Goal: Task Accomplishment & Management: Use online tool/utility

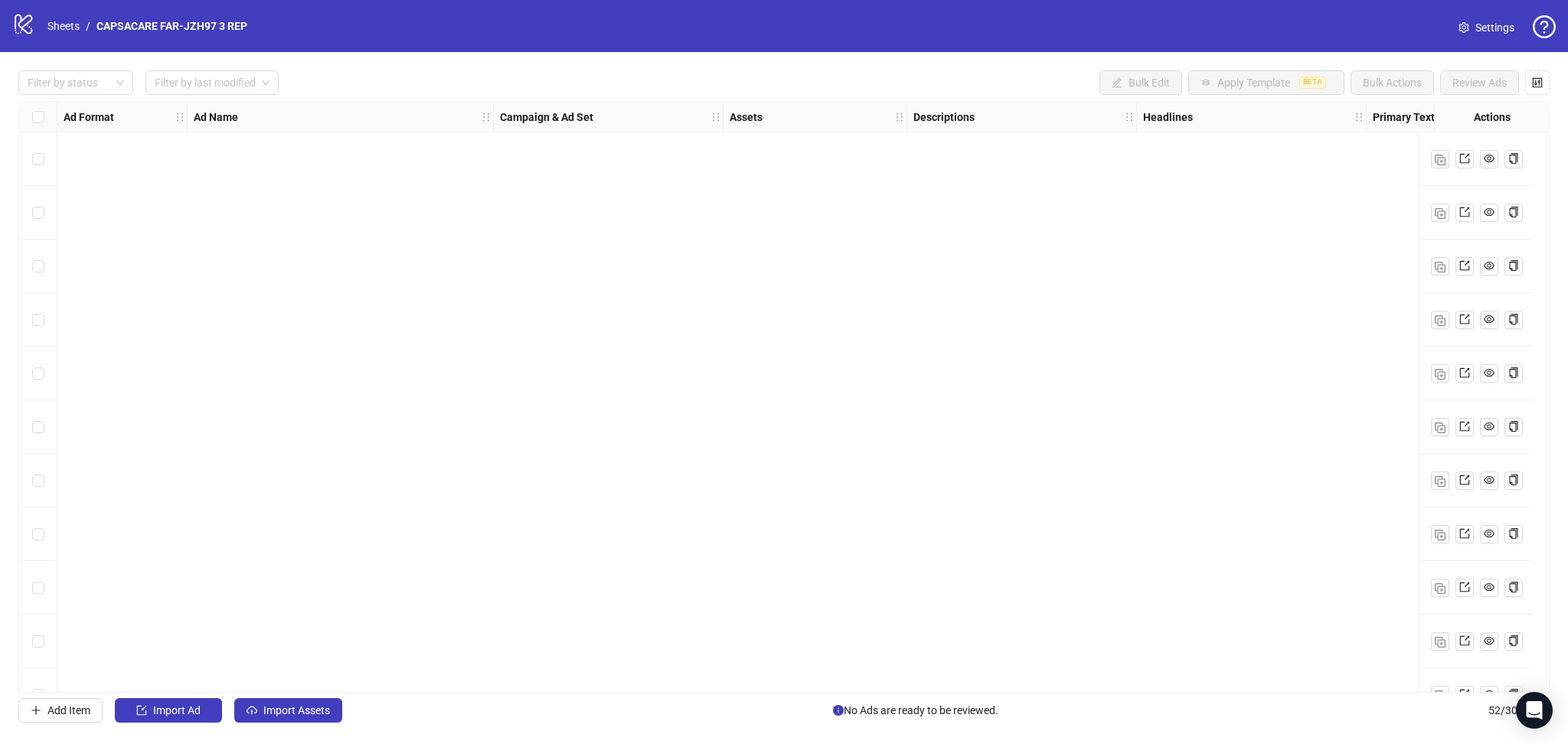
scroll to position [2232, 0]
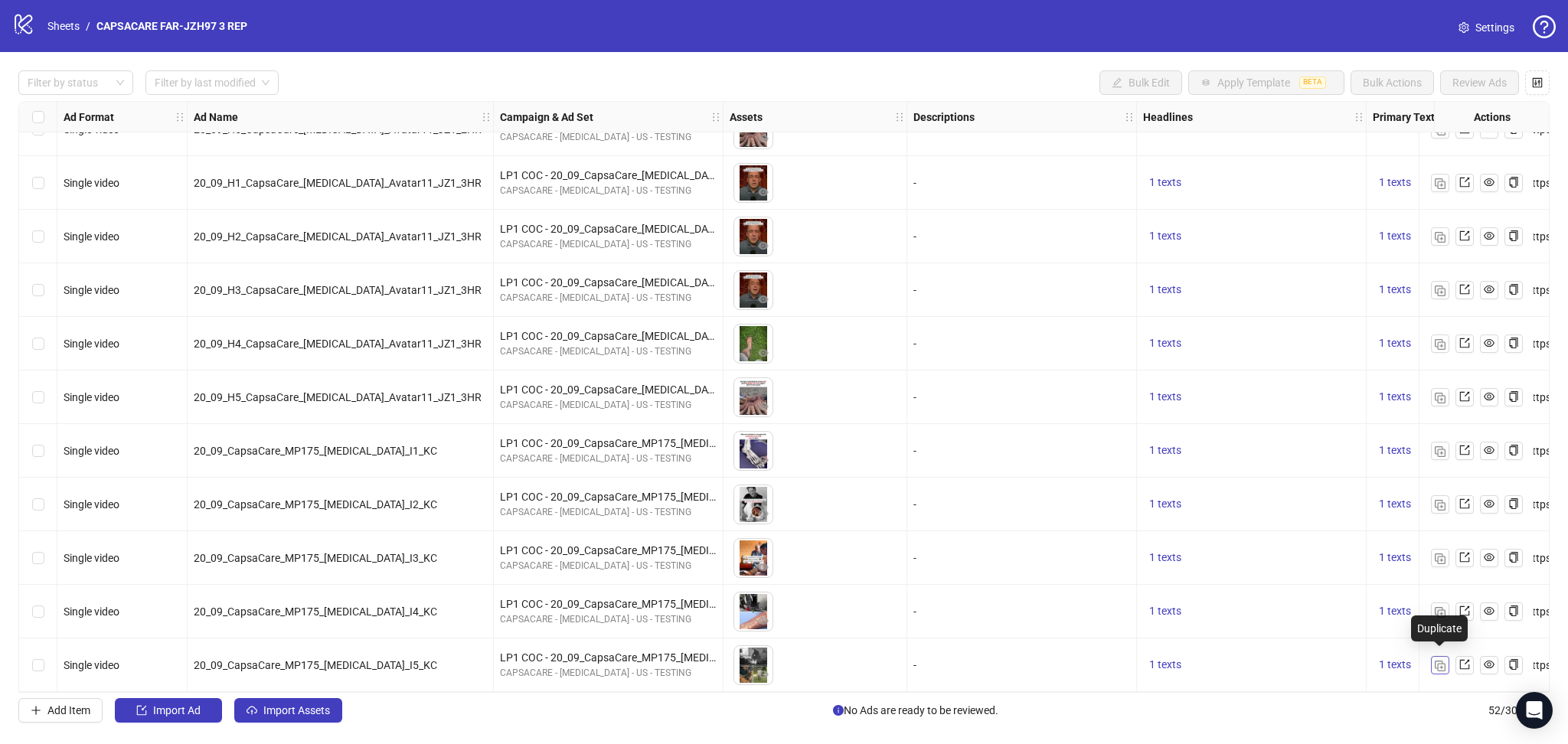
click at [1438, 656] on button "button" at bounding box center [1439, 665] width 18 height 18
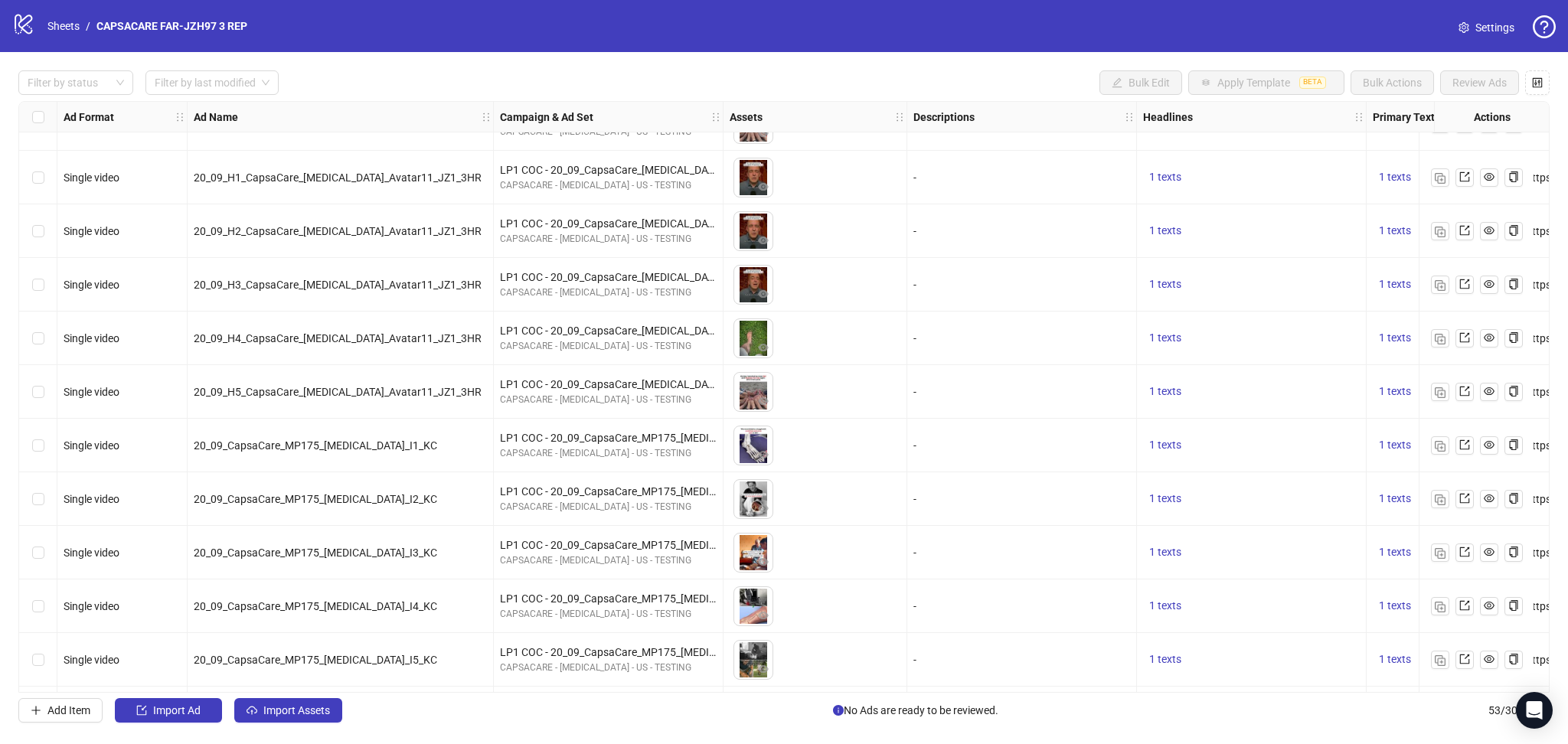
scroll to position [2286, 0]
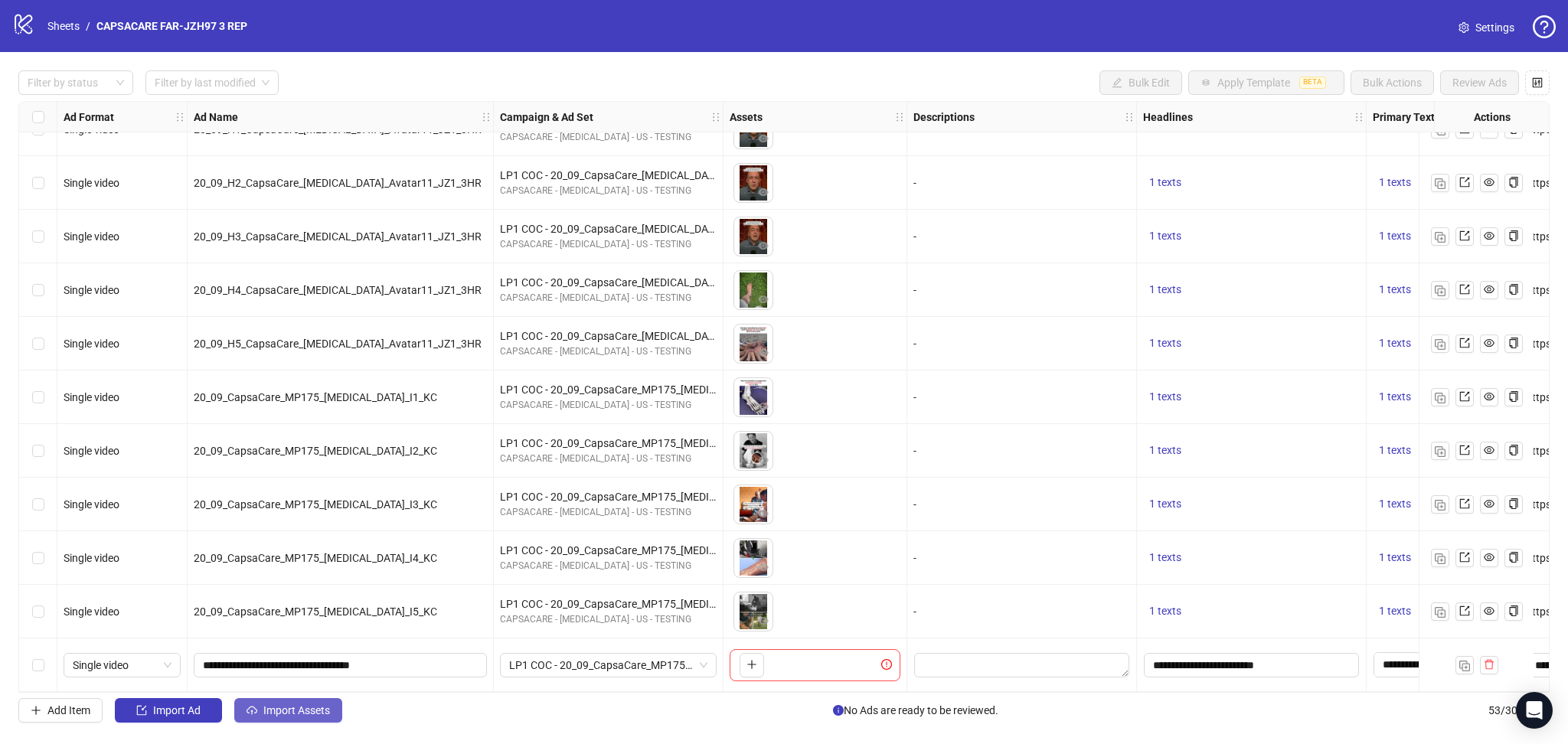
click at [286, 716] on span "Import Assets" at bounding box center [296, 710] width 67 height 12
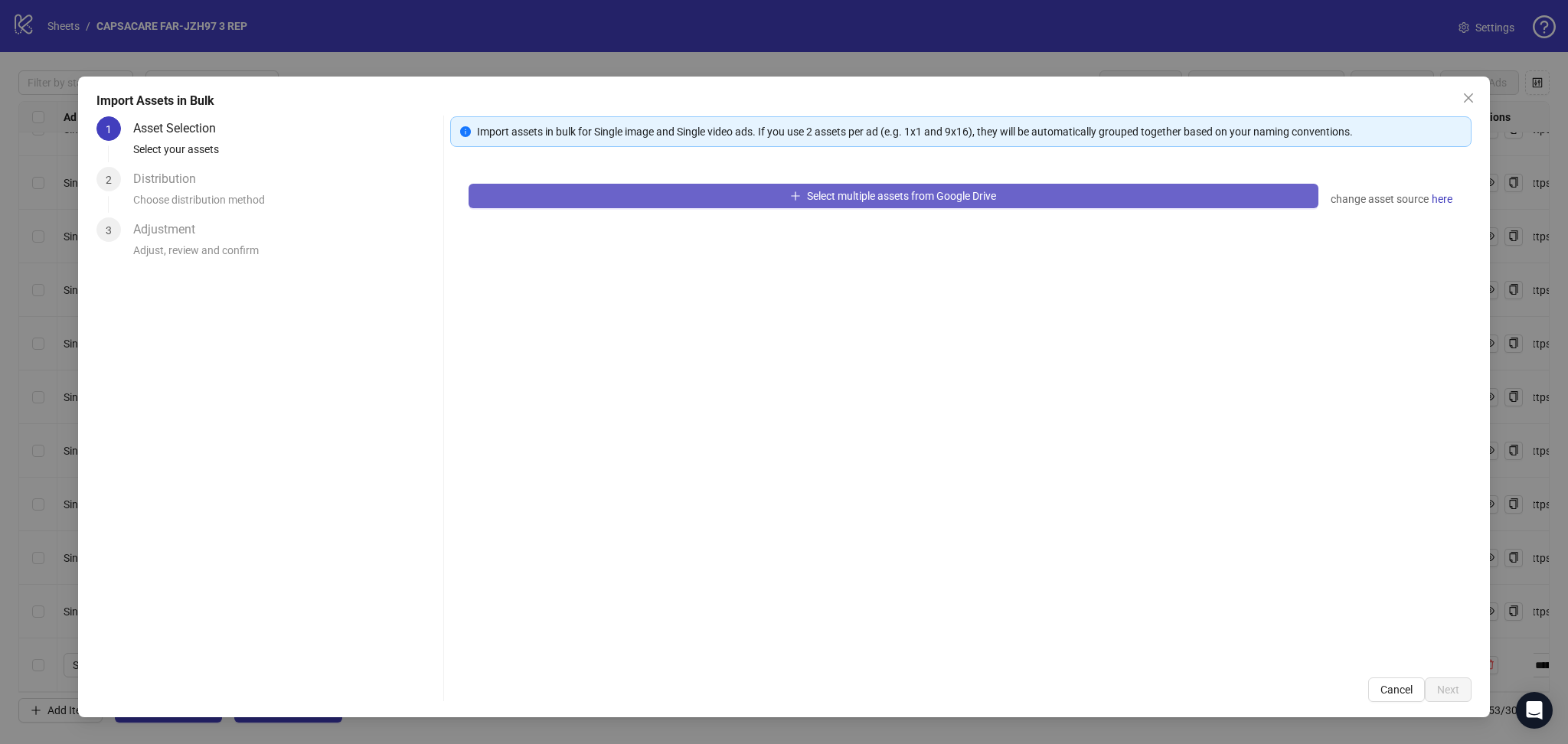
click at [629, 189] on button "Select multiple assets from Google Drive" at bounding box center [894, 196] width 850 height 24
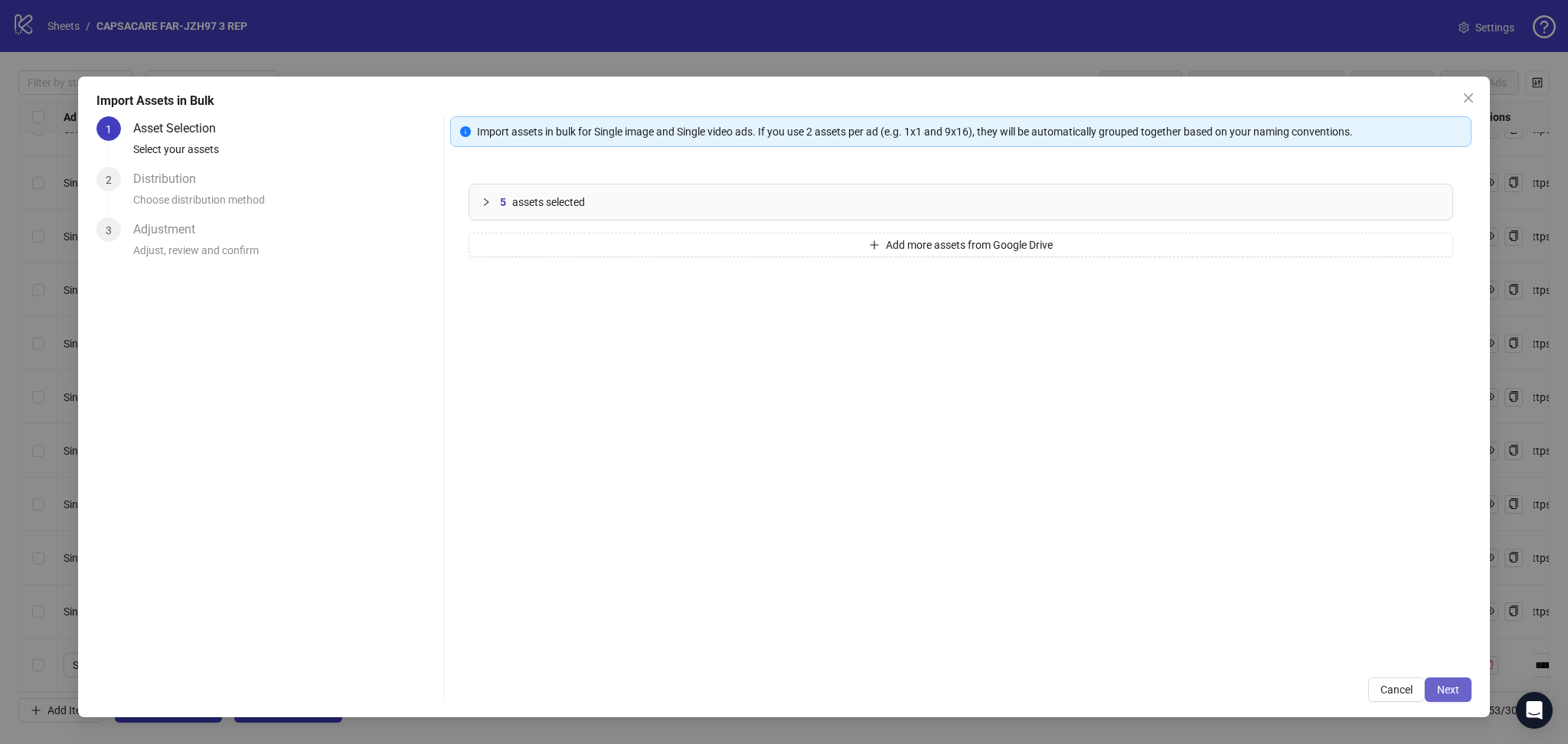
click at [1458, 686] on span "Next" at bounding box center [1448, 689] width 23 height 12
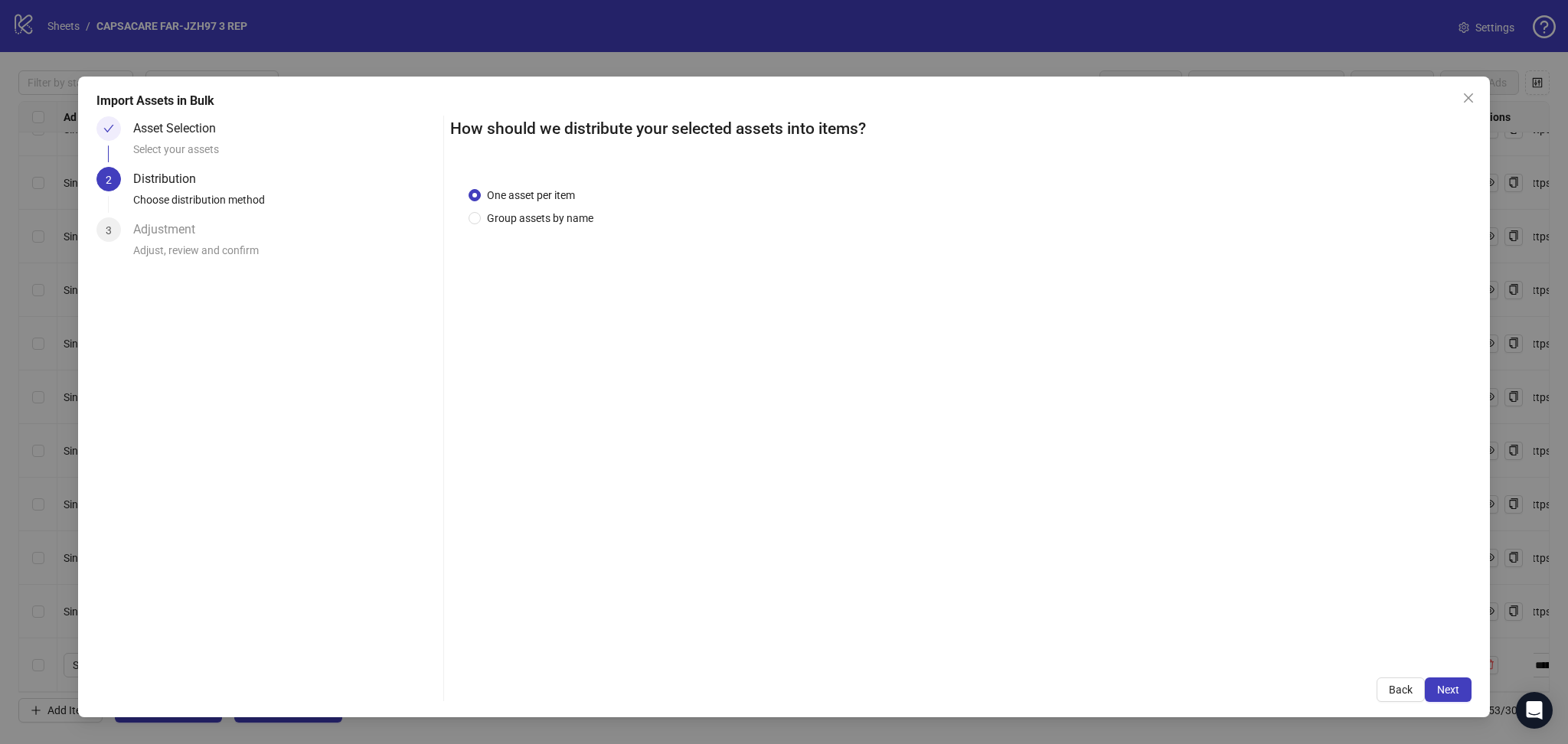
click at [1458, 686] on span "Next" at bounding box center [1448, 689] width 23 height 12
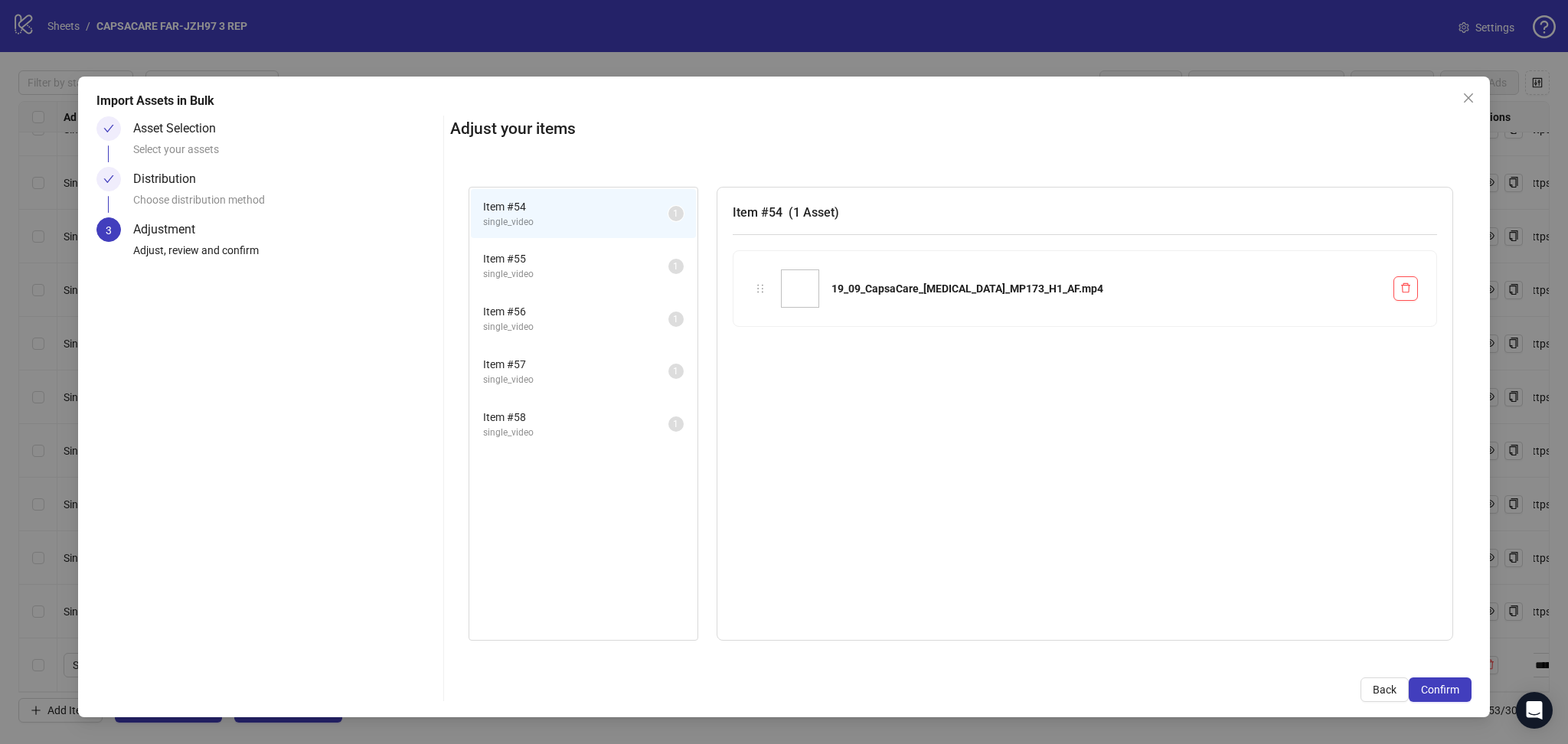
click at [1458, 686] on span "Confirm" at bounding box center [1440, 689] width 38 height 12
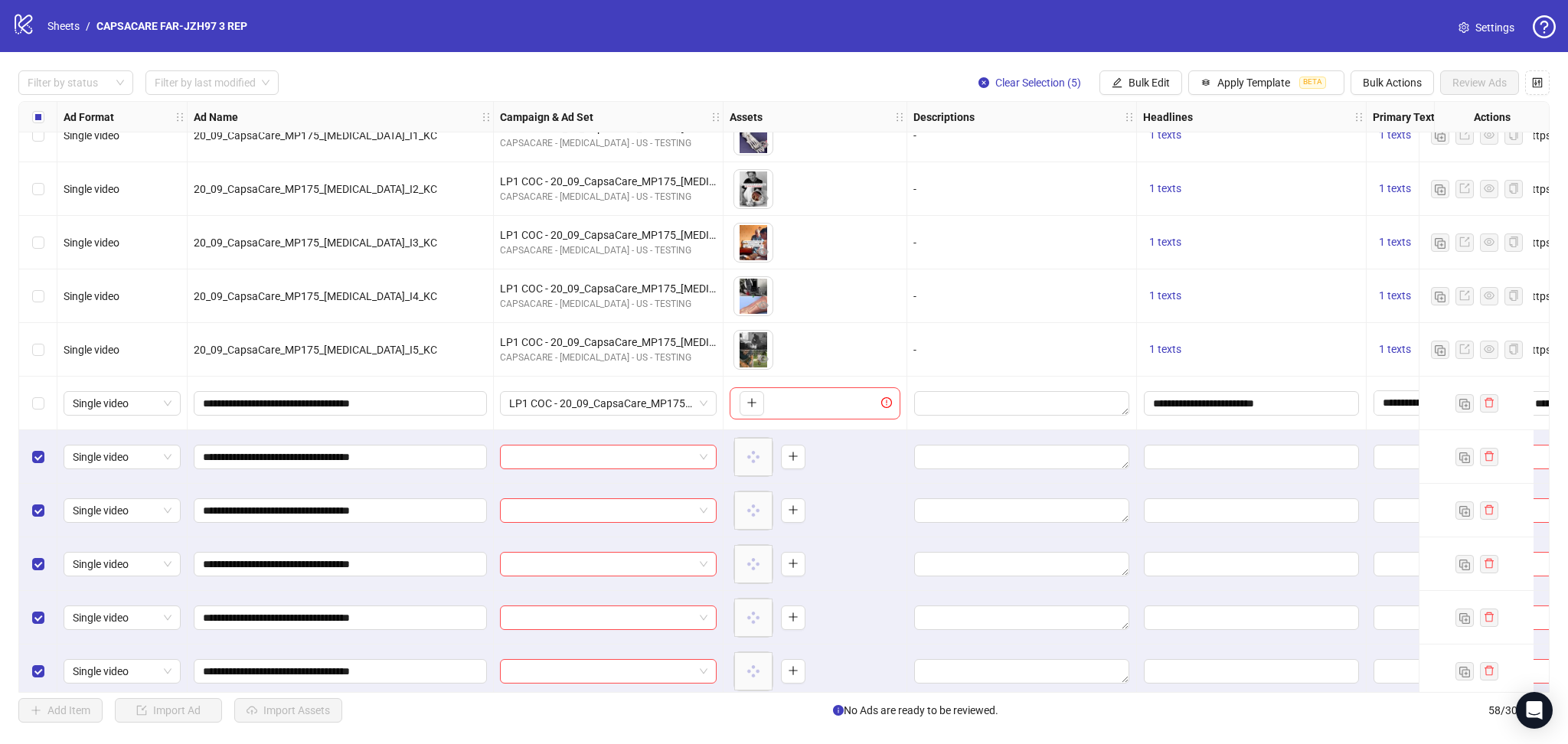
scroll to position [2554, 0]
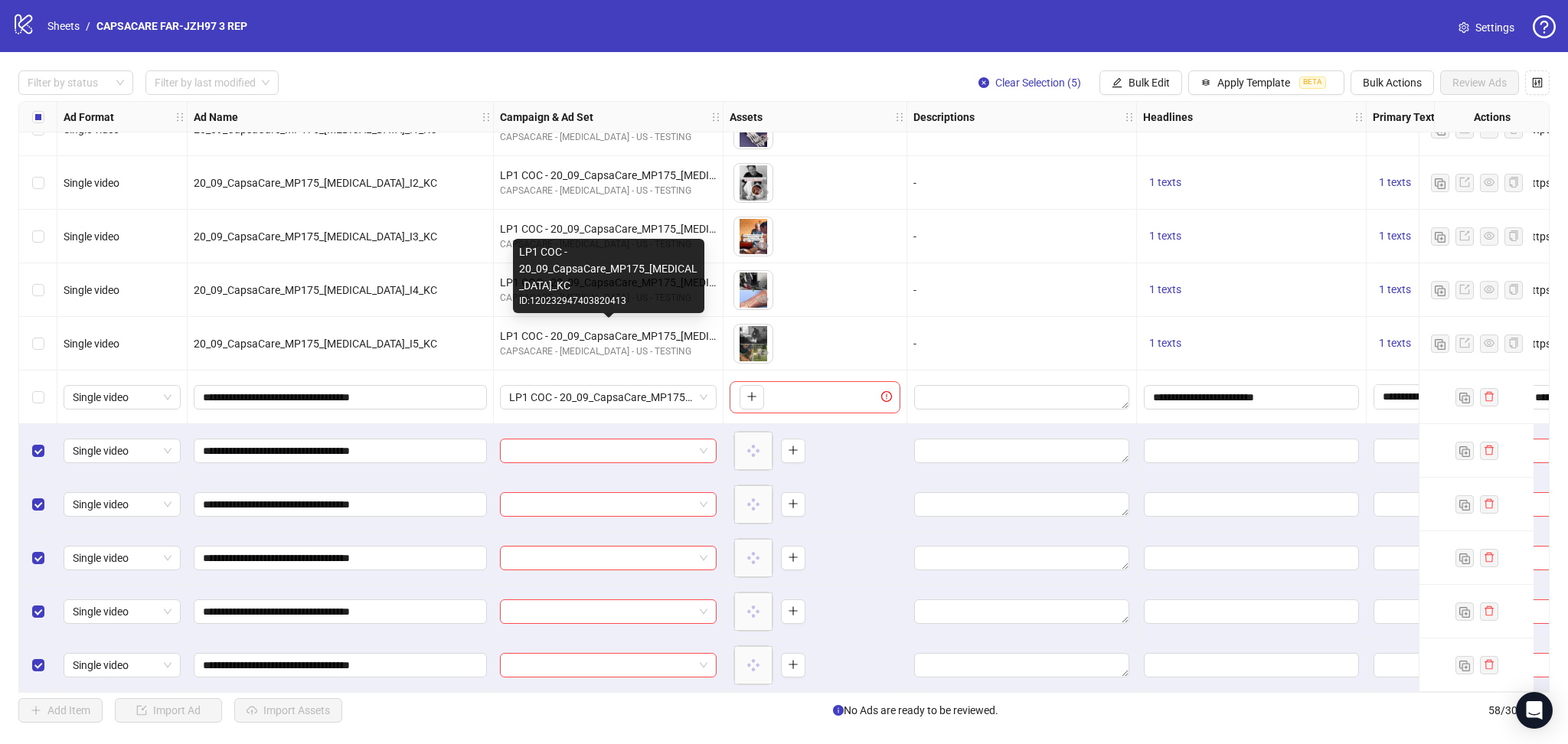
click at [588, 329] on div "LP1 COC - 20_09_CapsaCare_MP175_Neuropathy_KC" at bounding box center [608, 335] width 216 height 17
copy div "LP1 COC - 20_09_CapsaCare_MP175_Neuropathy_KC"
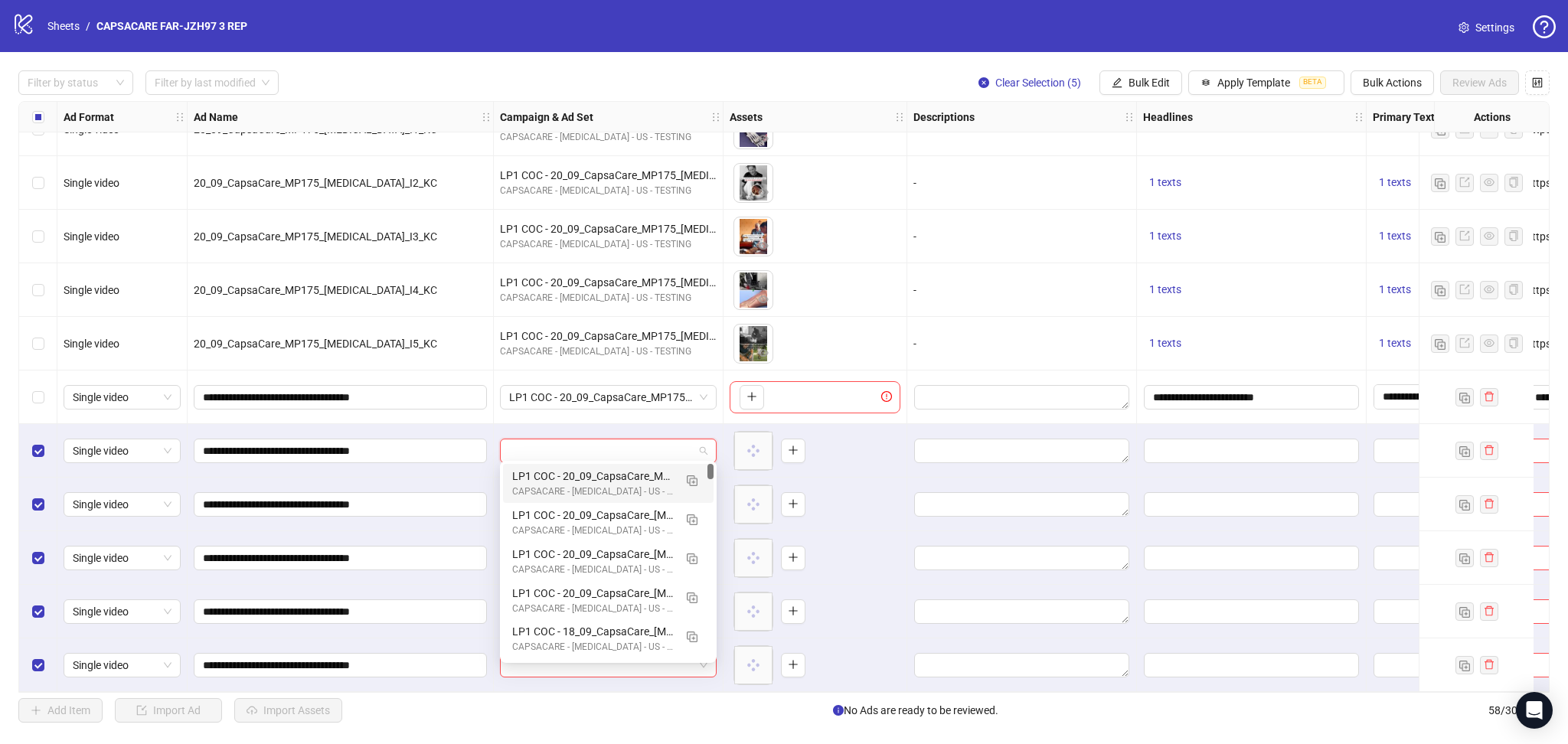
click at [607, 442] on input "search" at bounding box center [601, 451] width 184 height 23
paste input "**********"
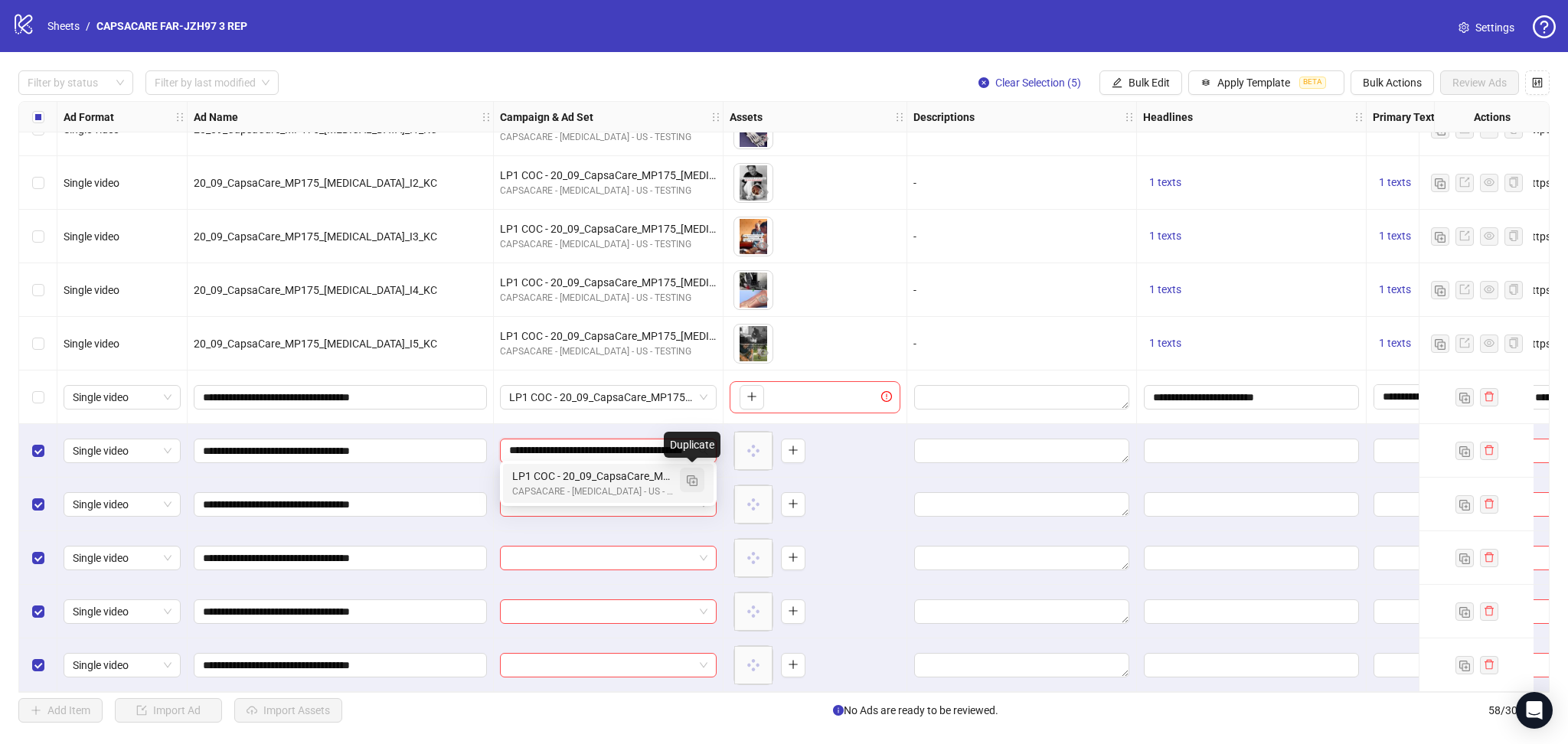
click at [693, 478] on img "button" at bounding box center [692, 481] width 10 height 10
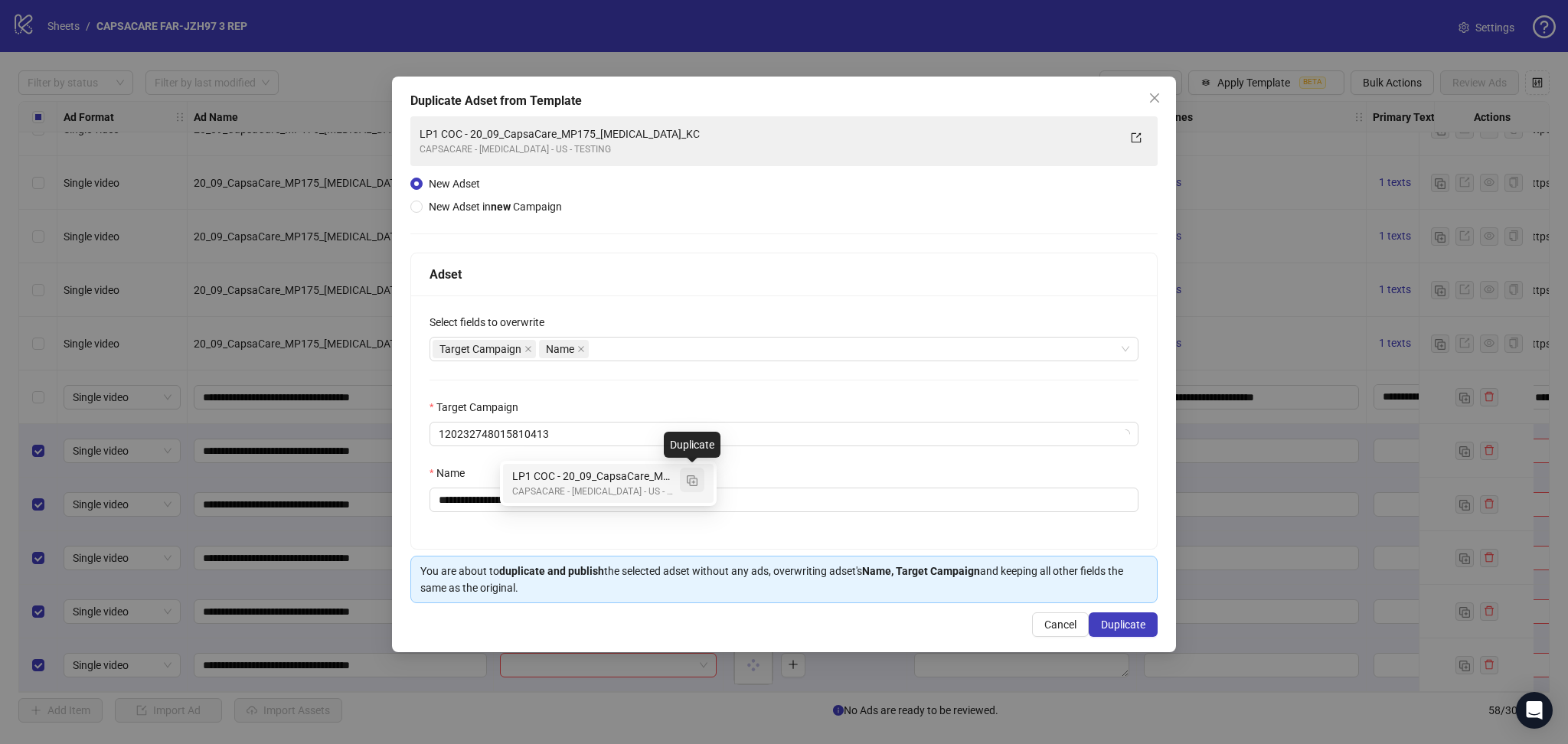
type input "**********"
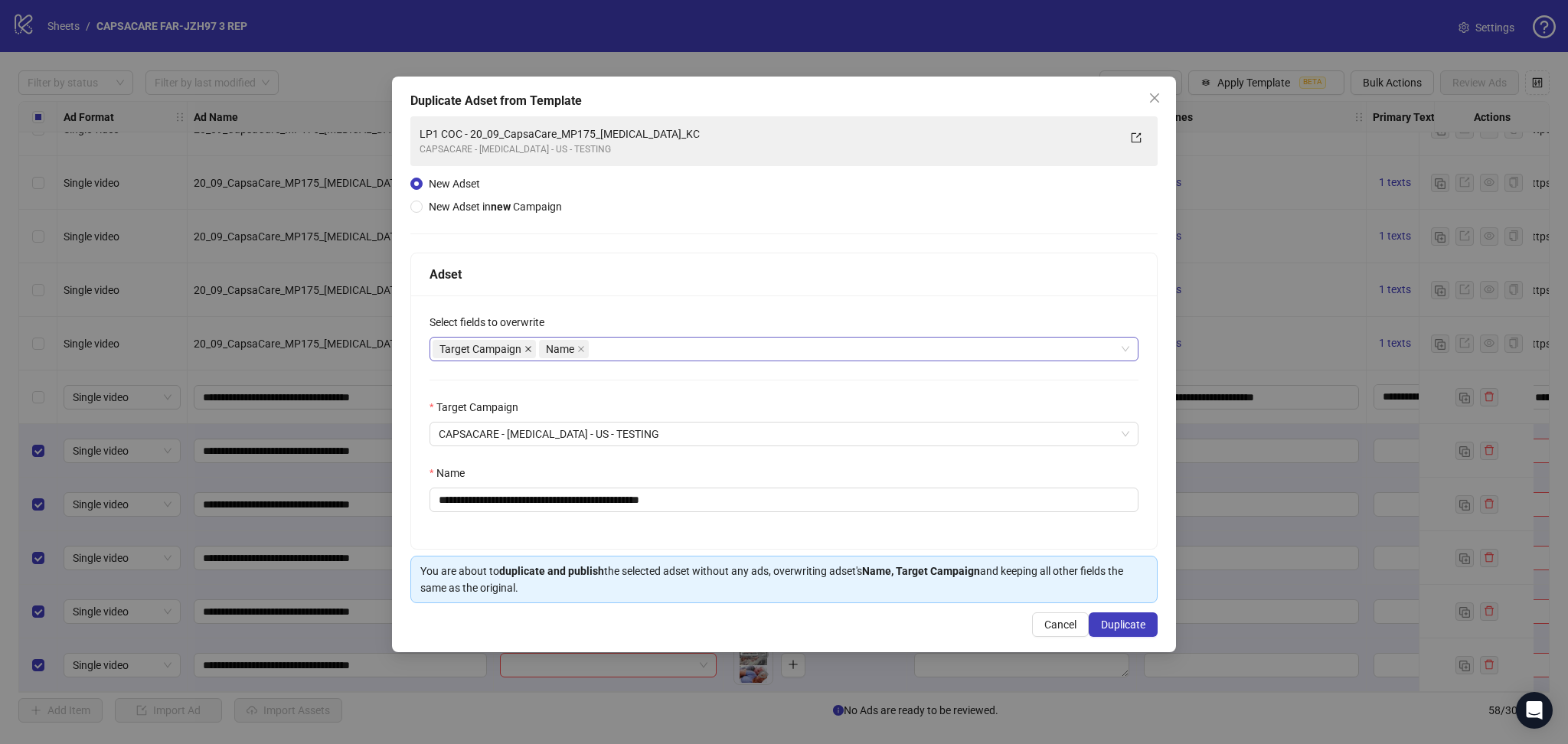
click at [528, 349] on icon "close" at bounding box center [528, 349] width 6 height 6
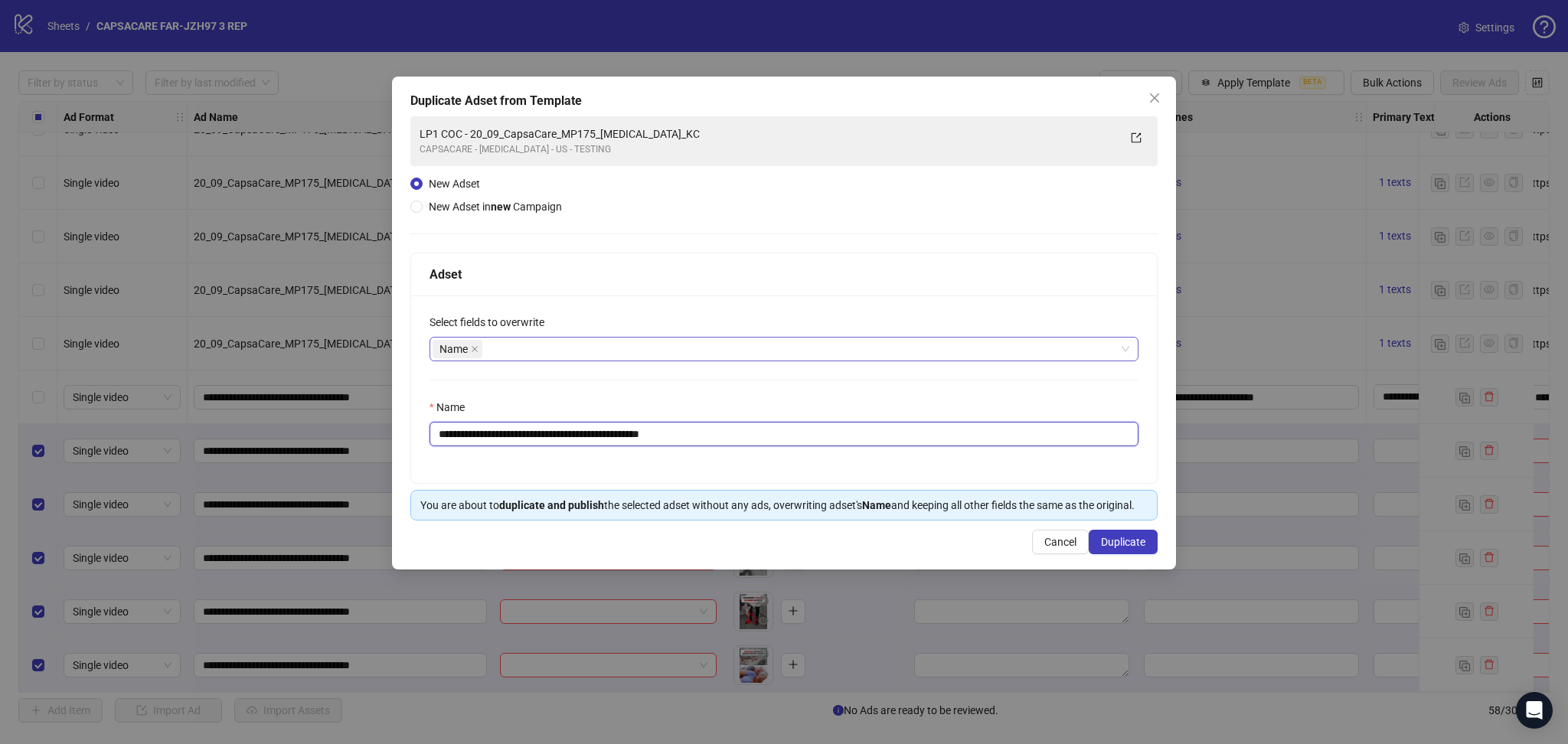
drag, startPoint x: 491, startPoint y: 431, endPoint x: 799, endPoint y: 428, distance: 308.0
click at [799, 428] on input "**********" at bounding box center [784, 434] width 709 height 24
paste input "text"
type input "**********"
click at [1131, 547] on span "Duplicate" at bounding box center [1122, 541] width 44 height 12
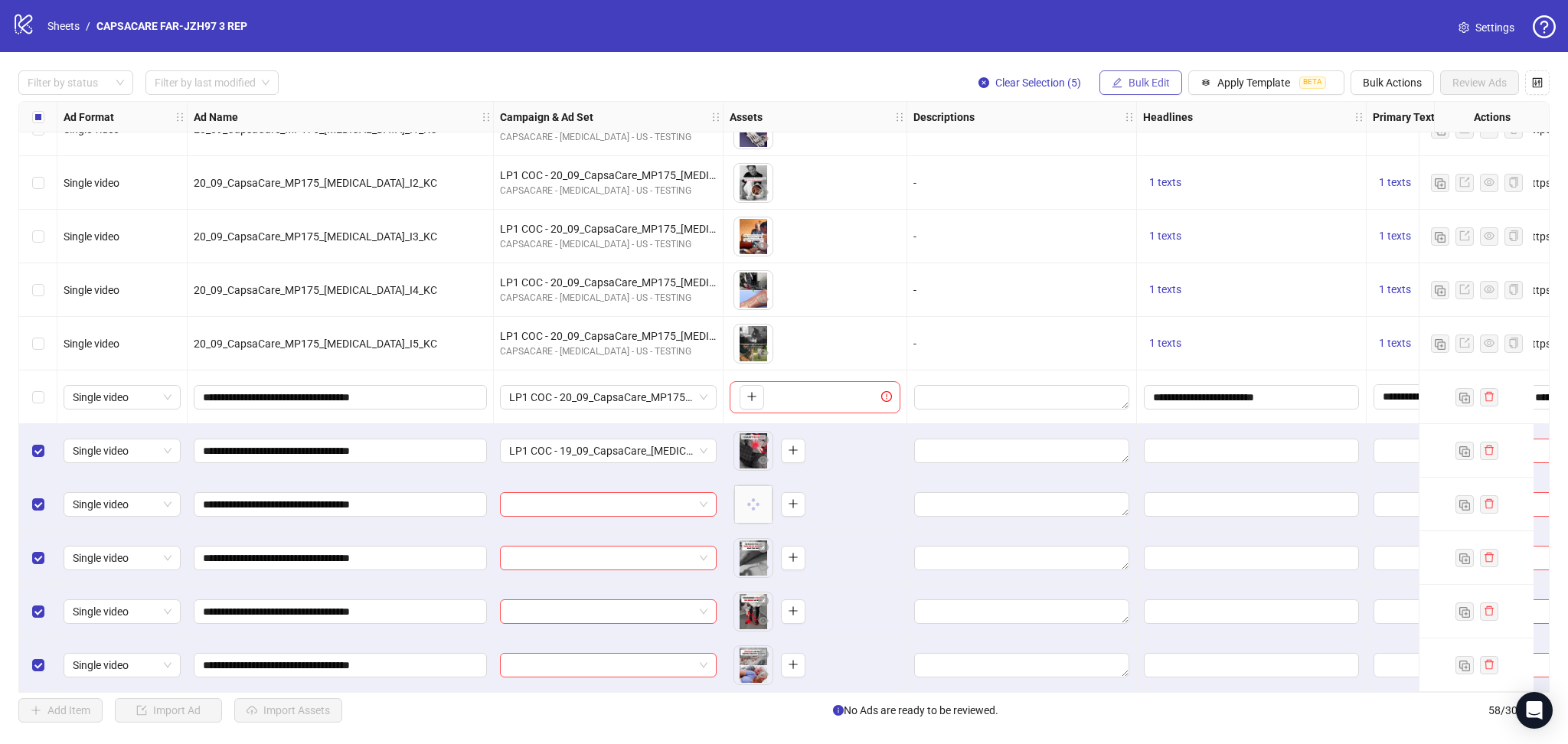
click at [1128, 83] on span "Bulk Edit" at bounding box center [1149, 83] width 42 height 12
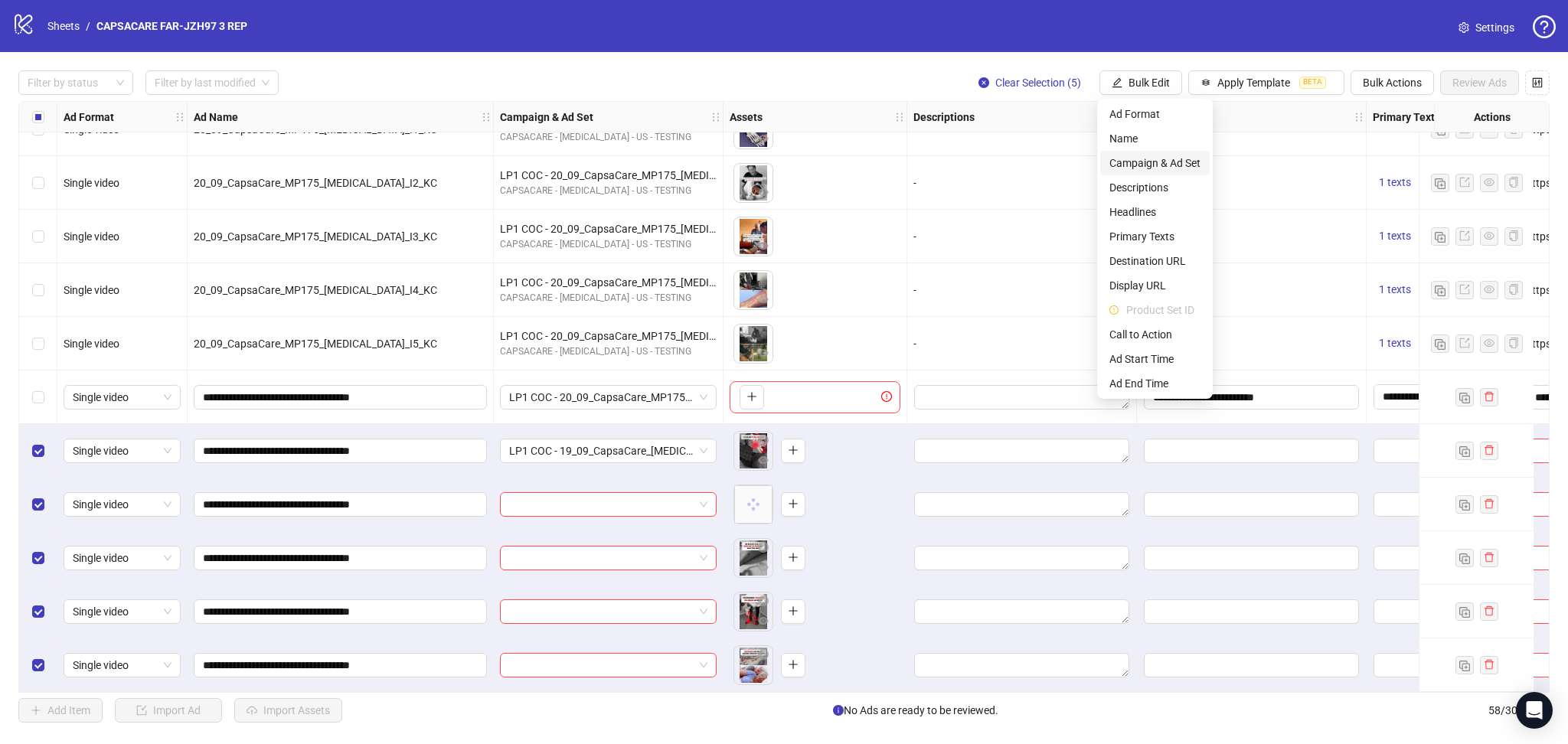
click at [1191, 163] on span "Campaign & Ad Set" at bounding box center [1154, 163] width 91 height 17
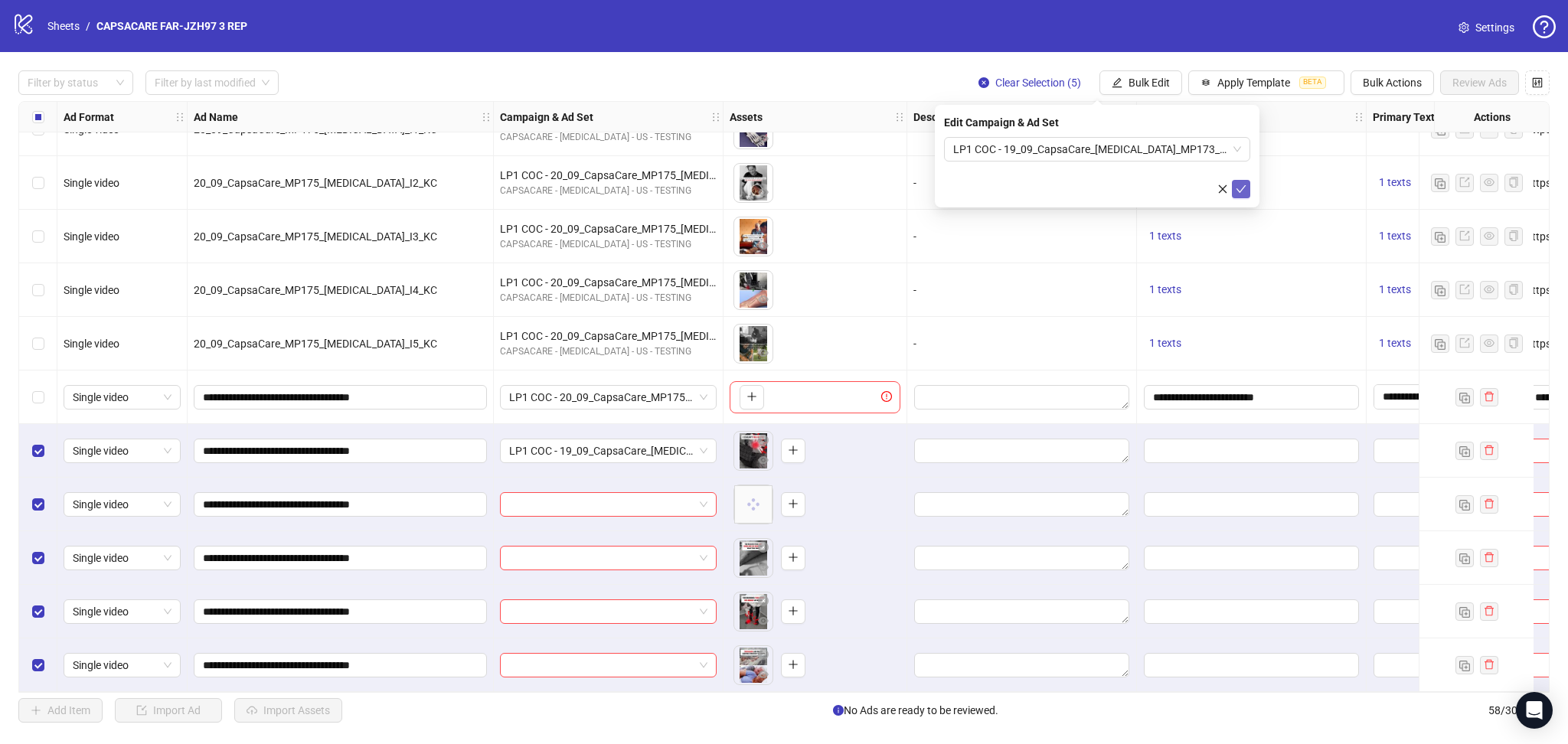
click at [1246, 190] on icon "check" at bounding box center [1240, 189] width 10 height 10
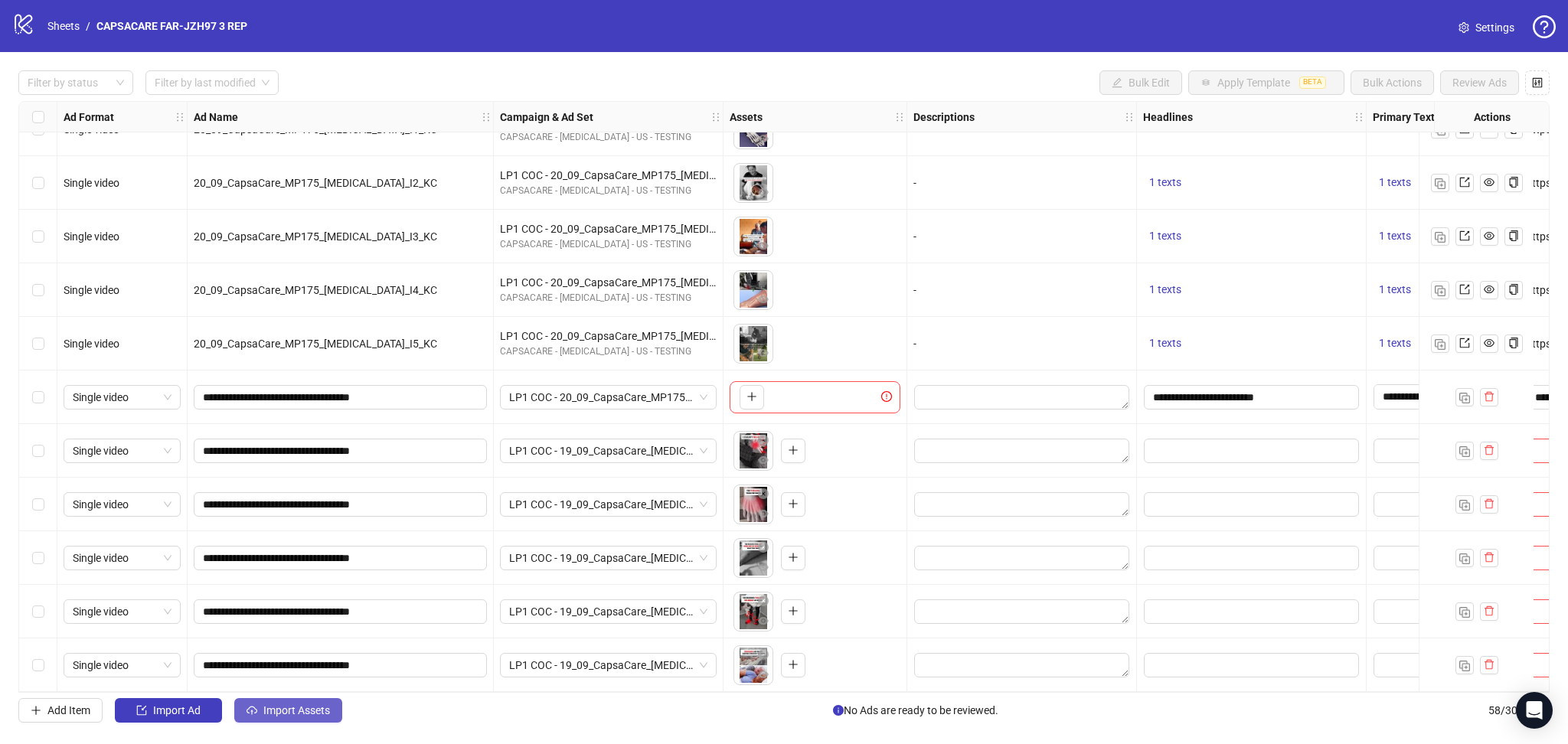
click at [289, 703] on button "Import Assets" at bounding box center [288, 710] width 108 height 24
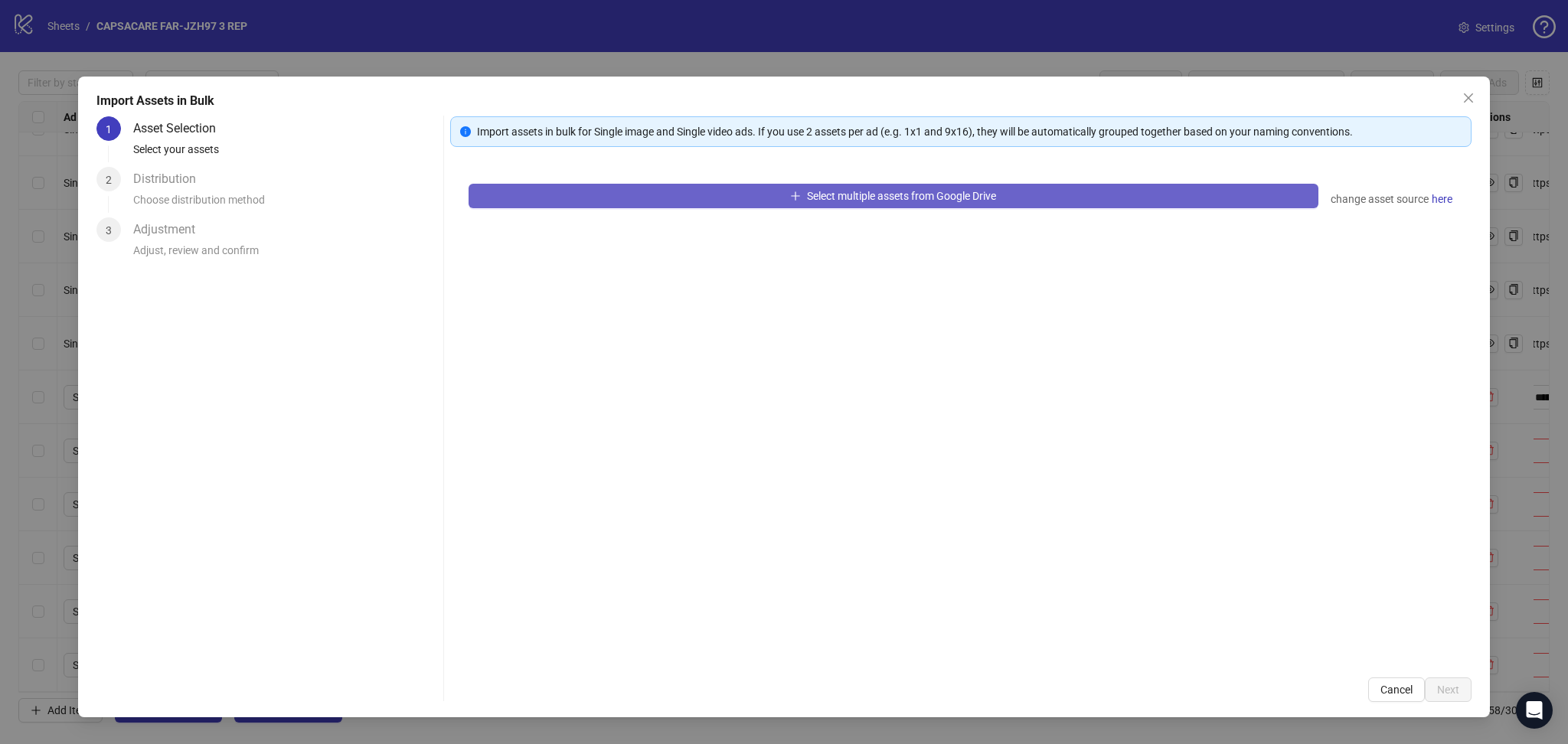
click at [642, 203] on button "Select multiple assets from Google Drive" at bounding box center [894, 196] width 850 height 24
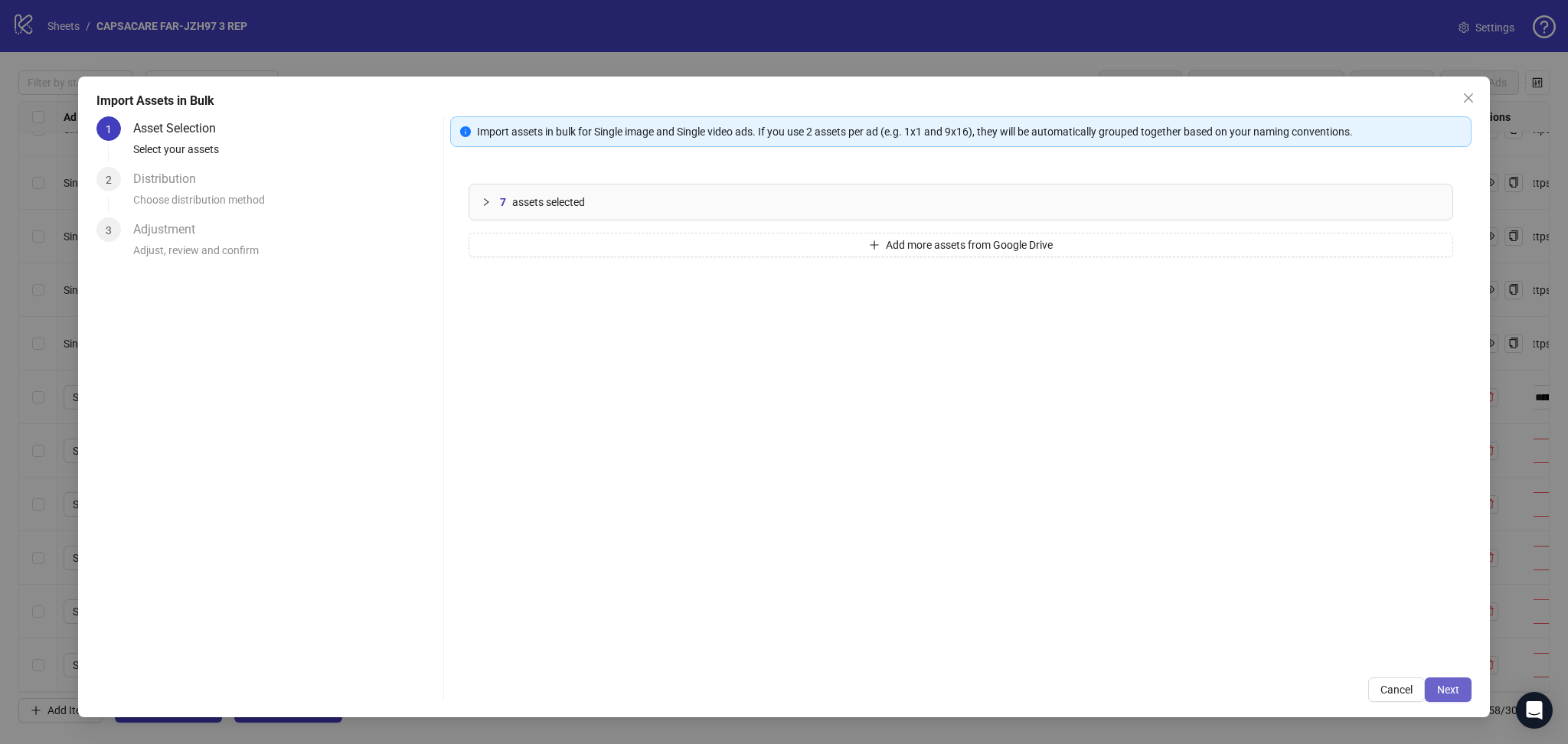
click at [1459, 690] on button "Next" at bounding box center [1448, 689] width 47 height 24
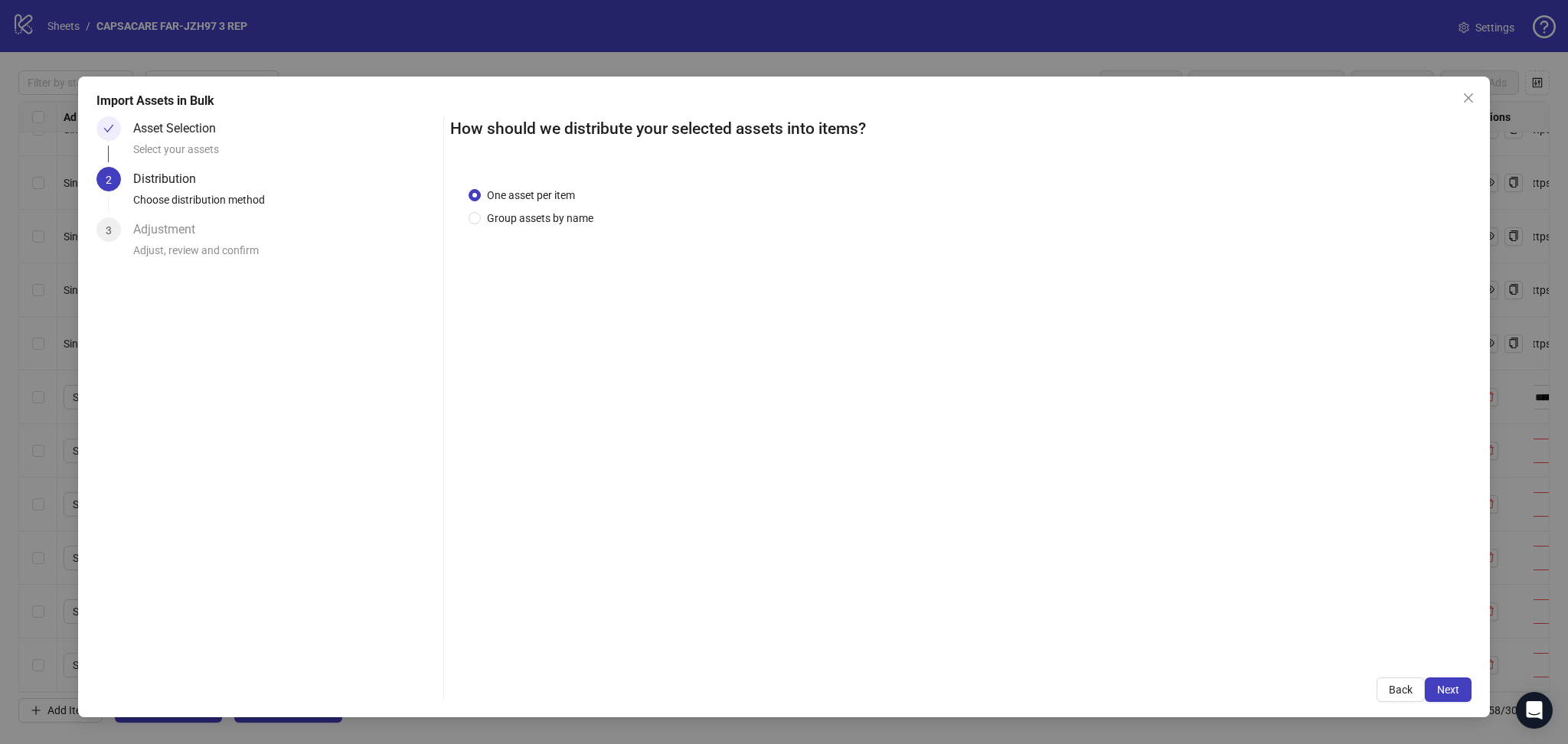
click at [1454, 692] on span "Next" at bounding box center [1448, 689] width 23 height 12
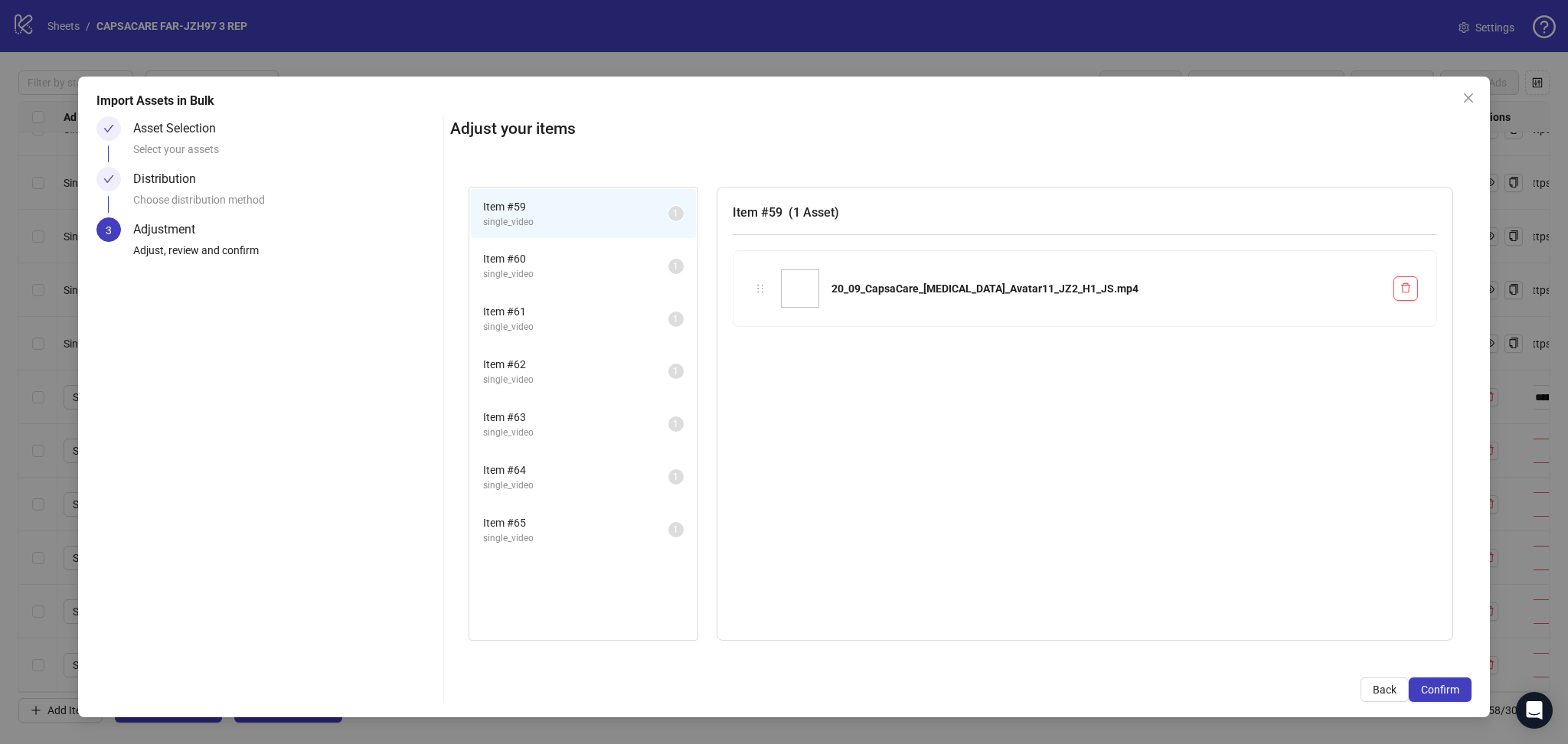
click at [1454, 692] on span "Confirm" at bounding box center [1440, 689] width 38 height 12
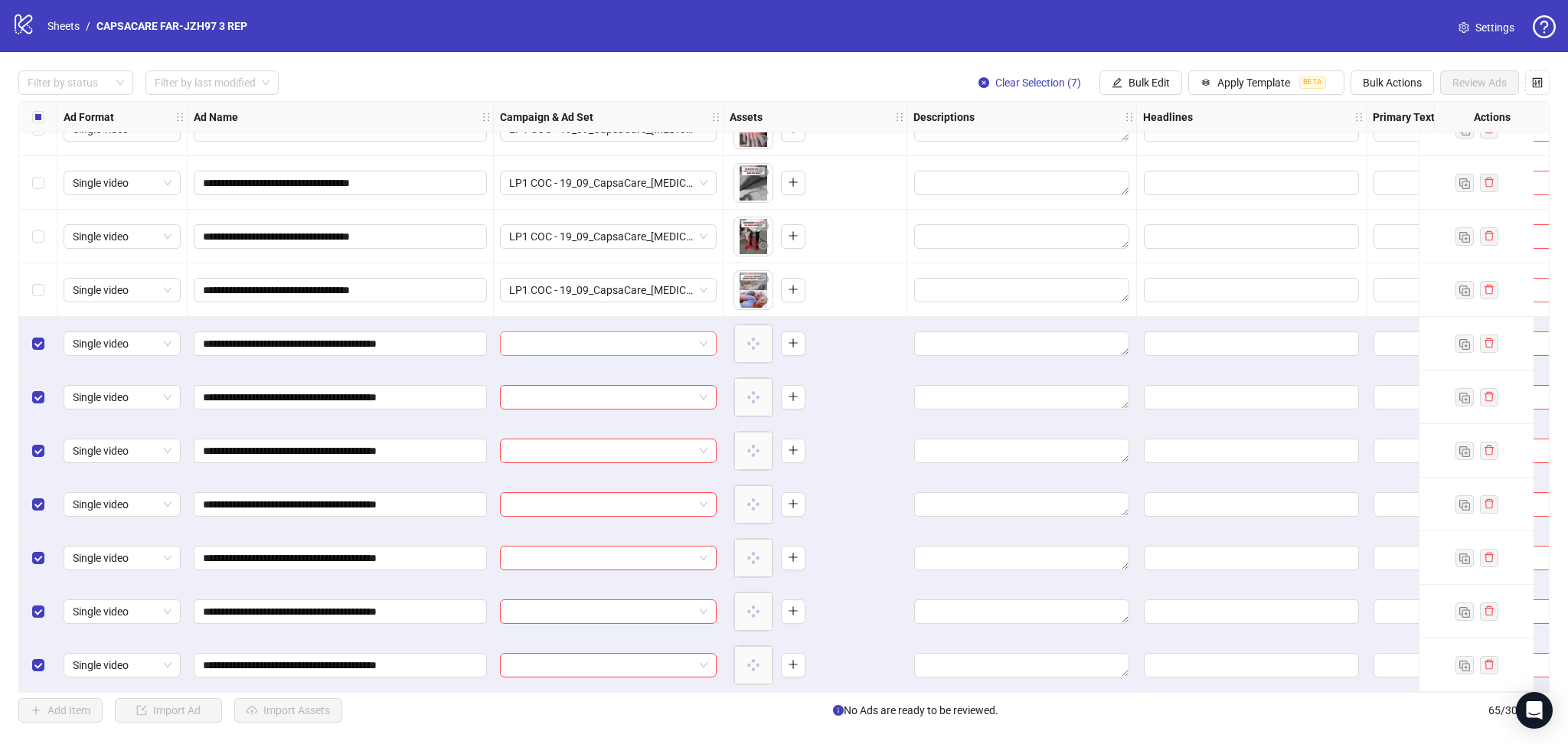
click at [568, 343] on input "search" at bounding box center [601, 343] width 184 height 23
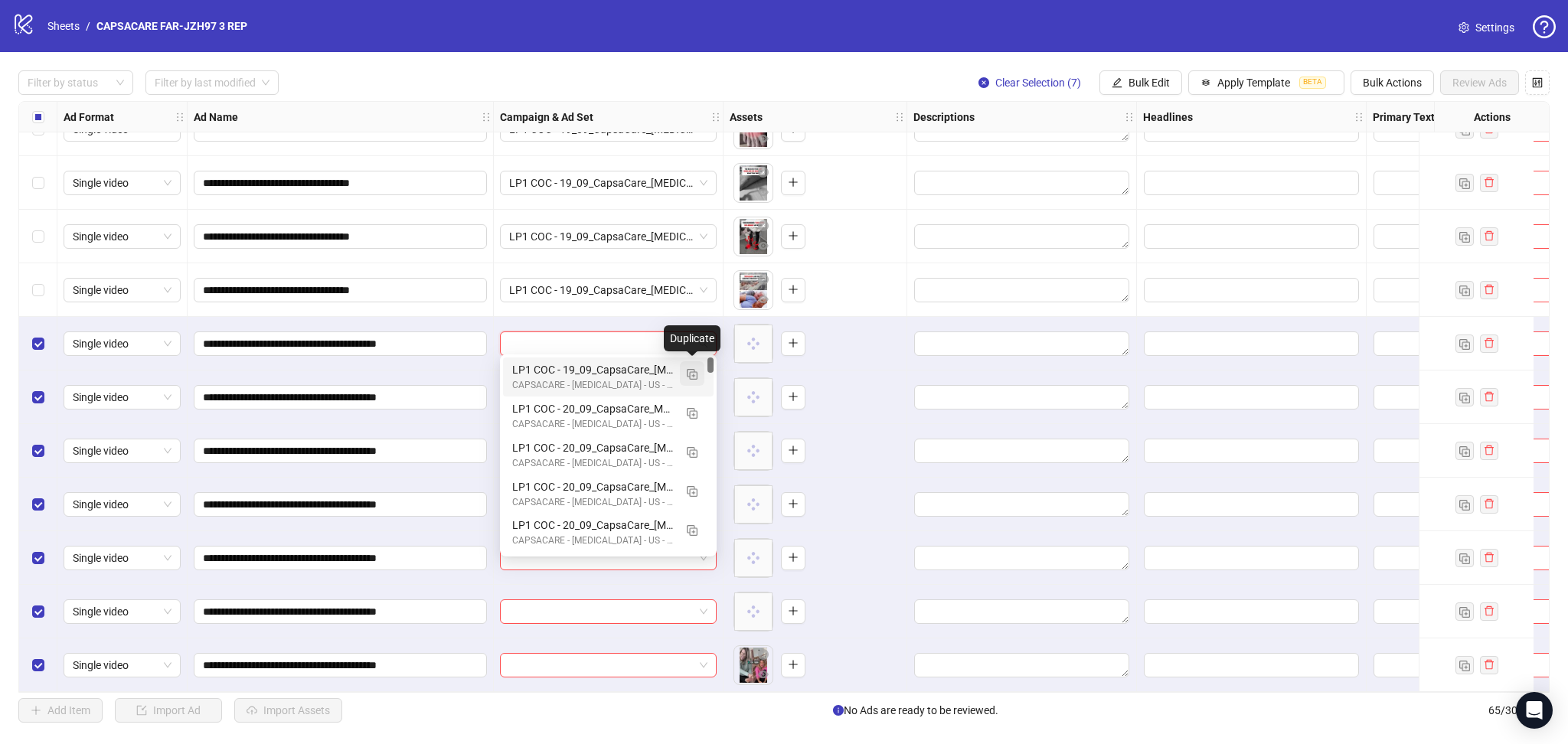
click at [700, 374] on button "button" at bounding box center [692, 374] width 24 height 24
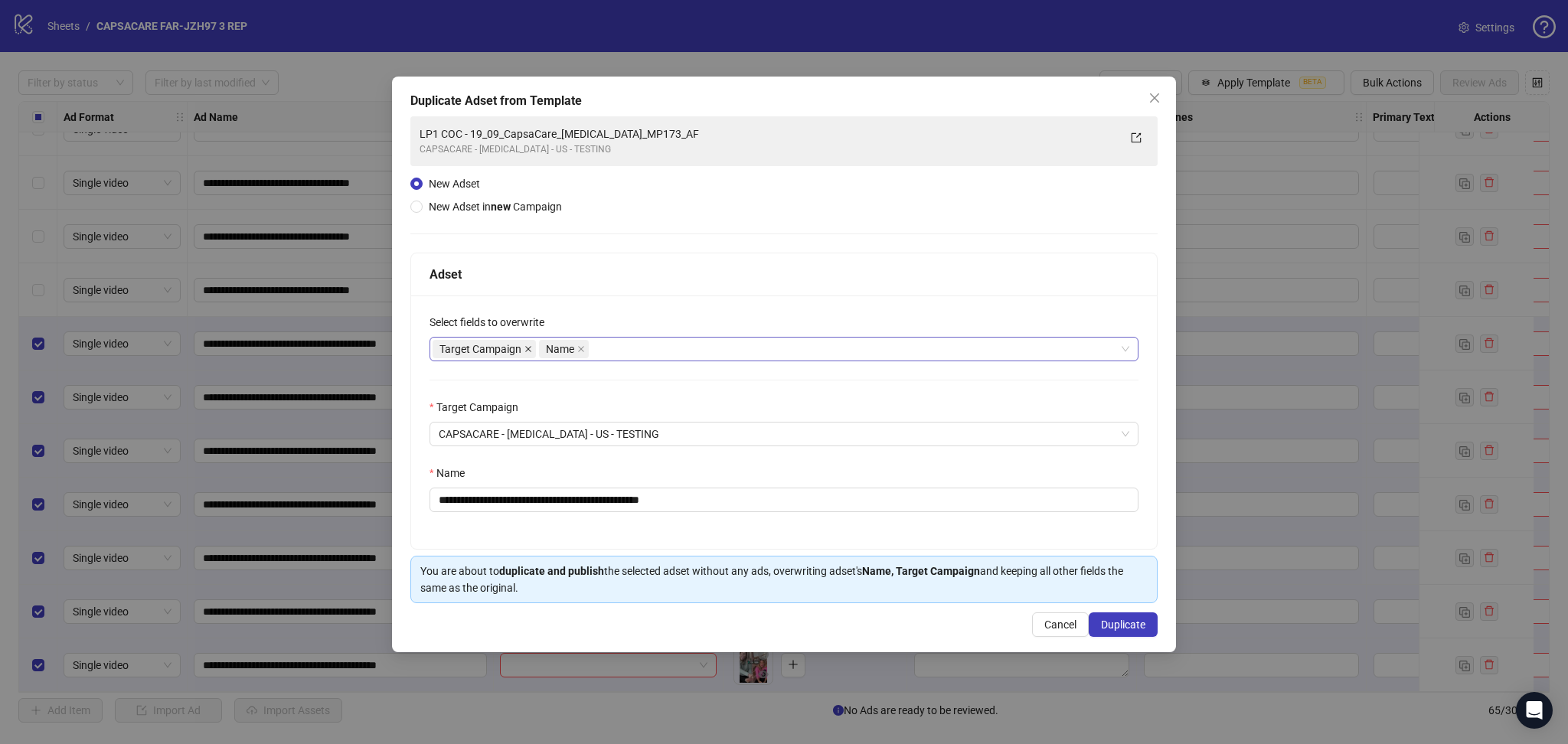
click at [529, 348] on icon "close" at bounding box center [528, 349] width 6 height 6
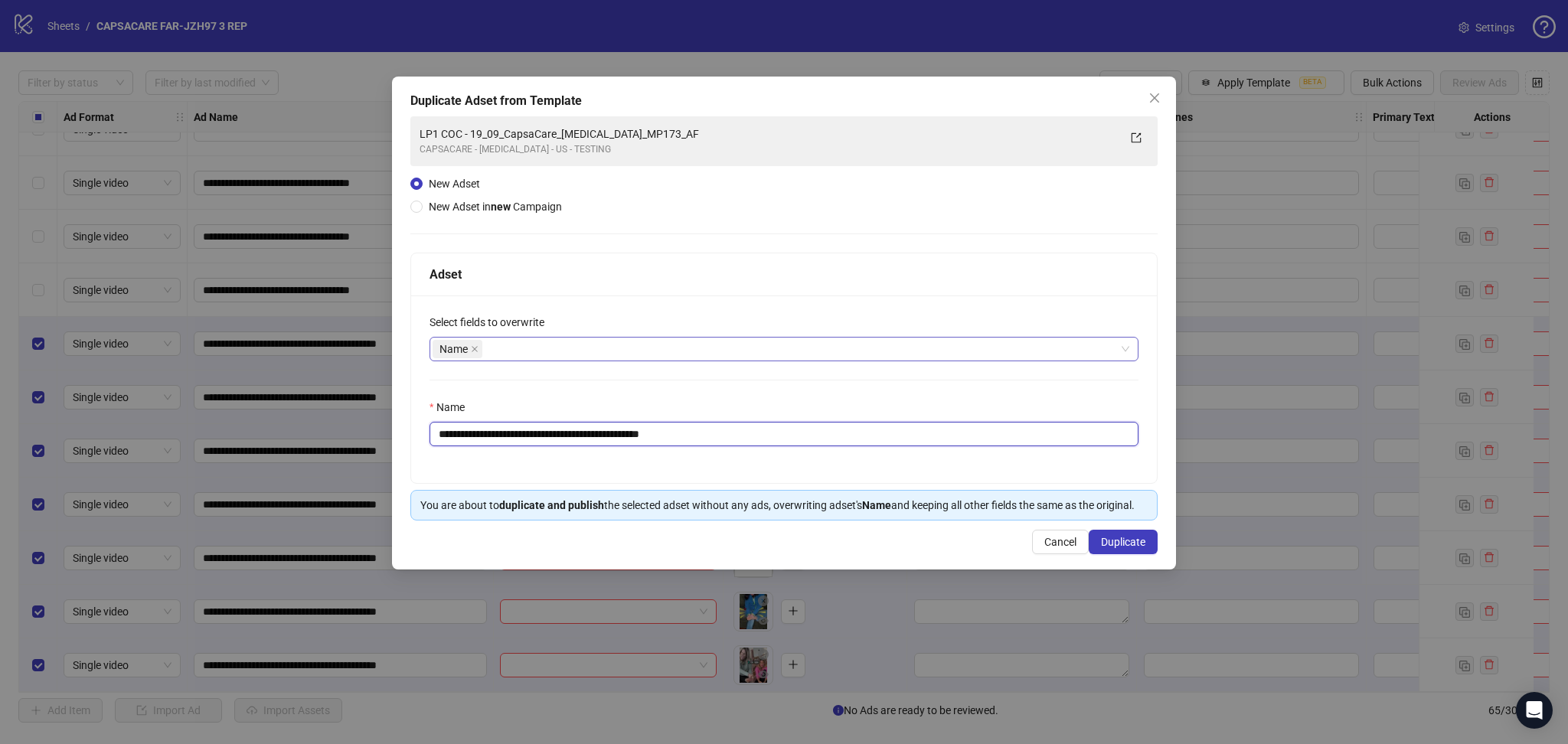
drag, startPoint x: 503, startPoint y: 428, endPoint x: 734, endPoint y: 438, distance: 231.2
click at [727, 435] on input "**********" at bounding box center [784, 434] width 709 height 24
paste input "text"
type input "**********"
click at [1115, 539] on span "Duplicate" at bounding box center [1122, 541] width 44 height 12
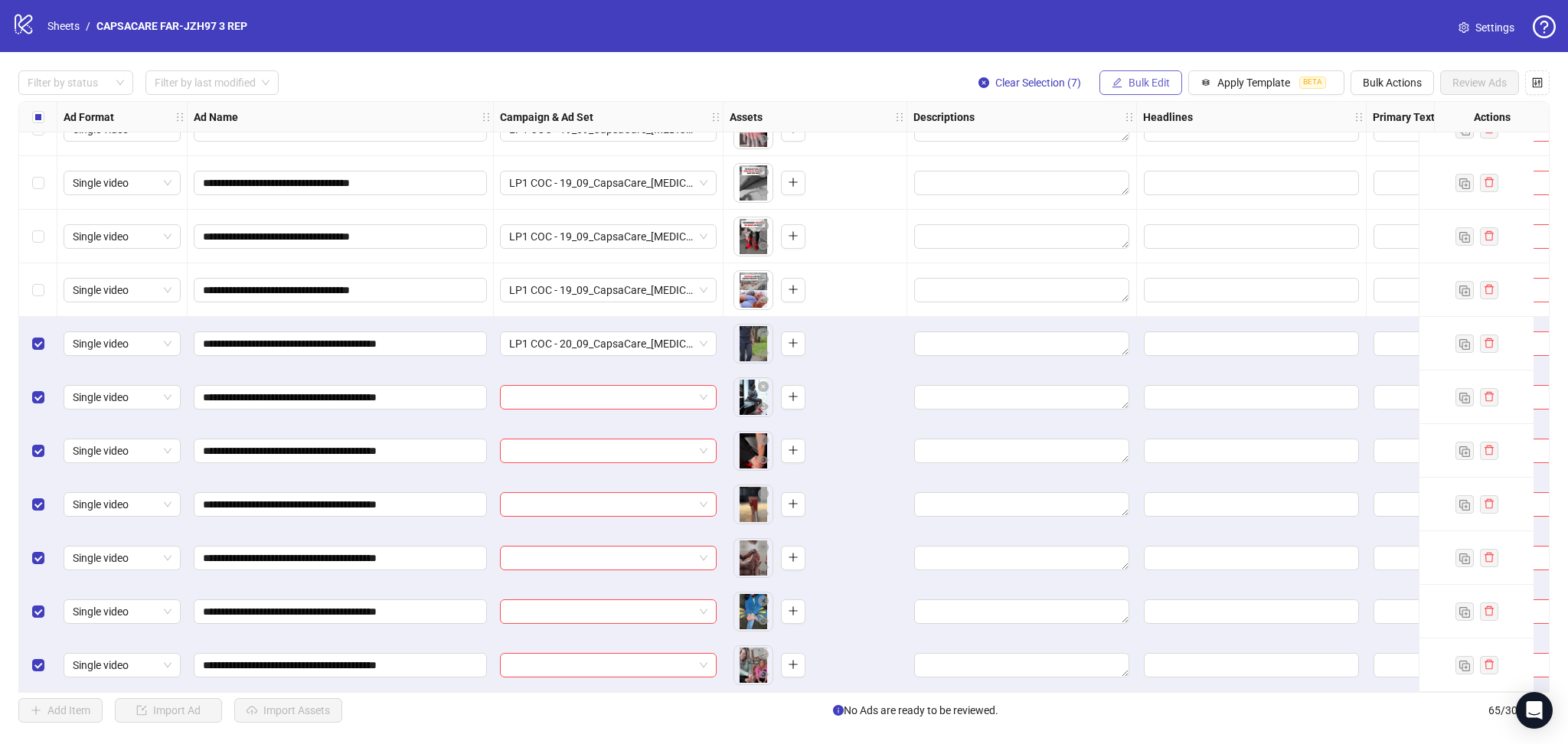
click at [1137, 90] on button "Bulk Edit" at bounding box center [1140, 83] width 83 height 24
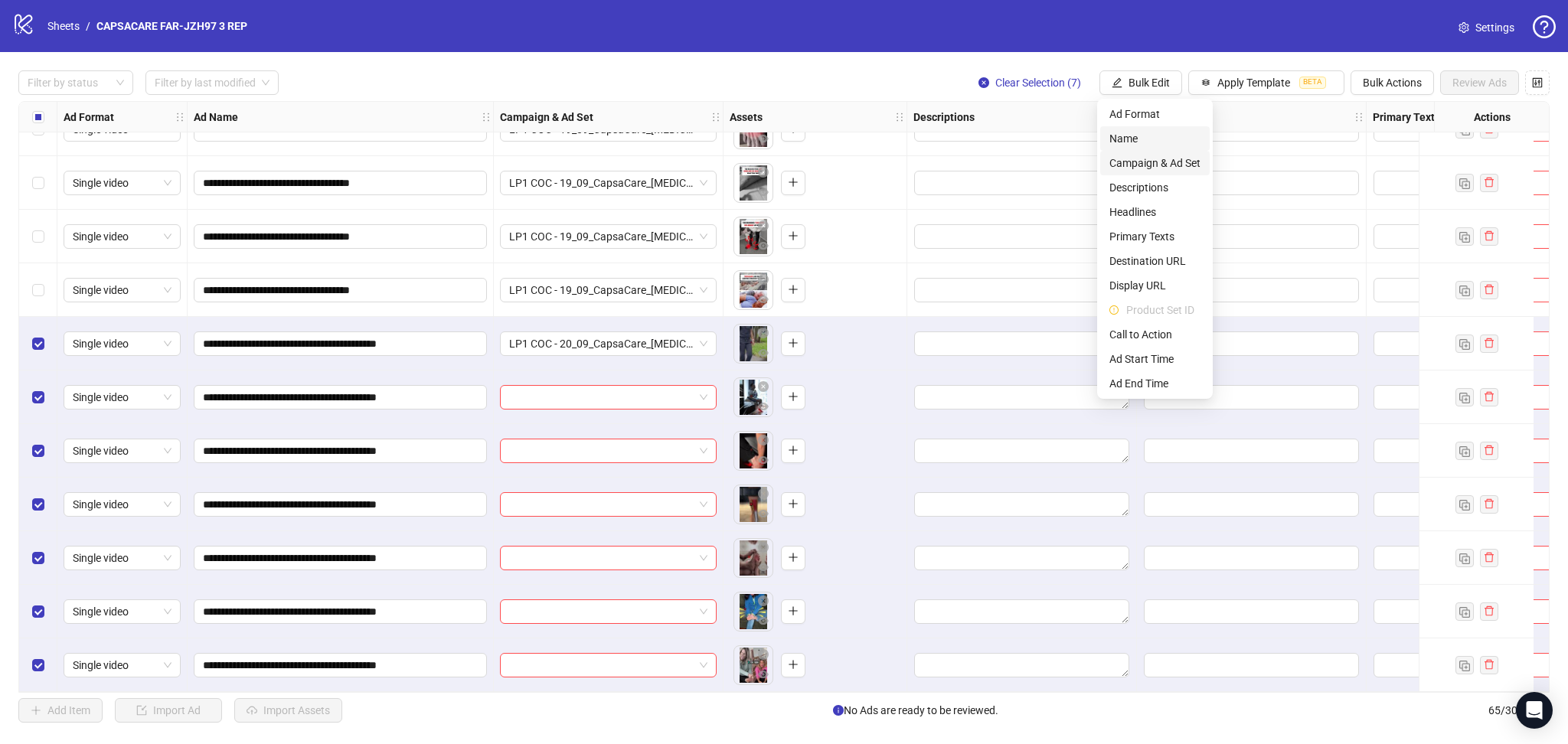
click at [1171, 150] on li "Campaign & Ad Set" at bounding box center [1155, 163] width 110 height 24
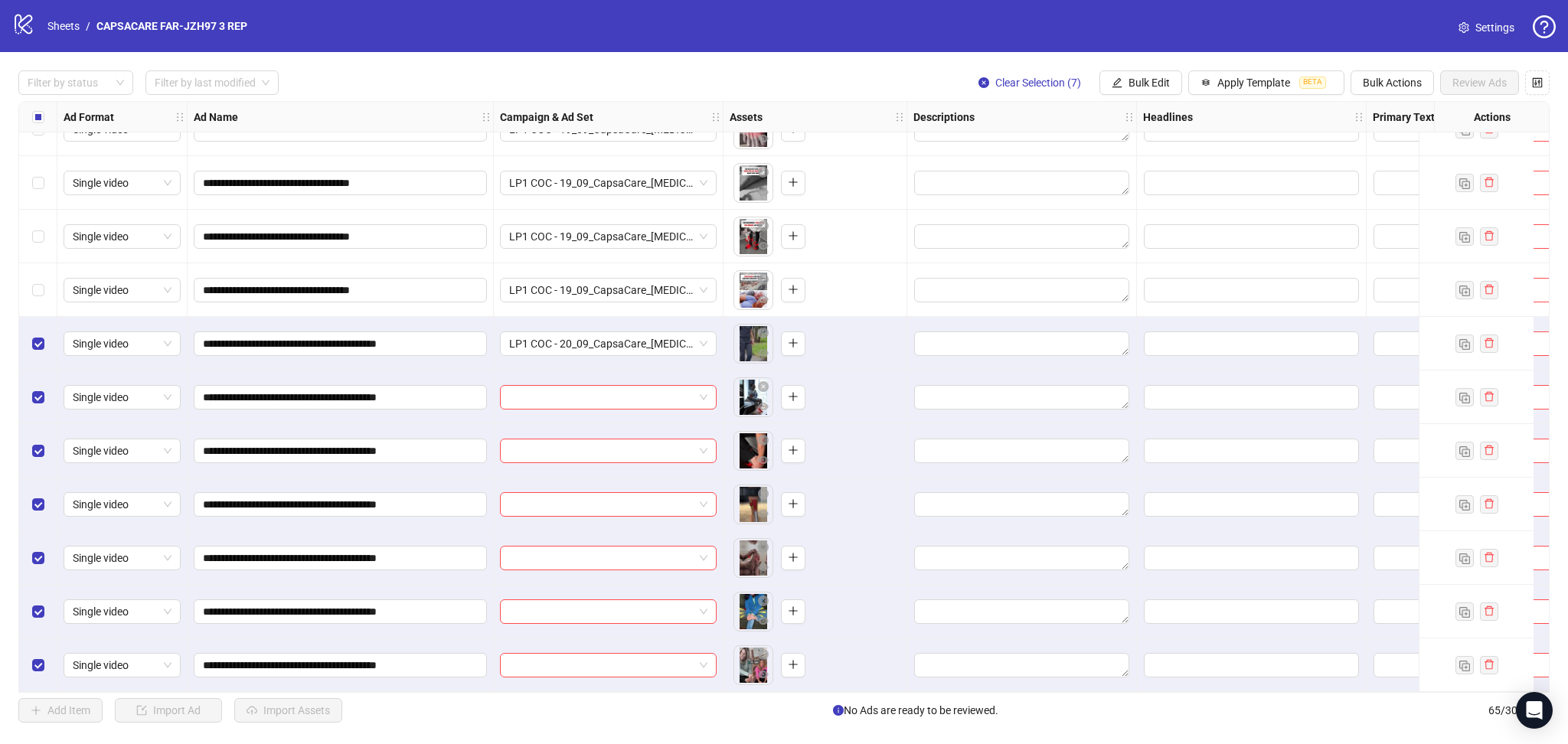
click at [1057, 47] on div "logo/logo-mobile Sheets / CAPSACARE FAR-JZH97 3 REP Settings" at bounding box center [784, 26] width 1568 height 52
click at [1139, 87] on span "Bulk Edit" at bounding box center [1149, 83] width 42 height 12
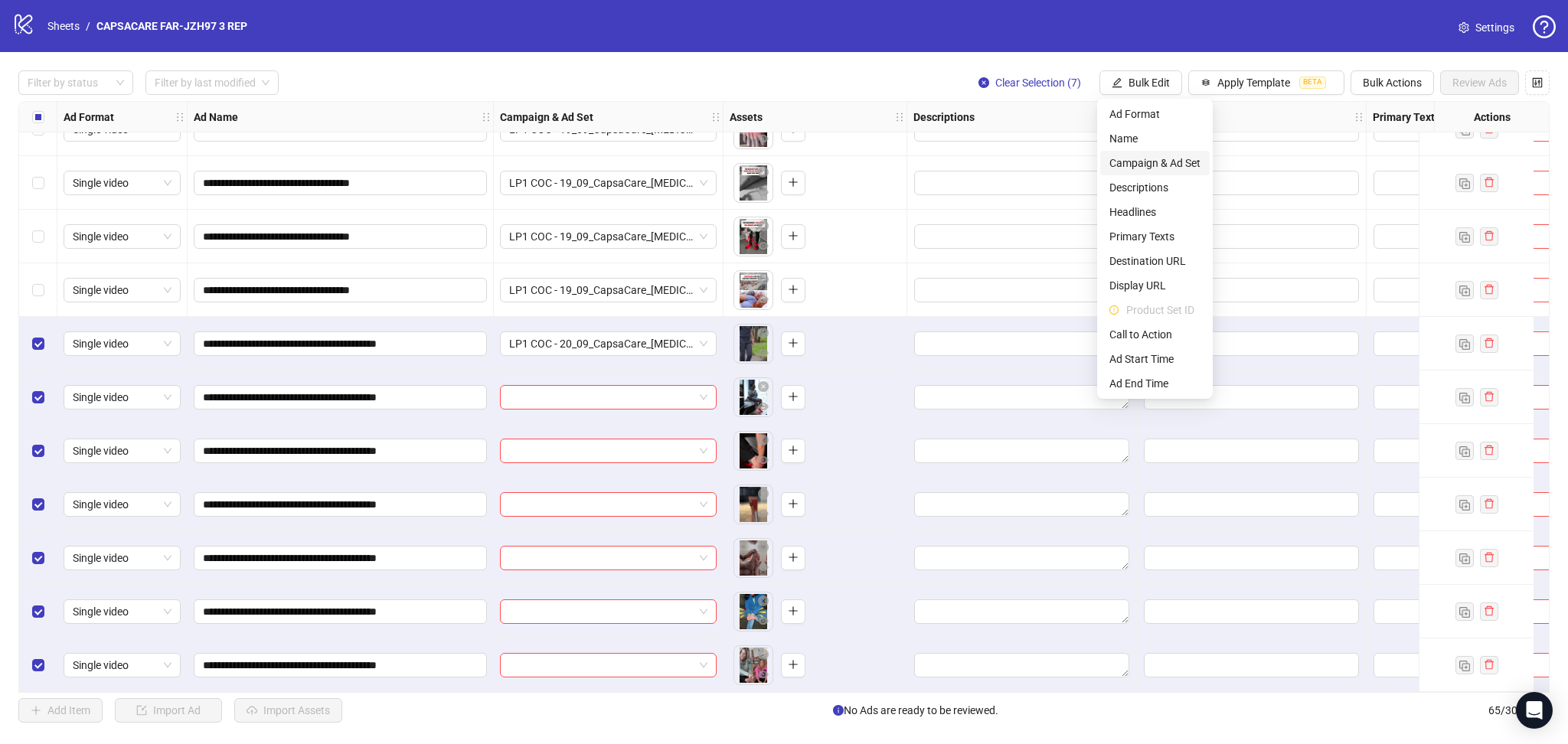
click at [1155, 159] on span "Campaign & Ad Set" at bounding box center [1154, 163] width 91 height 17
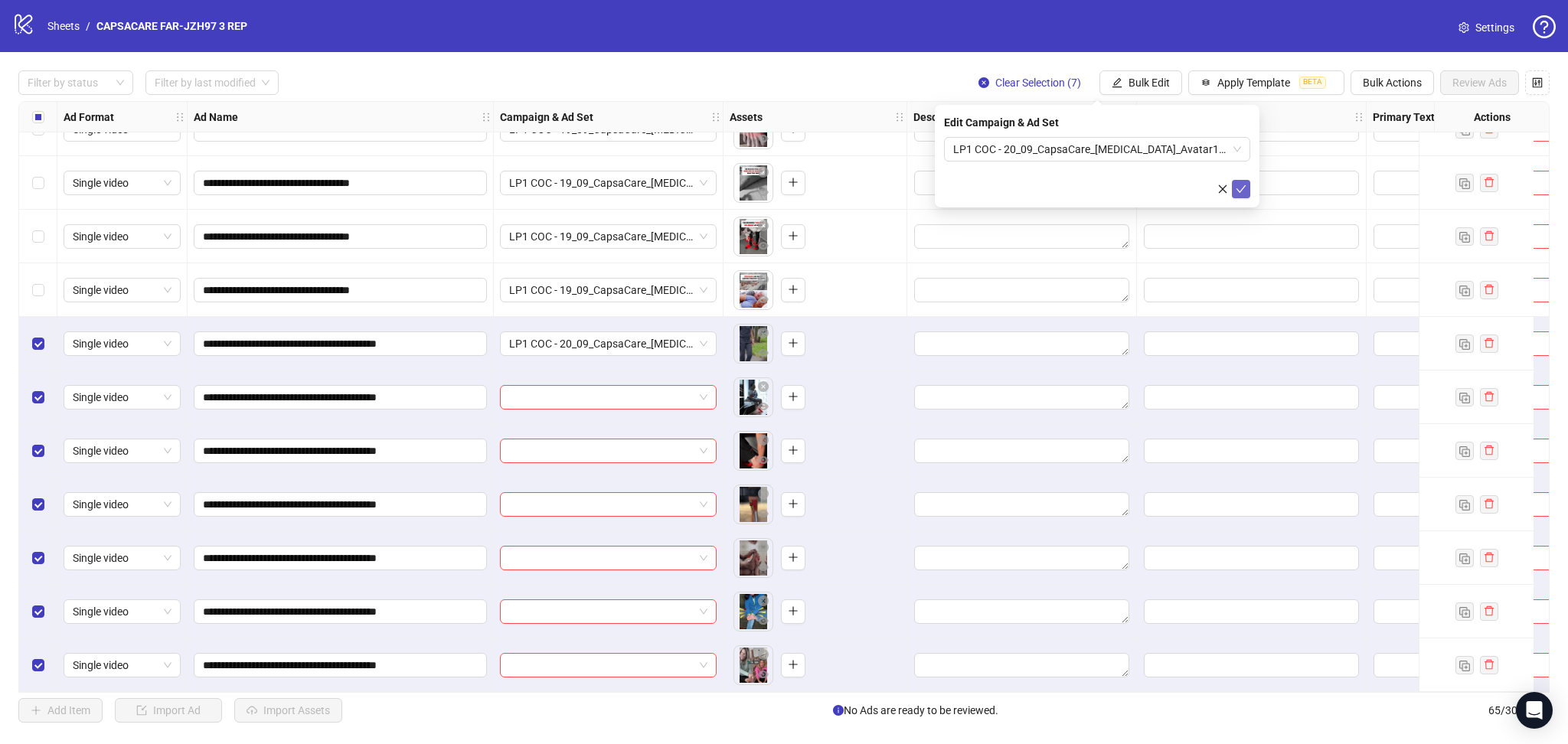
click at [1240, 193] on icon "check" at bounding box center [1240, 189] width 10 height 10
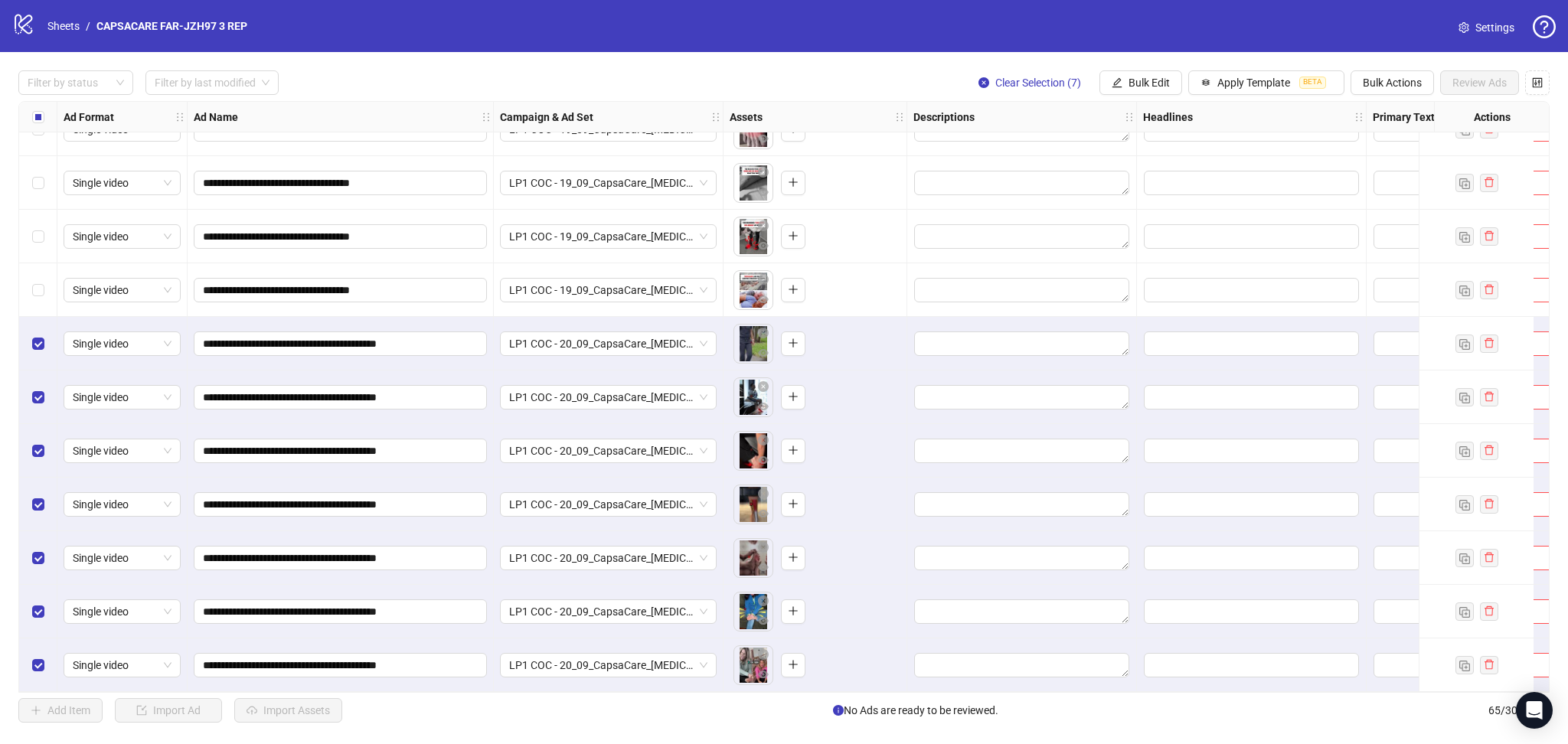
click at [44, 122] on div "Select all rows" at bounding box center [38, 116] width 38 height 30
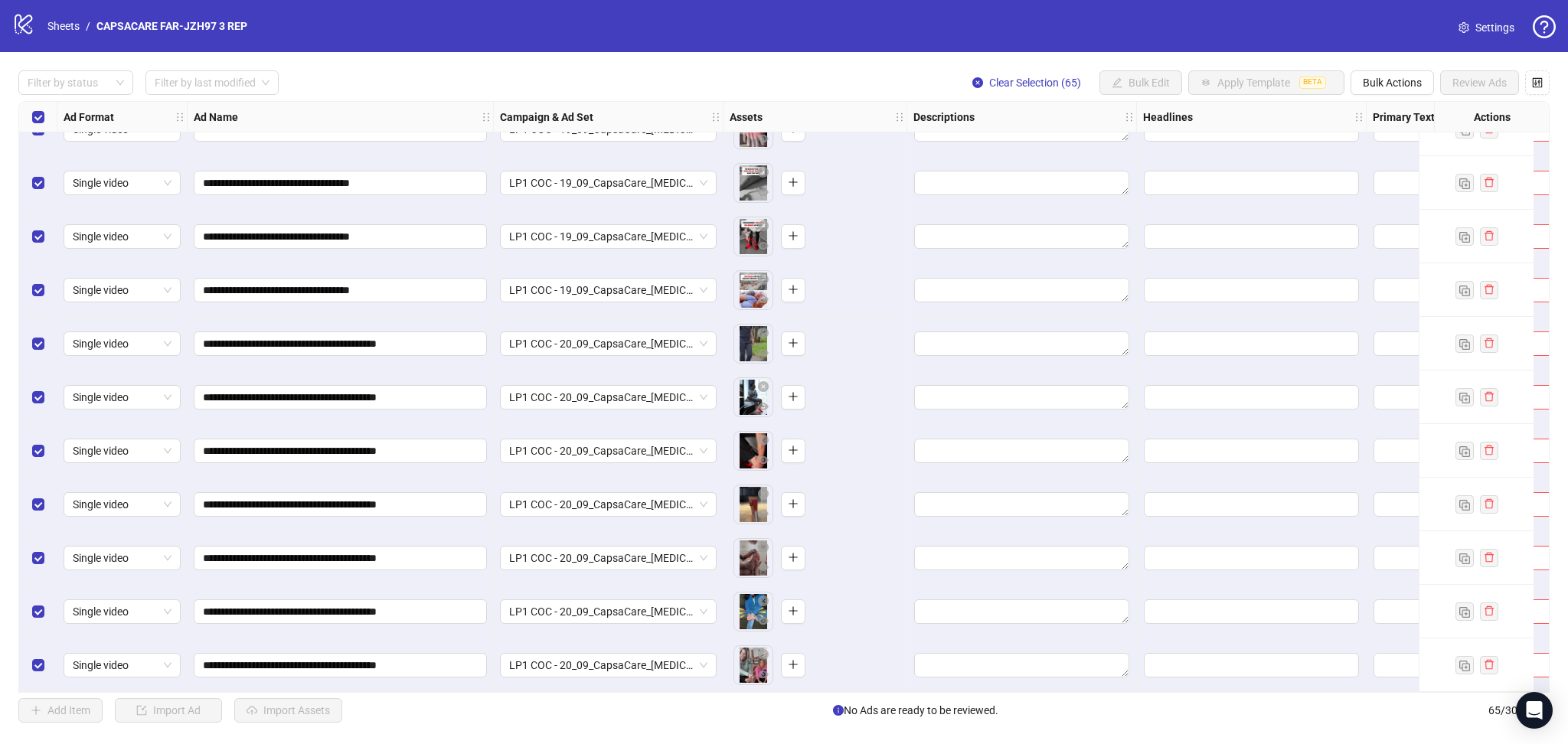
click at [44, 122] on div "Select all rows" at bounding box center [38, 116] width 38 height 30
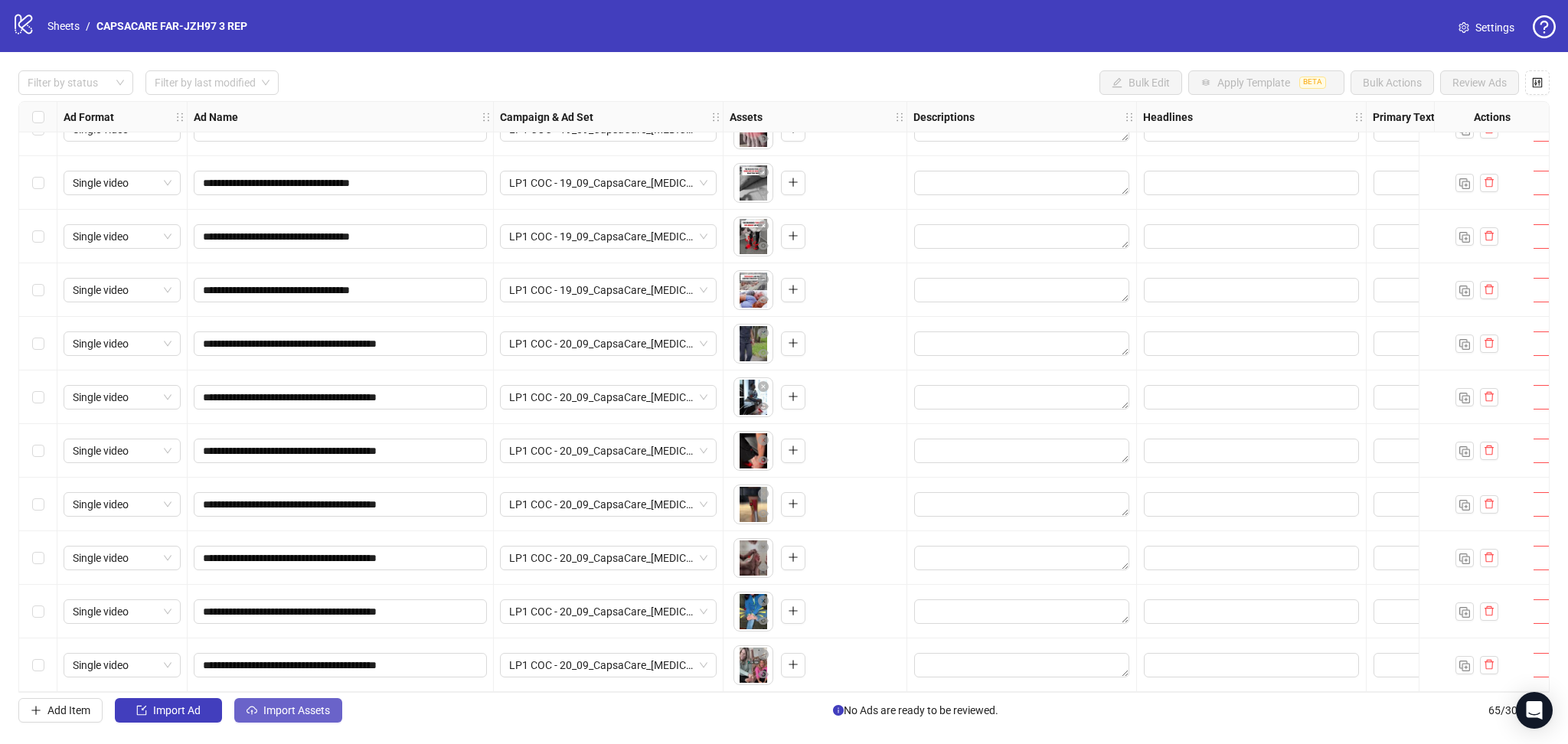
click at [296, 715] on span "Import Assets" at bounding box center [296, 710] width 67 height 12
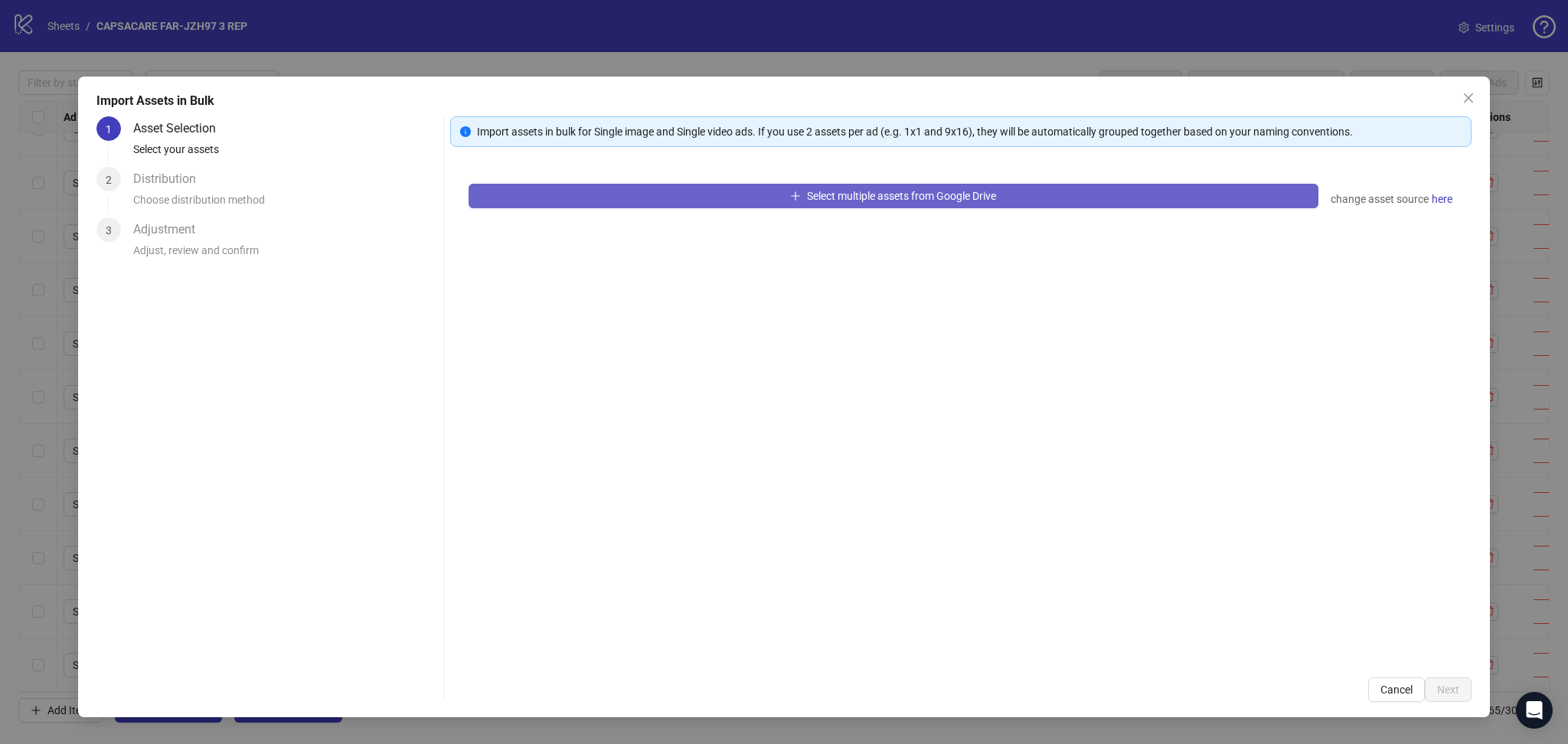
click at [581, 202] on button "Select multiple assets from Google Drive" at bounding box center [894, 196] width 850 height 24
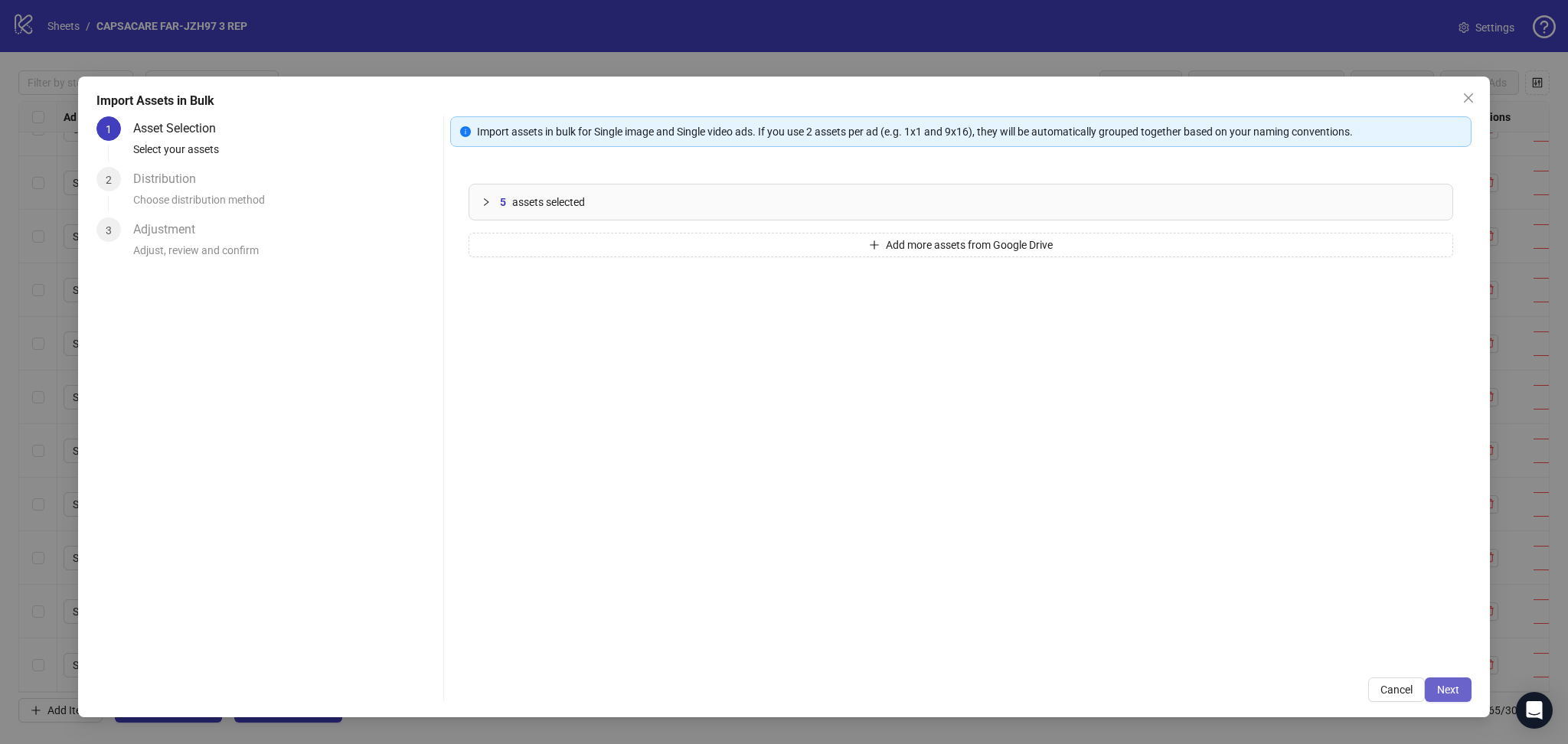
click at [1438, 683] on button "Next" at bounding box center [1448, 689] width 47 height 24
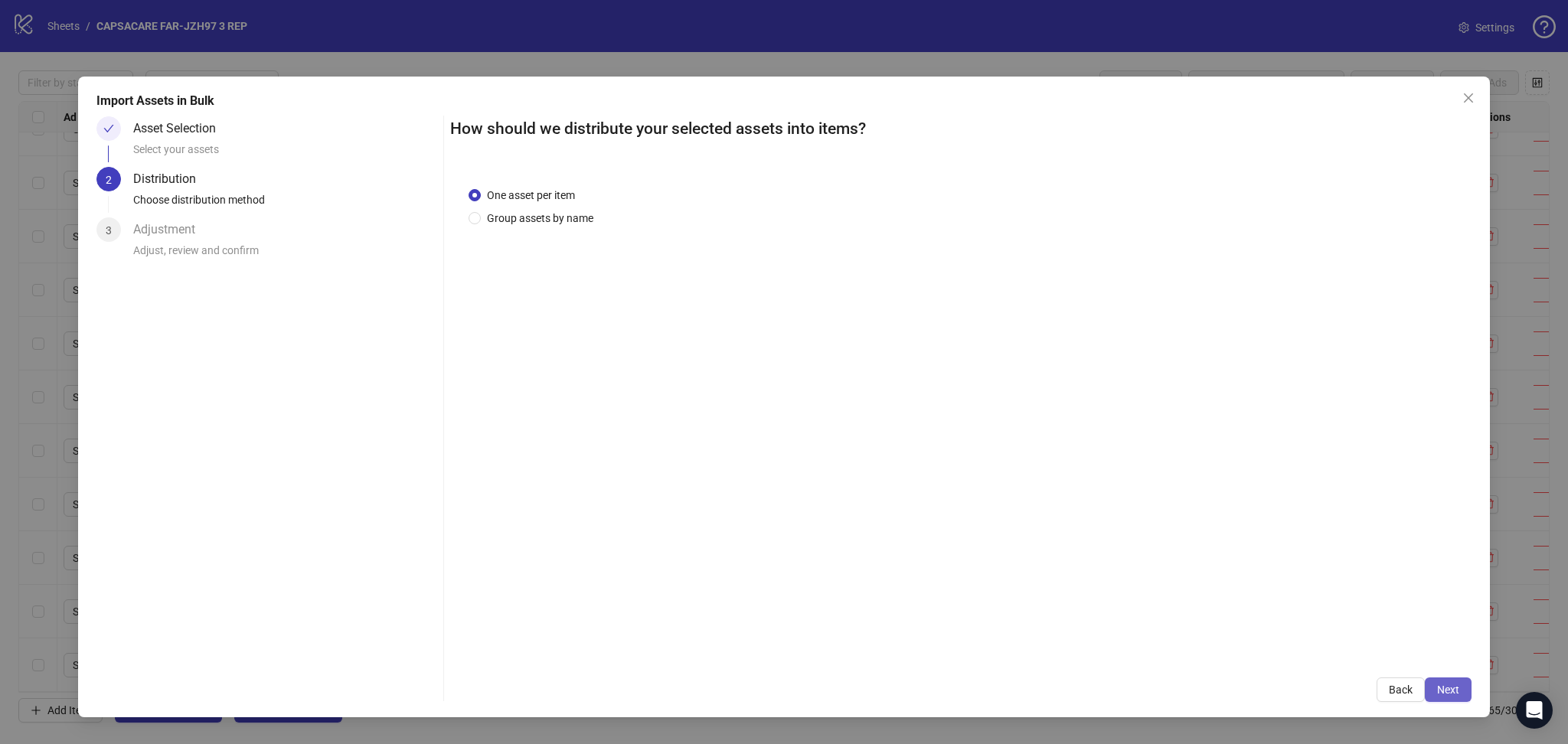
click at [1452, 687] on span "Next" at bounding box center [1448, 689] width 23 height 12
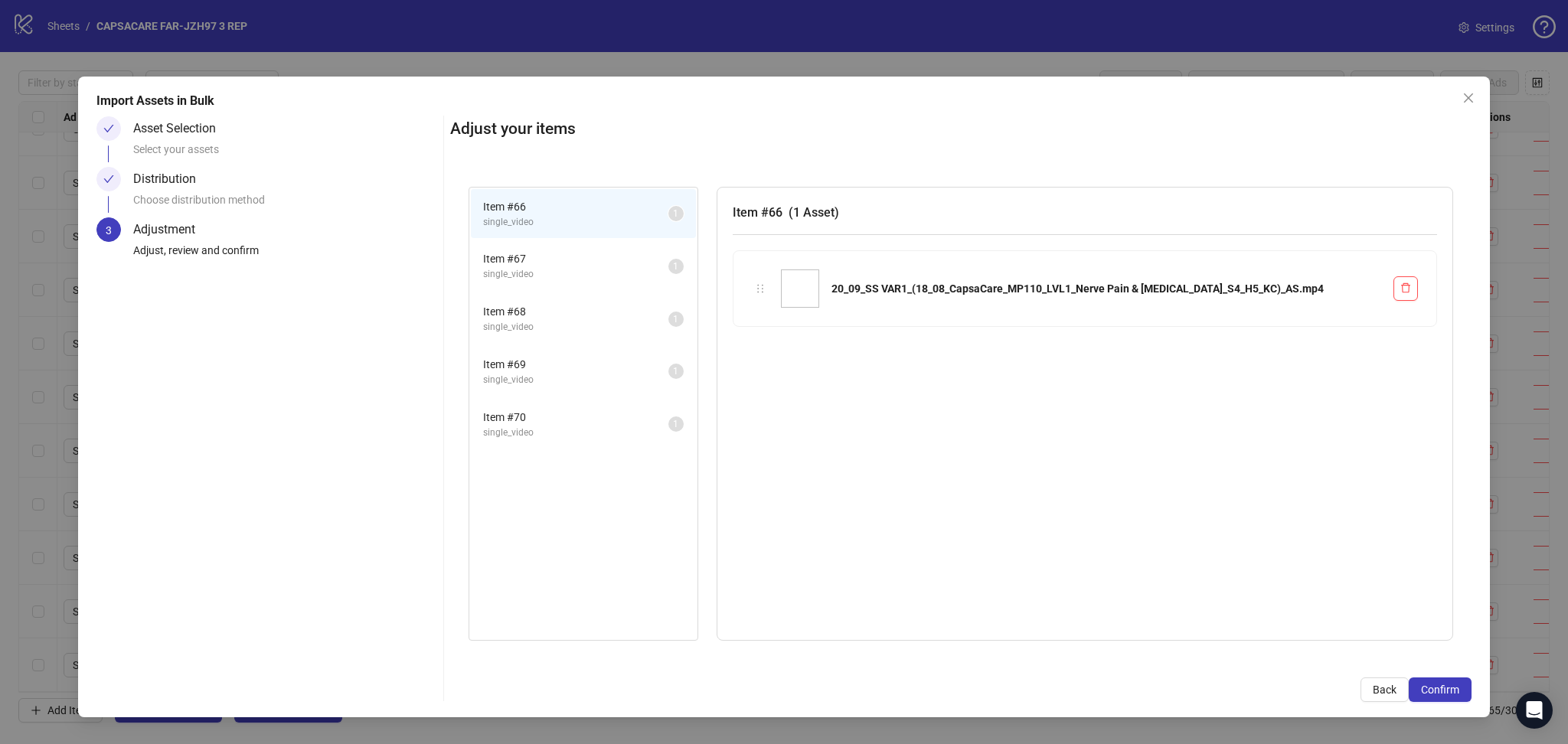
click at [1452, 687] on span "Confirm" at bounding box center [1440, 689] width 38 height 12
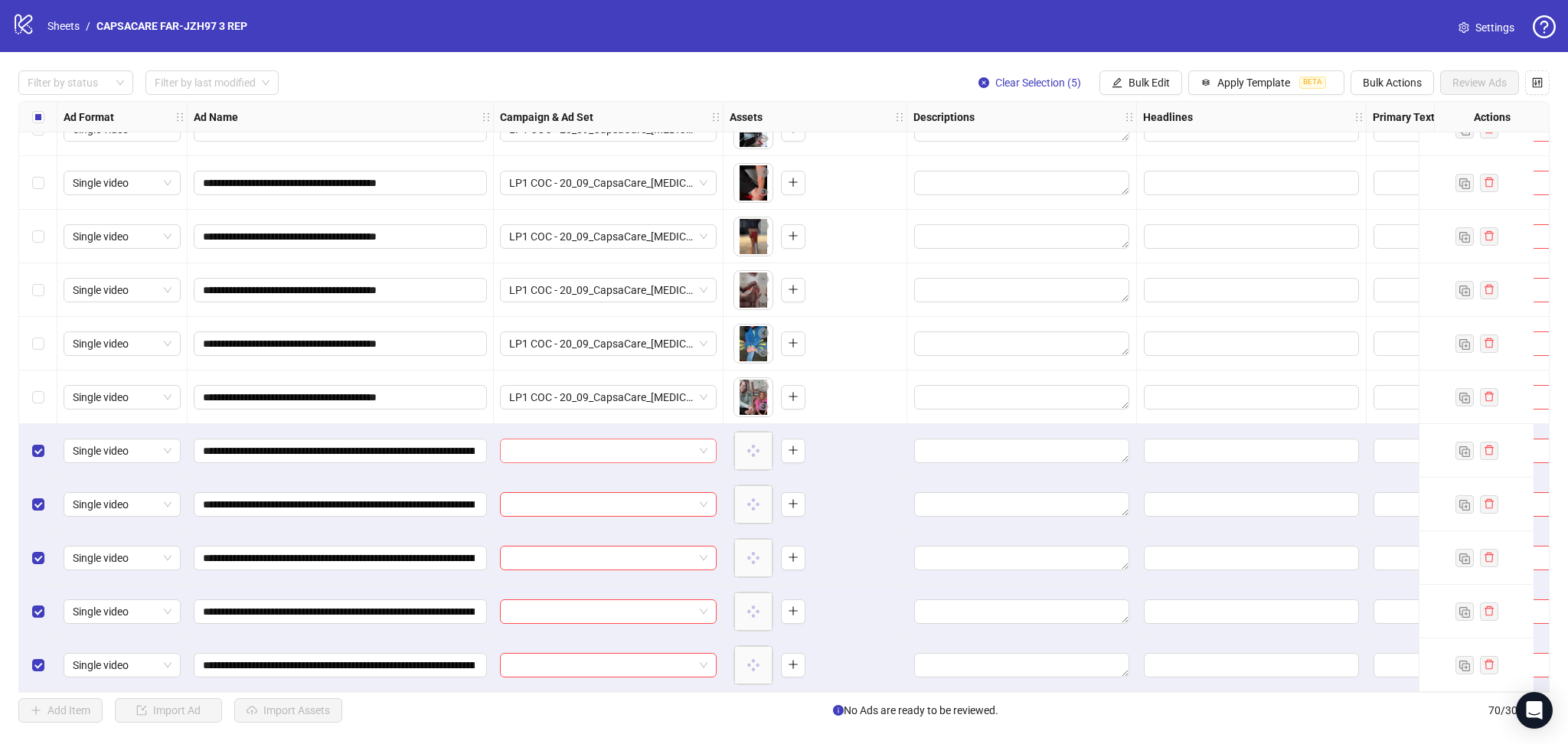
click at [576, 443] on input "search" at bounding box center [601, 451] width 184 height 23
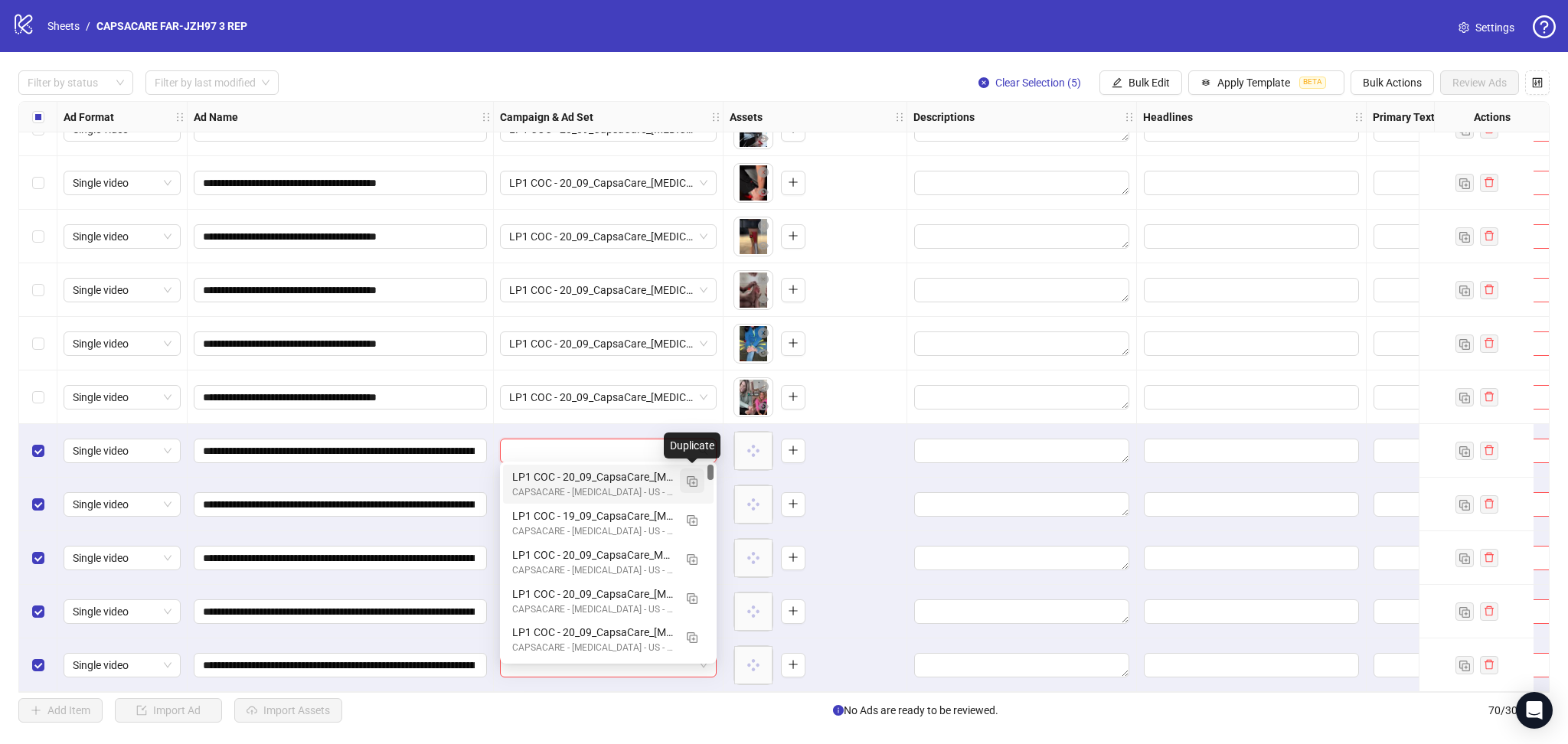
click at [687, 476] on img "button" at bounding box center [692, 482] width 10 height 10
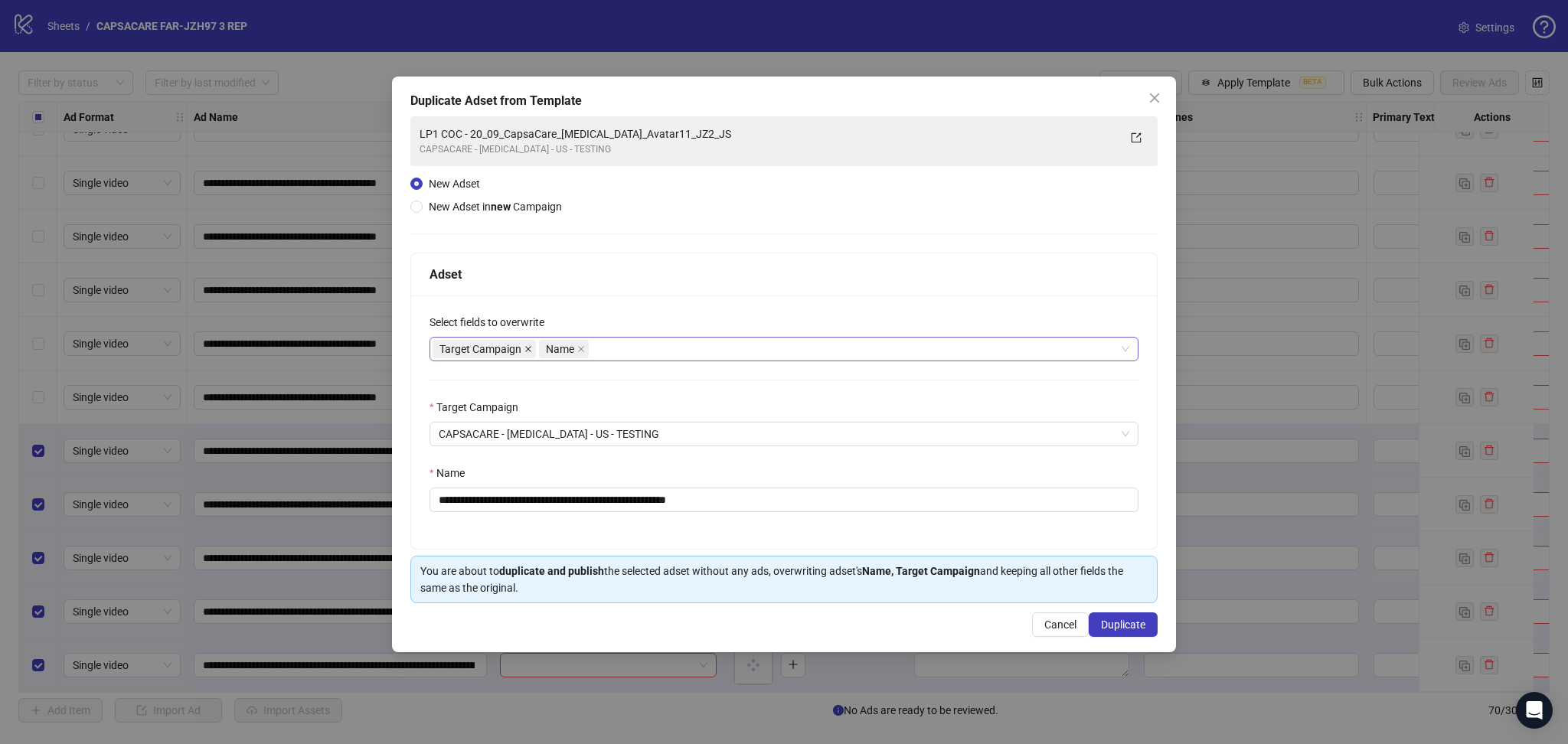
click at [527, 349] on icon "close" at bounding box center [528, 349] width 8 height 8
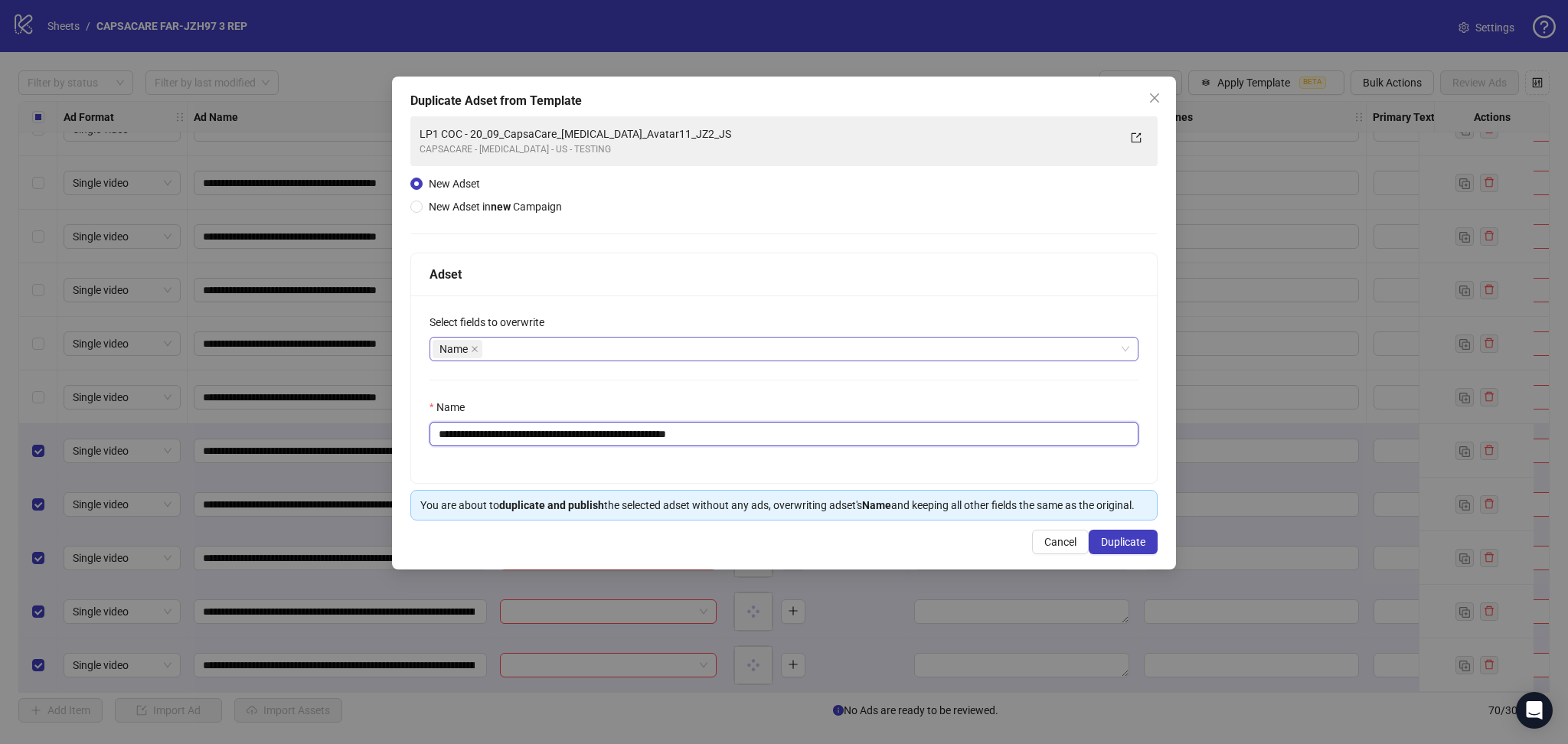
drag, startPoint x: 488, startPoint y: 427, endPoint x: 940, endPoint y: 494, distance: 456.9
click at [919, 475] on div "**********" at bounding box center [784, 389] width 746 height 188
paste input "**********"
type input "**********"
click at [1131, 552] on button "Duplicate" at bounding box center [1122, 541] width 69 height 24
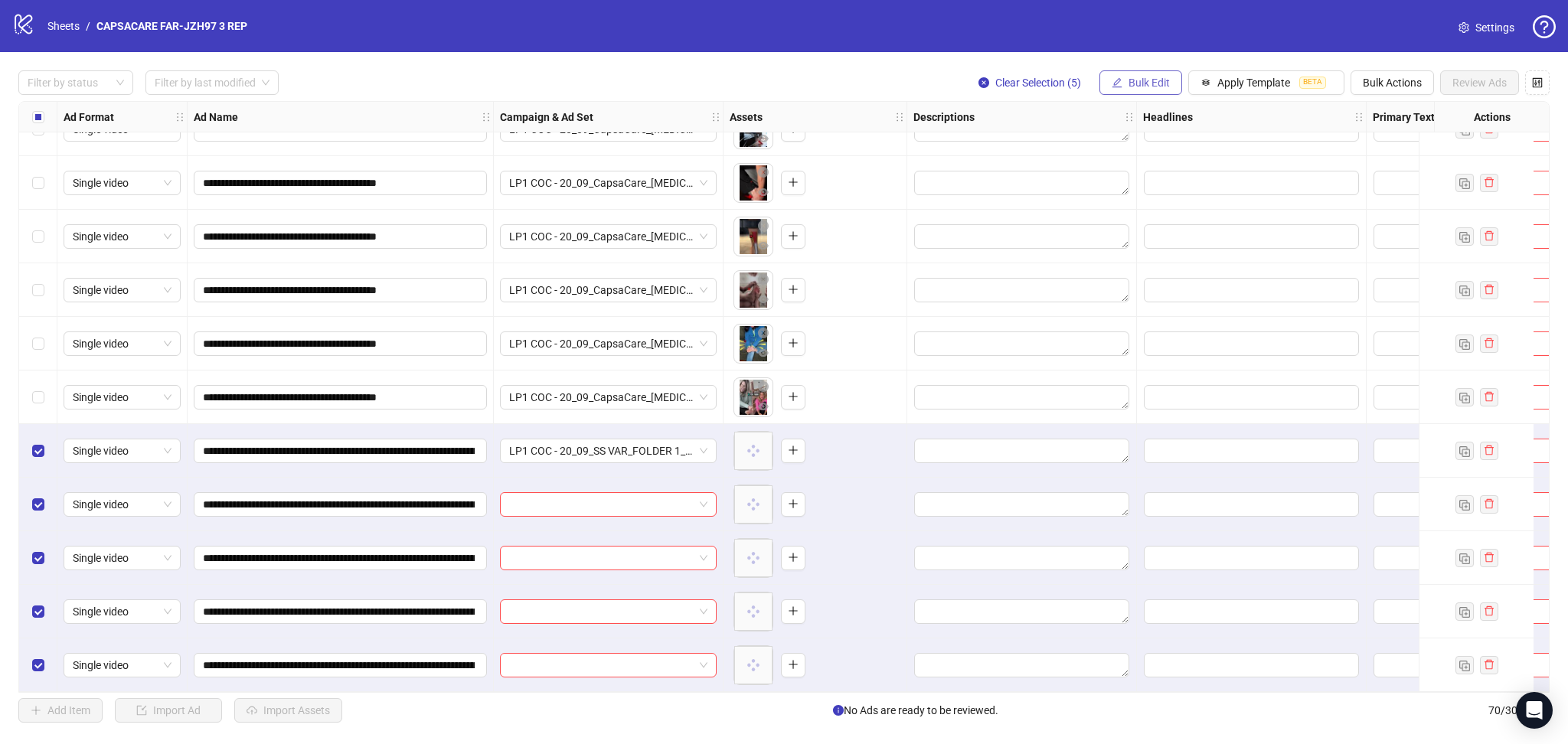
click at [1131, 87] on span "Bulk Edit" at bounding box center [1149, 83] width 42 height 12
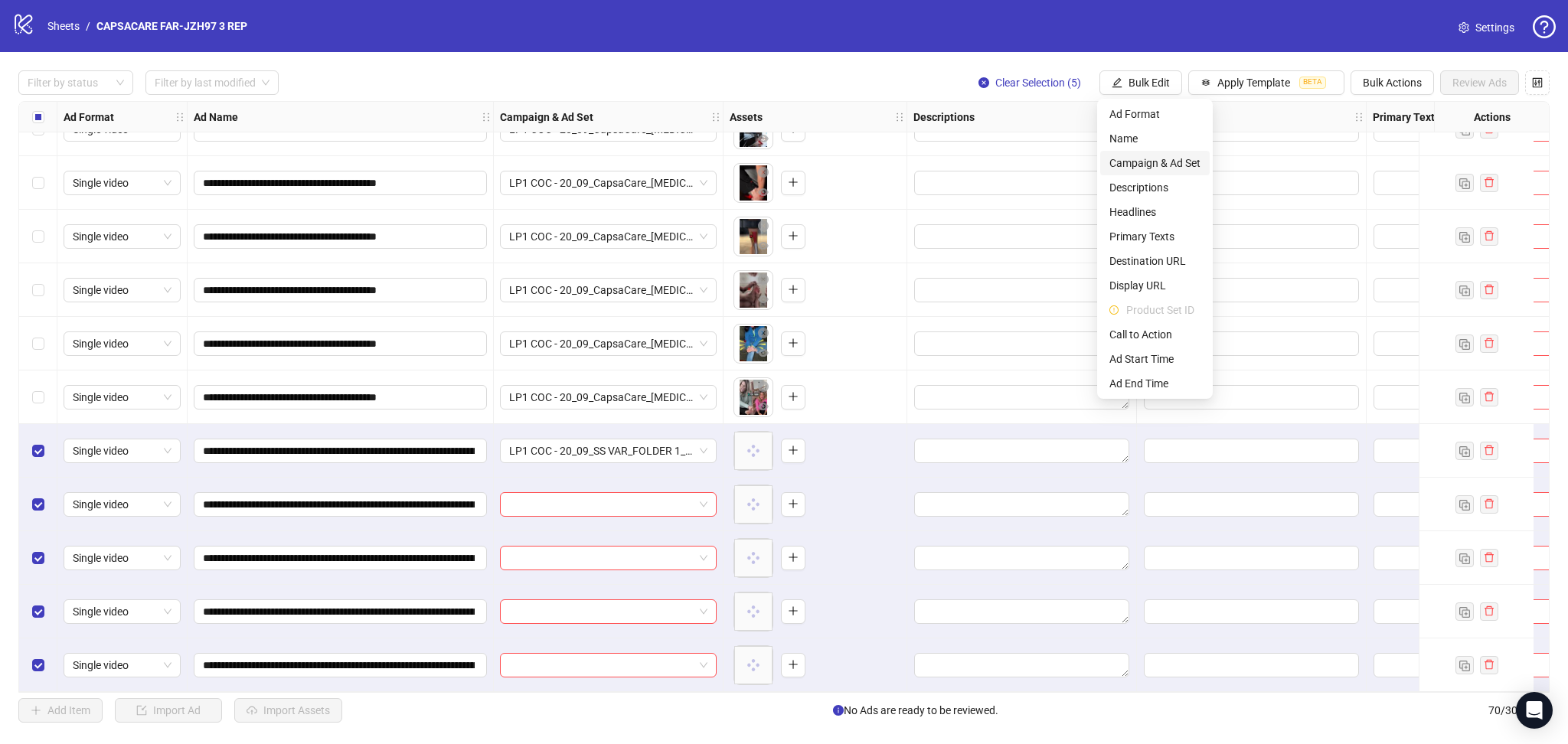
click at [1182, 170] on span "Campaign & Ad Set" at bounding box center [1154, 163] width 91 height 17
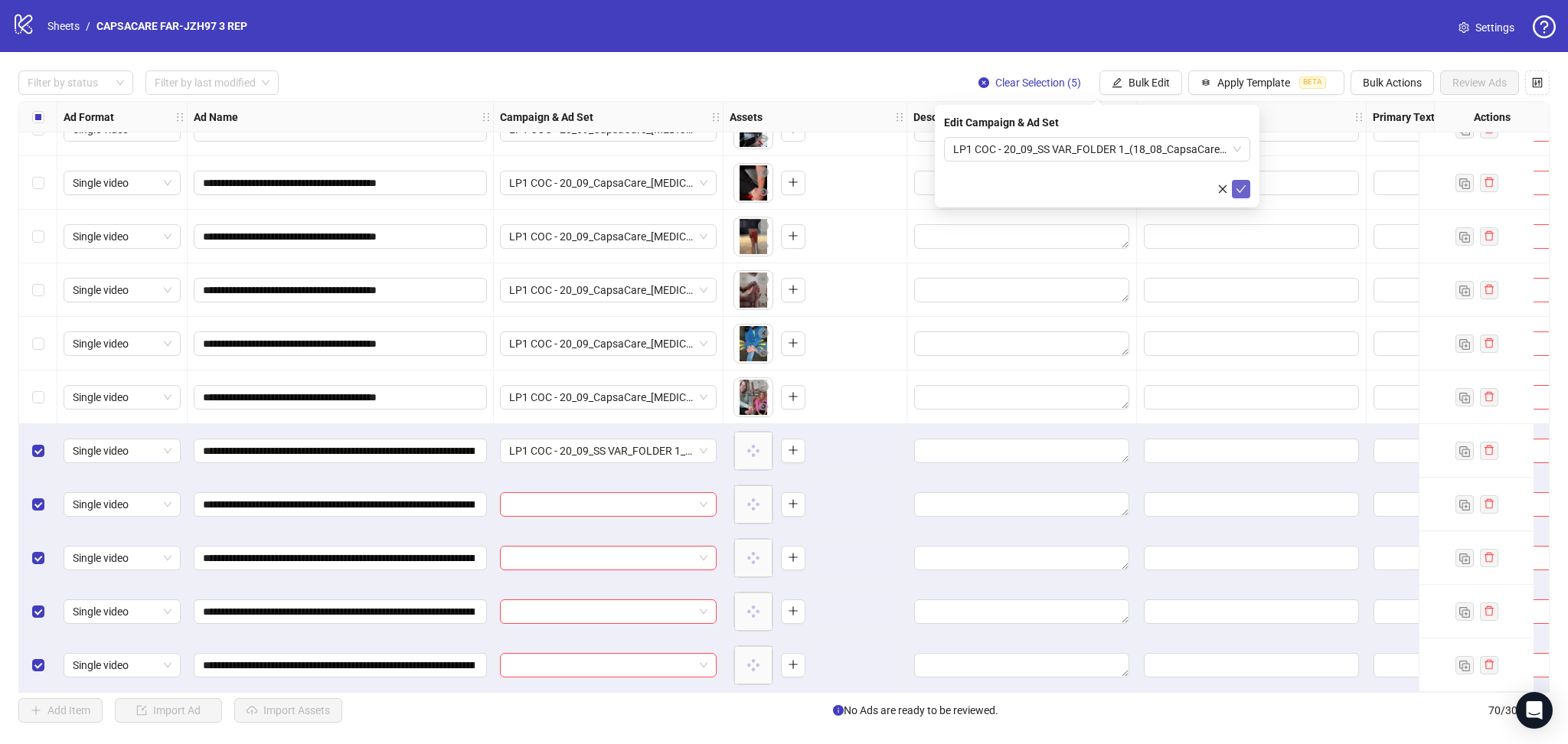
click at [1239, 196] on button "submit" at bounding box center [1240, 189] width 18 height 18
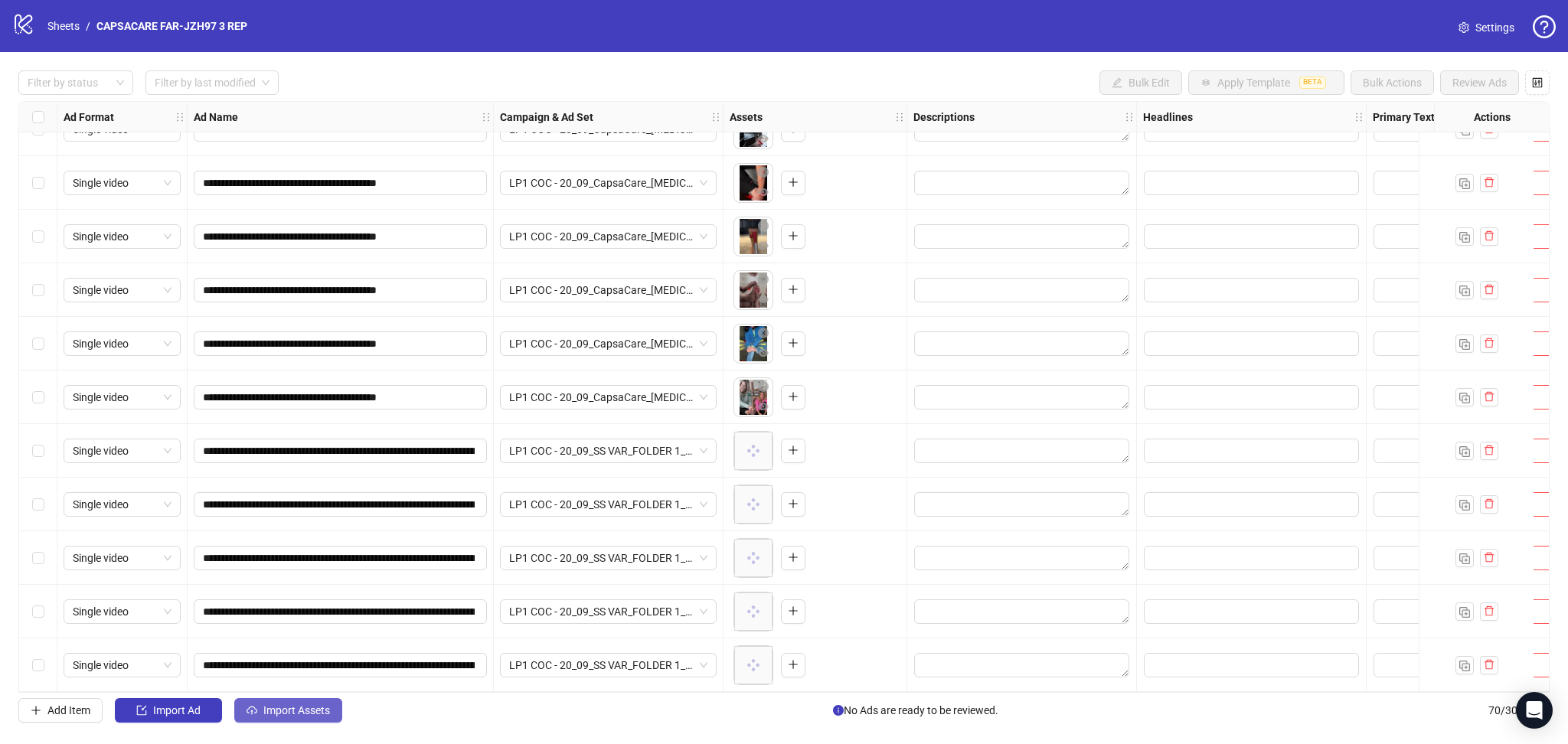
click at [275, 708] on span "Import Assets" at bounding box center [296, 710] width 67 height 12
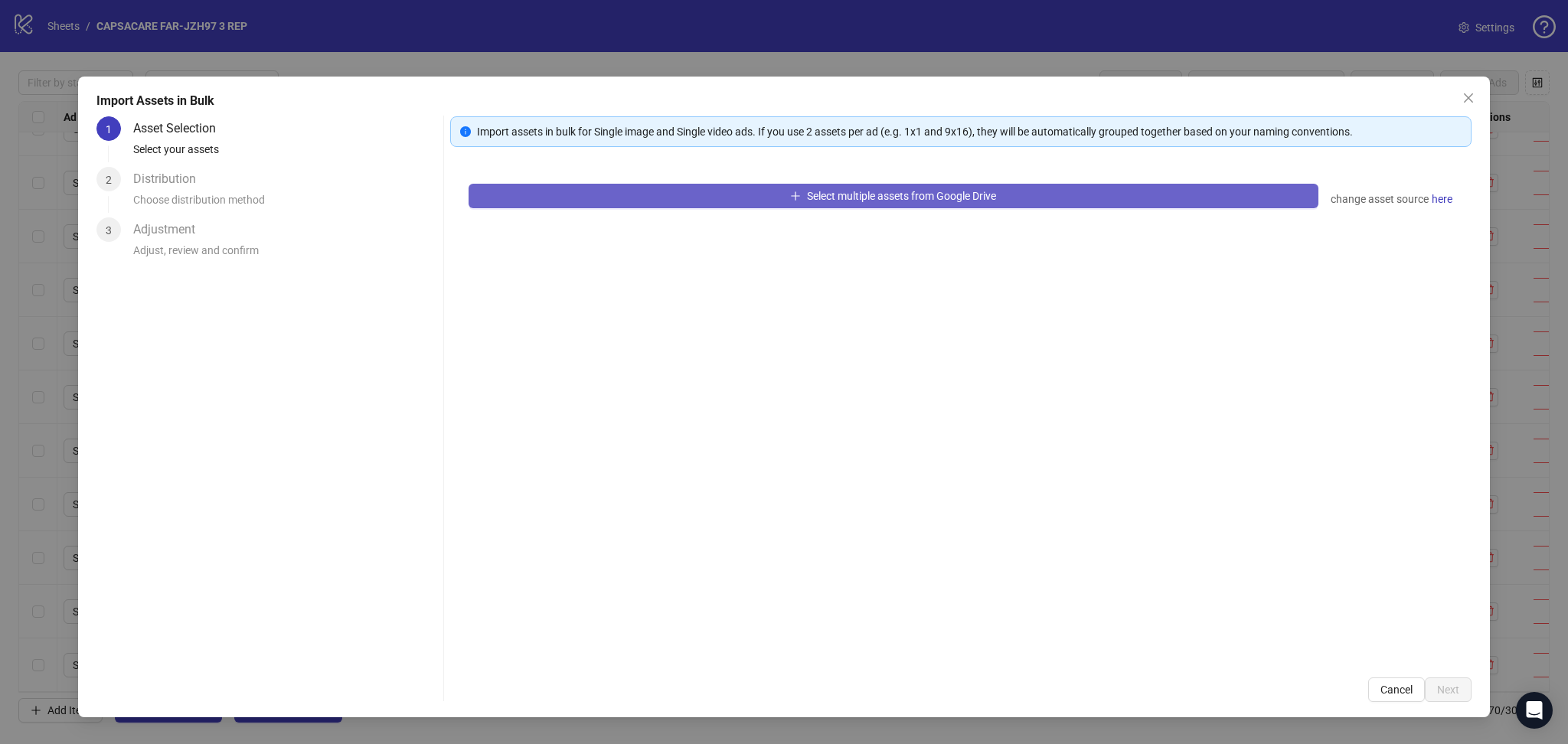
click at [569, 187] on button "Select multiple assets from Google Drive" at bounding box center [894, 196] width 850 height 24
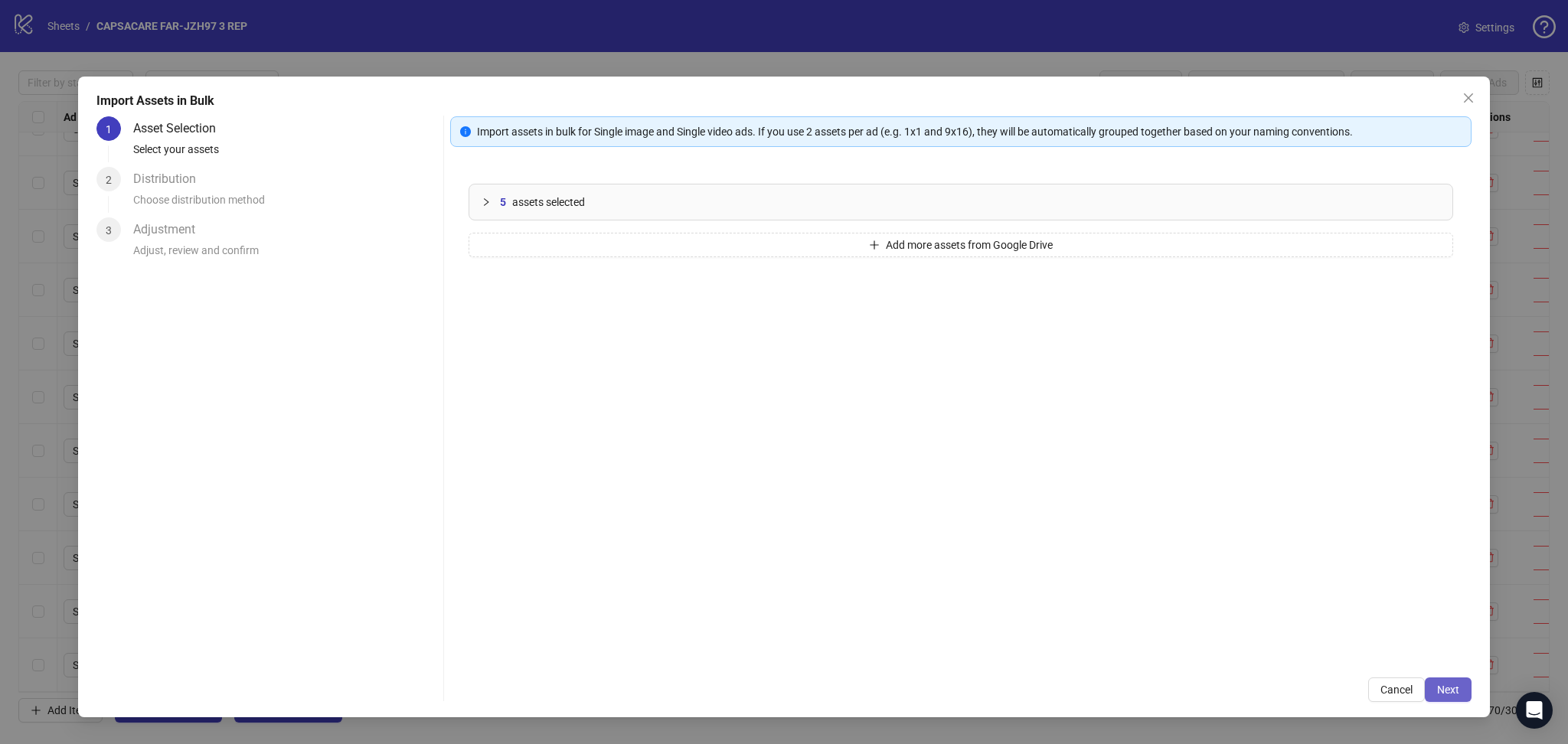
click at [1454, 687] on span "Next" at bounding box center [1448, 689] width 23 height 12
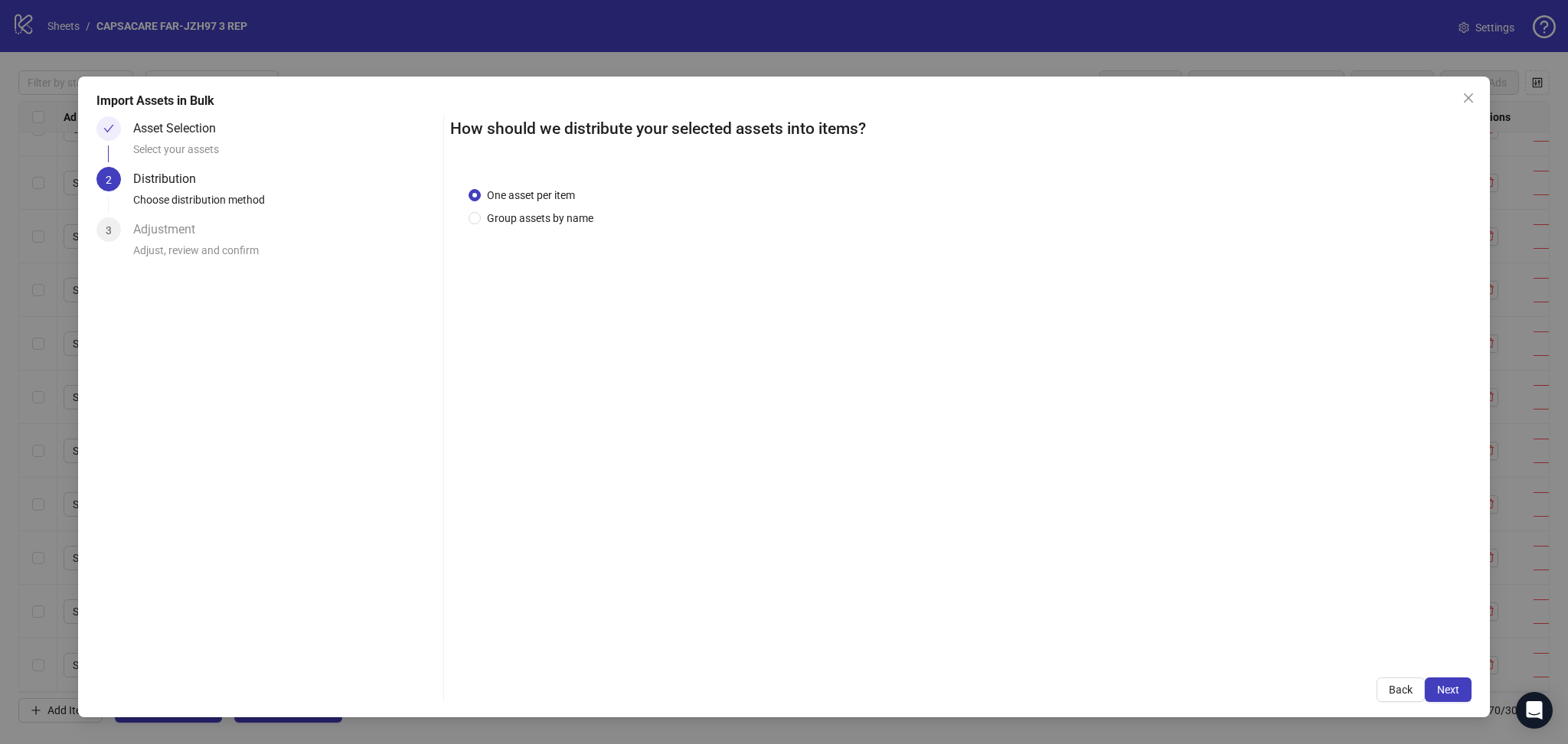
click at [1458, 689] on span "Next" at bounding box center [1448, 689] width 23 height 12
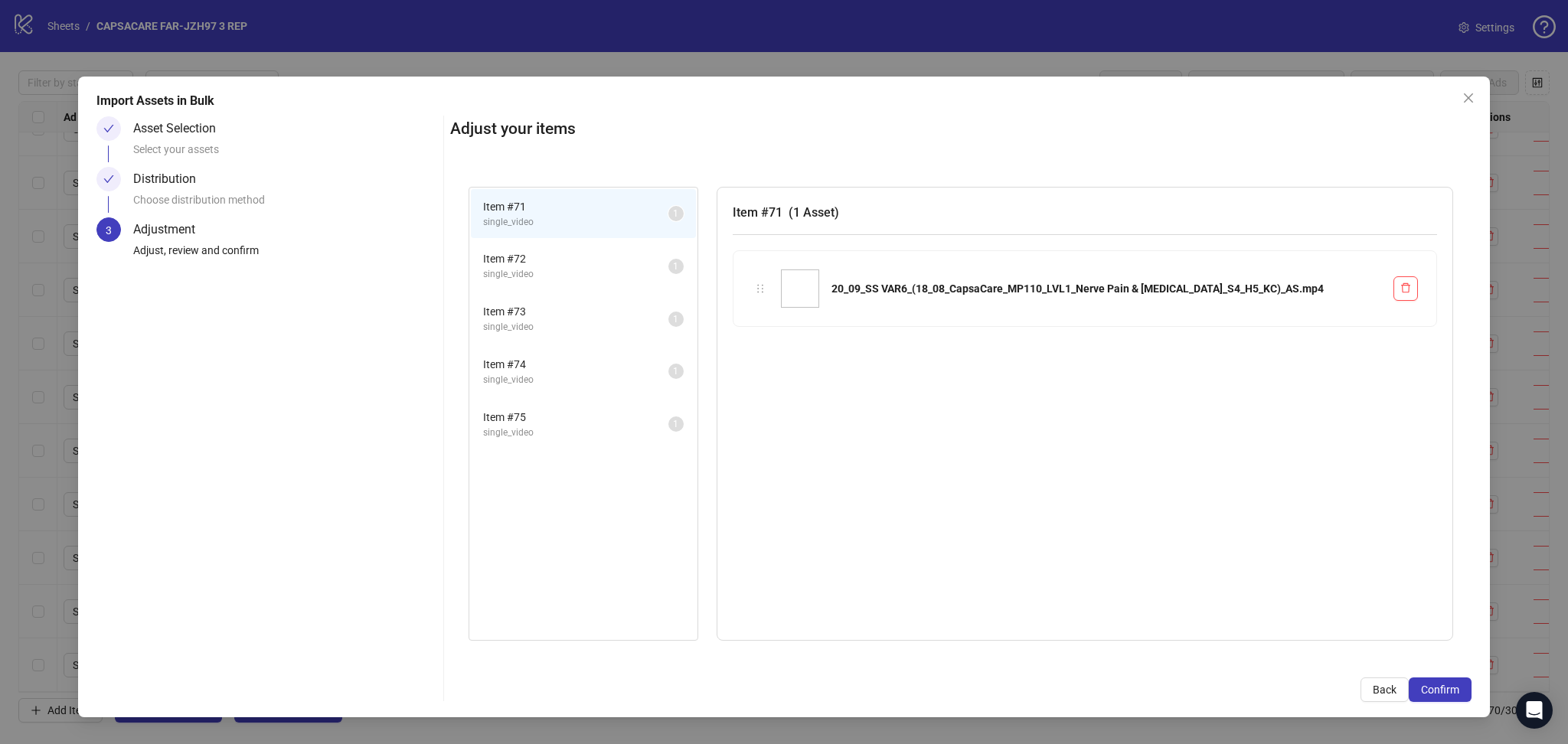
click at [1458, 689] on span "Confirm" at bounding box center [1440, 689] width 38 height 12
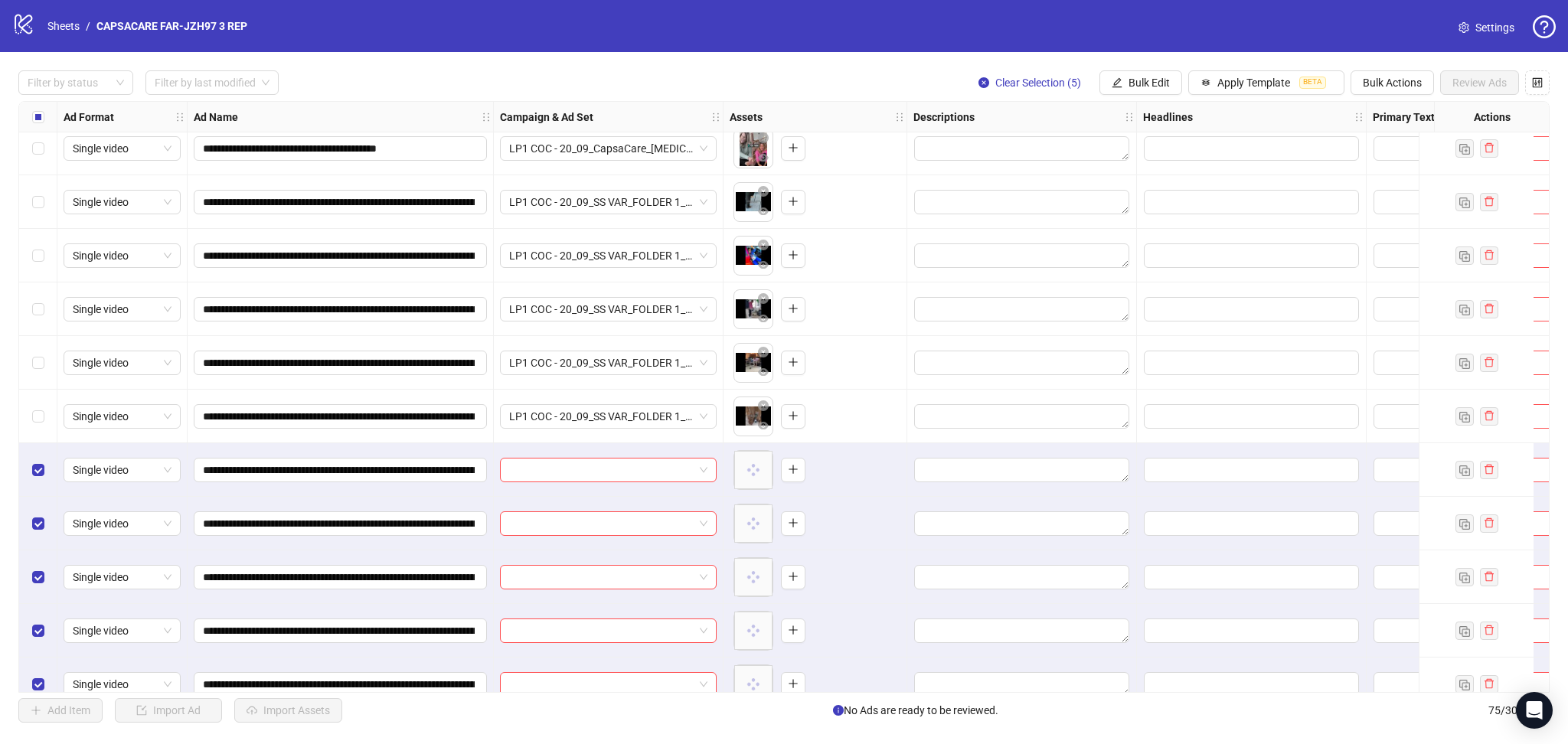
scroll to position [3464, 0]
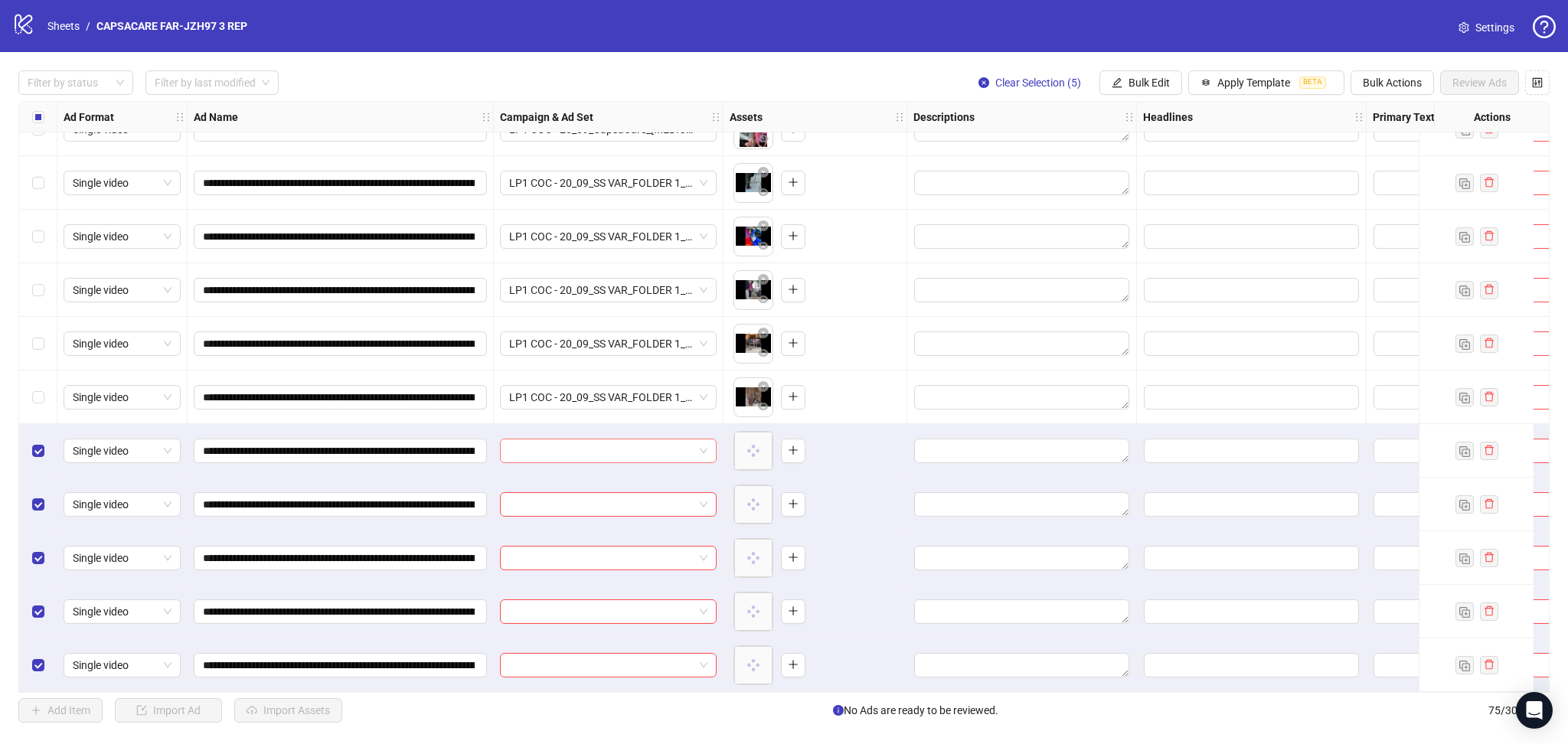
click at [581, 446] on input "search" at bounding box center [601, 451] width 184 height 23
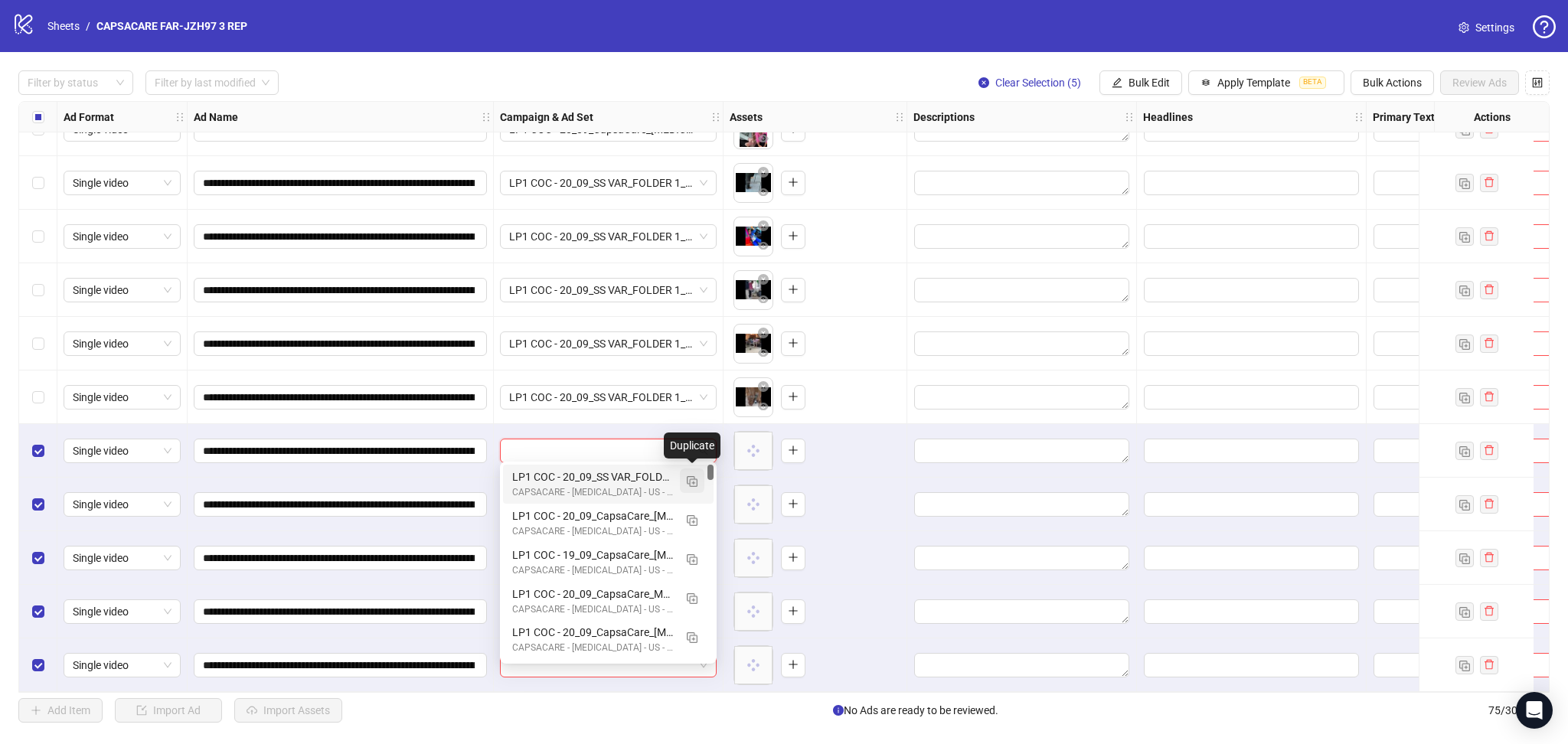
click at [690, 482] on img "button" at bounding box center [692, 482] width 10 height 10
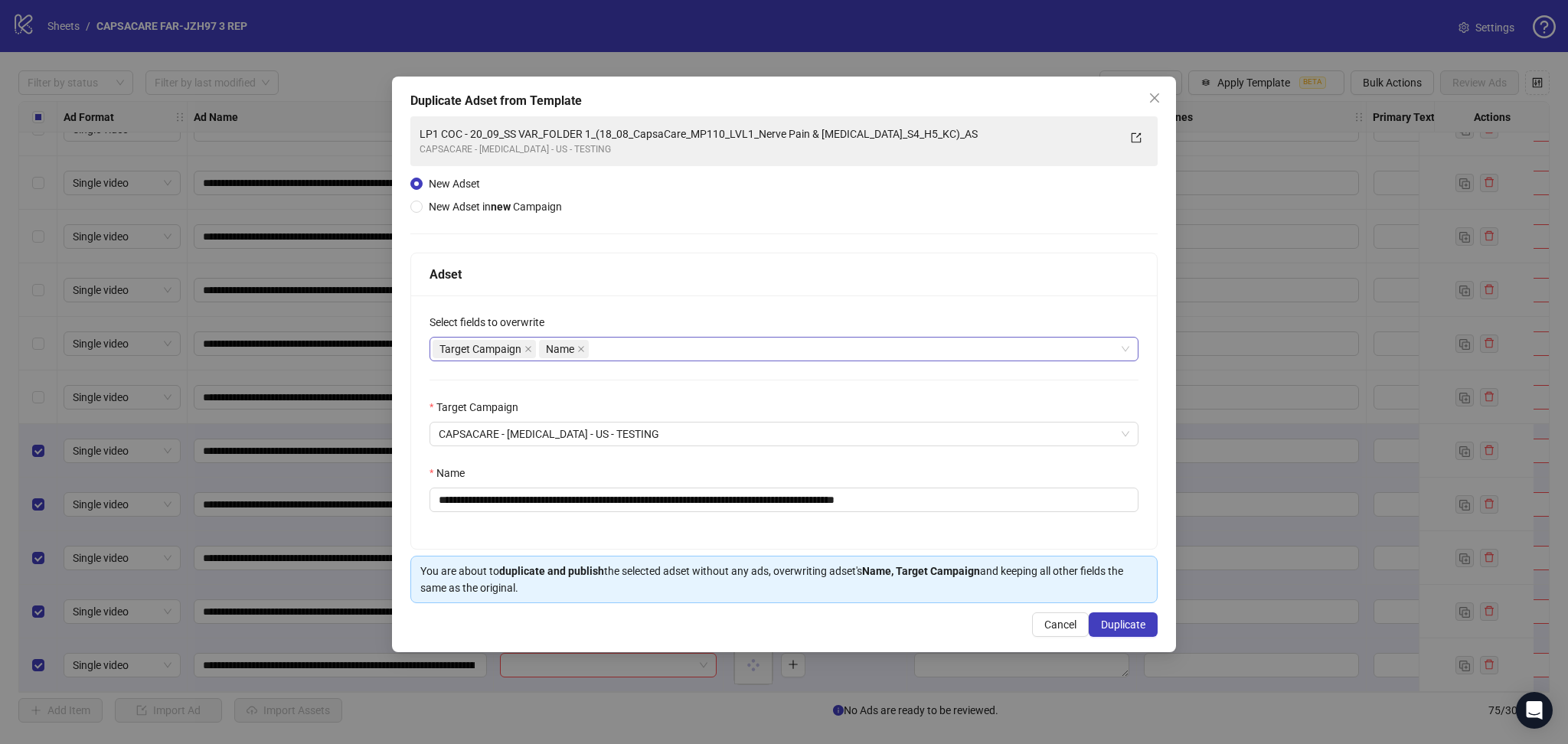
click at [529, 349] on icon "close" at bounding box center [528, 349] width 8 height 8
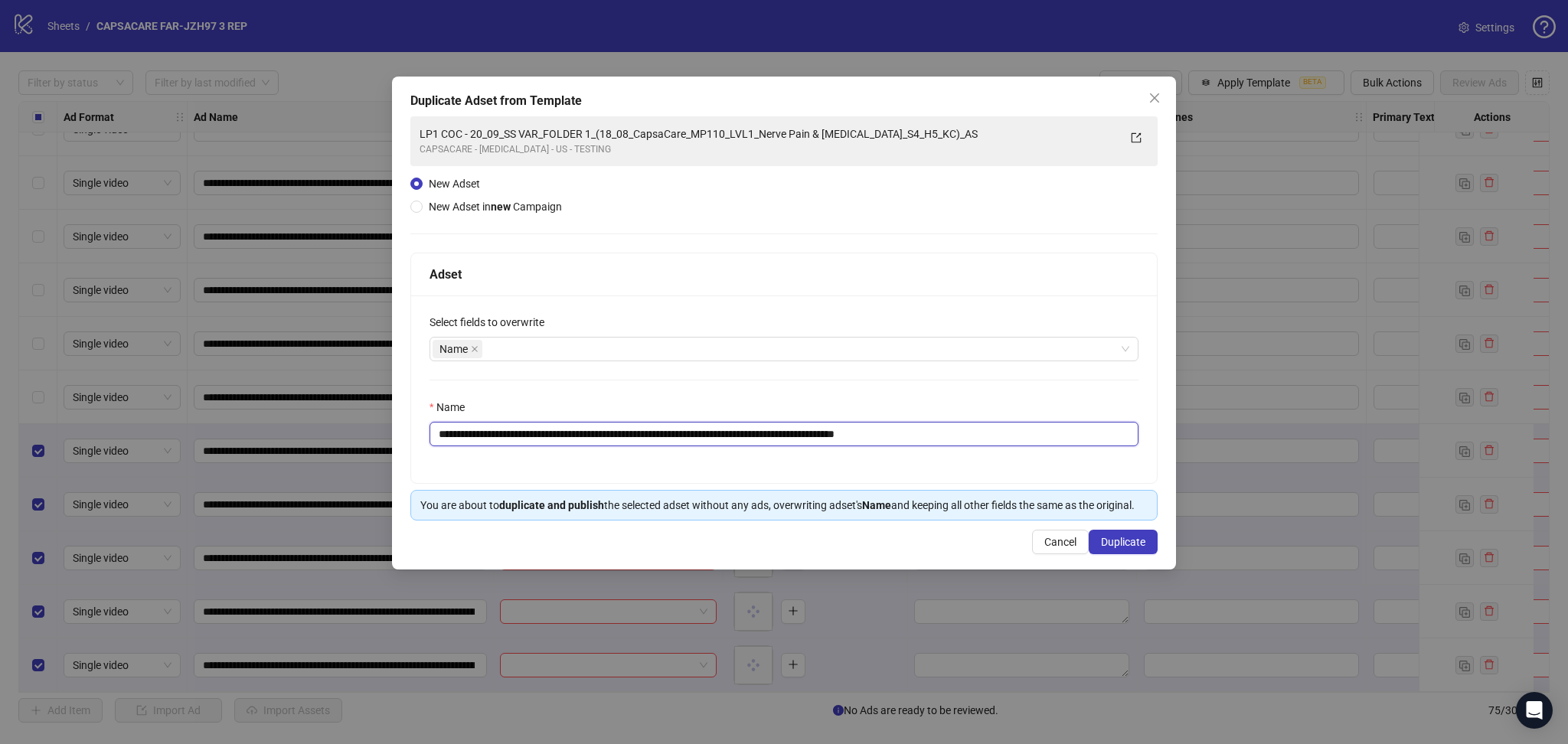
drag, startPoint x: 490, startPoint y: 433, endPoint x: 1112, endPoint y: 473, distance: 623.3
click at [1094, 465] on div "**********" at bounding box center [784, 389] width 746 height 188
paste input "text"
type input "**********"
click at [1130, 542] on span "Duplicate" at bounding box center [1122, 541] width 44 height 12
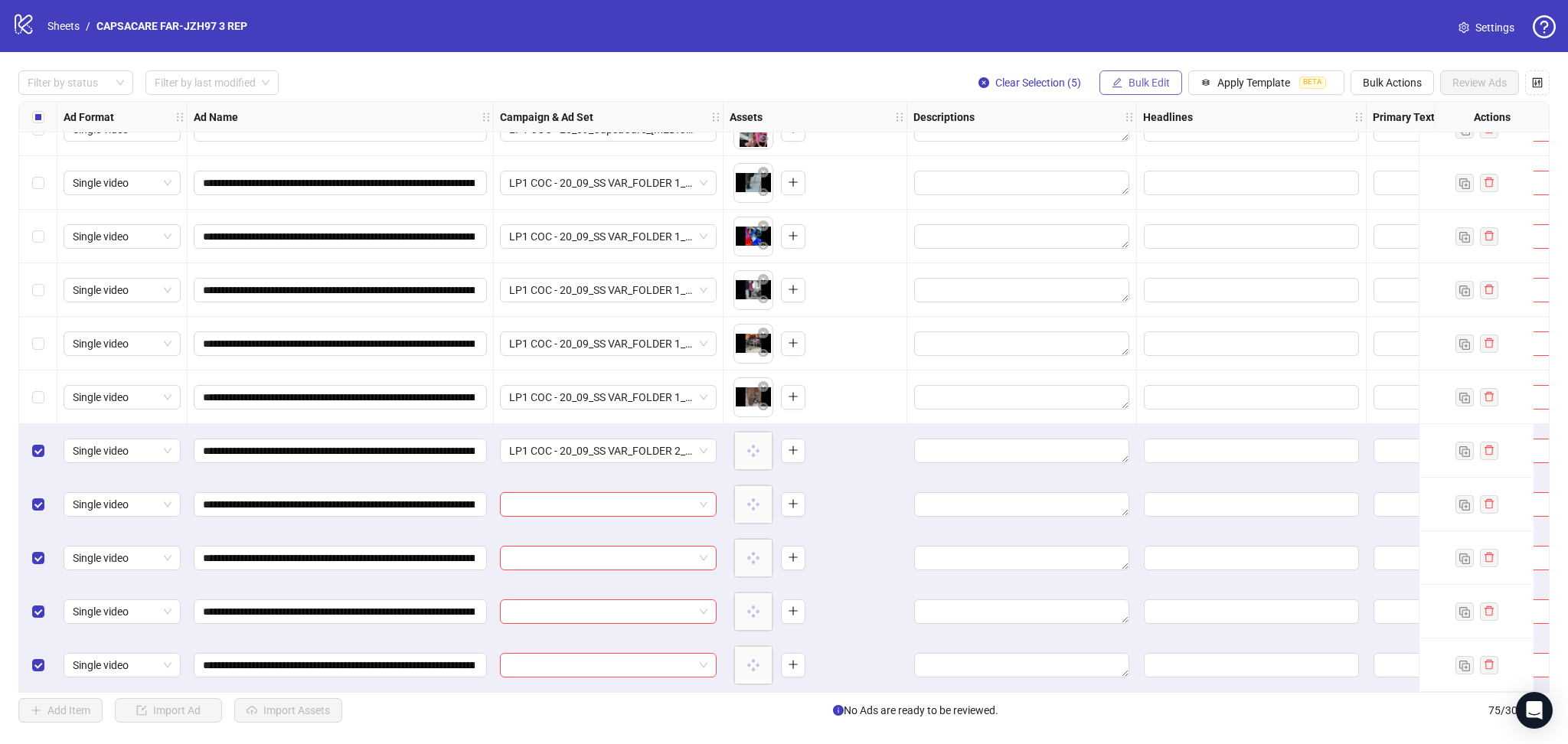
click at [1136, 79] on span "Bulk Edit" at bounding box center [1149, 83] width 42 height 12
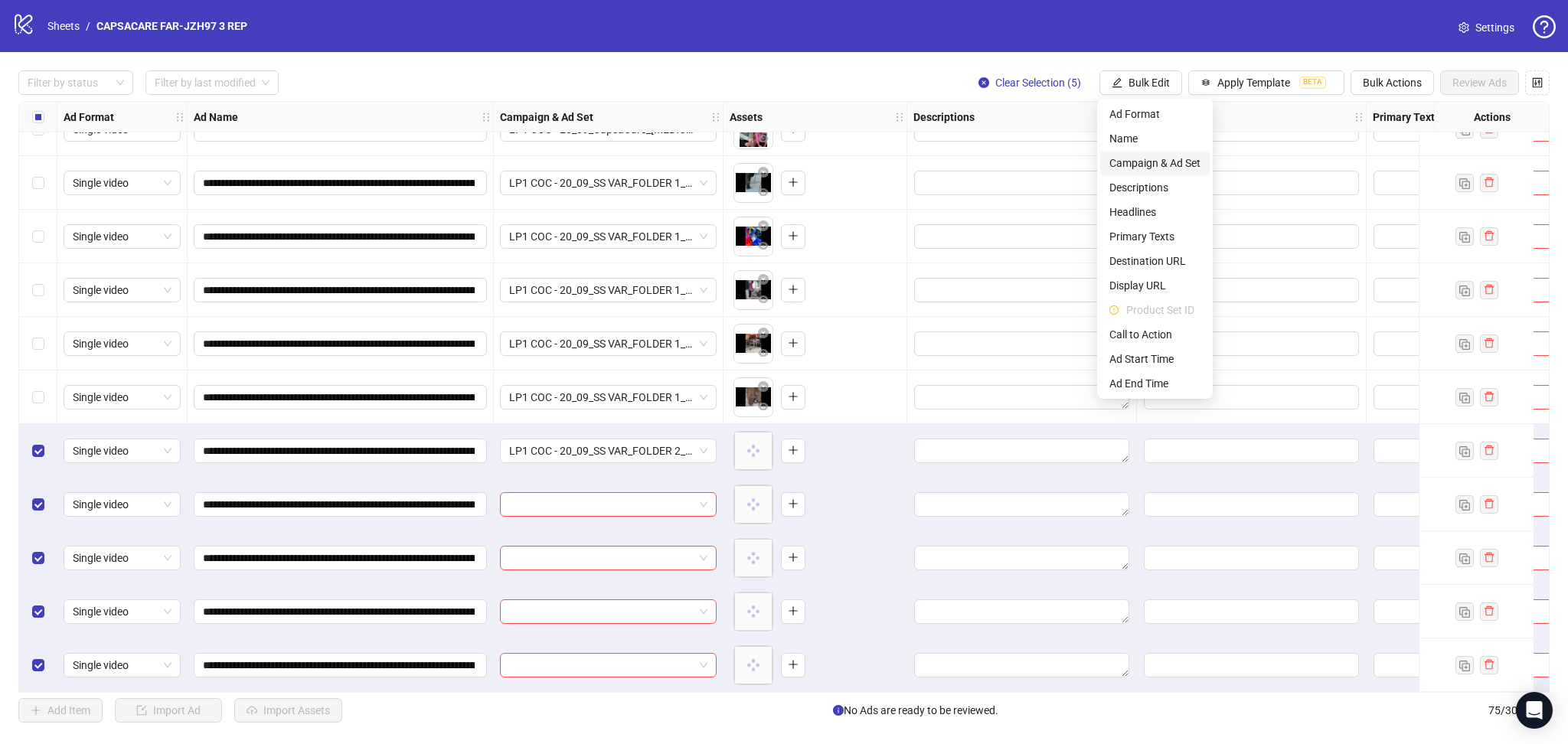
click at [1183, 155] on span "Campaign & Ad Set" at bounding box center [1154, 163] width 91 height 17
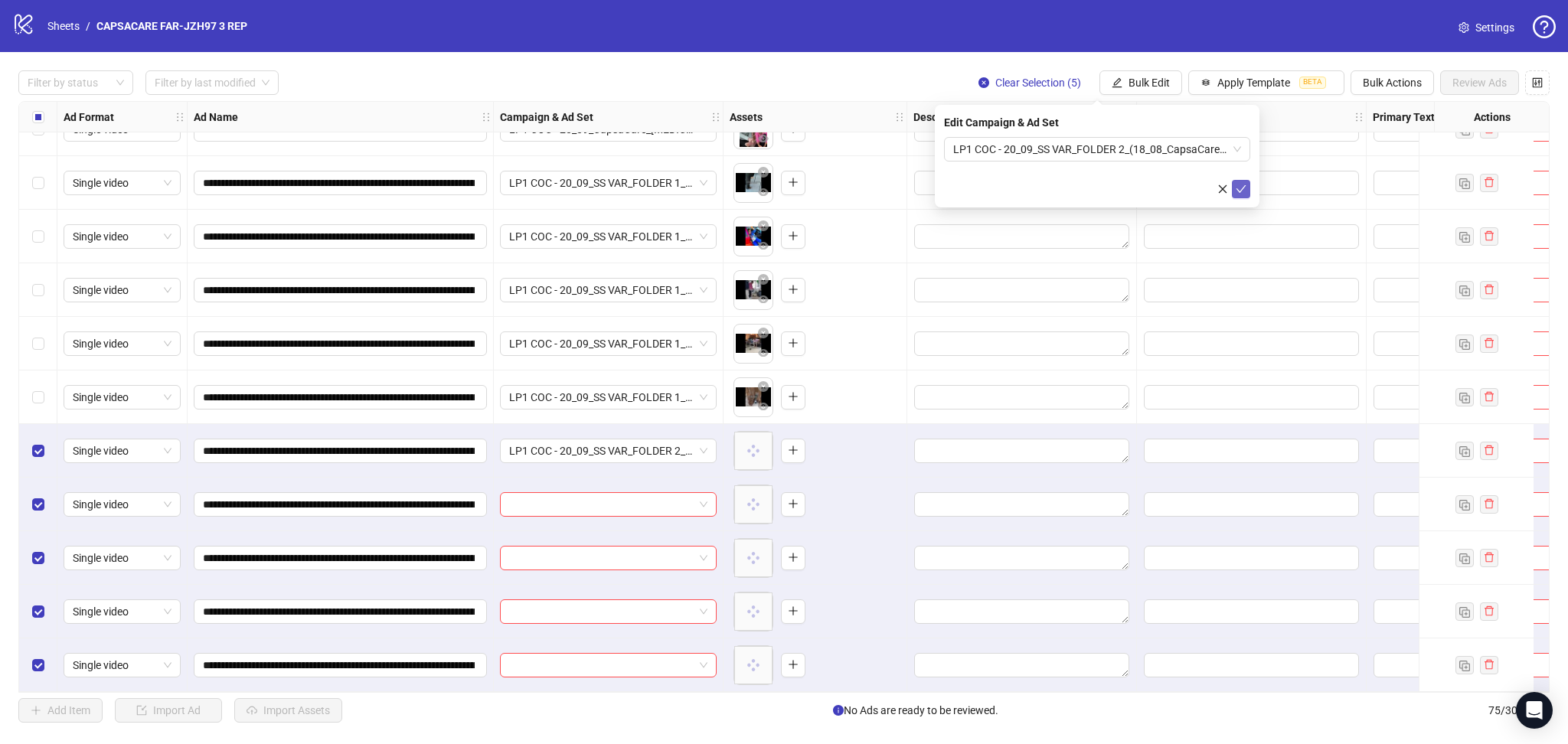
click at [1241, 188] on icon "check" at bounding box center [1240, 189] width 10 height 10
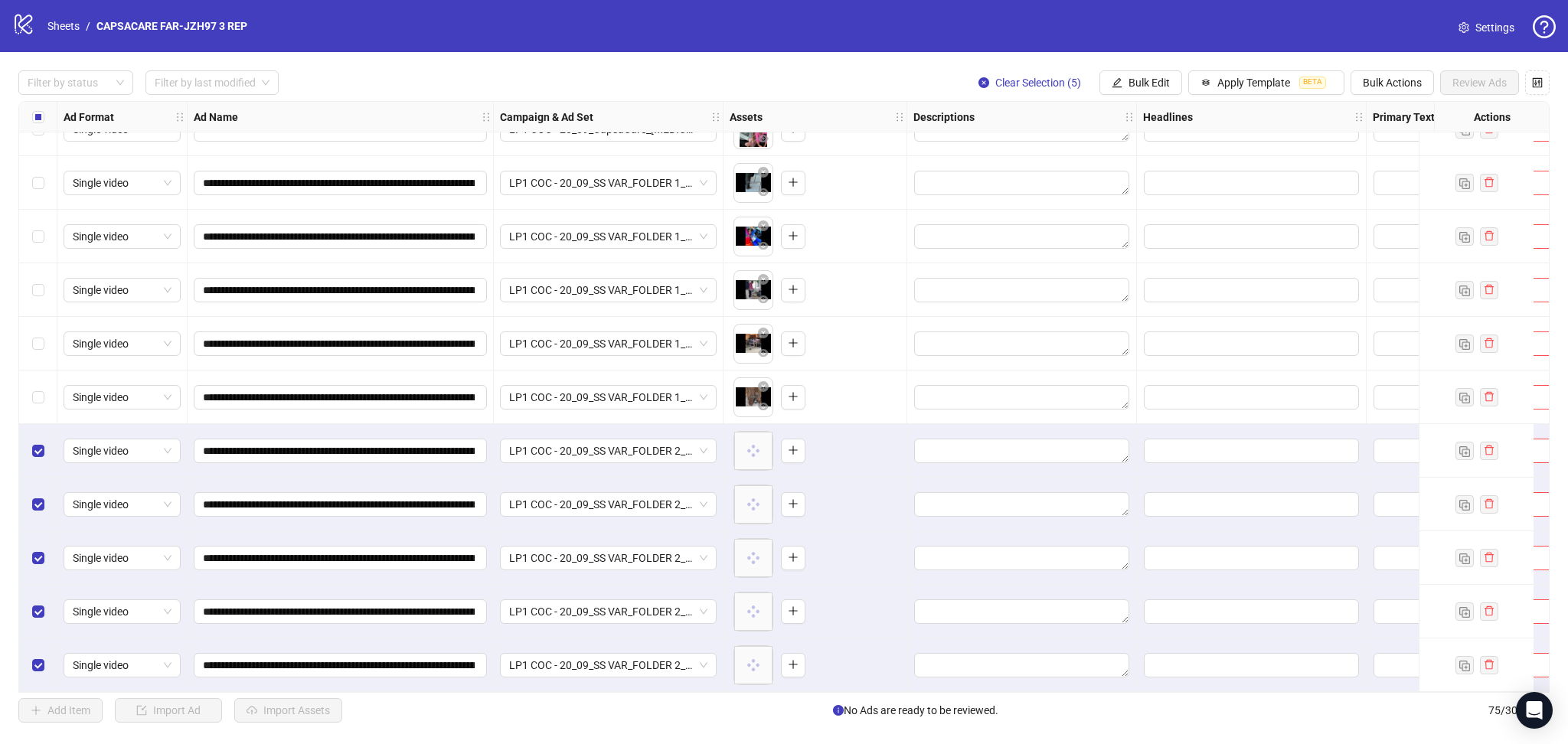
click at [27, 120] on div "Select all rows" at bounding box center [38, 116] width 38 height 30
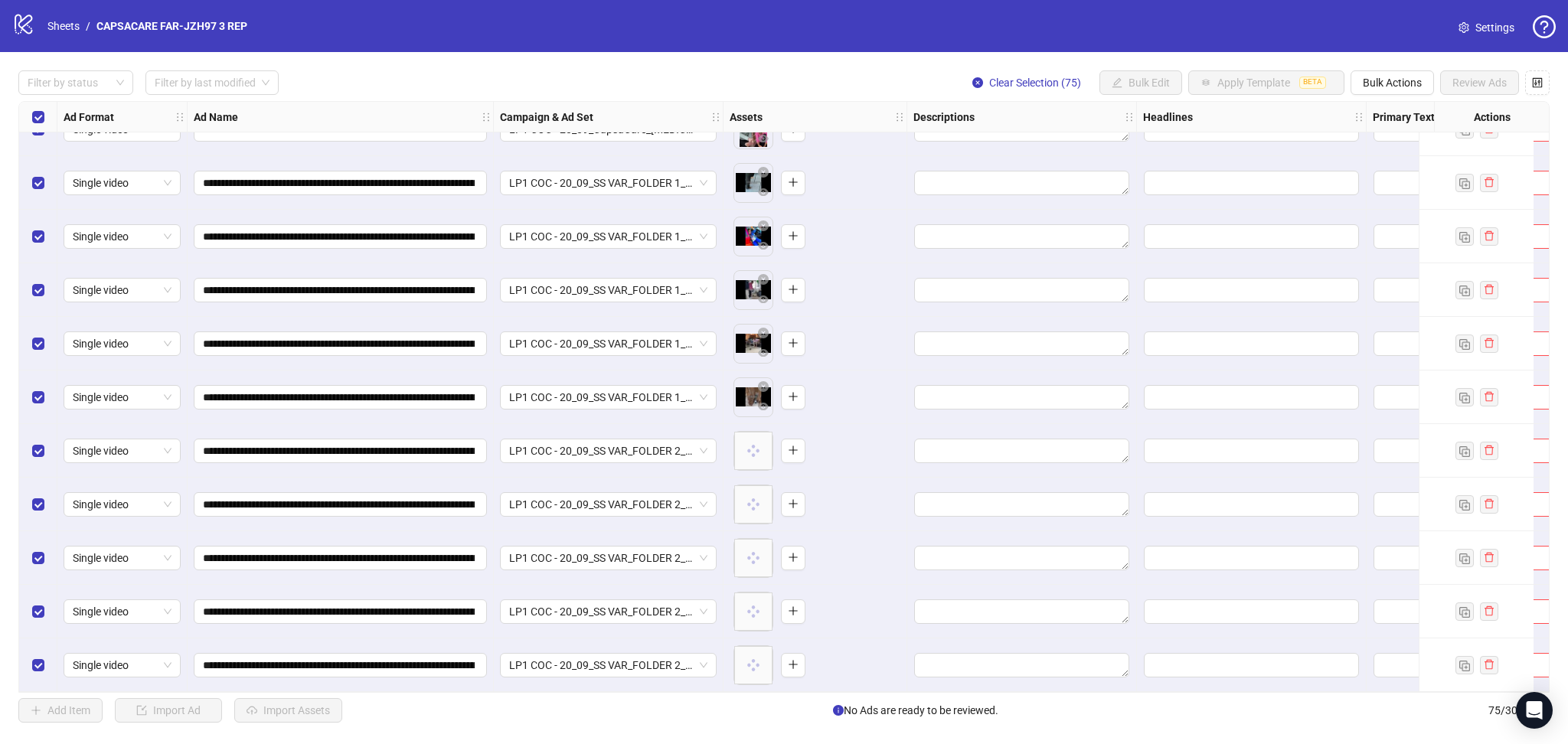
click at [27, 120] on div "Select all rows" at bounding box center [38, 116] width 38 height 30
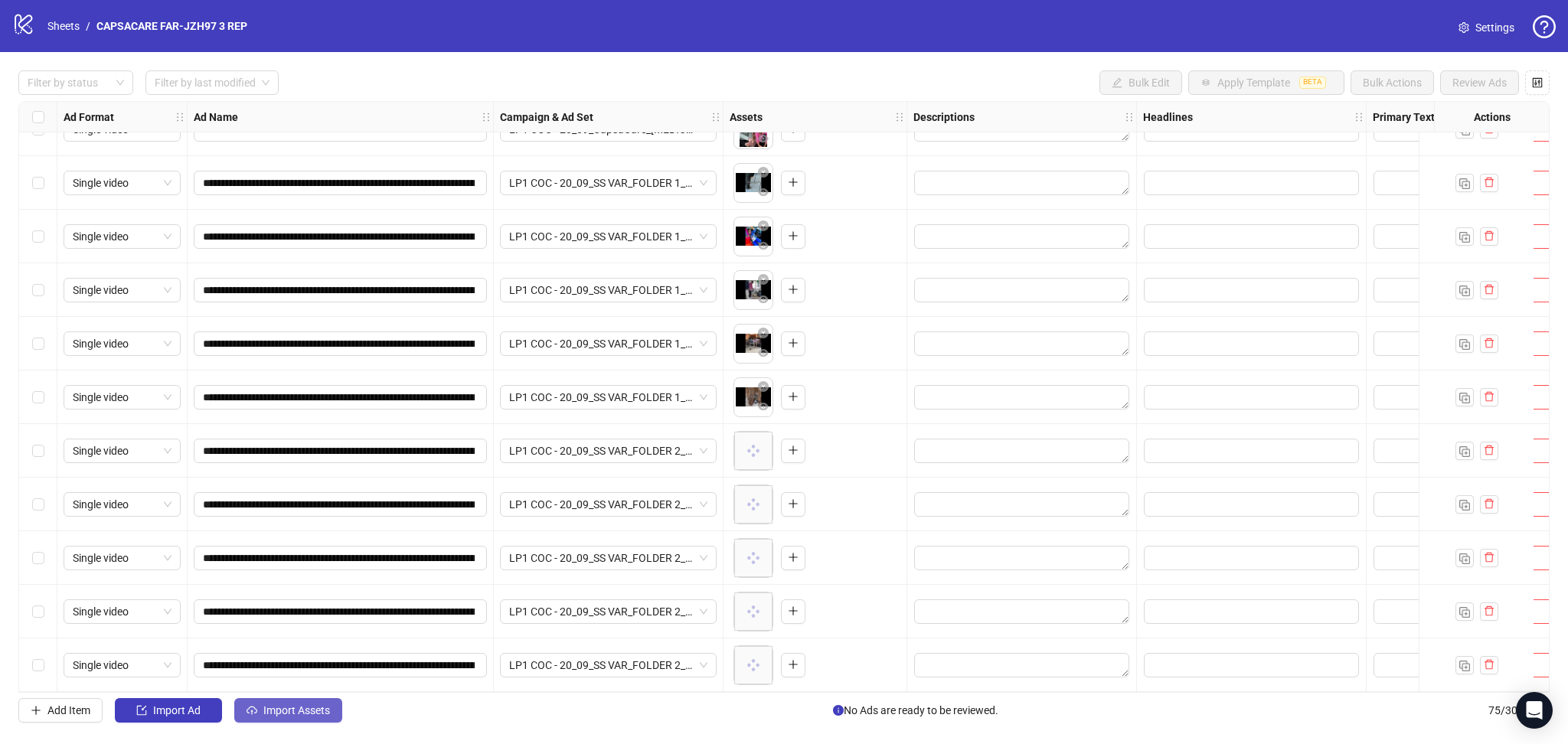
click at [287, 714] on span "Import Assets" at bounding box center [296, 710] width 67 height 12
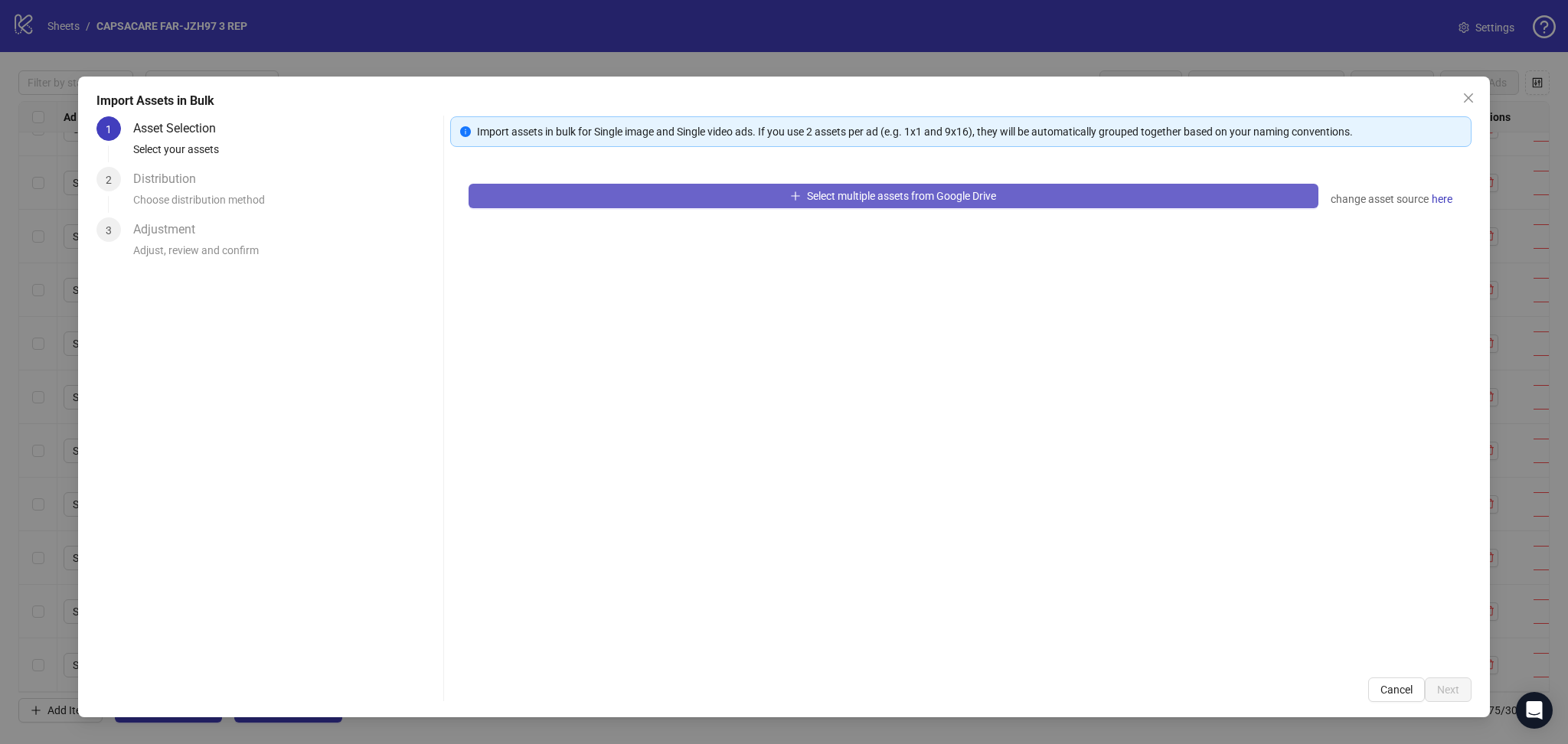
click at [588, 198] on button "Select multiple assets from Google Drive" at bounding box center [894, 196] width 850 height 24
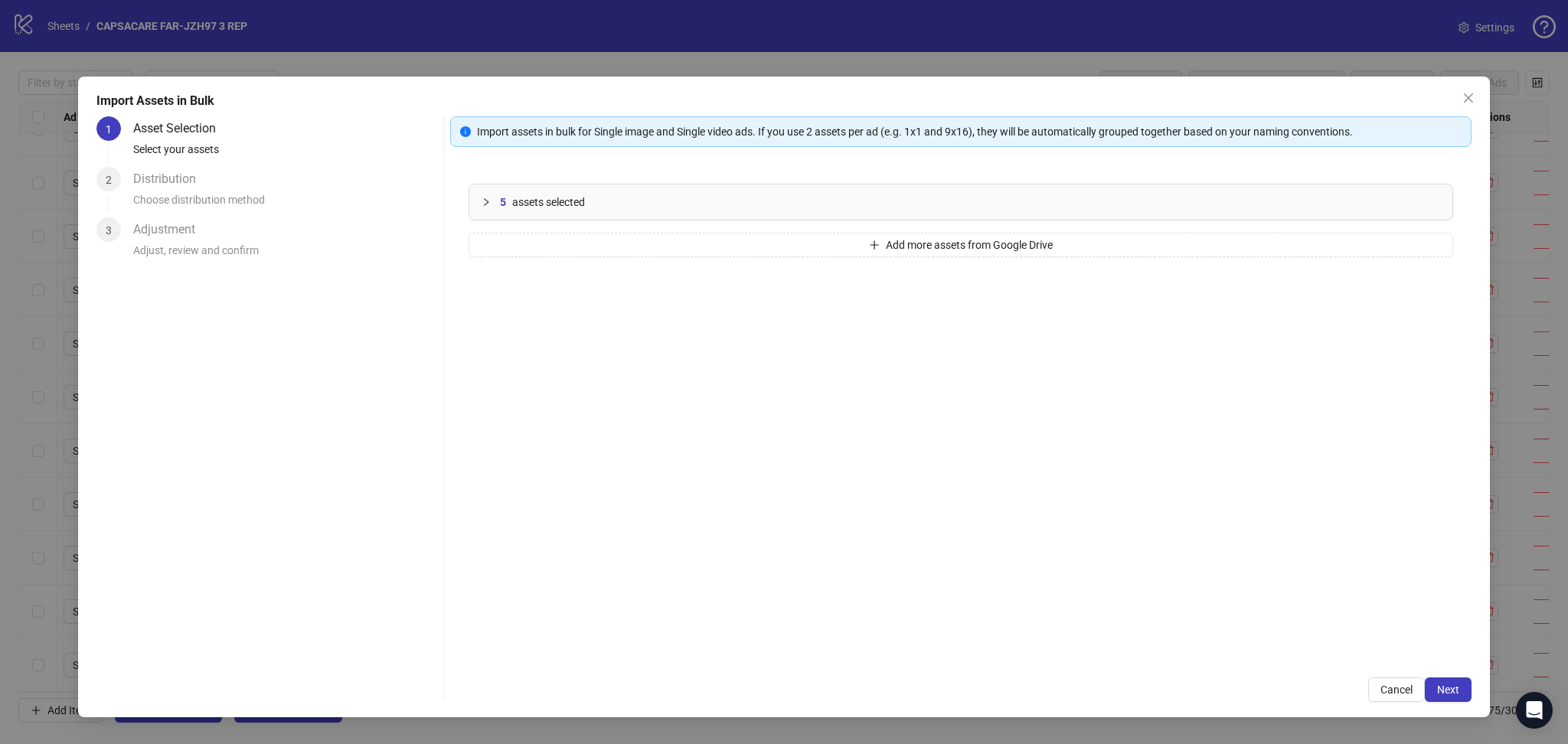
click at [1450, 692] on span "Next" at bounding box center [1448, 689] width 23 height 12
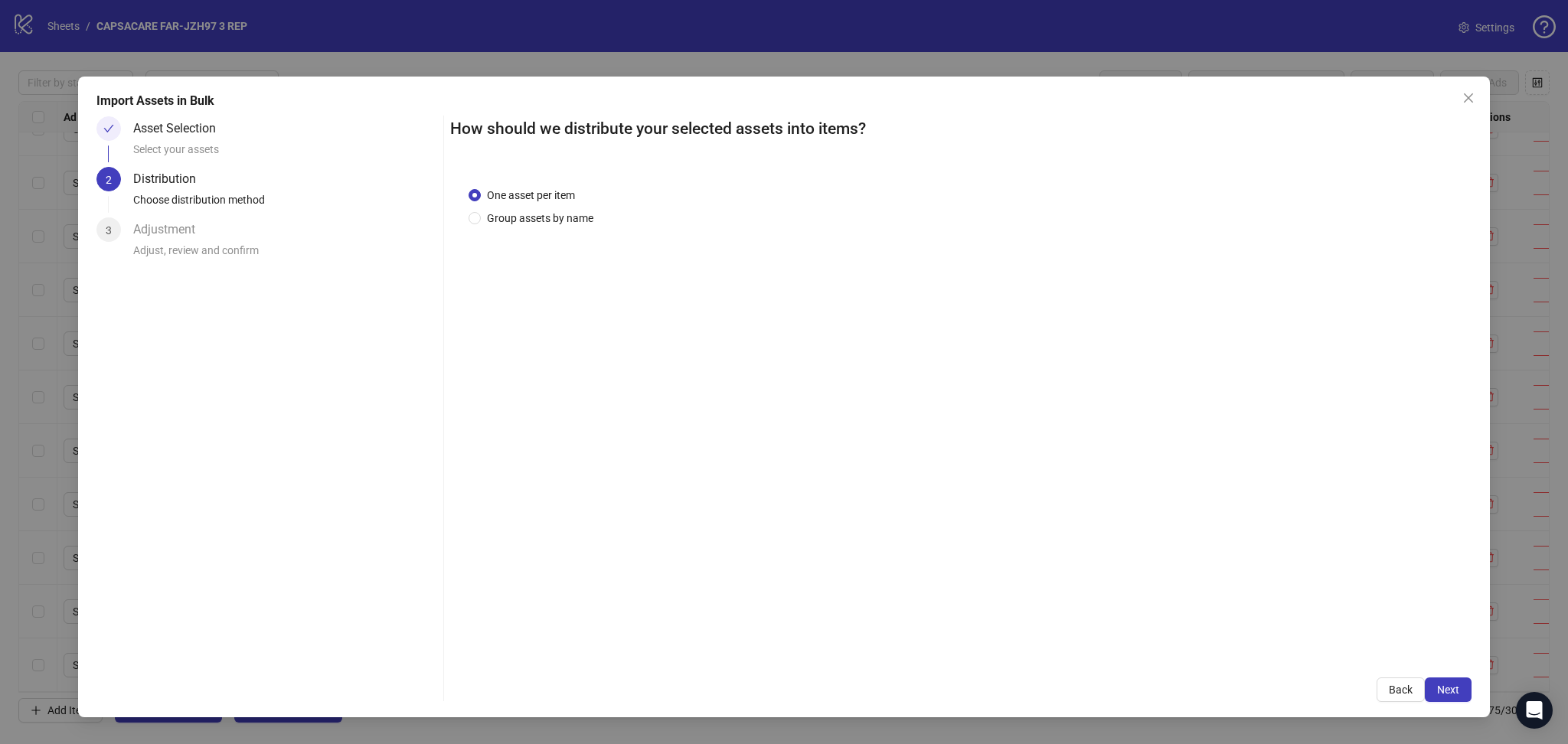
click at [1450, 692] on span "Next" at bounding box center [1448, 689] width 23 height 12
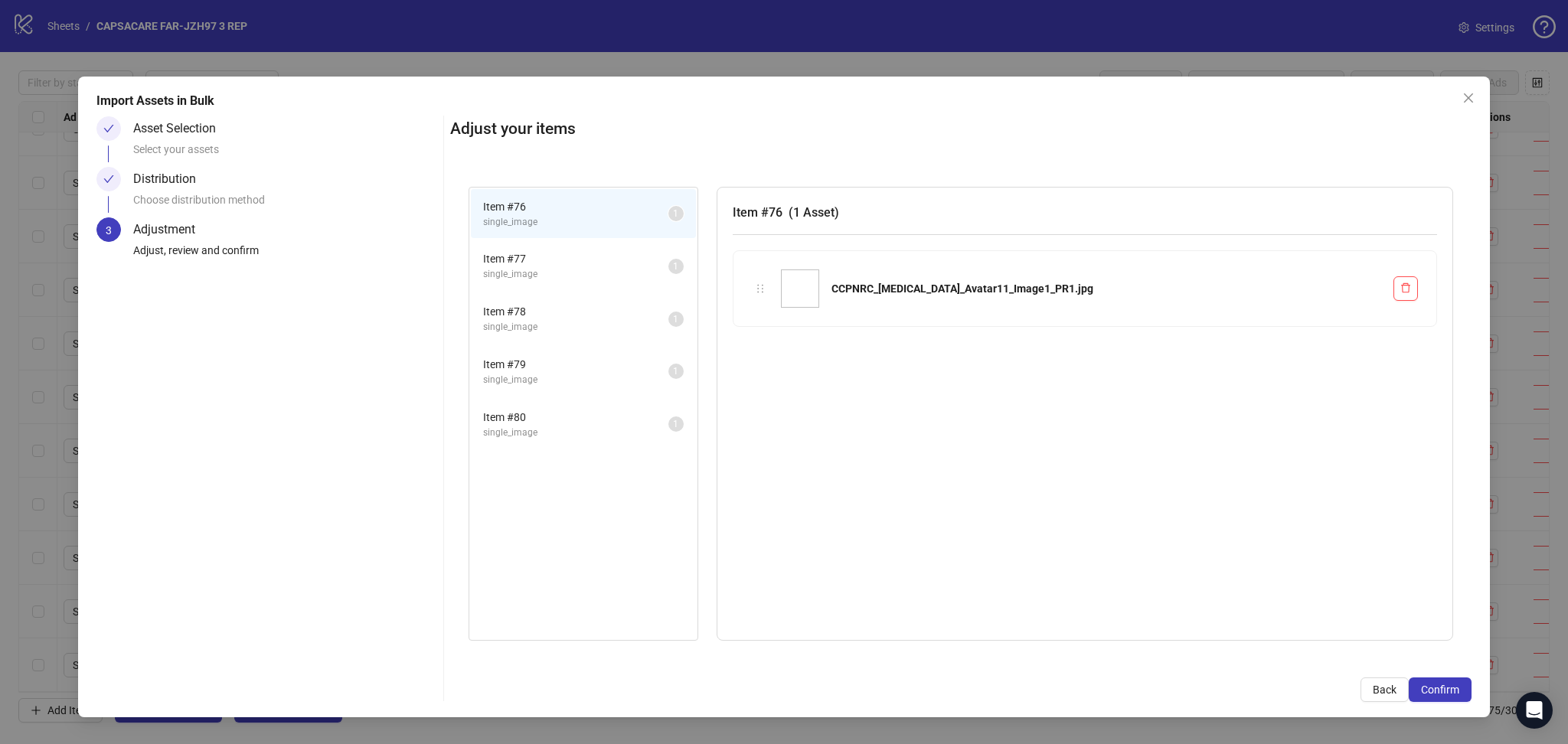
click at [1450, 692] on span "Confirm" at bounding box center [1440, 689] width 38 height 12
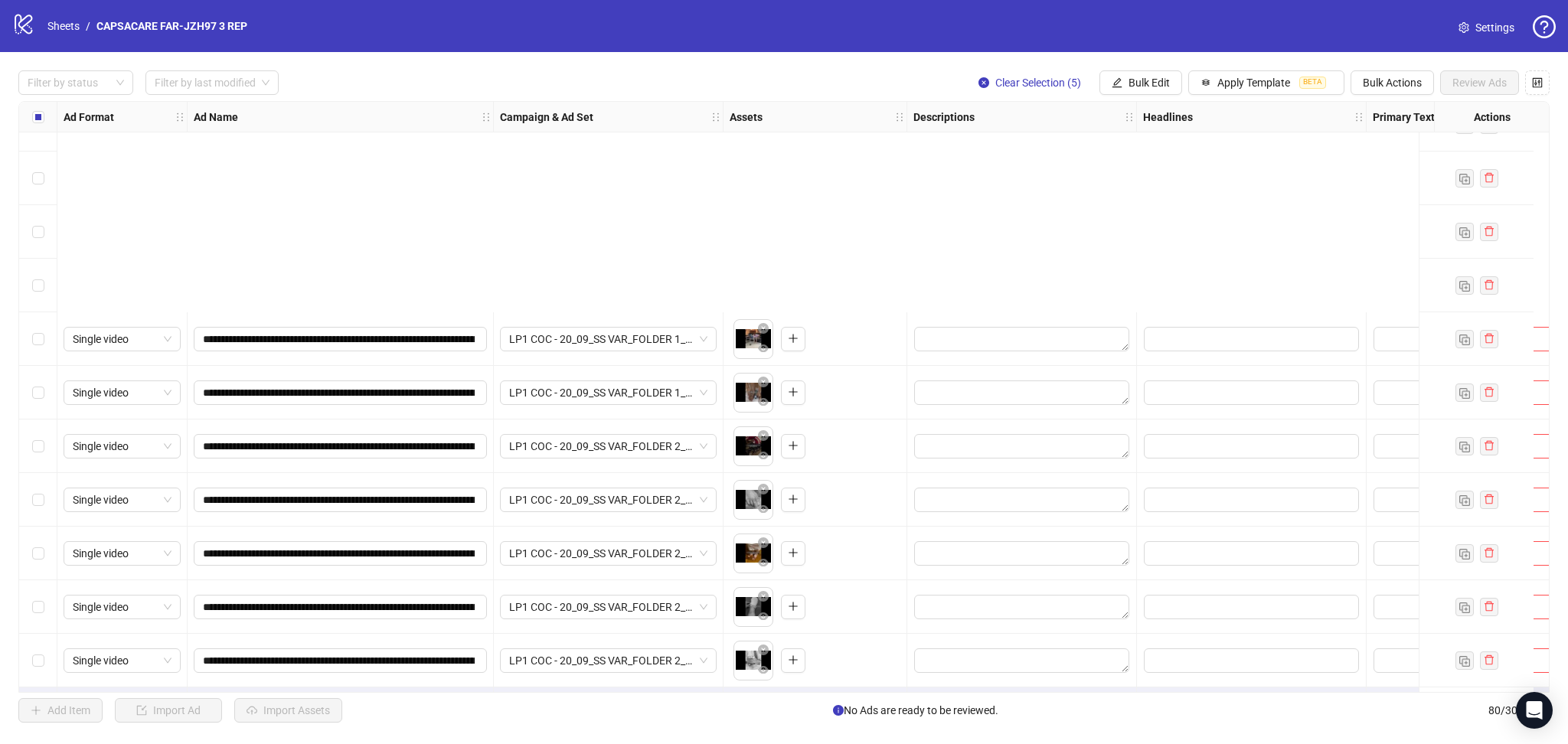
scroll to position [3732, 0]
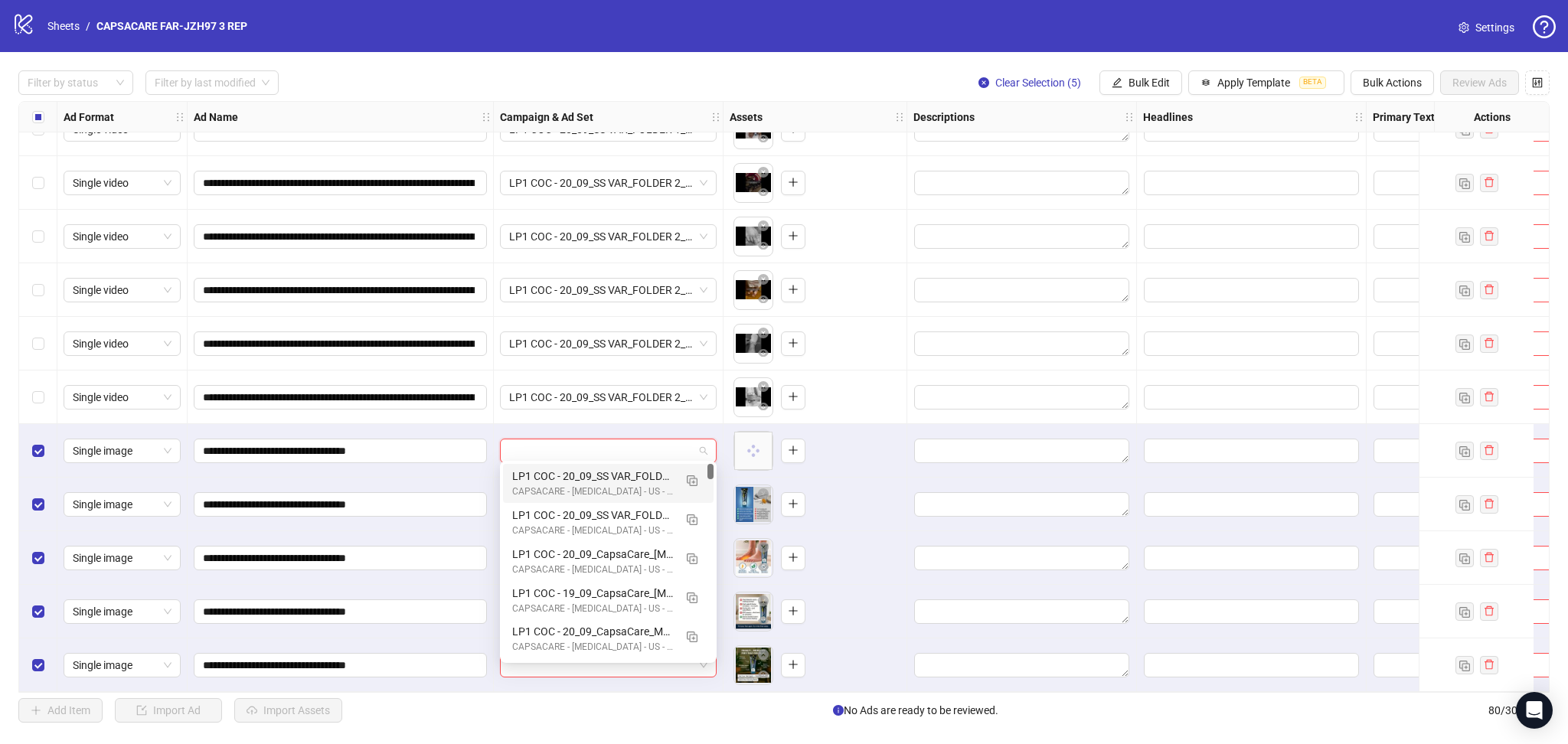
click at [553, 447] on input "search" at bounding box center [601, 451] width 184 height 23
click at [687, 484] on img "button" at bounding box center [692, 481] width 10 height 10
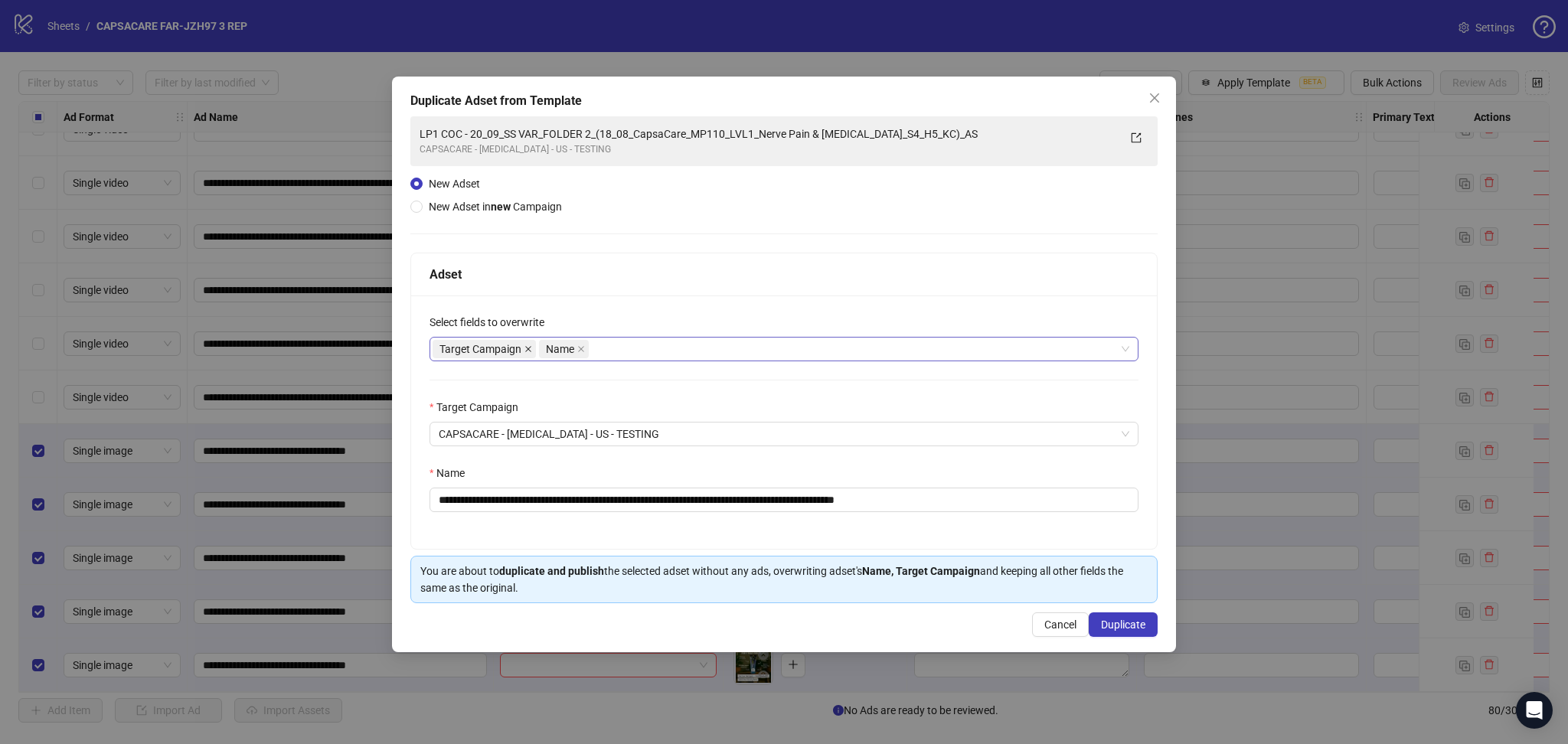
click at [529, 349] on icon "close" at bounding box center [528, 349] width 8 height 8
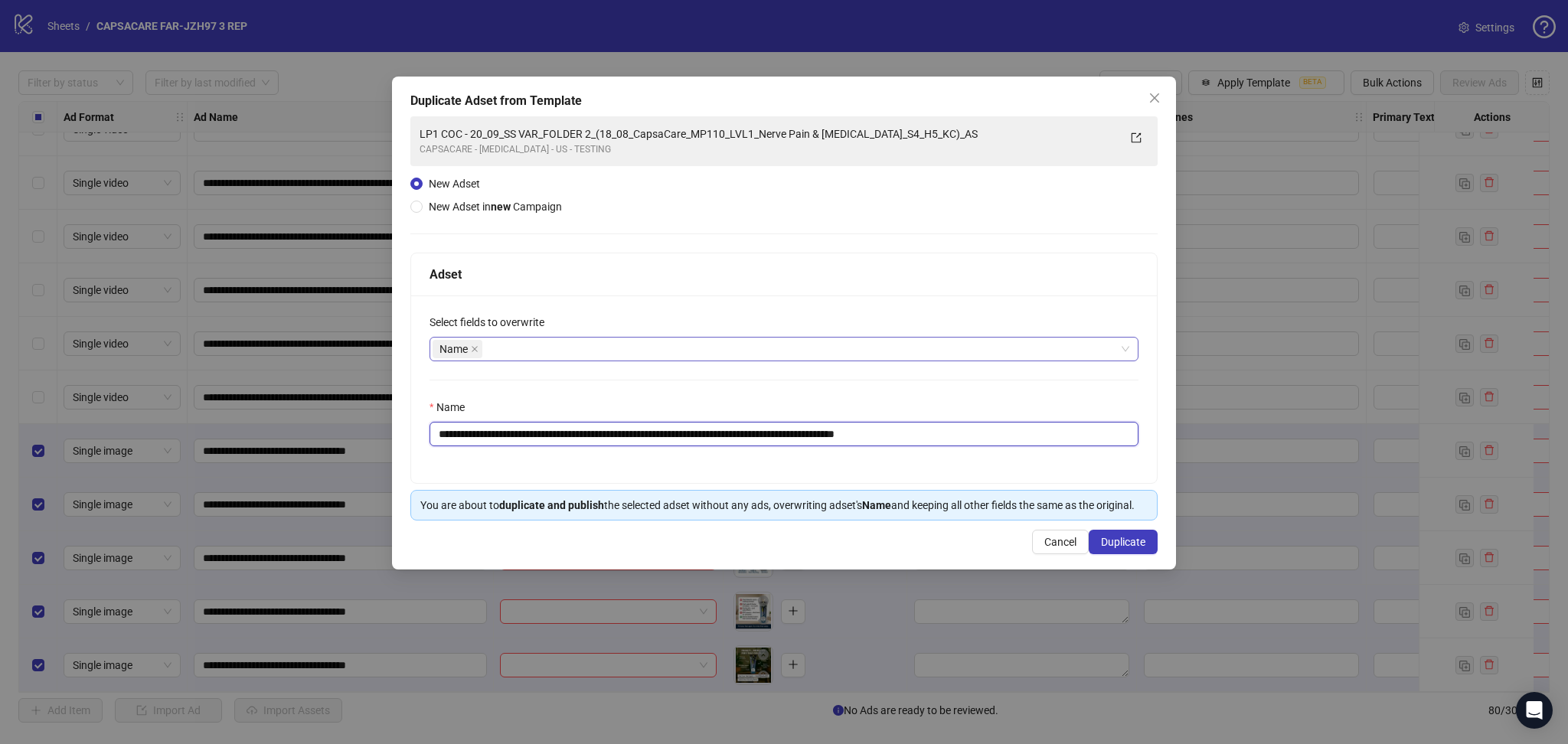
drag, startPoint x: 491, startPoint y: 436, endPoint x: 1199, endPoint y: 503, distance: 711.2
click at [1206, 478] on div "**********" at bounding box center [784, 372] width 1568 height 744
paste input "text"
type input "**********"
click at [1128, 548] on span "Duplicate" at bounding box center [1122, 541] width 44 height 12
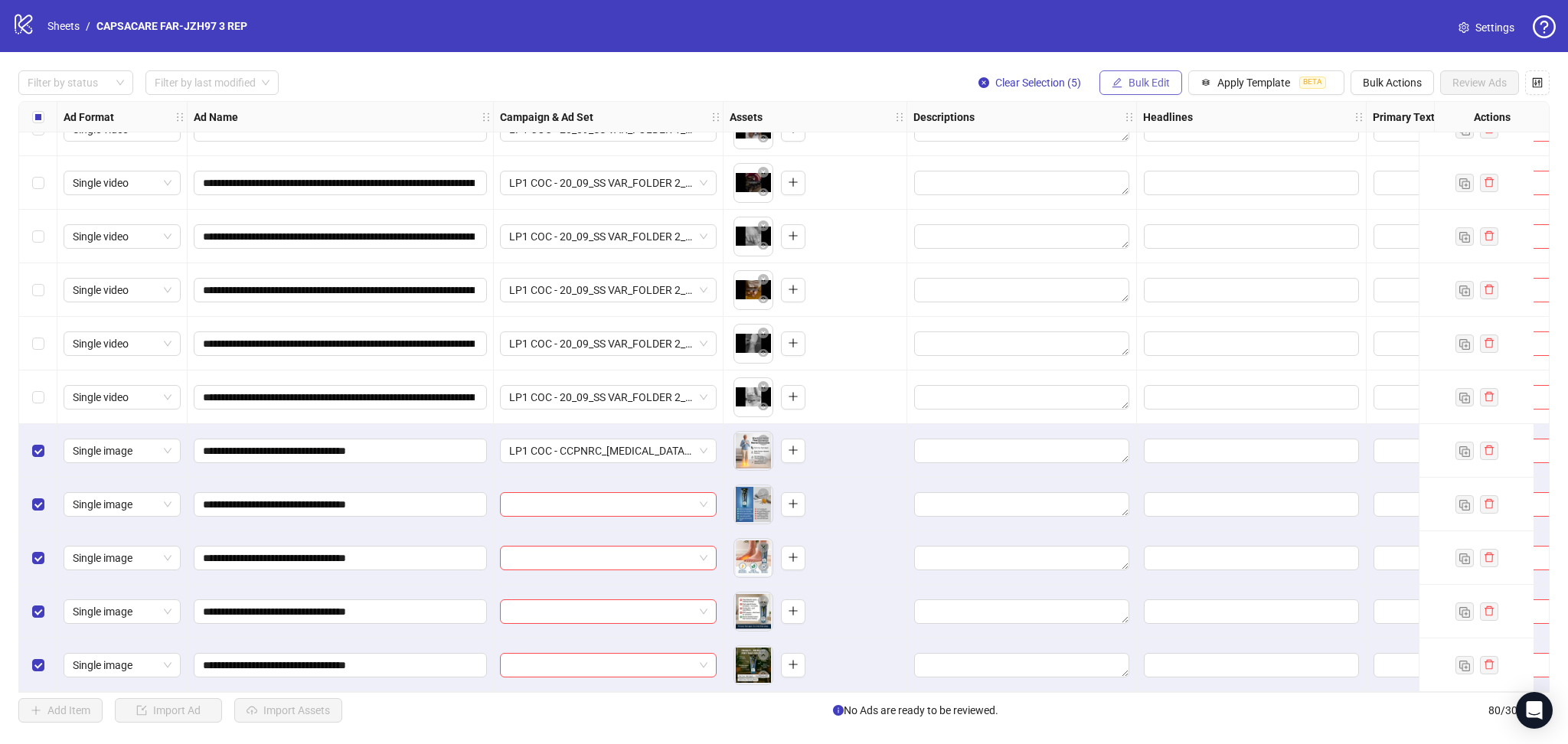
click at [1146, 88] on span "Bulk Edit" at bounding box center [1149, 83] width 42 height 12
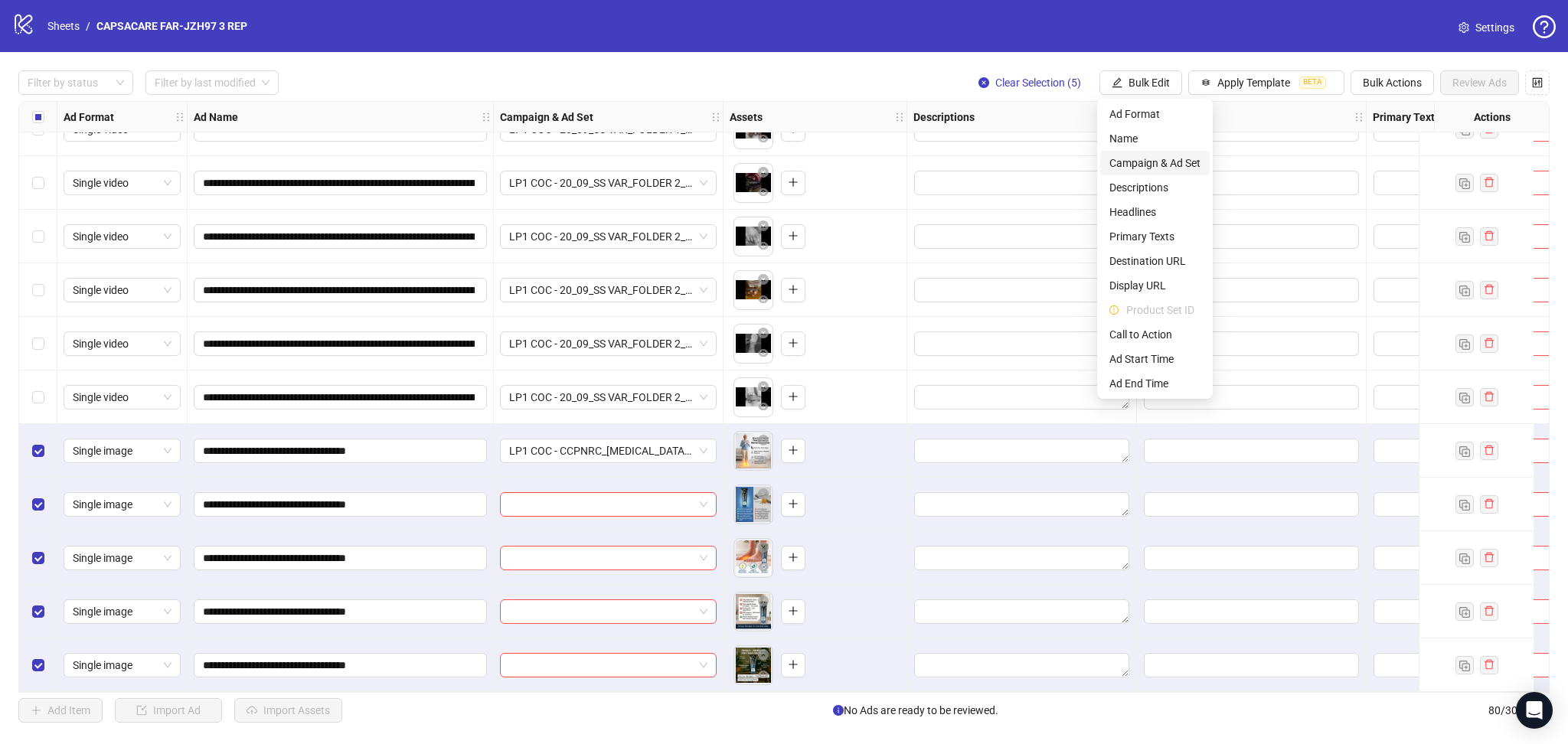
click at [1184, 161] on span "Campaign & Ad Set" at bounding box center [1154, 163] width 91 height 17
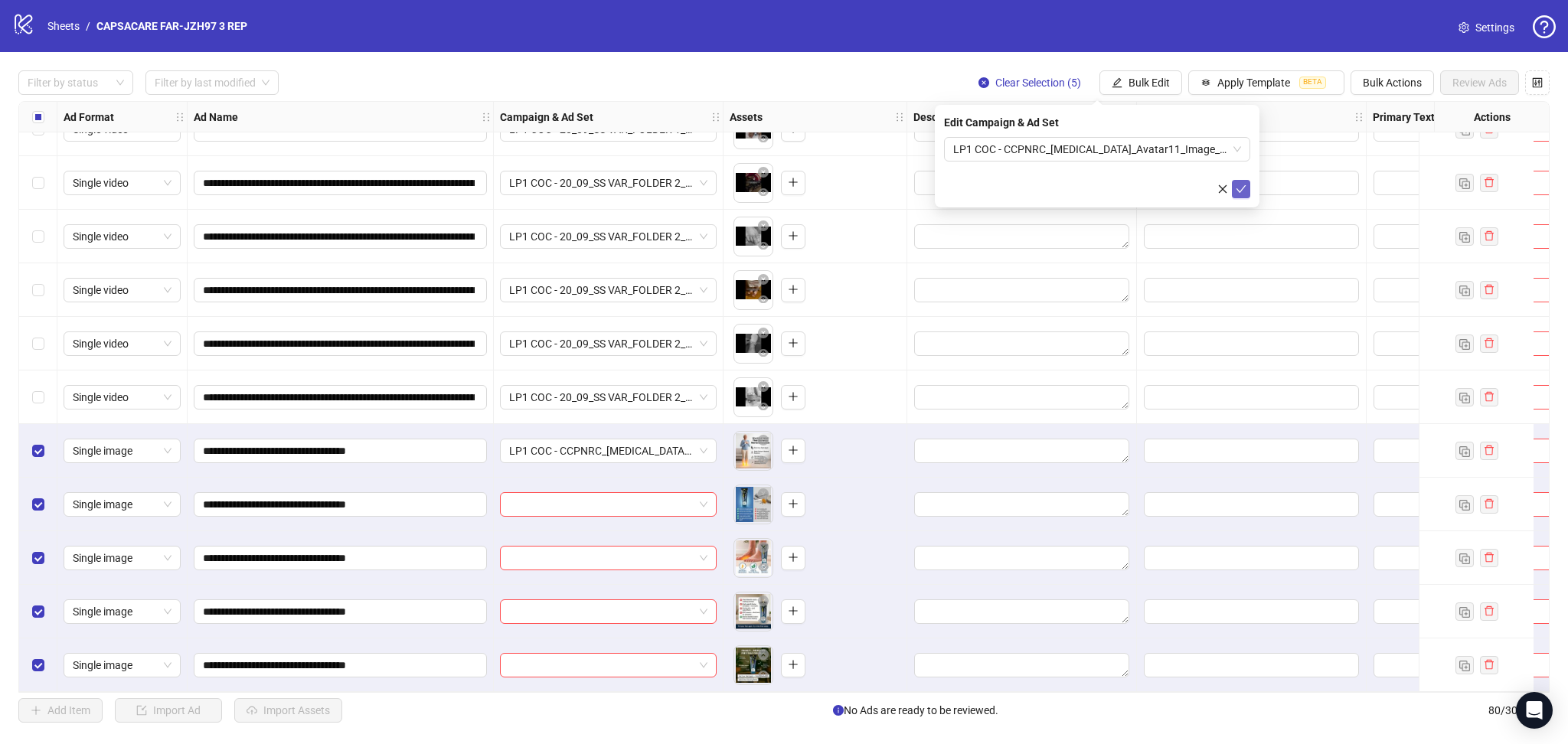
click at [1241, 189] on icon "check" at bounding box center [1240, 189] width 10 height 10
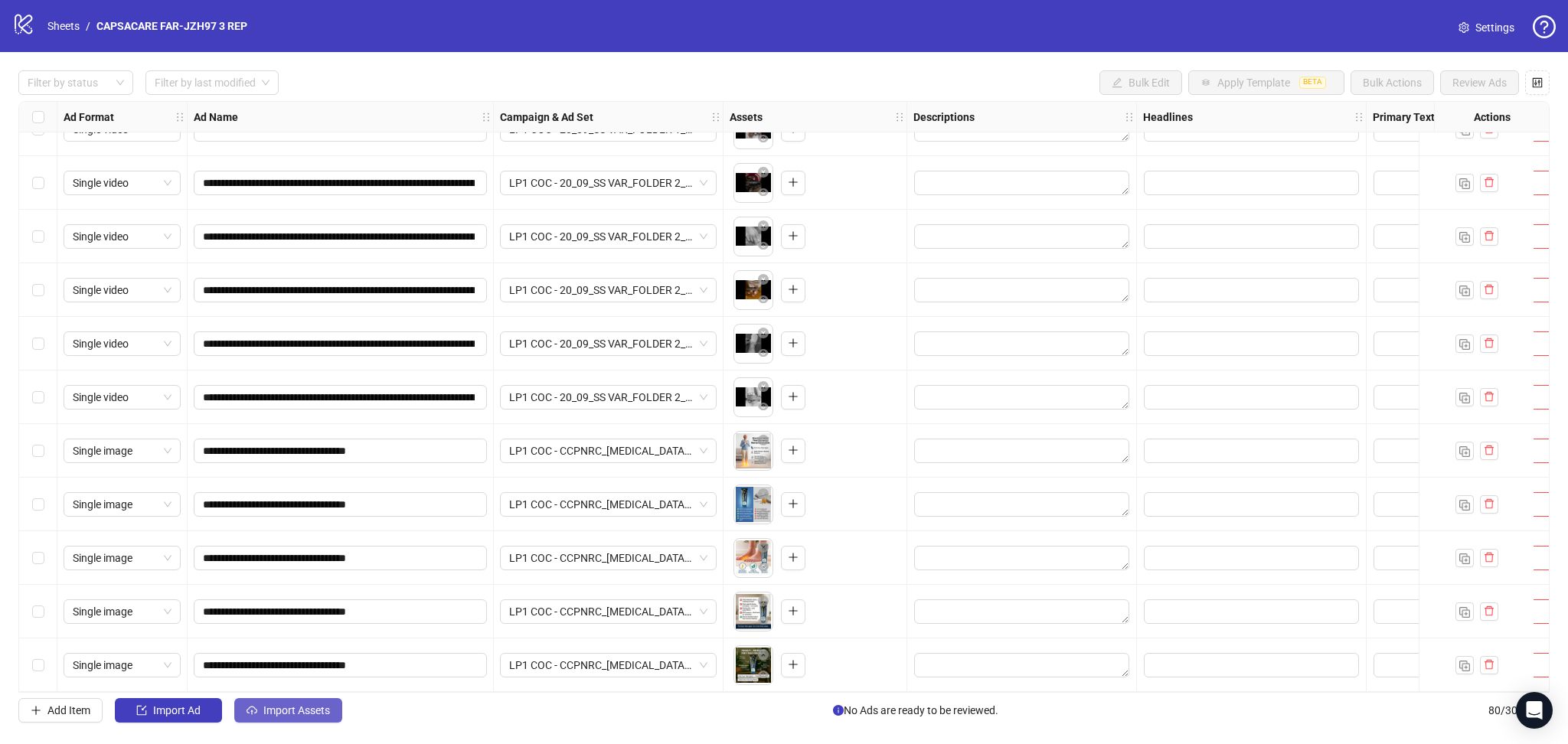
click at [283, 709] on span "Import Assets" at bounding box center [296, 710] width 67 height 12
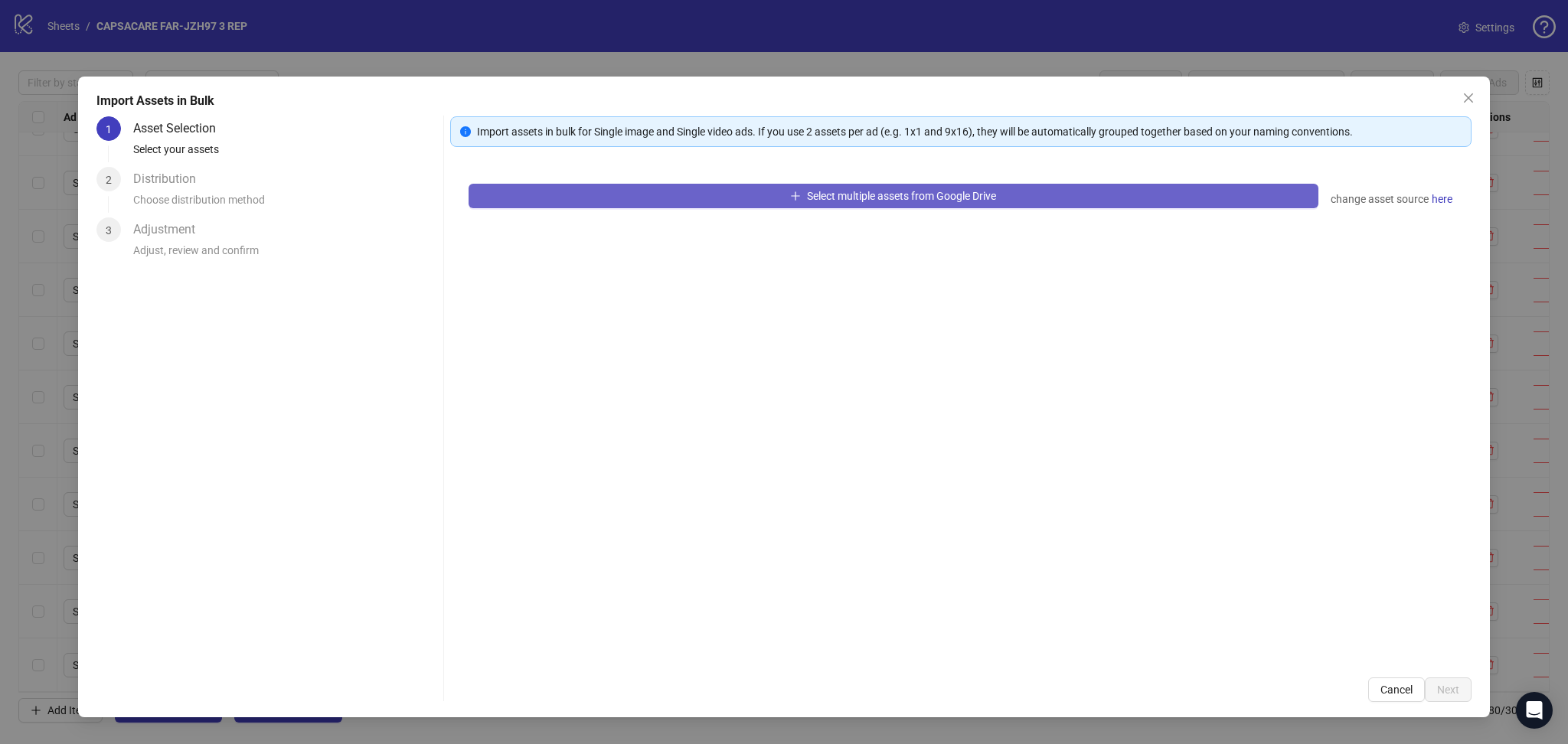
click at [561, 201] on button "Select multiple assets from Google Drive" at bounding box center [894, 196] width 850 height 24
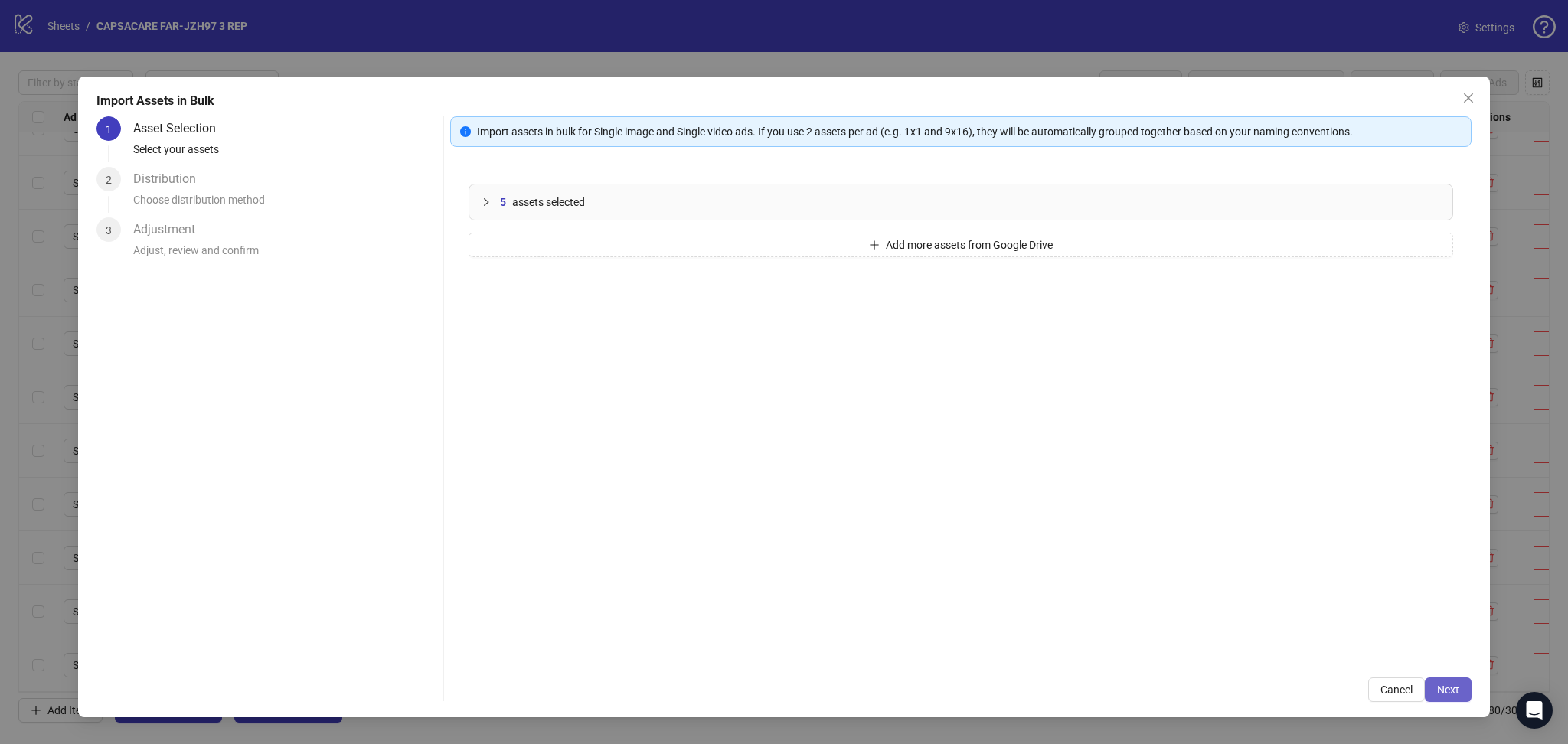
click at [1449, 690] on span "Next" at bounding box center [1448, 689] width 23 height 12
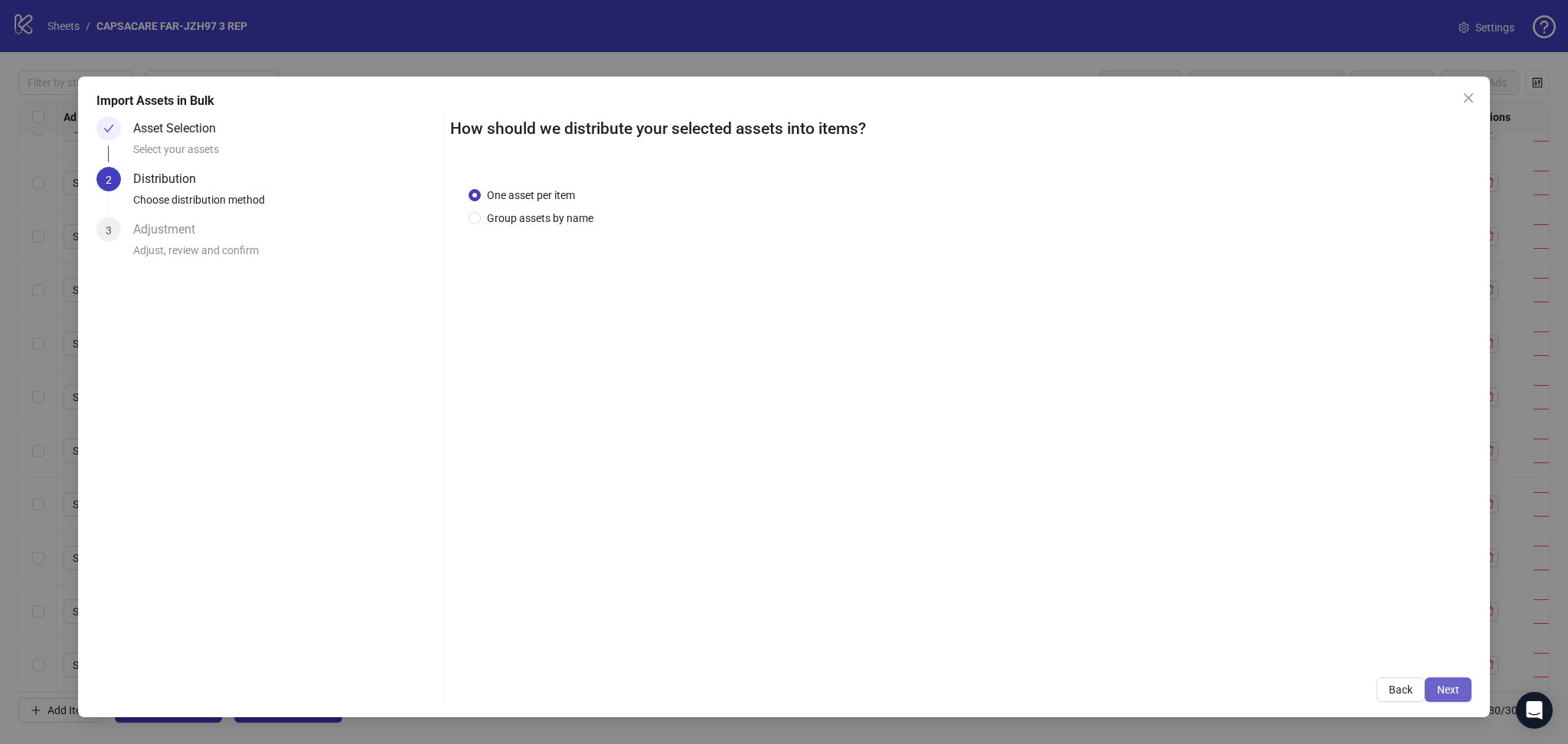
click at [1449, 686] on span "Next" at bounding box center [1448, 689] width 23 height 12
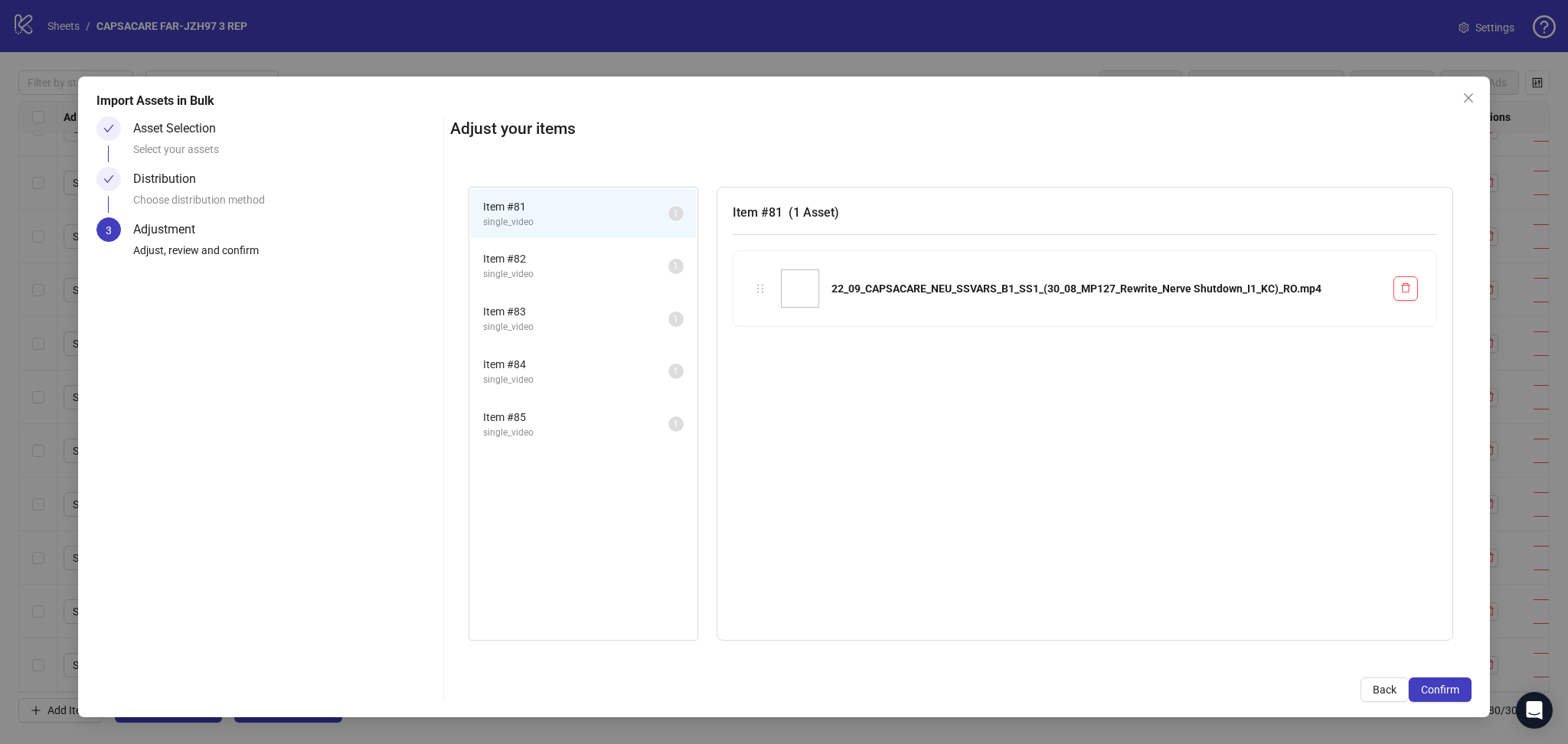
click at [1449, 686] on span "Confirm" at bounding box center [1440, 689] width 38 height 12
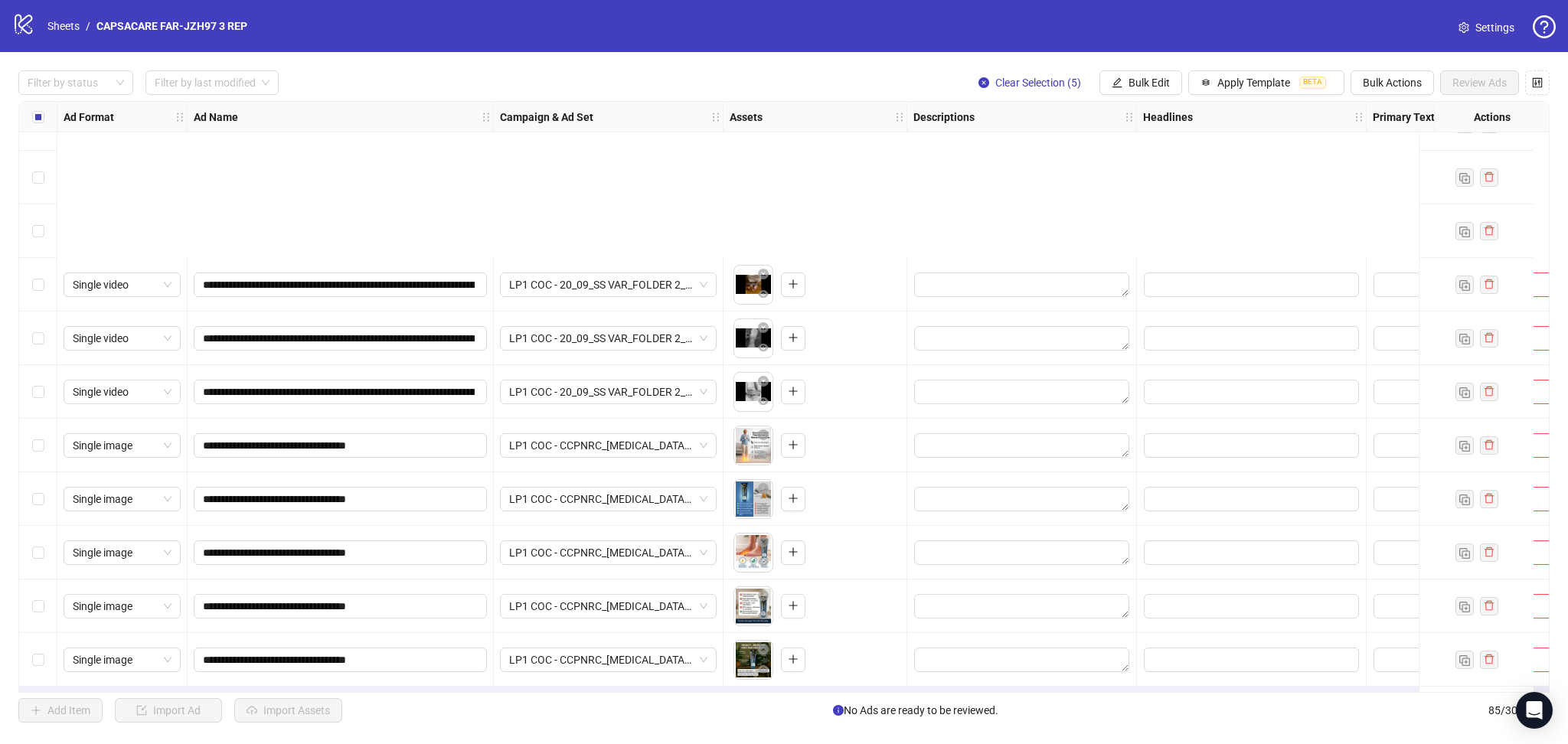
scroll to position [4001, 0]
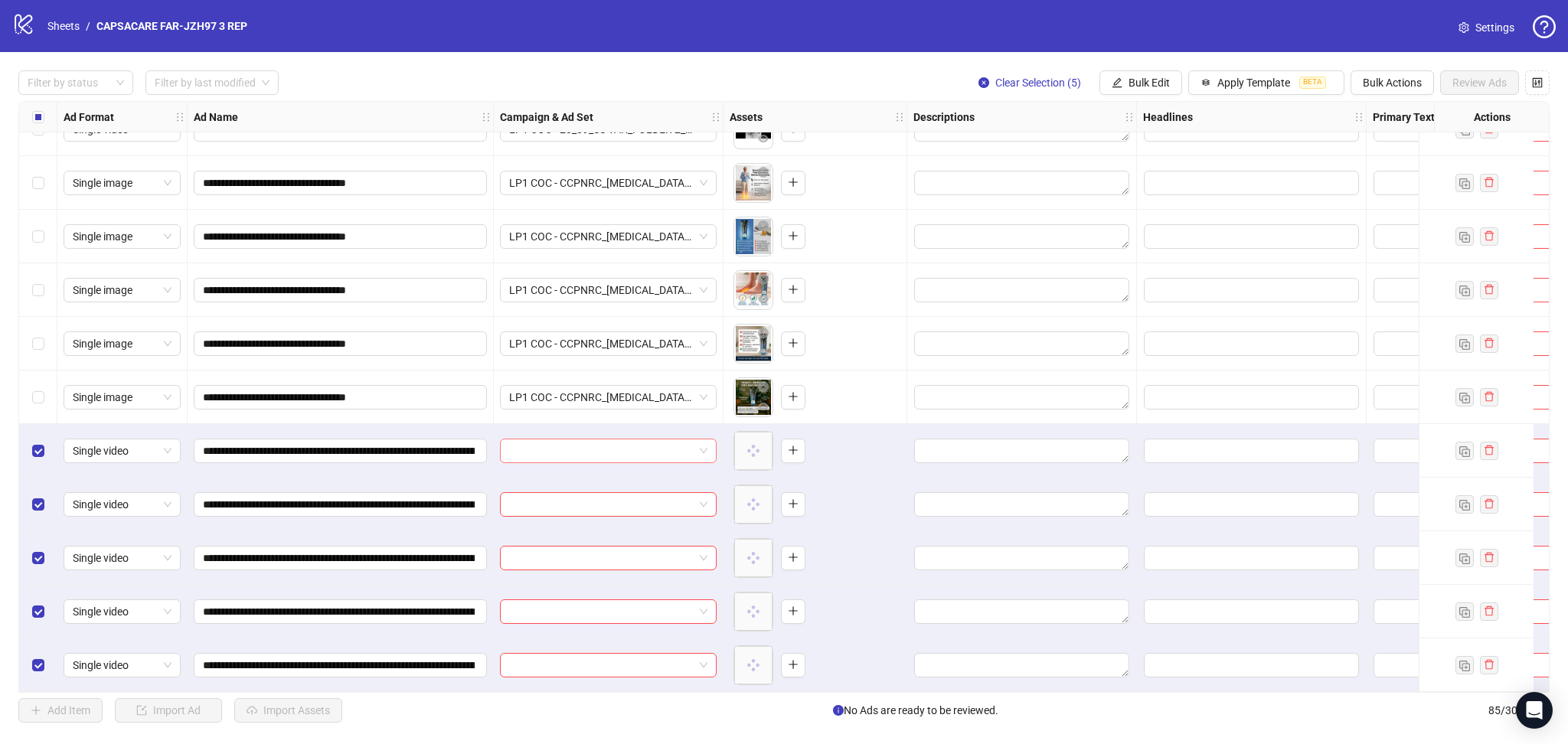
click at [556, 451] on input "search" at bounding box center [601, 451] width 184 height 23
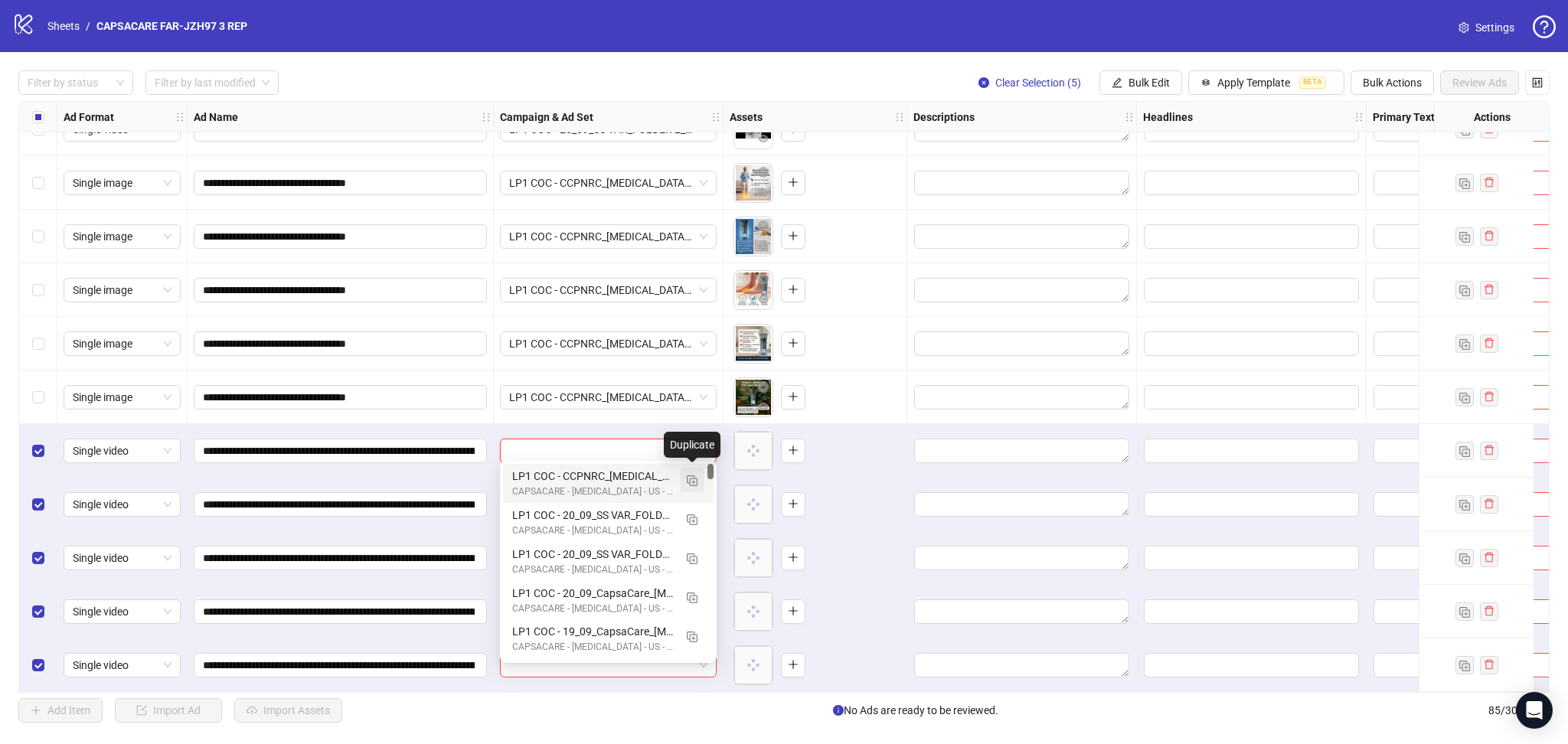
click at [689, 472] on button "button" at bounding box center [692, 480] width 24 height 24
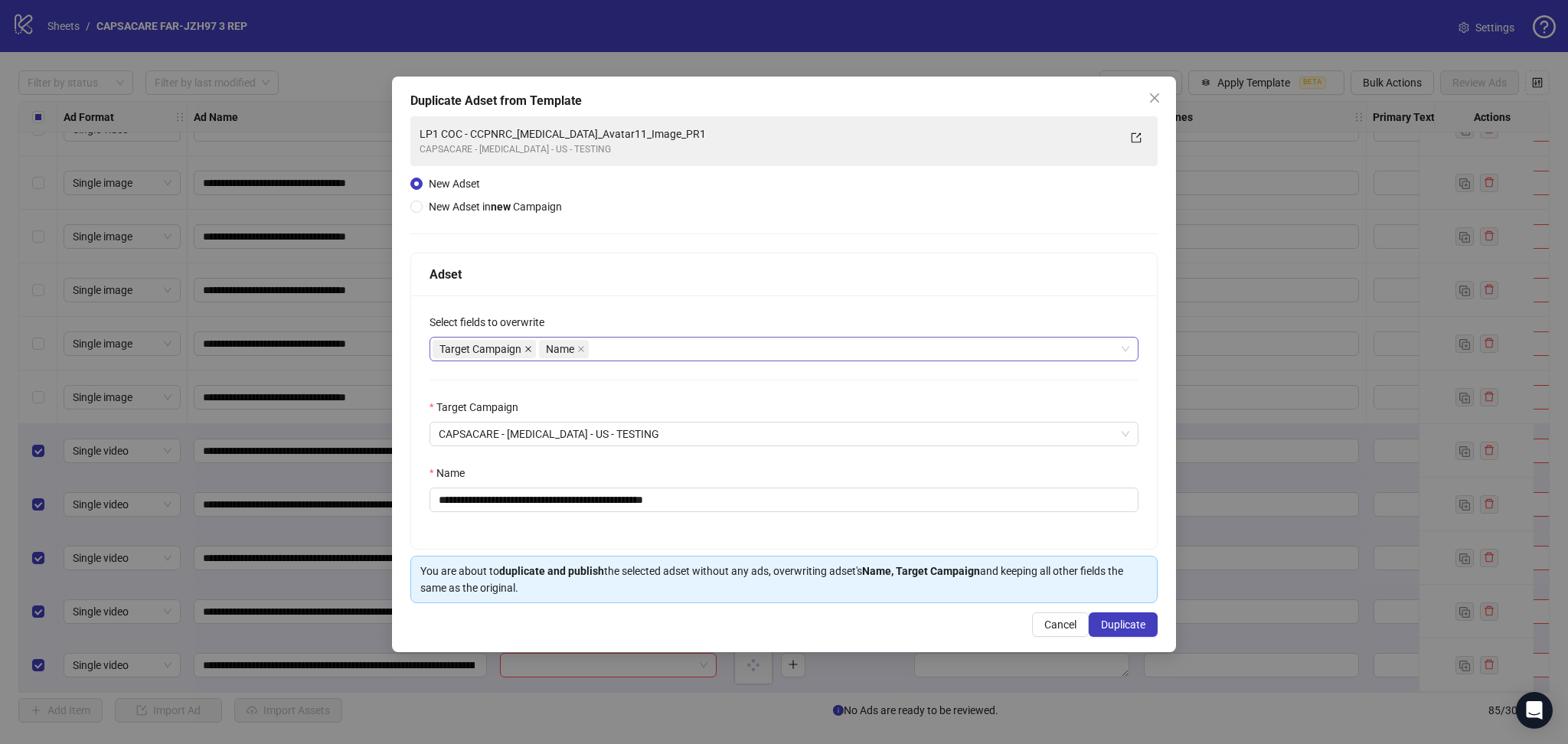
click at [528, 347] on icon "close" at bounding box center [528, 349] width 8 height 8
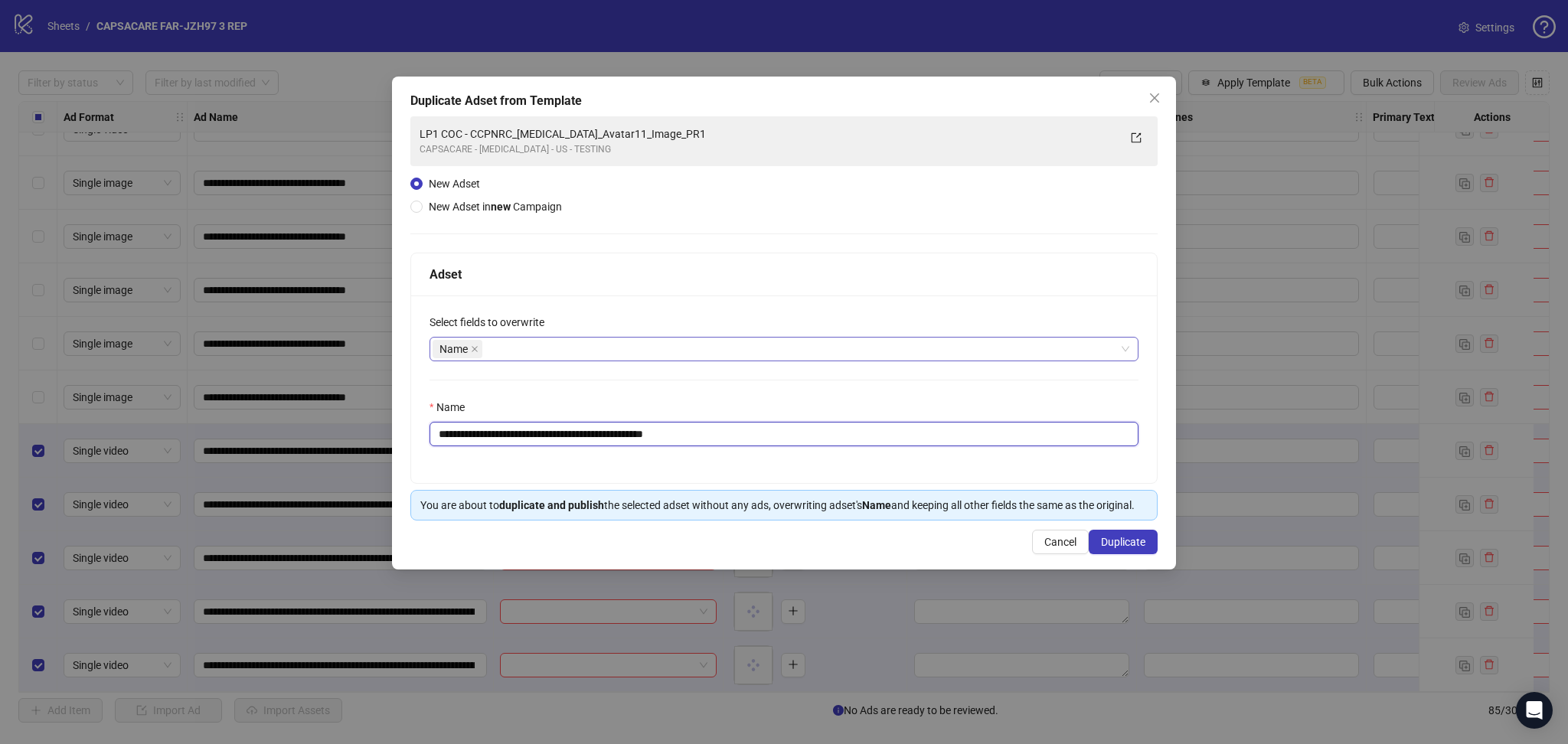
drag, startPoint x: 510, startPoint y: 435, endPoint x: 998, endPoint y: 487, distance: 490.8
click at [940, 442] on input "**********" at bounding box center [784, 434] width 709 height 24
paste input "**********"
type input "**********"
click at [1142, 549] on button "Duplicate" at bounding box center [1122, 541] width 69 height 24
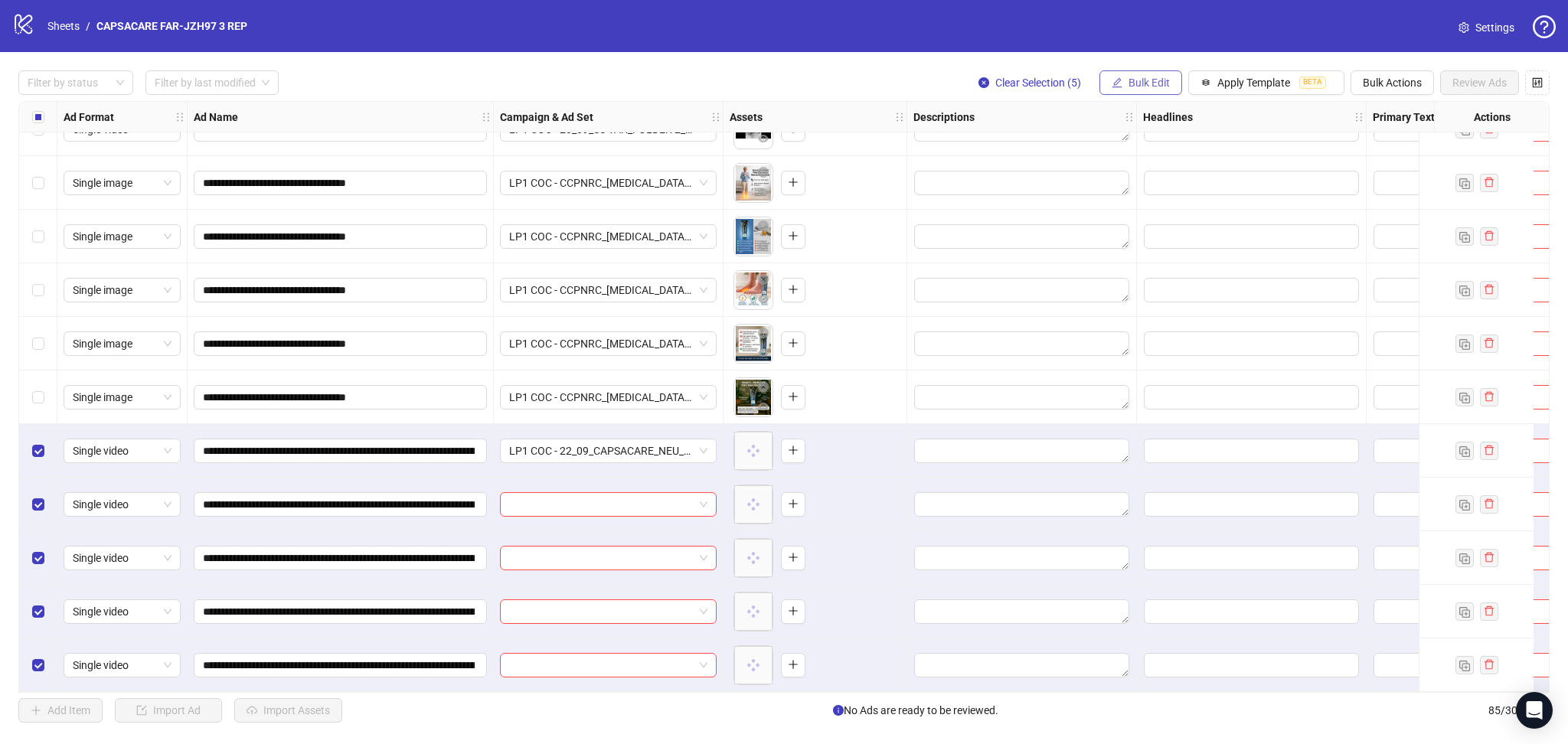
click at [1144, 89] on button "Bulk Edit" at bounding box center [1140, 83] width 83 height 24
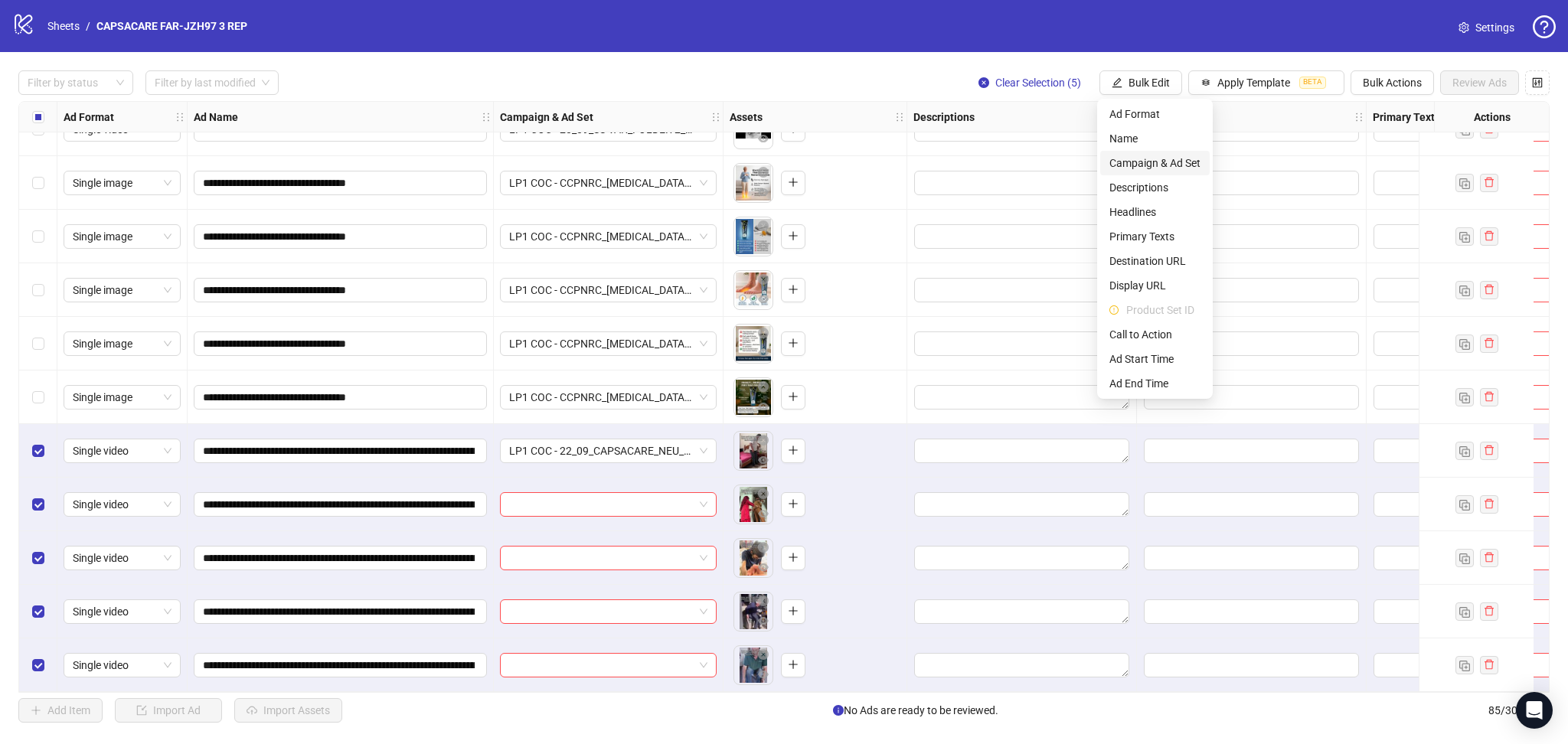
click at [1186, 157] on span "Campaign & Ad Set" at bounding box center [1154, 163] width 91 height 17
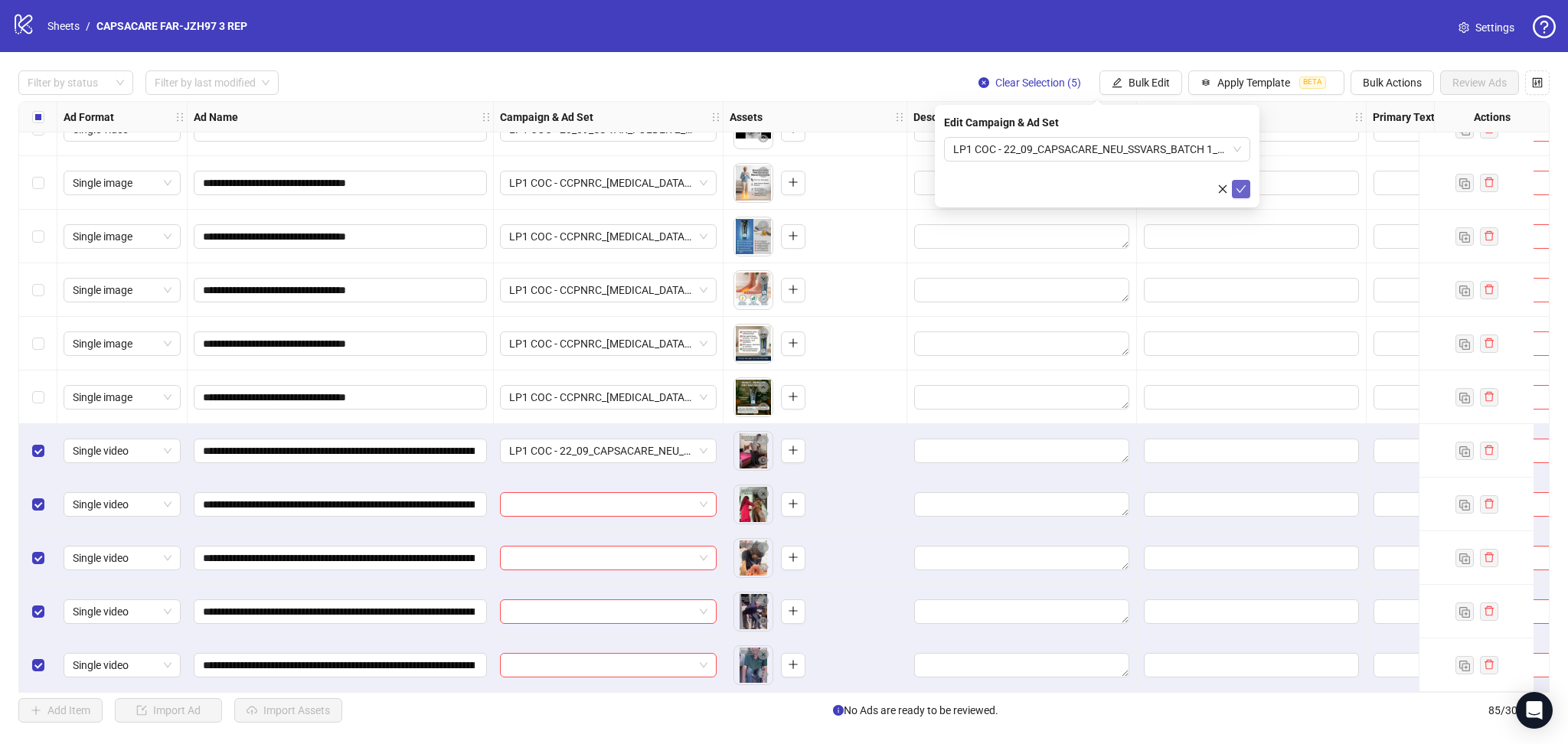
click at [1246, 183] on button "submit" at bounding box center [1240, 189] width 18 height 18
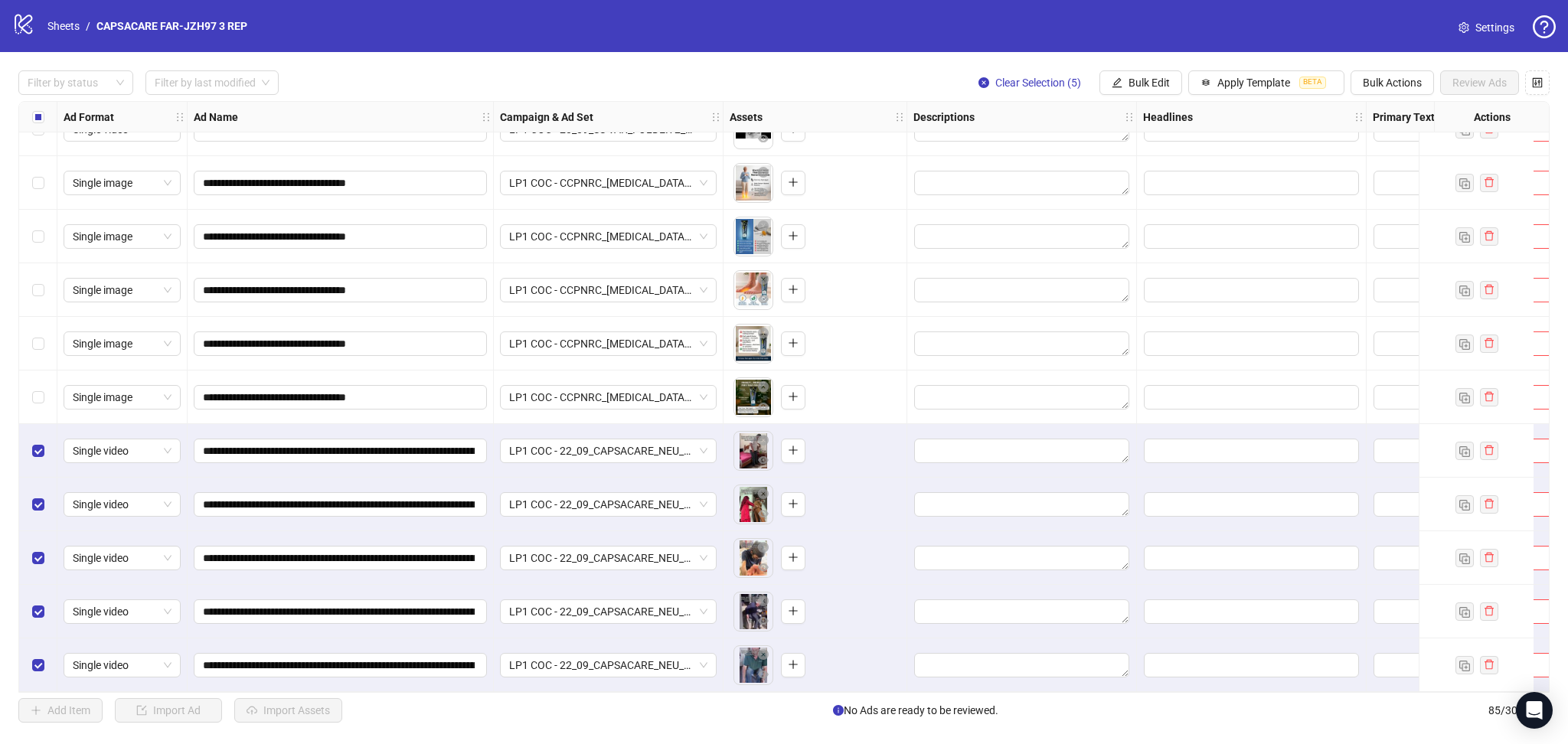
click at [30, 113] on div "Select all rows" at bounding box center [38, 116] width 38 height 30
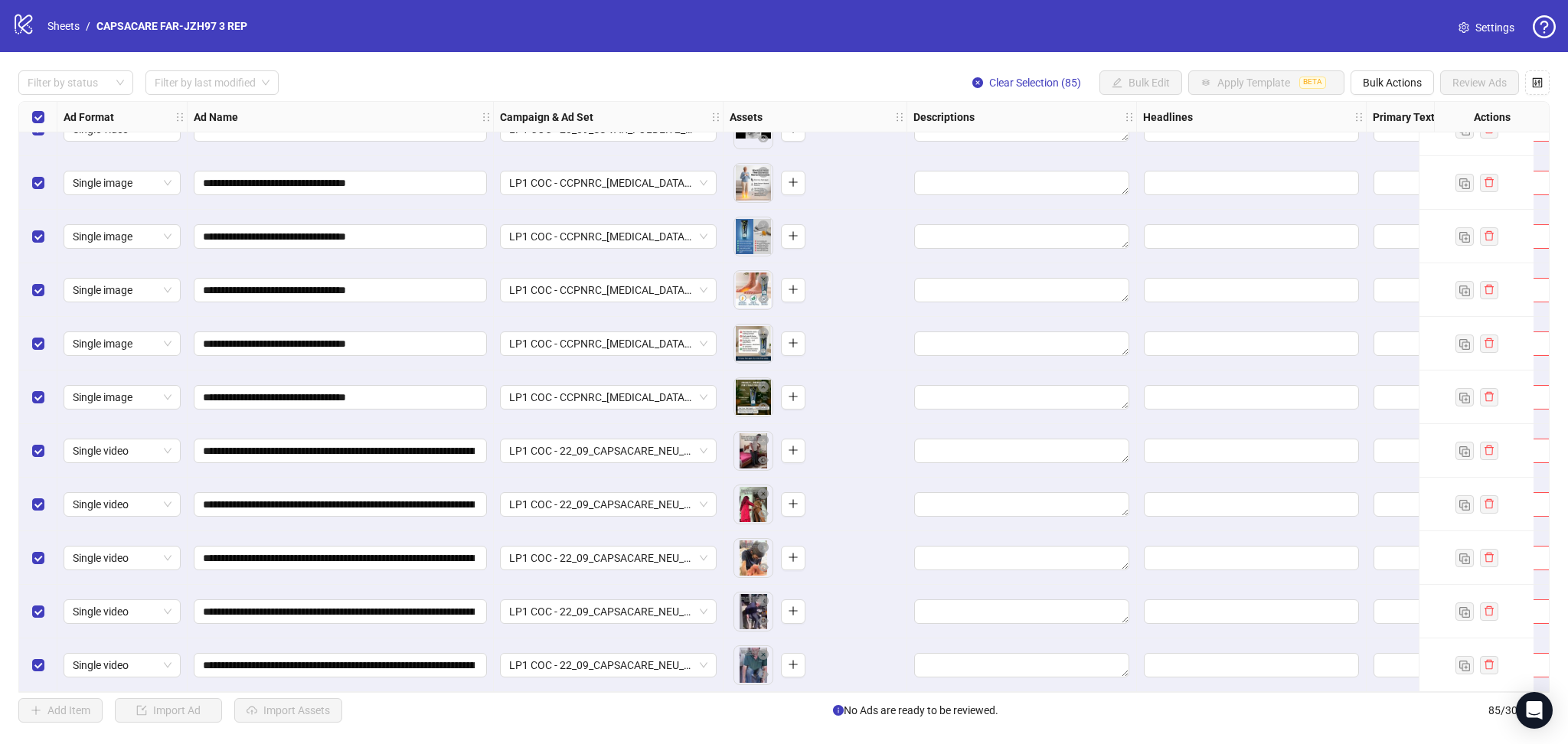
click at [30, 113] on div "Select all rows" at bounding box center [38, 116] width 38 height 30
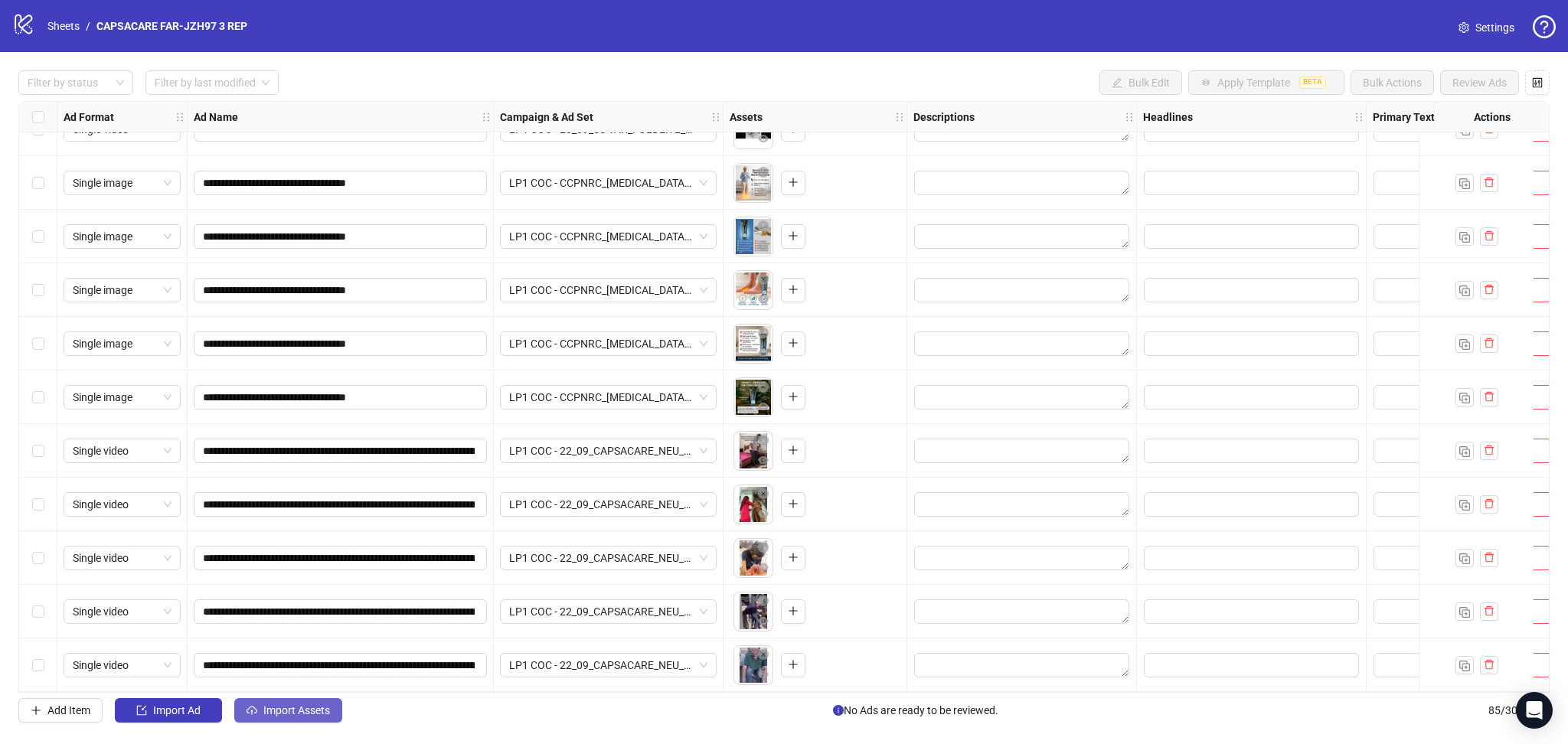
click at [287, 720] on button "Import Assets" at bounding box center [288, 710] width 108 height 24
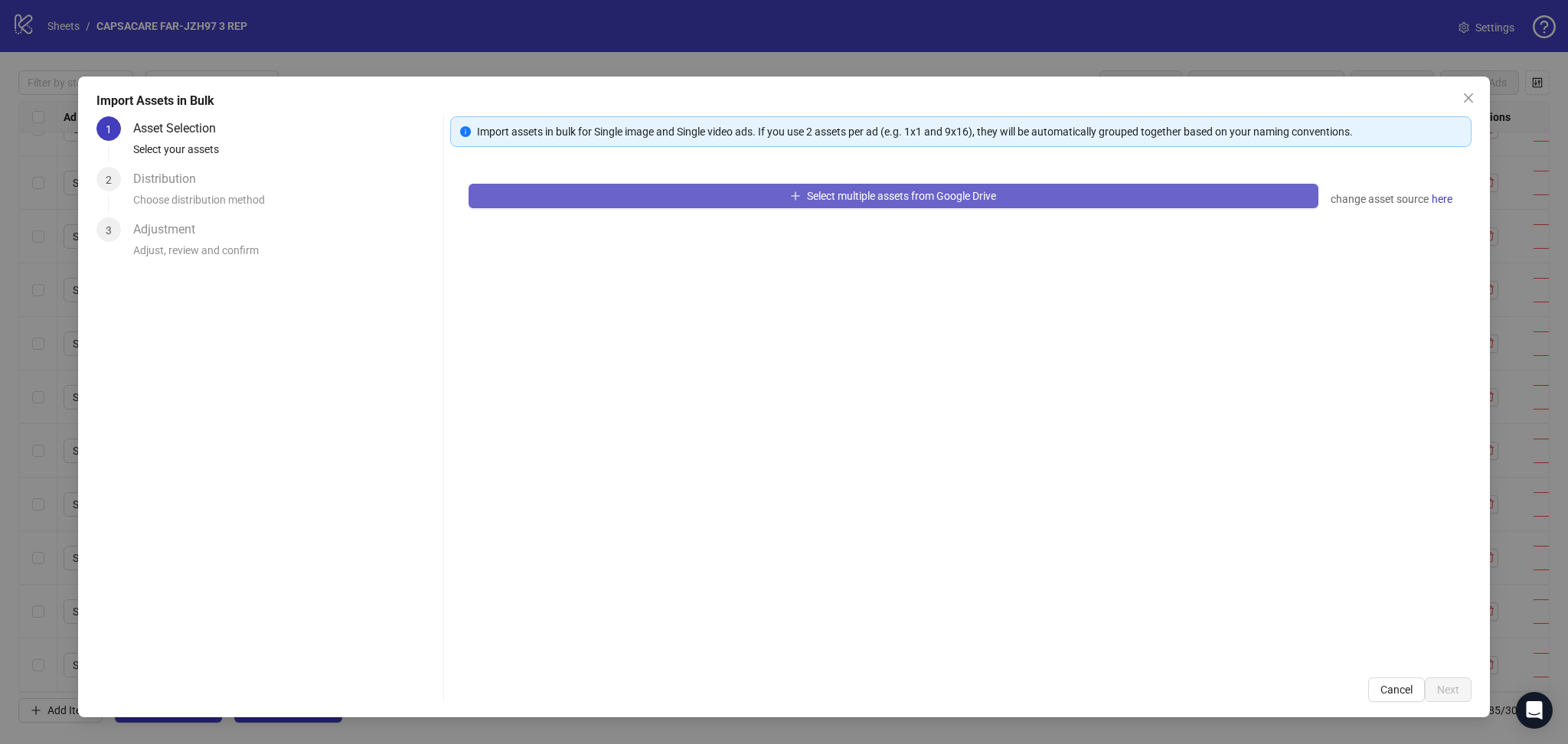
click at [599, 196] on button "Select multiple assets from Google Drive" at bounding box center [894, 196] width 850 height 24
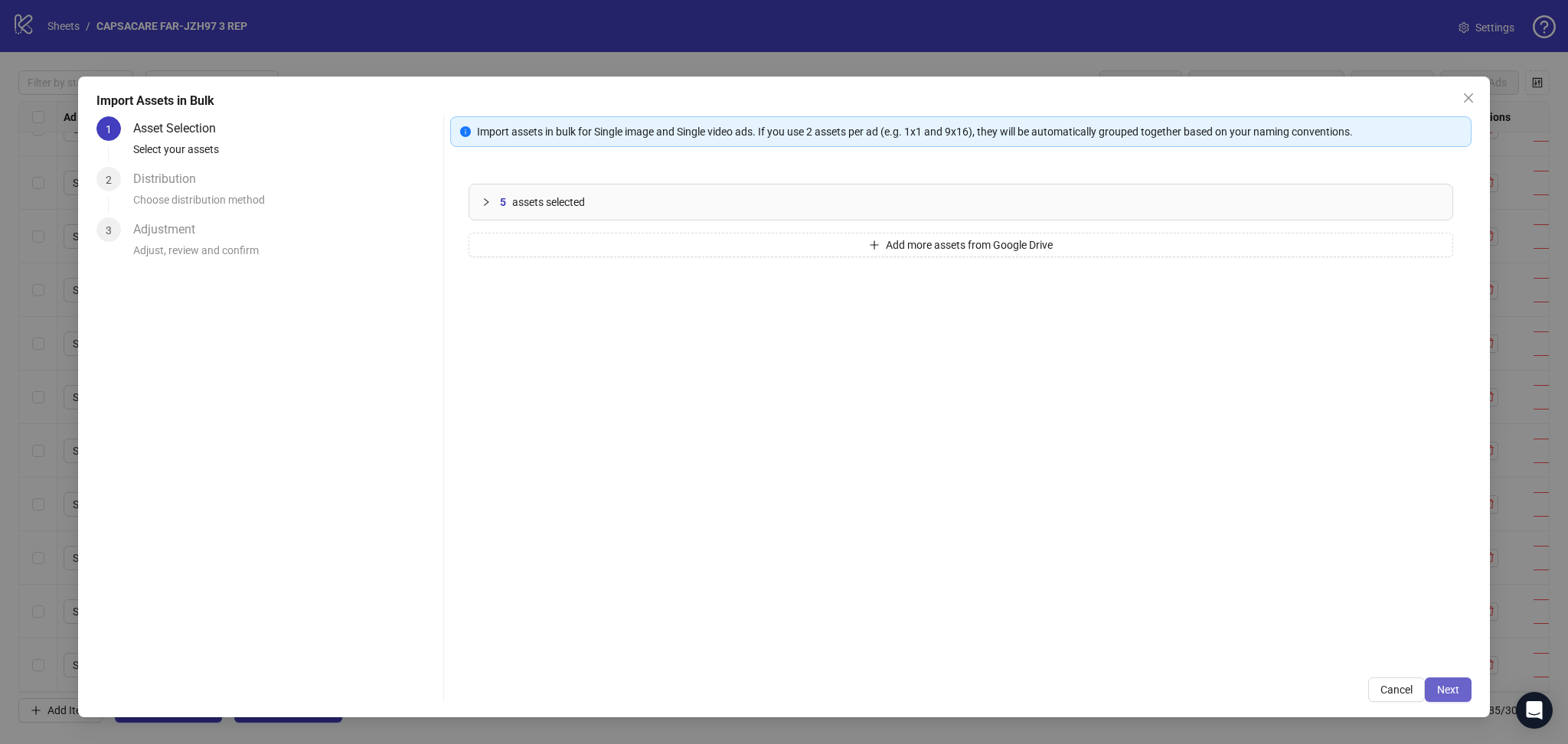
click at [1452, 689] on span "Next" at bounding box center [1448, 689] width 23 height 12
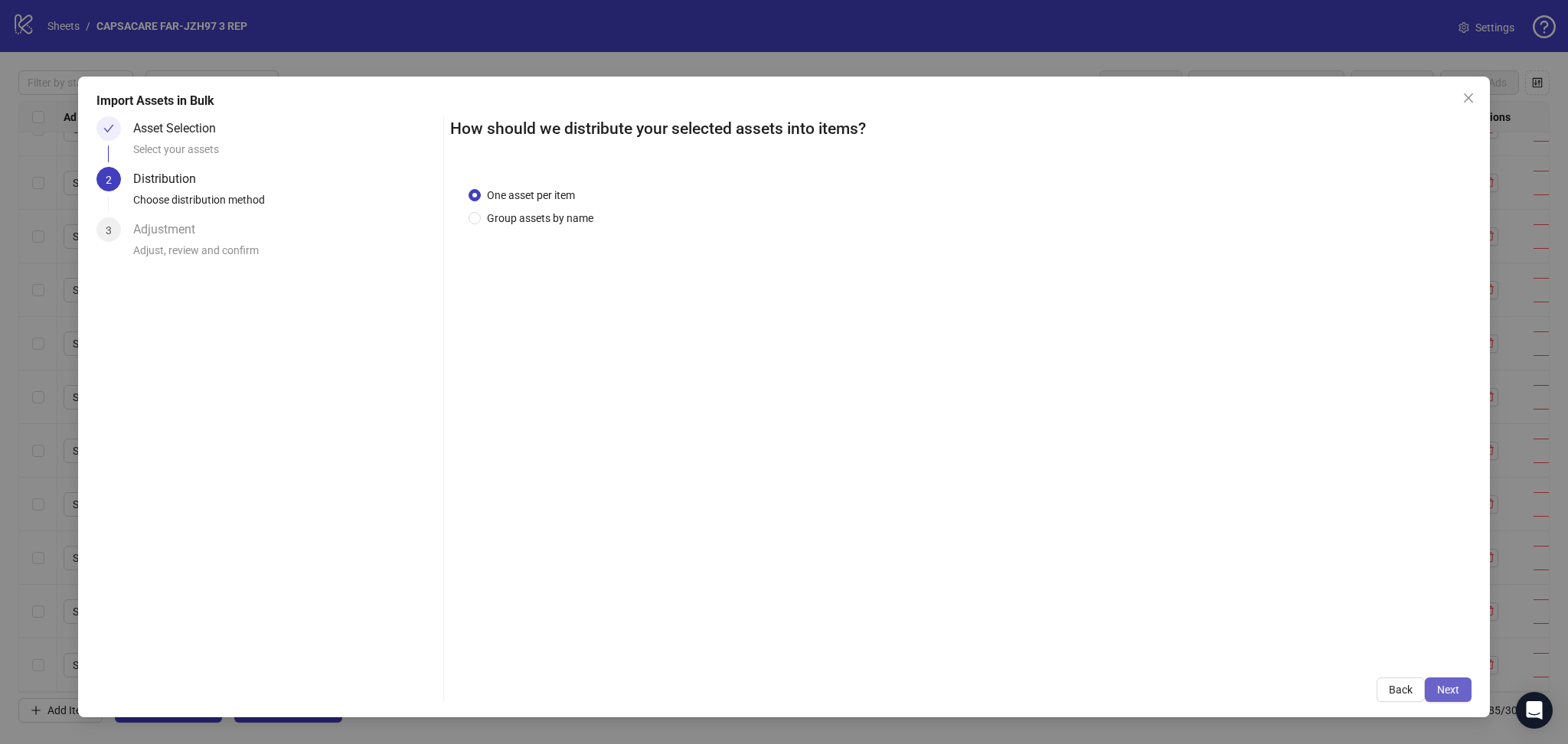
click at [1447, 689] on span "Next" at bounding box center [1448, 689] width 23 height 12
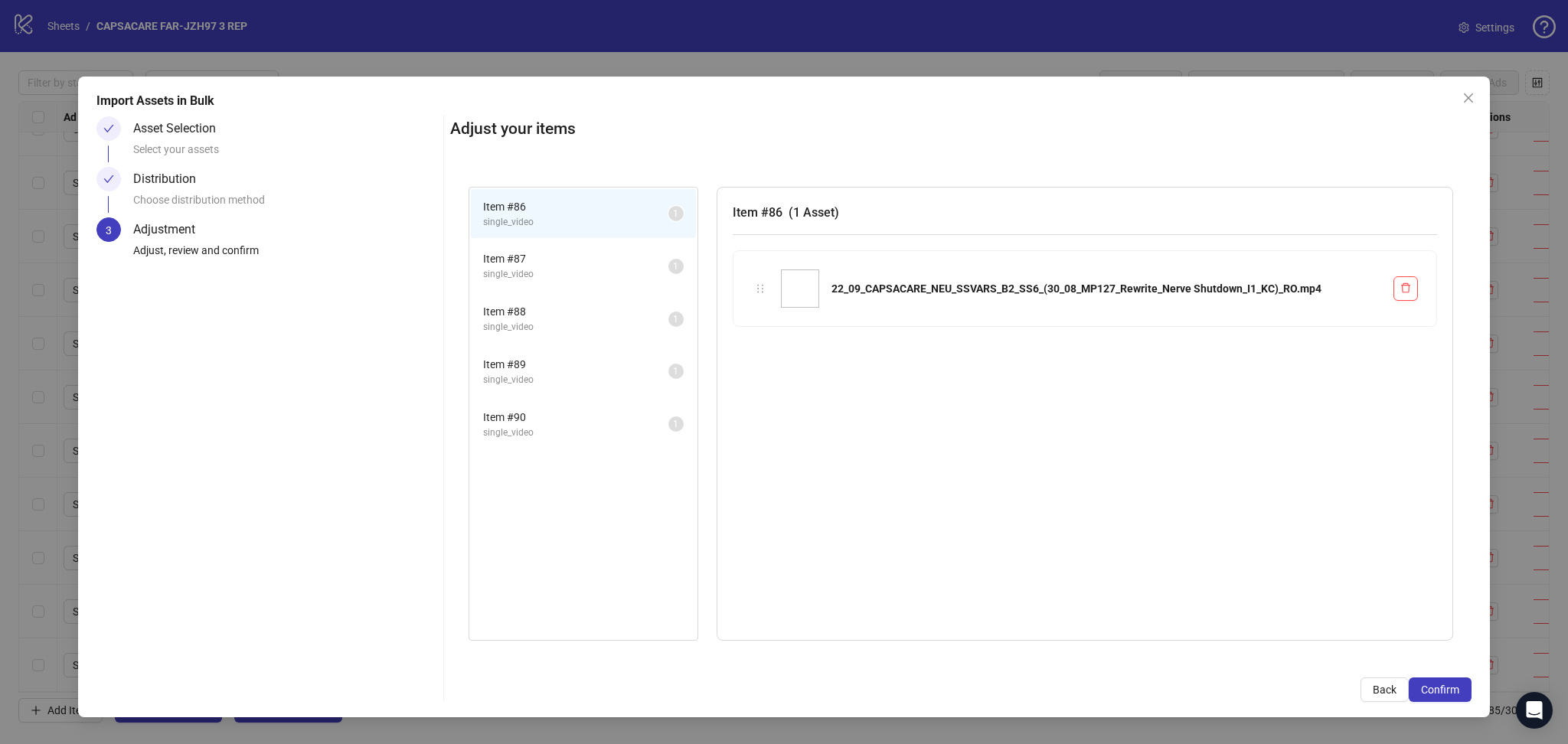
click at [1447, 689] on span "Confirm" at bounding box center [1440, 689] width 38 height 12
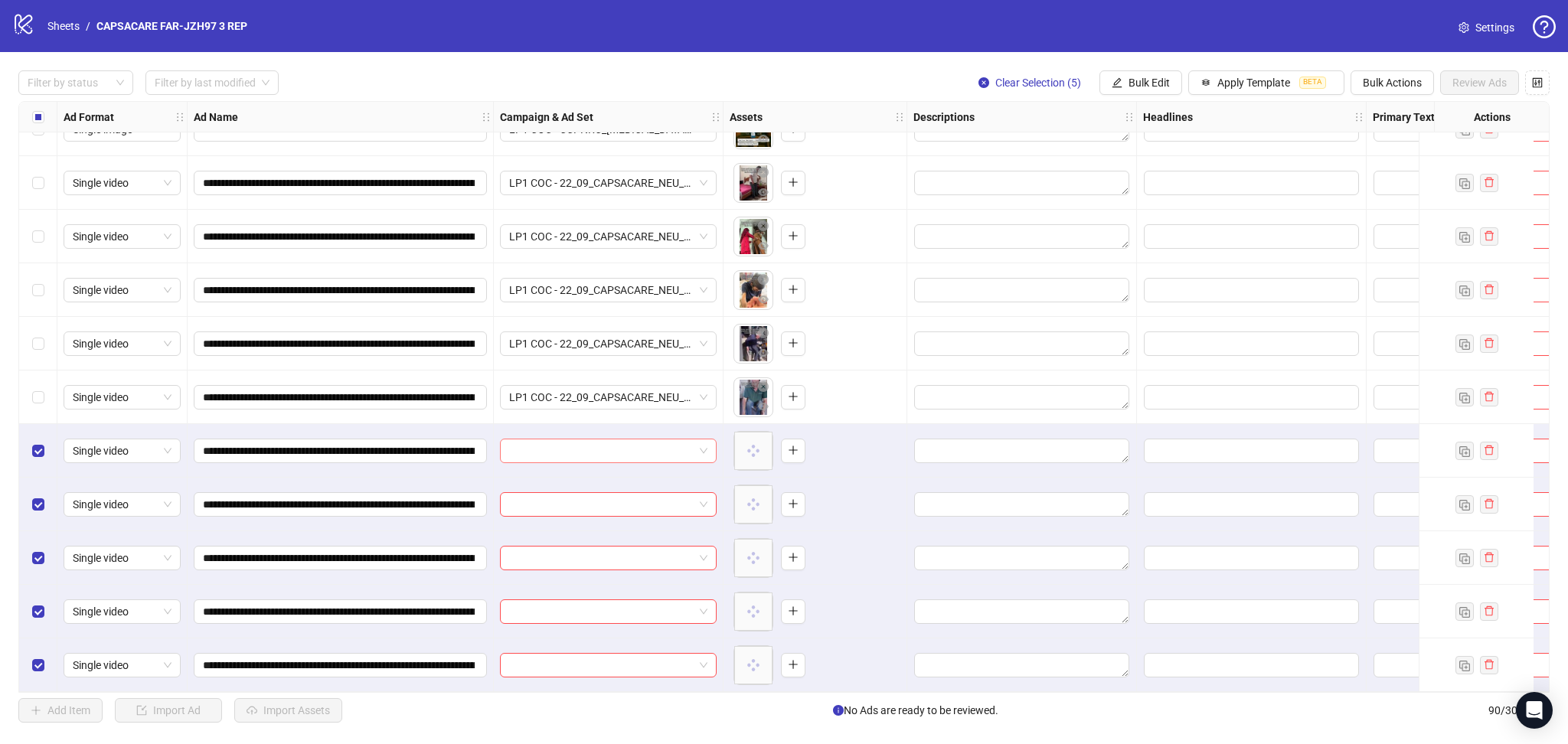
click at [588, 443] on input "search" at bounding box center [601, 451] width 184 height 23
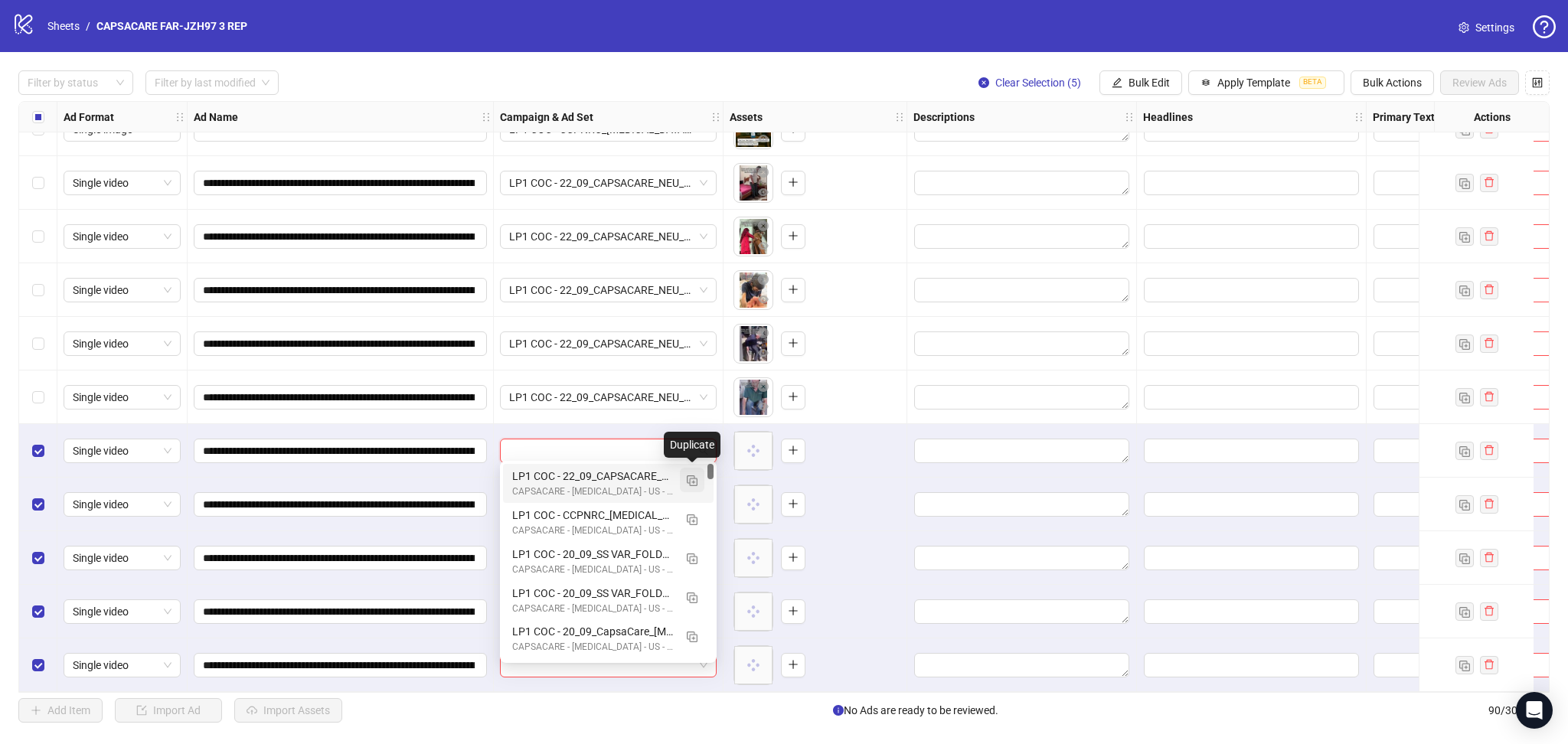
click at [694, 478] on img "button" at bounding box center [692, 481] width 10 height 10
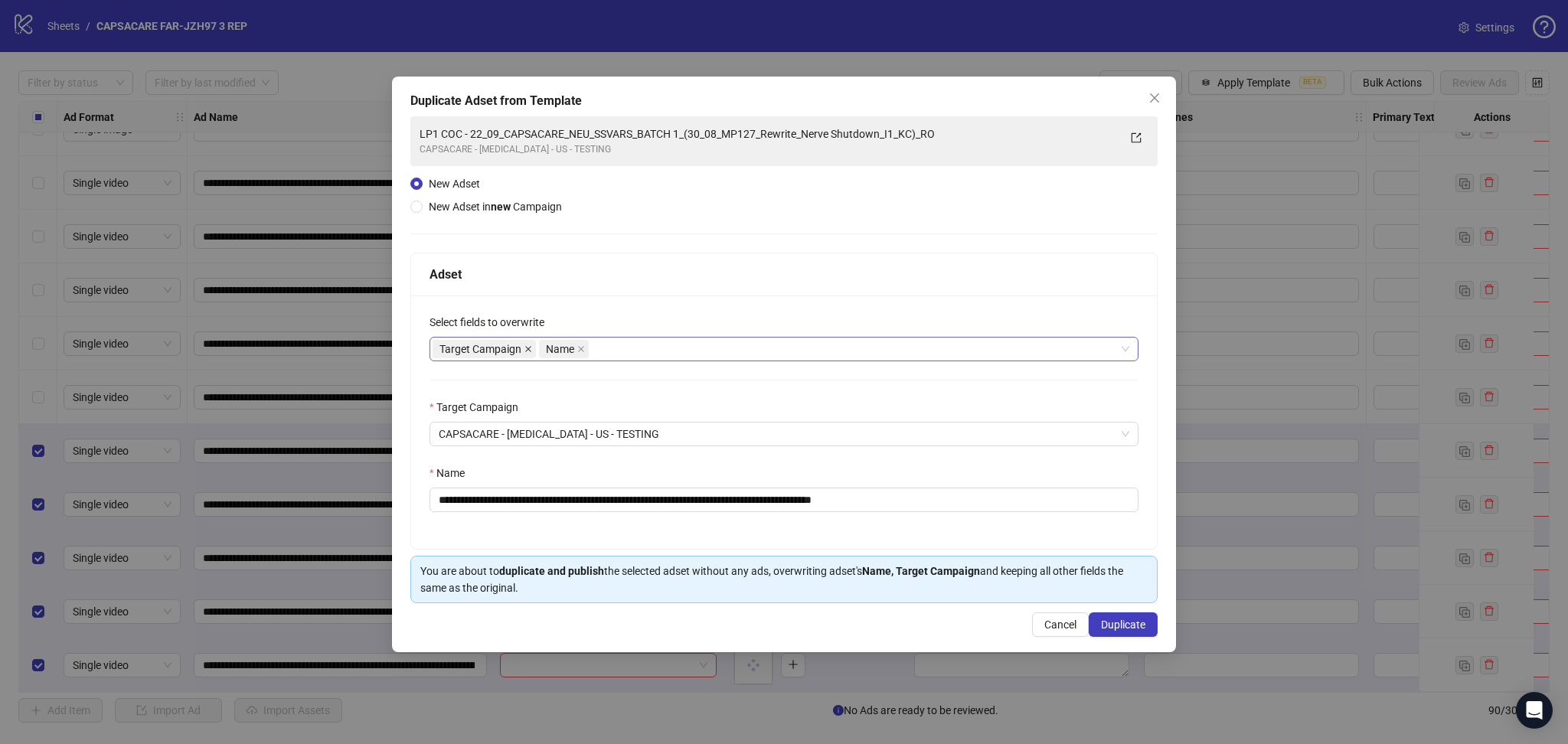
click at [531, 349] on icon "close" at bounding box center [528, 349] width 8 height 8
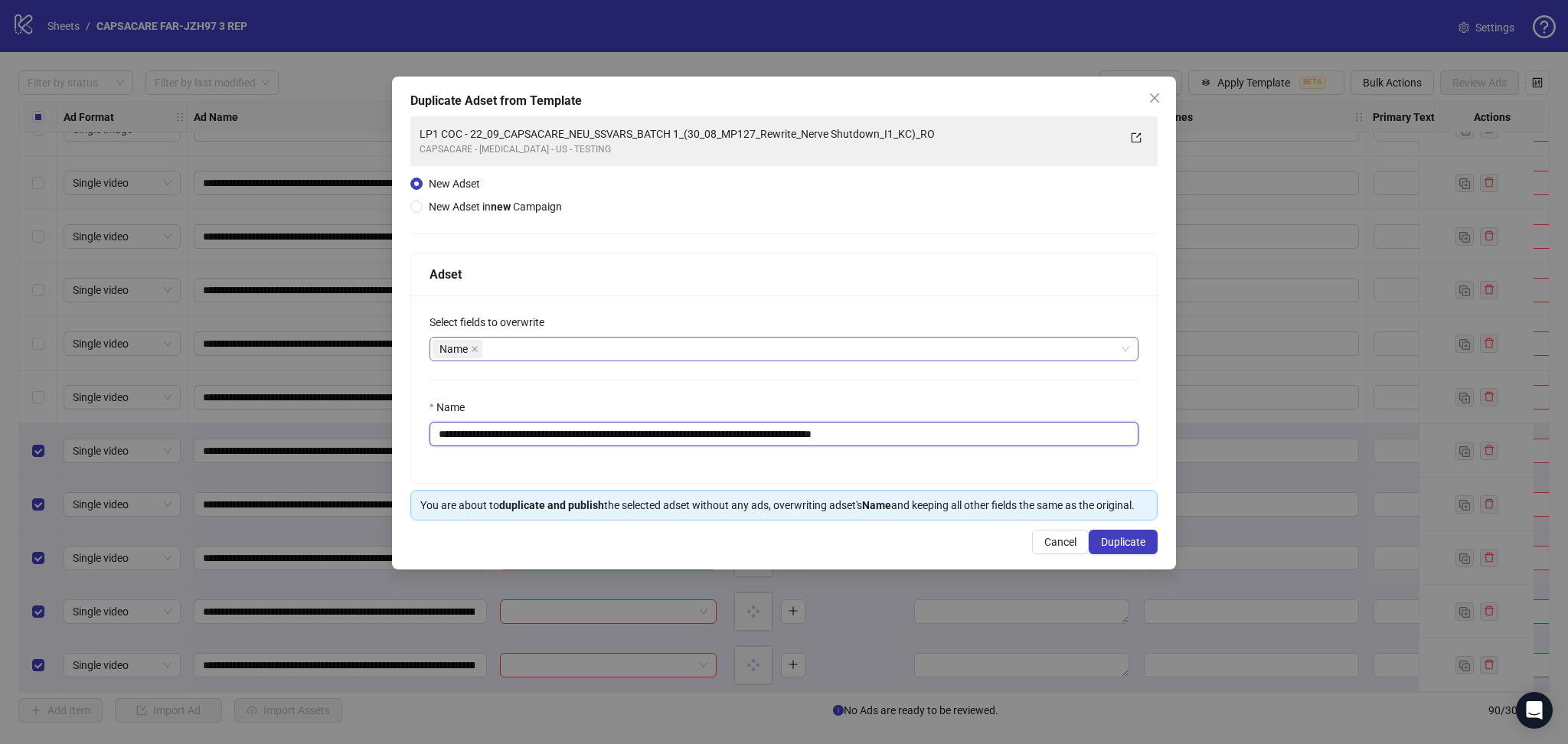
drag, startPoint x: 488, startPoint y: 440, endPoint x: 1159, endPoint y: 507, distance: 674.3
click at [1159, 507] on div "**********" at bounding box center [784, 322] width 784 height 493
paste input "text"
type input "**********"
click at [1116, 542] on span "Duplicate" at bounding box center [1122, 541] width 44 height 12
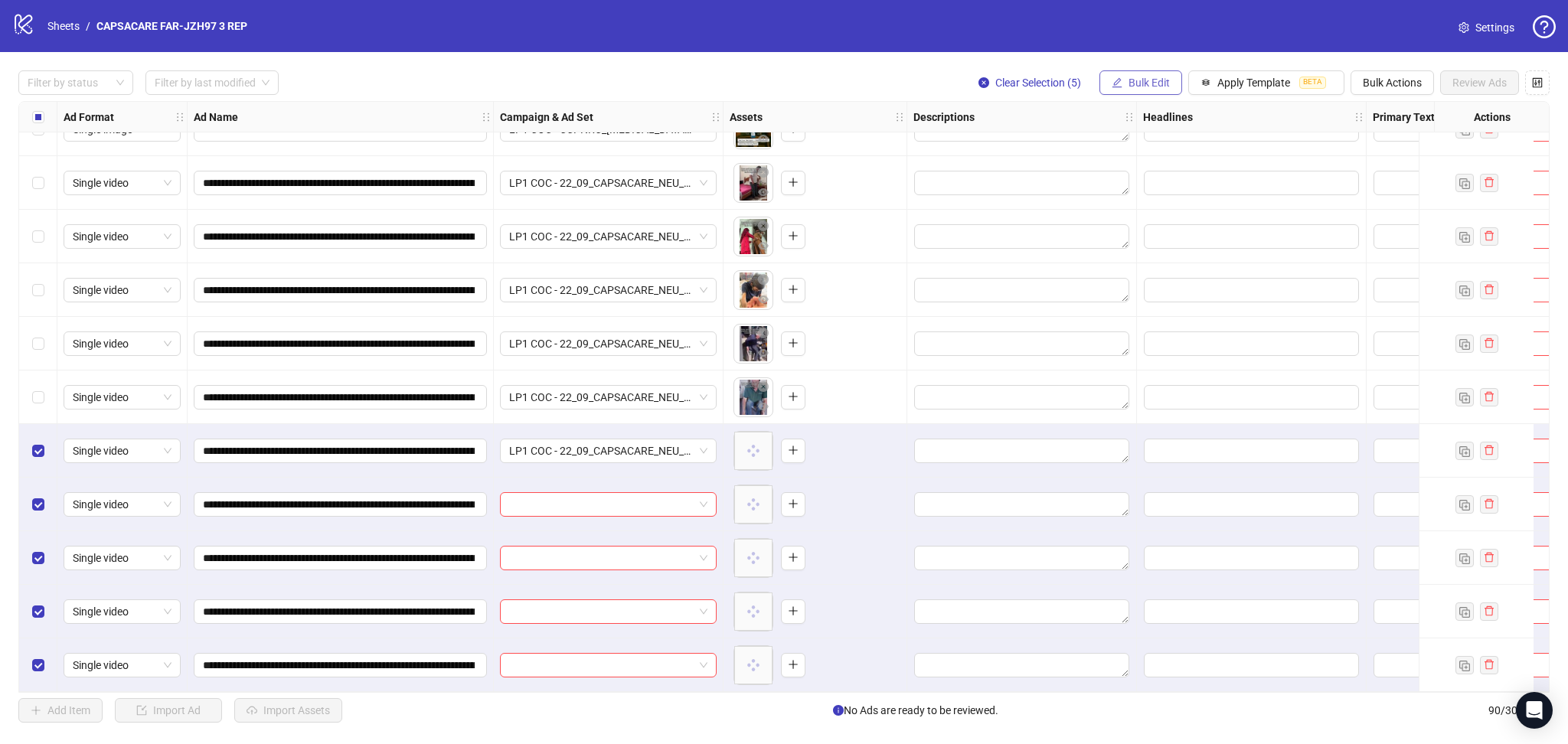
click at [1144, 93] on button "Bulk Edit" at bounding box center [1140, 83] width 83 height 24
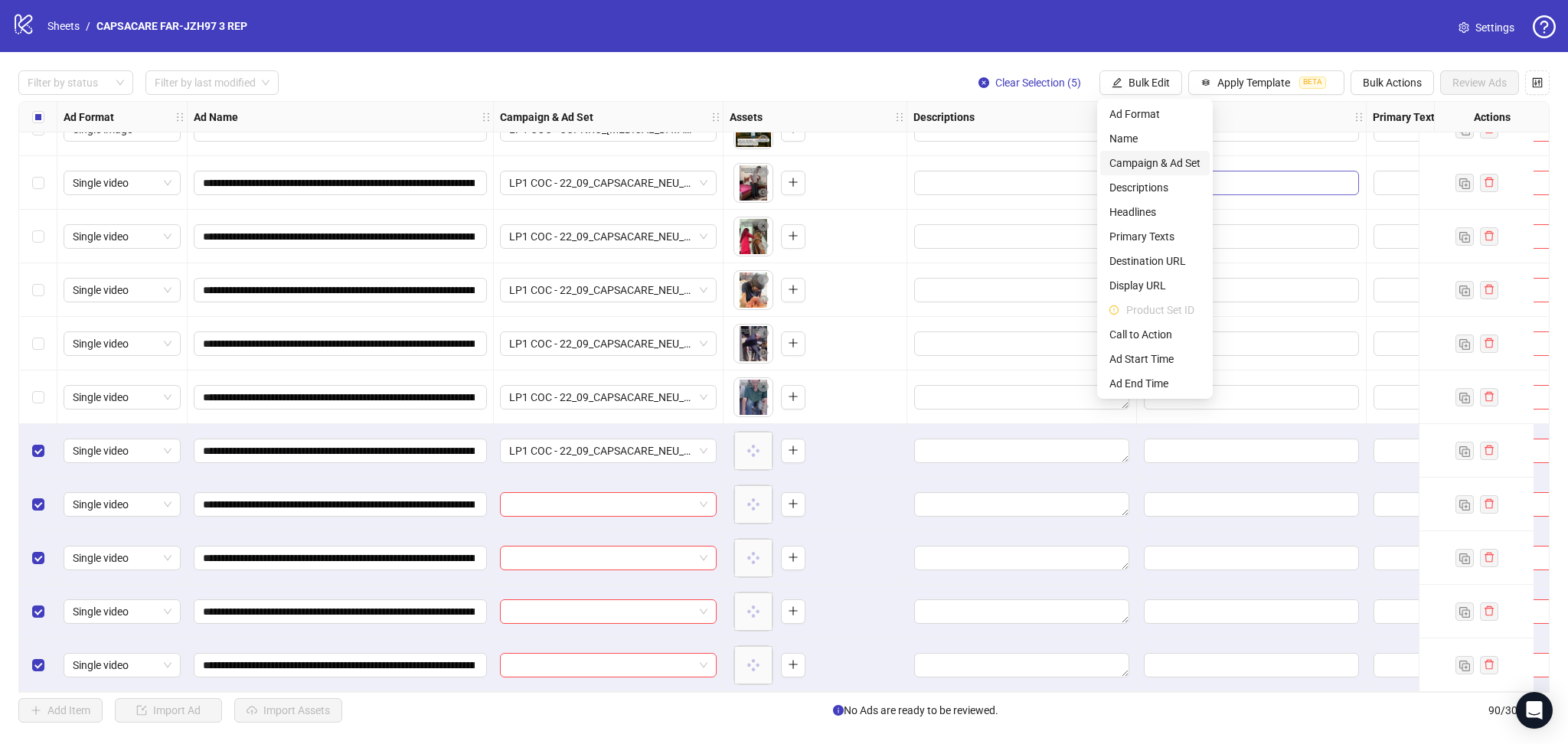
drag, startPoint x: 1177, startPoint y: 157, endPoint x: 1178, endPoint y: 165, distance: 8.1
click at [1174, 157] on span "Campaign & Ad Set" at bounding box center [1154, 163] width 91 height 17
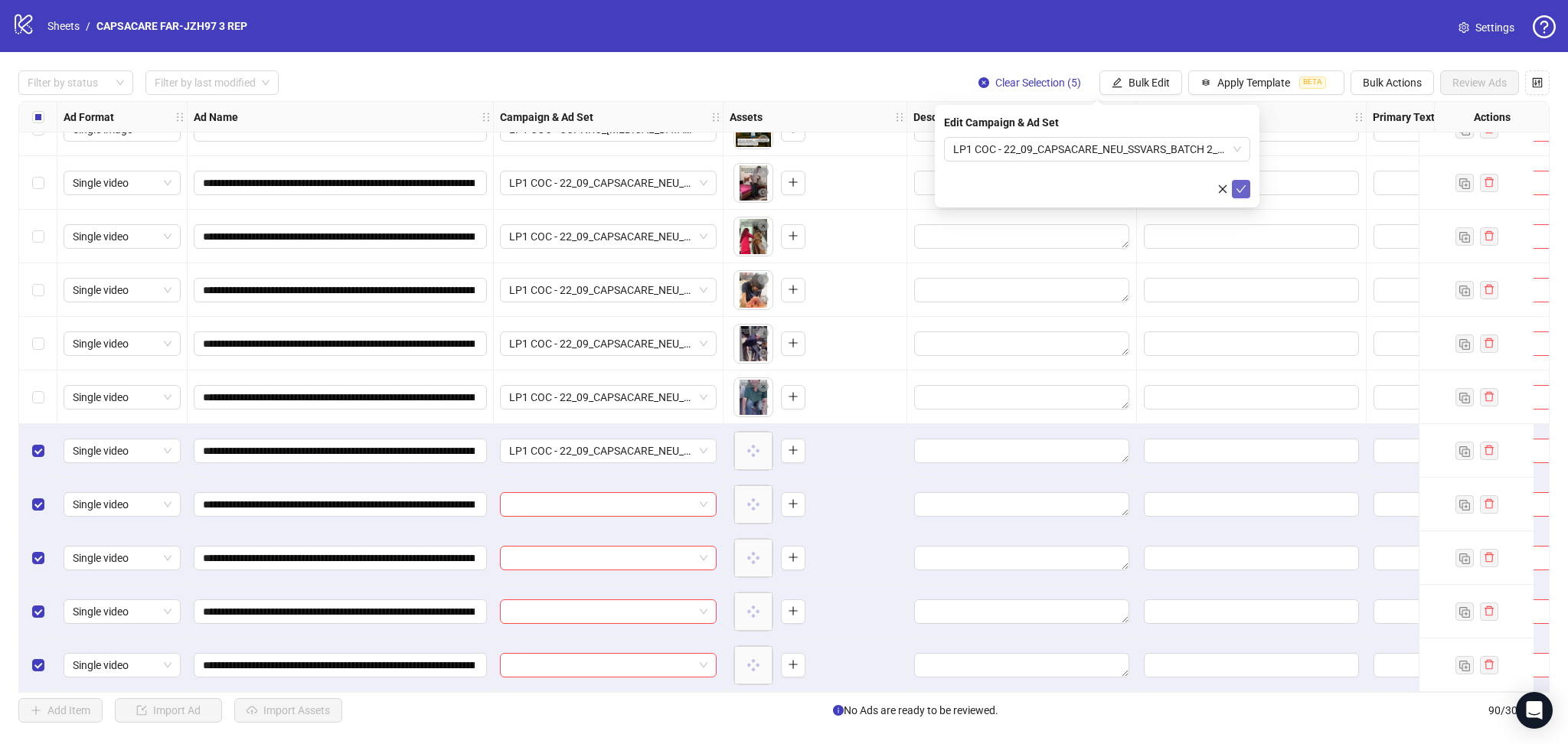
click at [1244, 196] on button "submit" at bounding box center [1240, 189] width 18 height 18
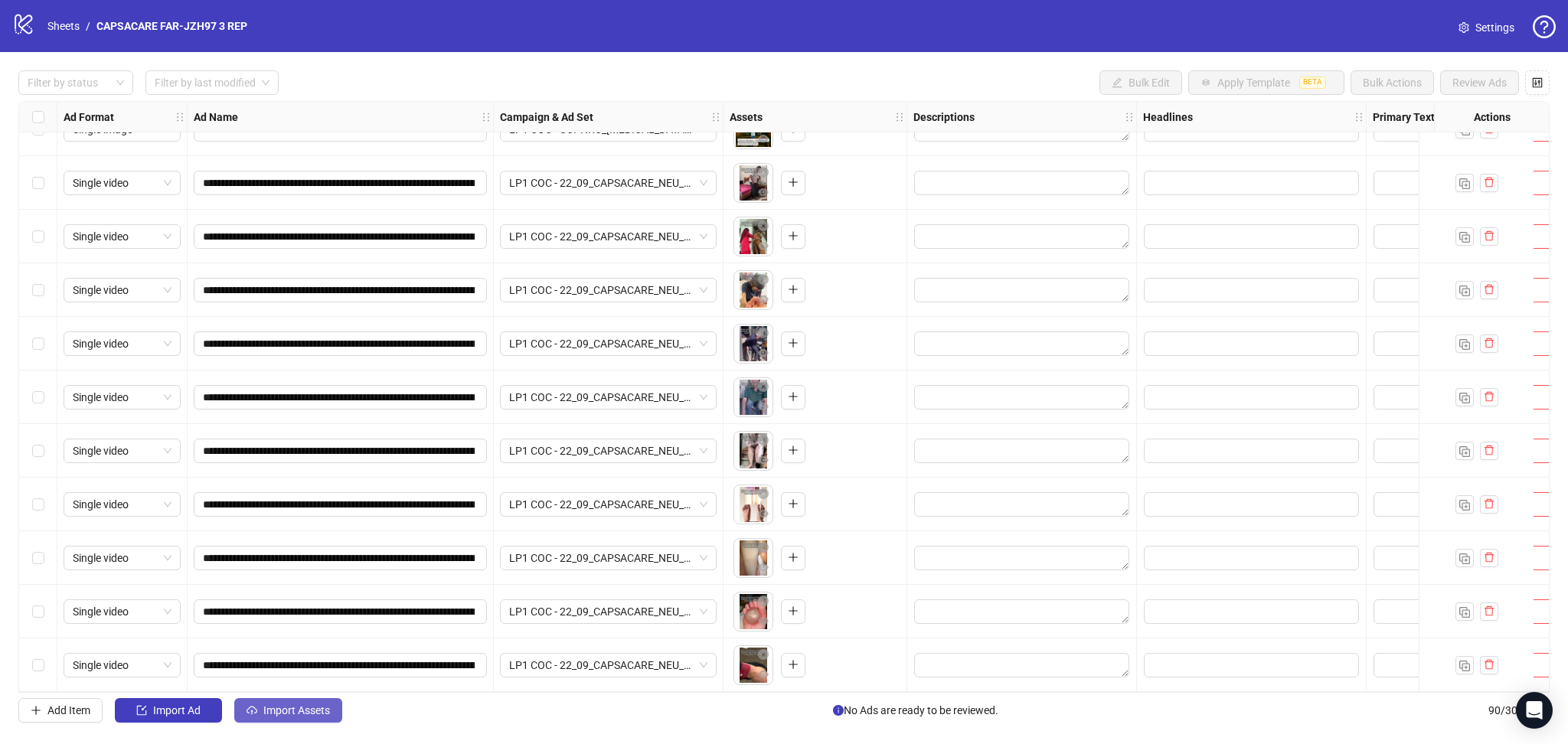
click at [272, 720] on button "Import Assets" at bounding box center [288, 710] width 108 height 24
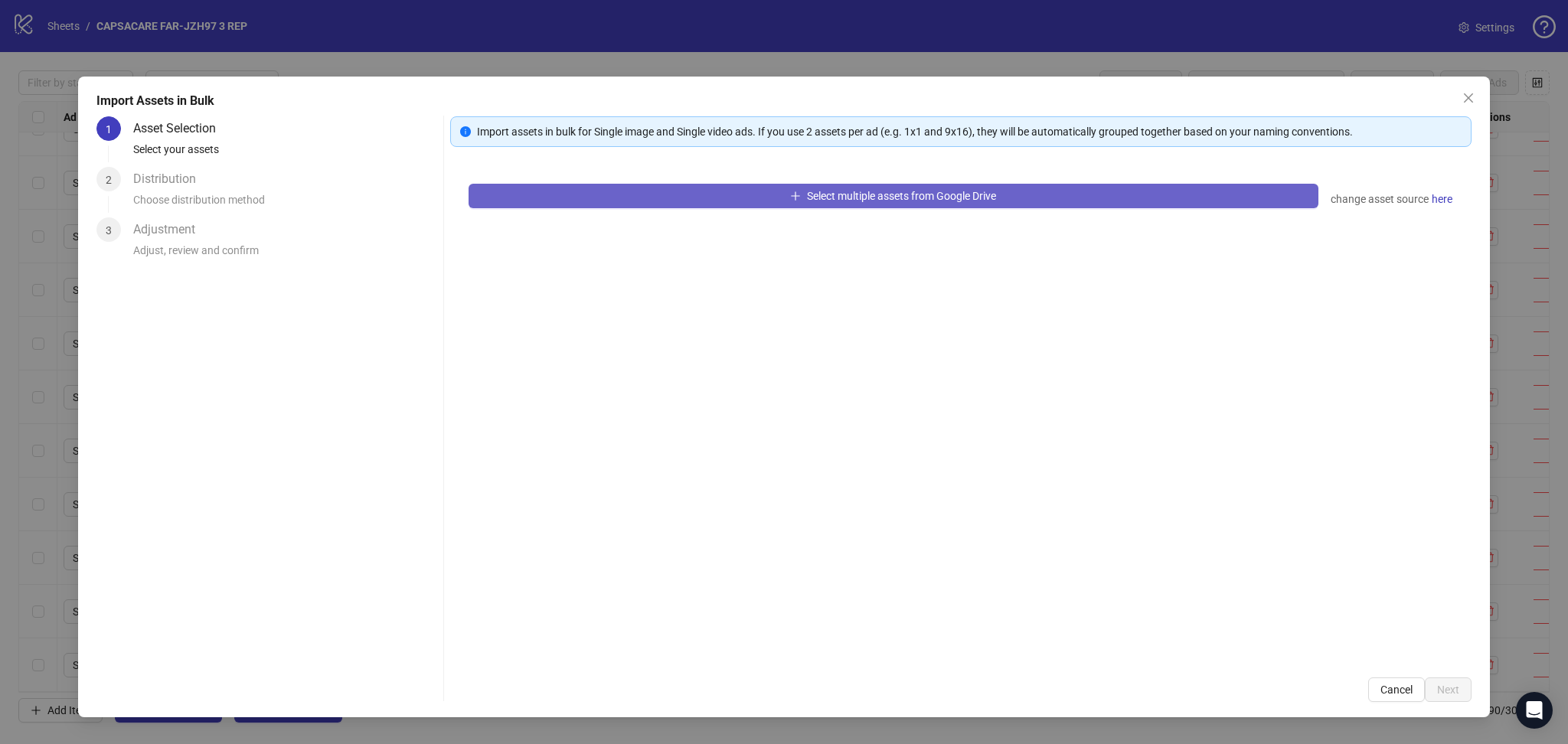
click at [666, 199] on button "Select multiple assets from Google Drive" at bounding box center [894, 196] width 850 height 24
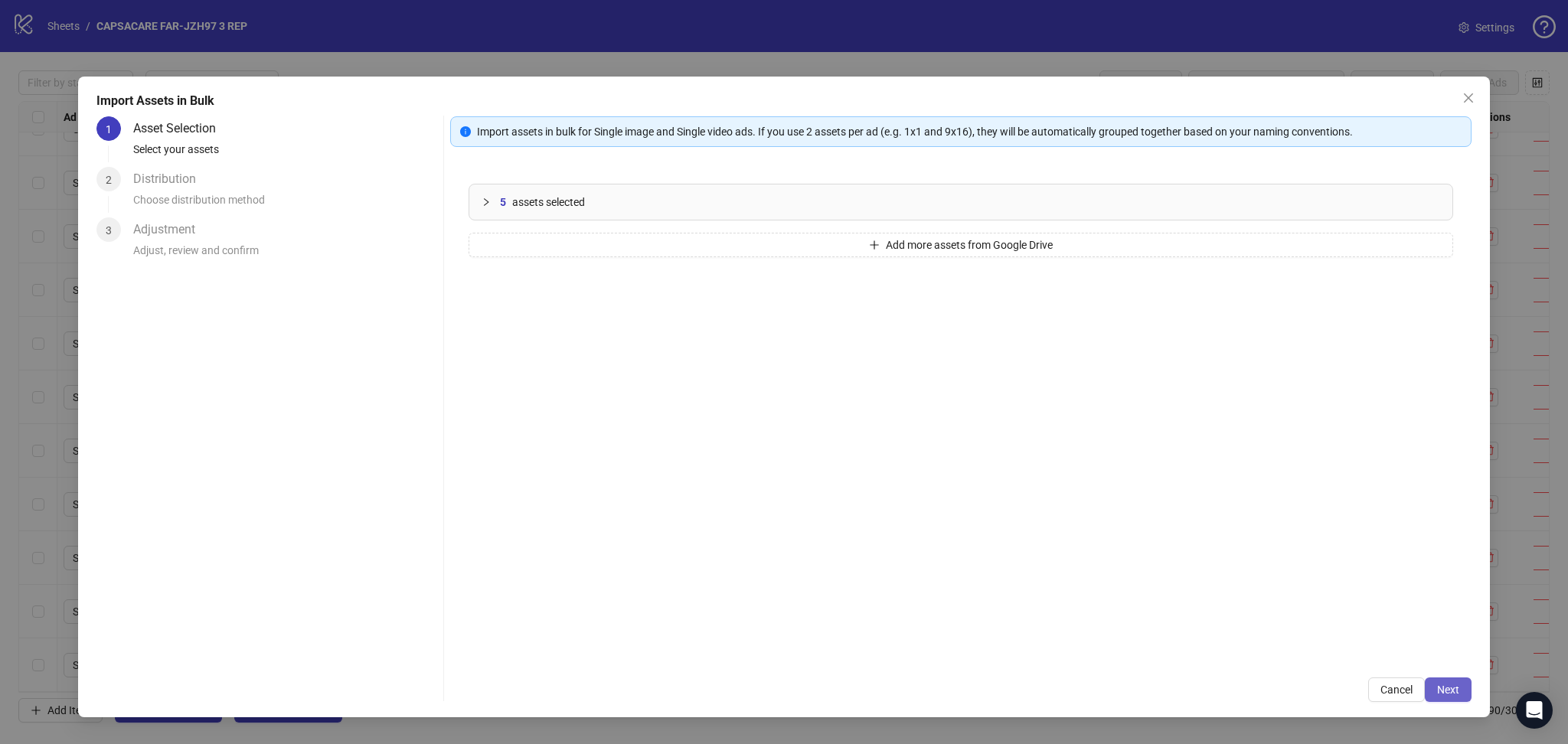
click at [1459, 688] on button "Next" at bounding box center [1448, 689] width 47 height 24
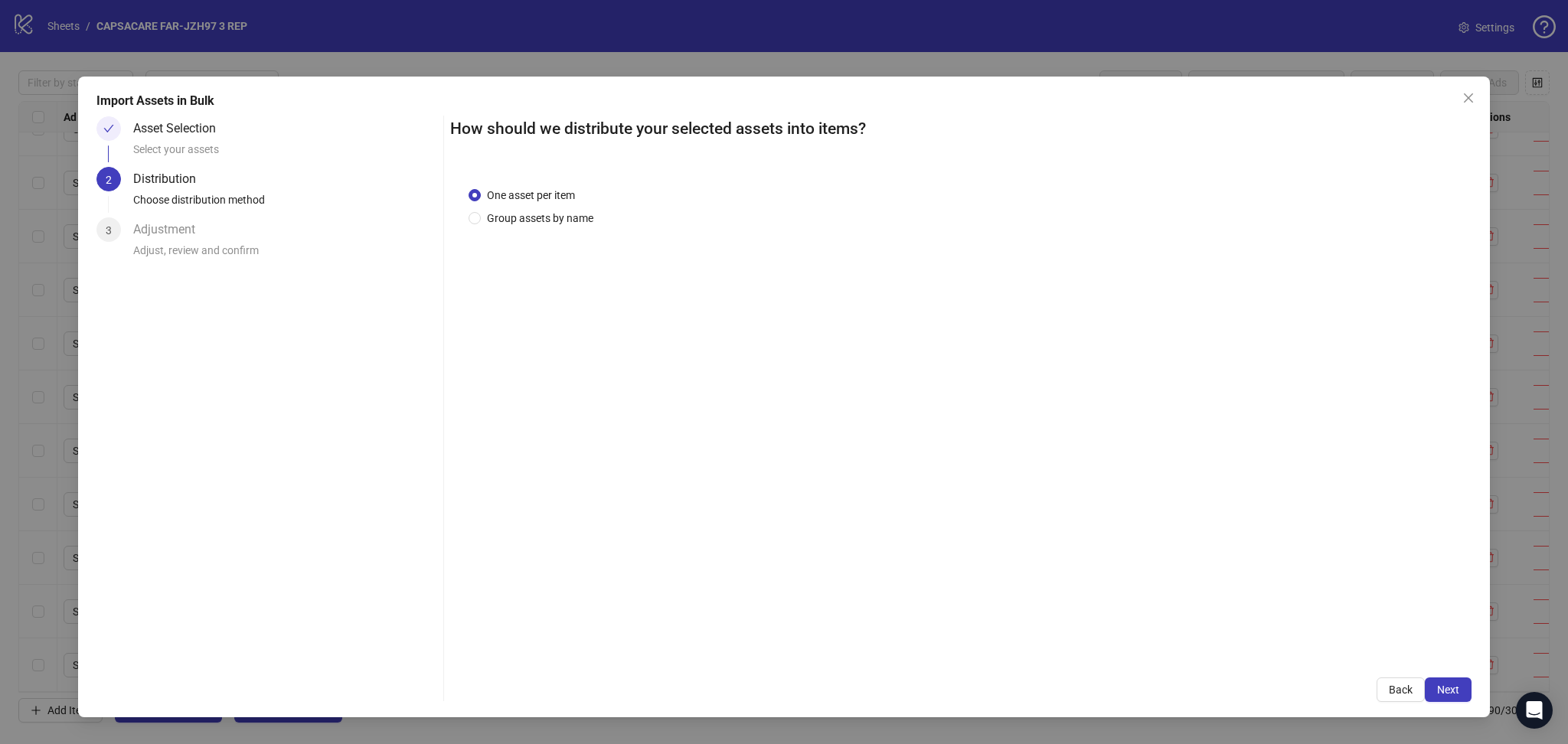
click at [1454, 689] on span "Next" at bounding box center [1448, 689] width 23 height 12
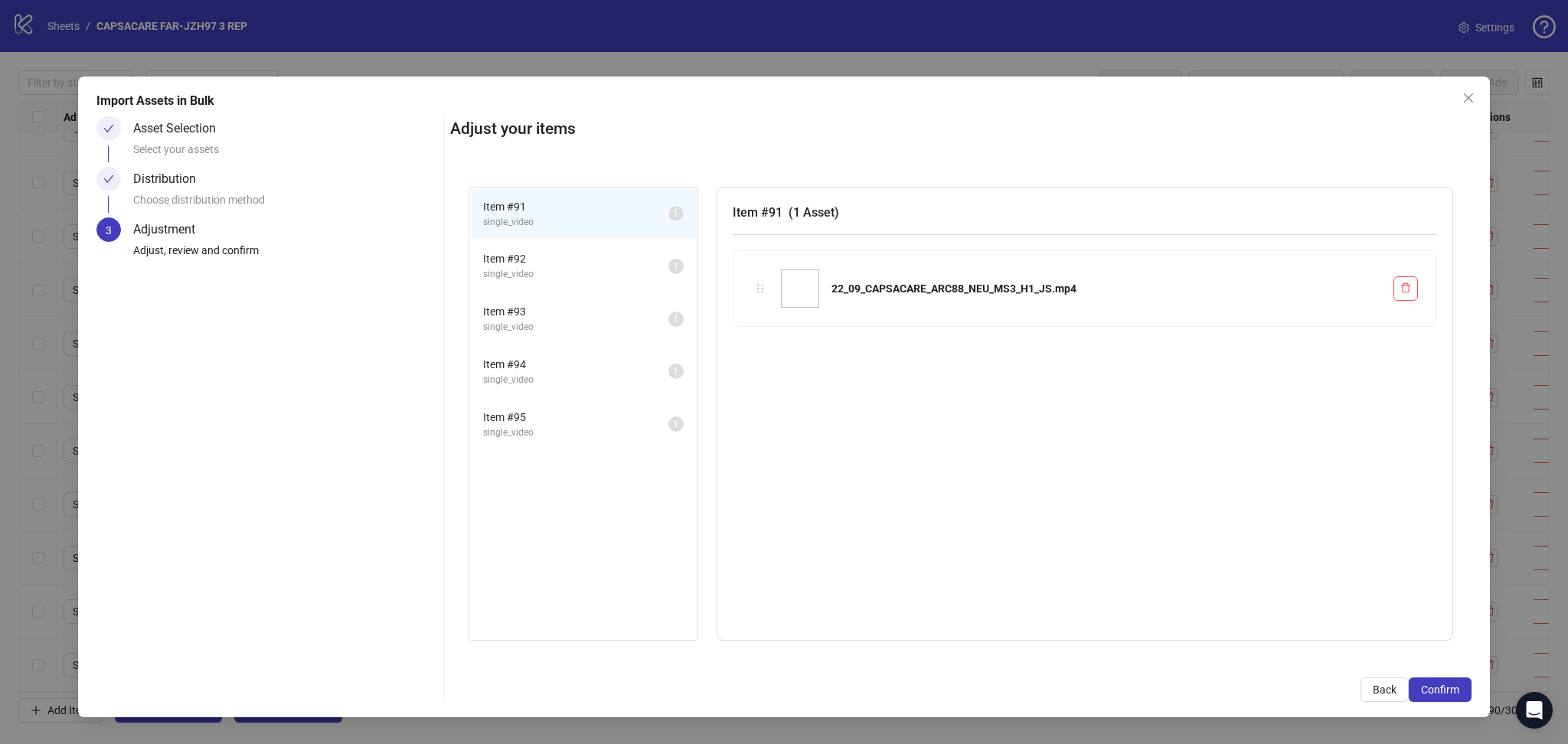
click at [1454, 689] on span "Confirm" at bounding box center [1440, 689] width 38 height 12
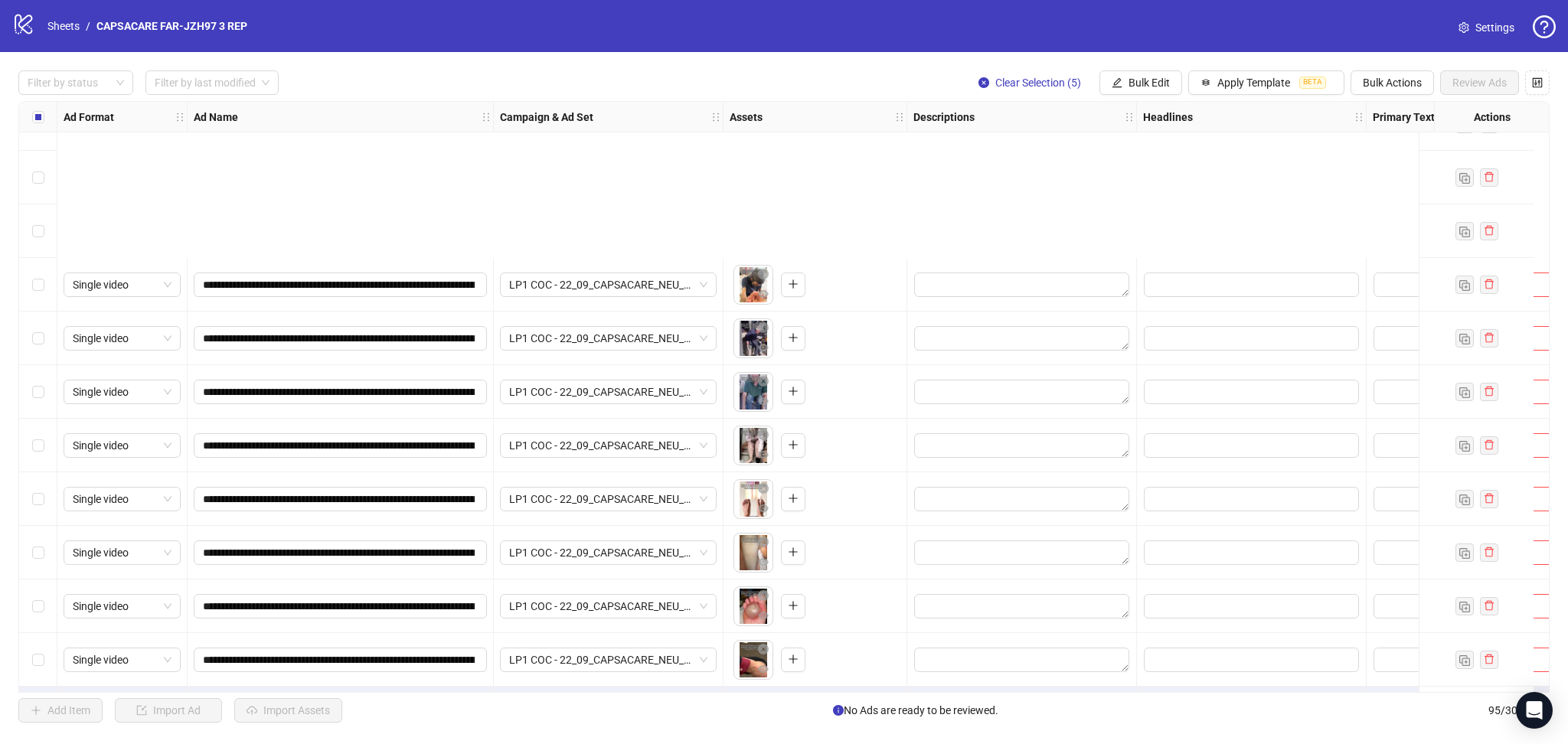
scroll to position [4536, 0]
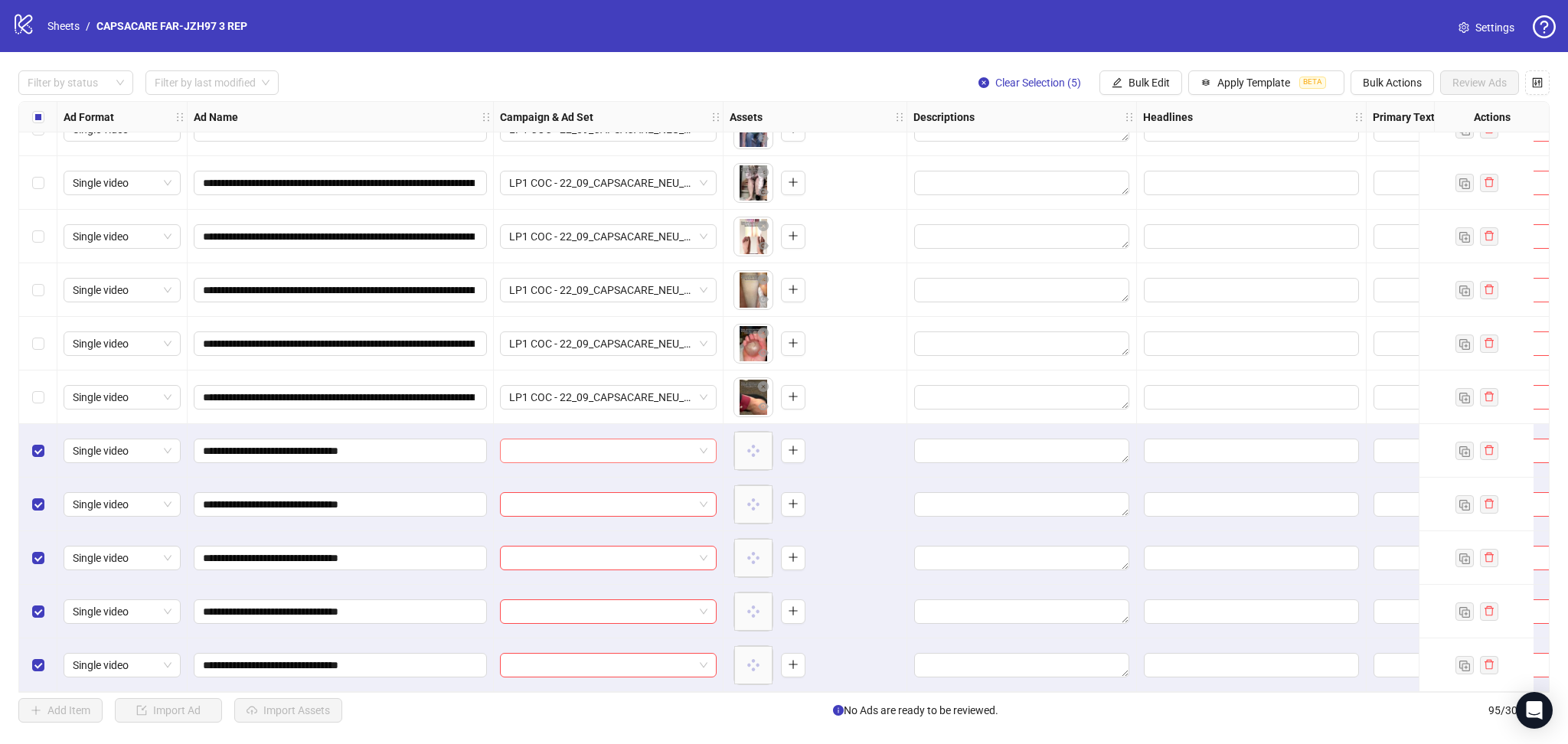
click at [571, 440] on input "search" at bounding box center [601, 451] width 184 height 23
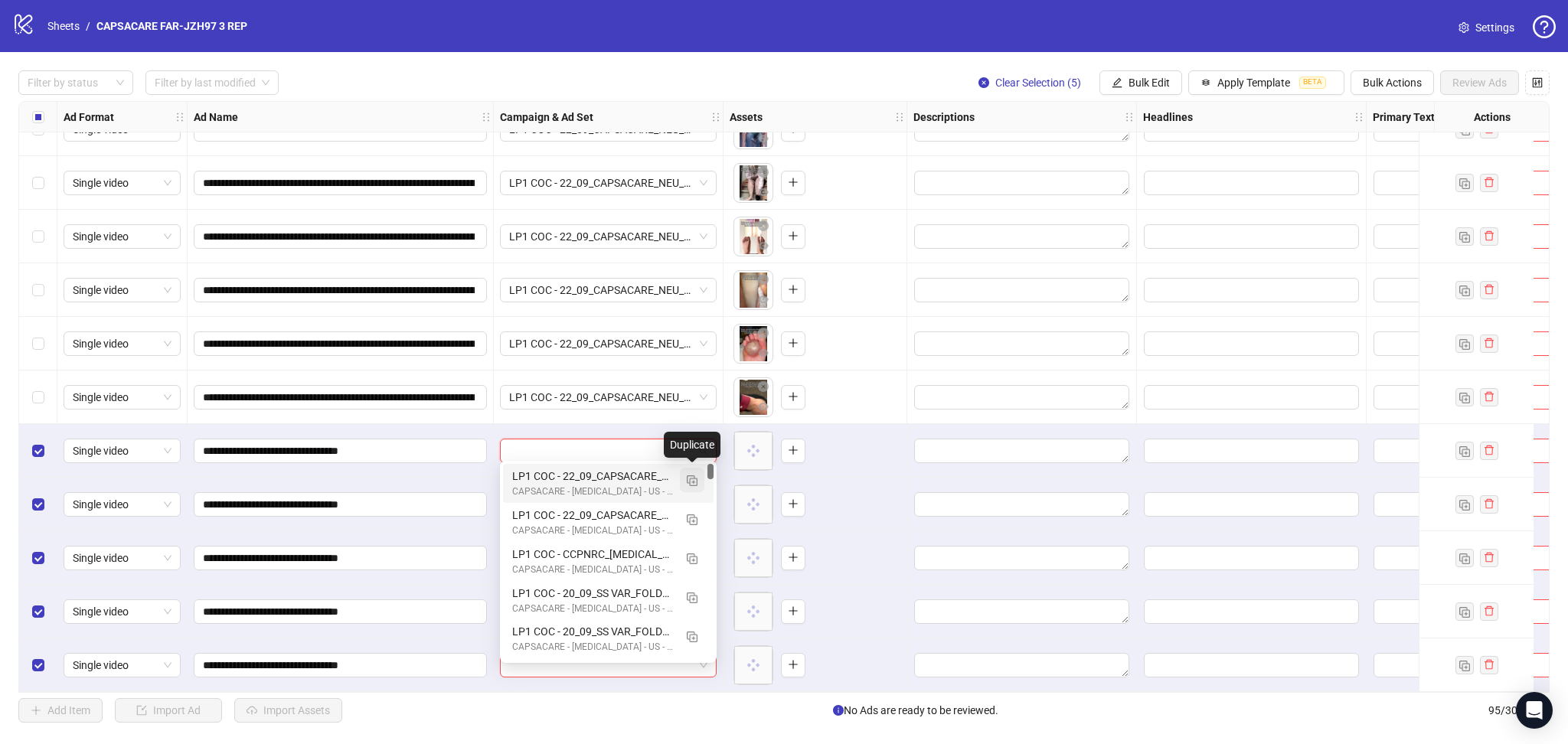
click at [696, 479] on button "button" at bounding box center [692, 480] width 24 height 24
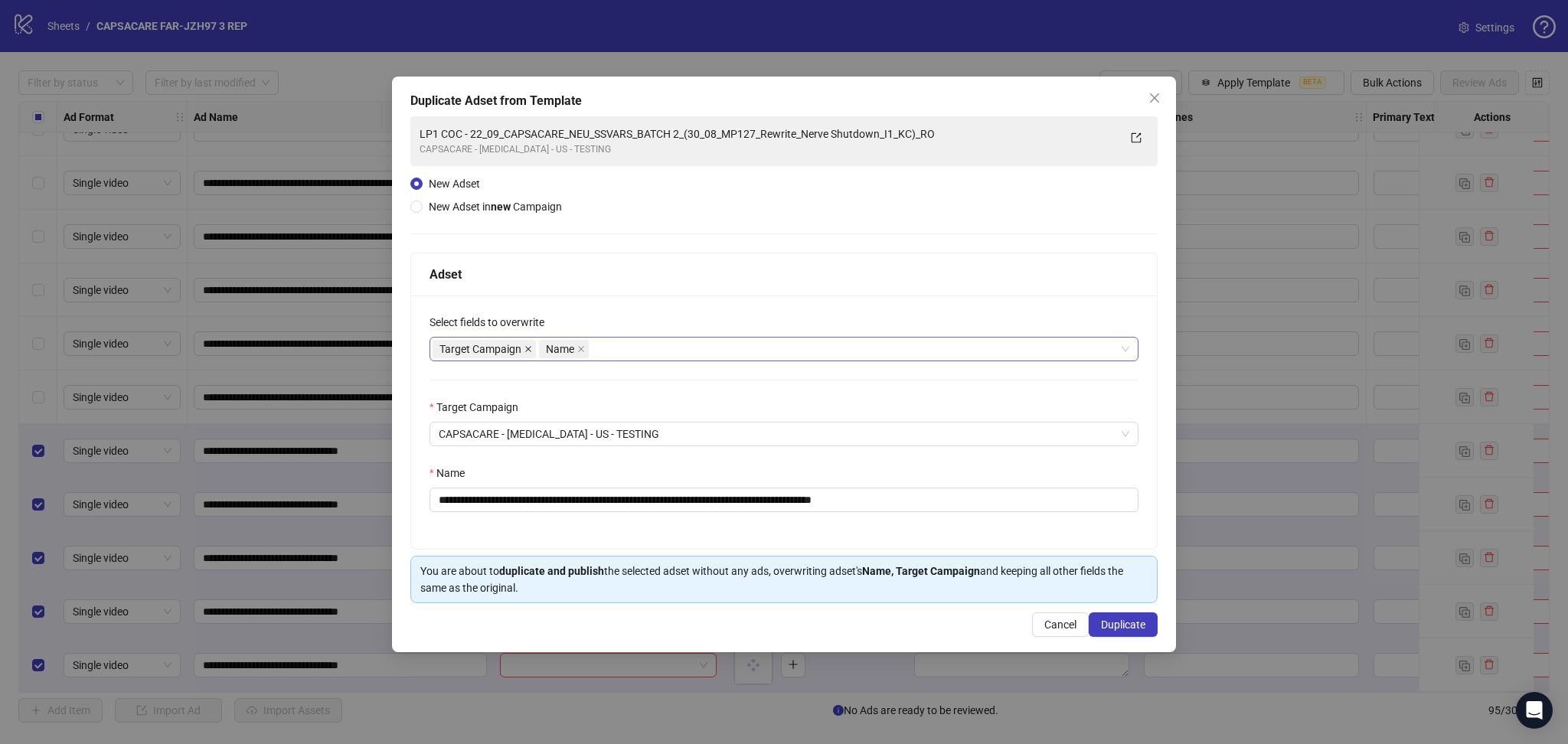
click at [525, 349] on icon "close" at bounding box center [528, 349] width 8 height 8
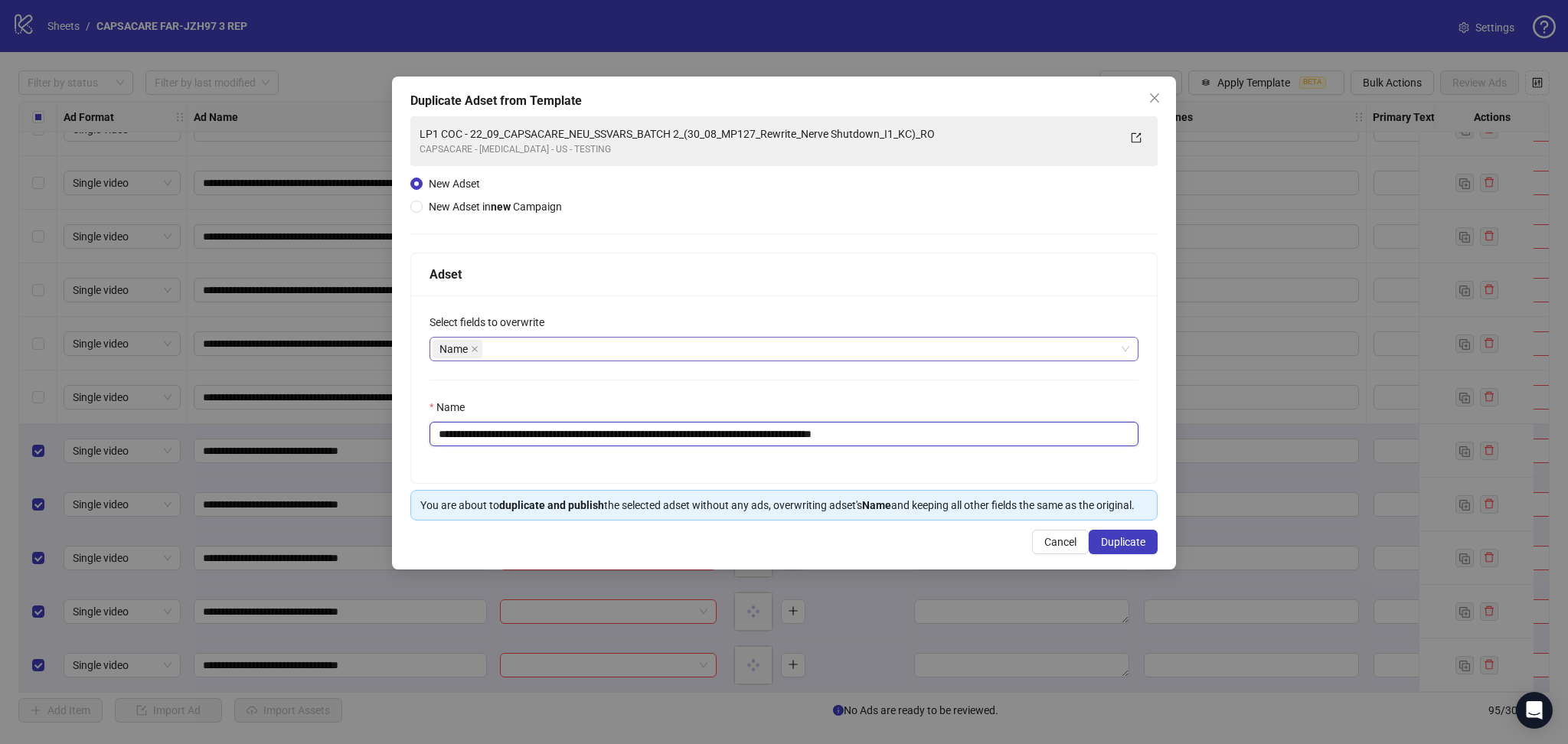
drag, startPoint x: 488, startPoint y: 435, endPoint x: 1160, endPoint y: 465, distance: 672.7
click at [1160, 465] on div "**********" at bounding box center [784, 322] width 784 height 493
paste input "text"
type input "**********"
click at [1125, 548] on span "Duplicate" at bounding box center [1122, 541] width 44 height 12
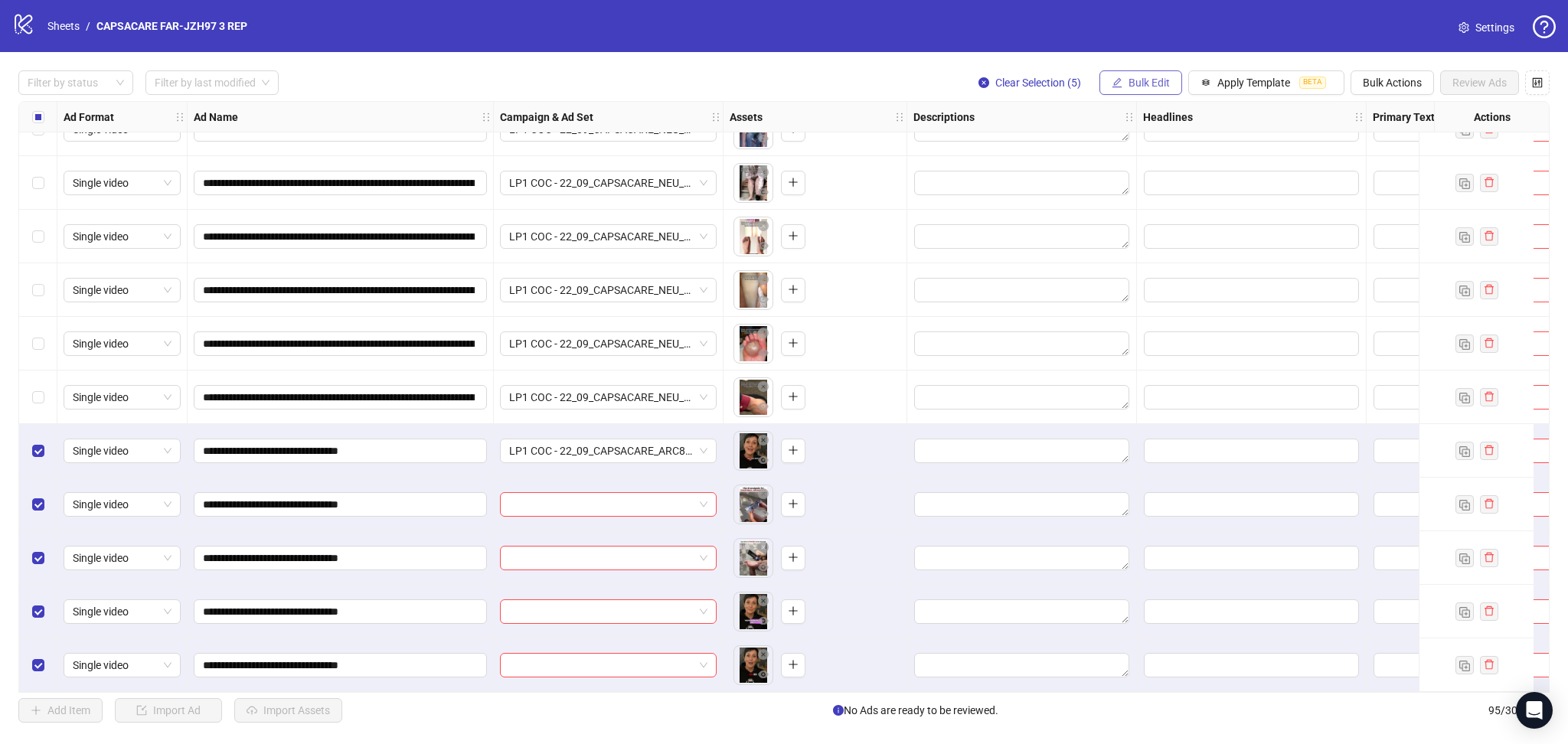
click at [1144, 80] on span "Bulk Edit" at bounding box center [1149, 83] width 42 height 12
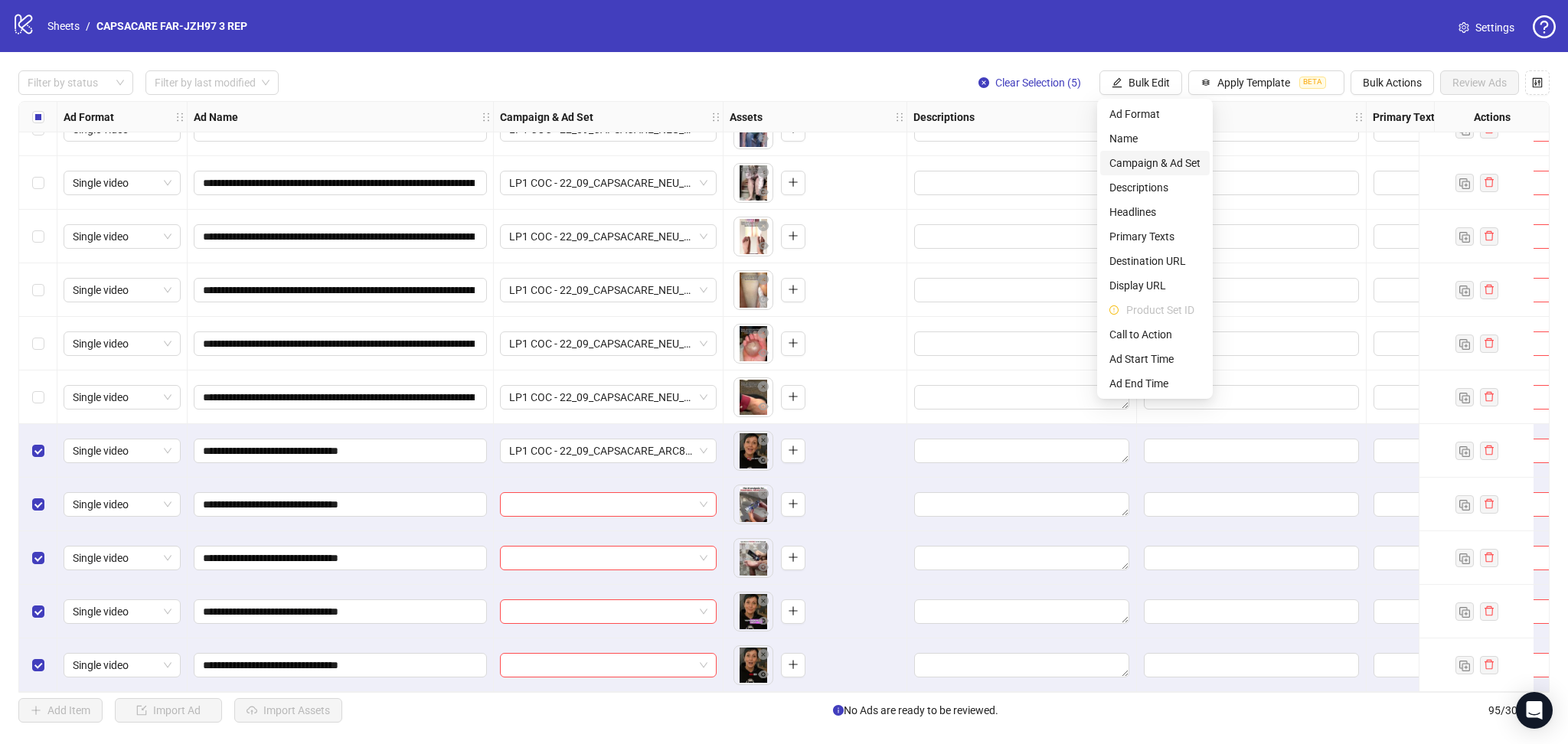
click at [1162, 162] on span "Campaign & Ad Set" at bounding box center [1154, 163] width 91 height 17
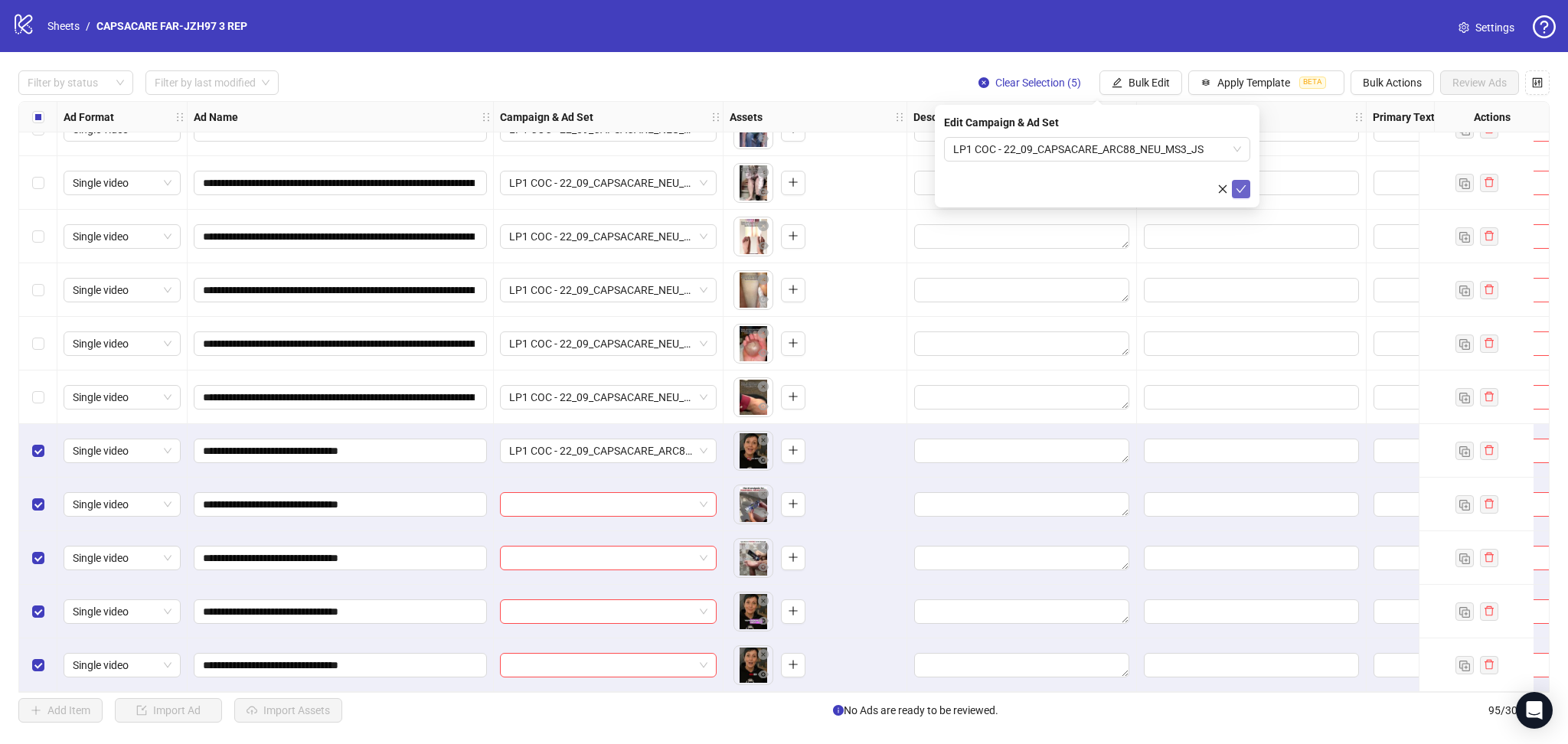
click at [1246, 186] on button "submit" at bounding box center [1240, 189] width 18 height 18
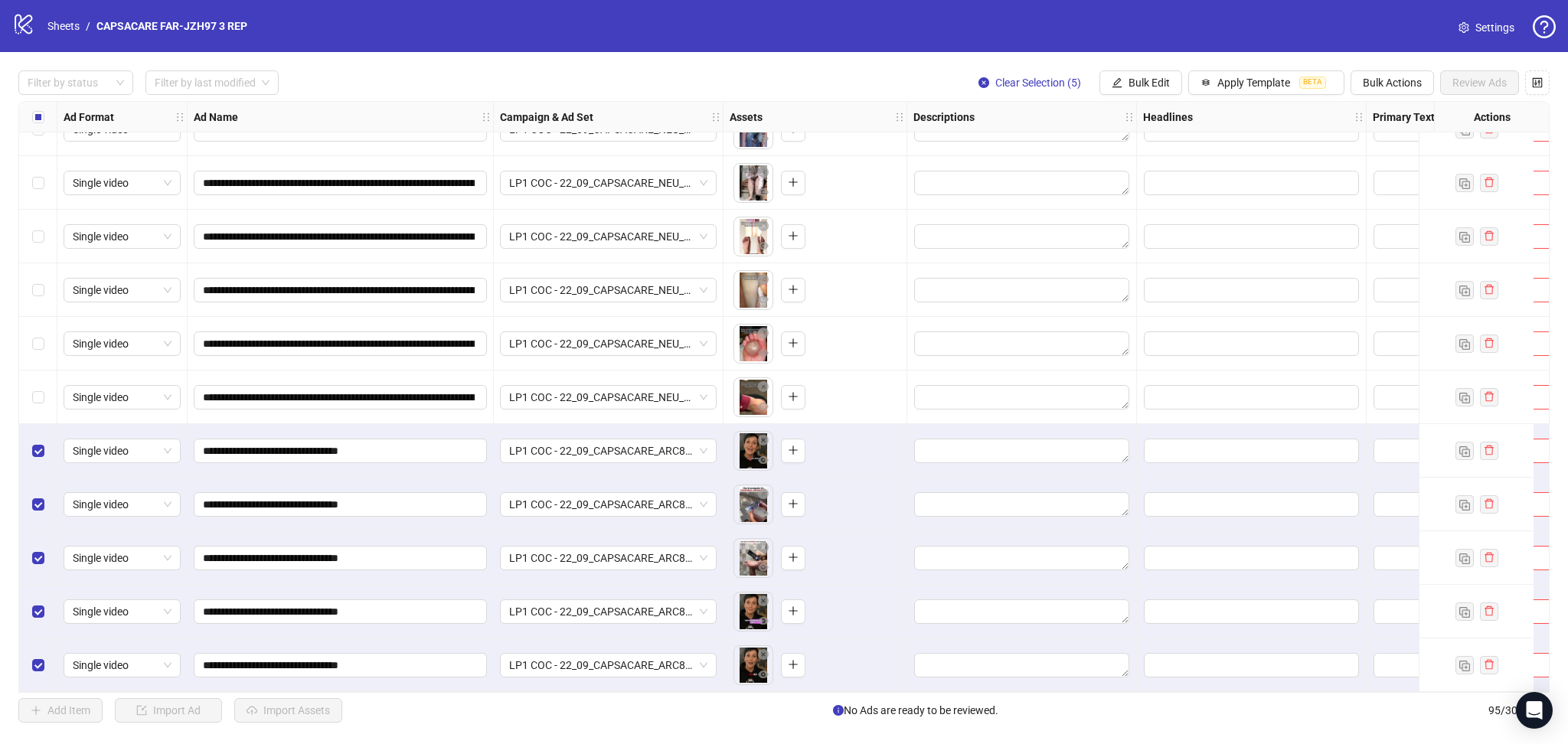
click at [27, 122] on div "Select all rows" at bounding box center [38, 116] width 38 height 30
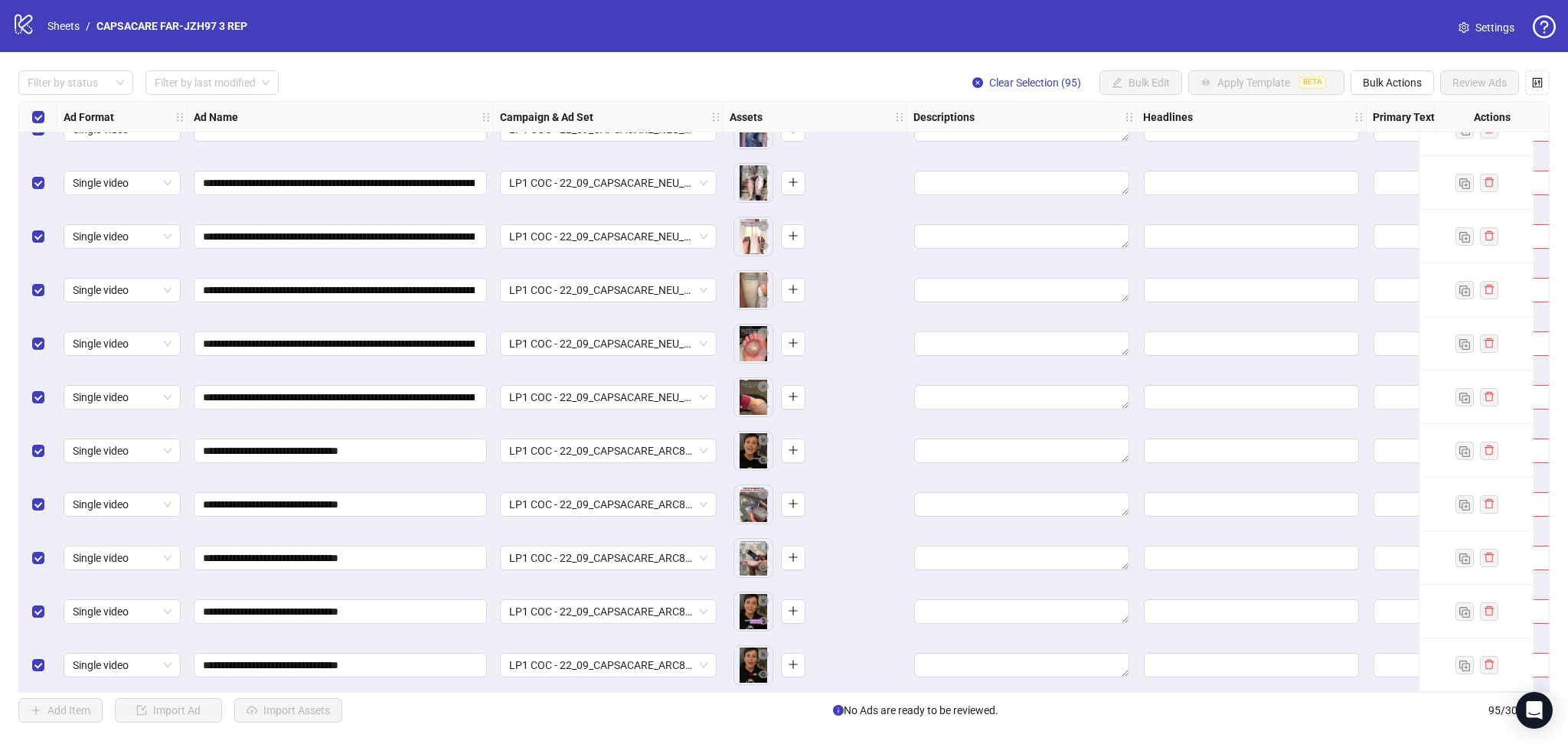
click at [27, 122] on div "Select all rows" at bounding box center [38, 116] width 38 height 30
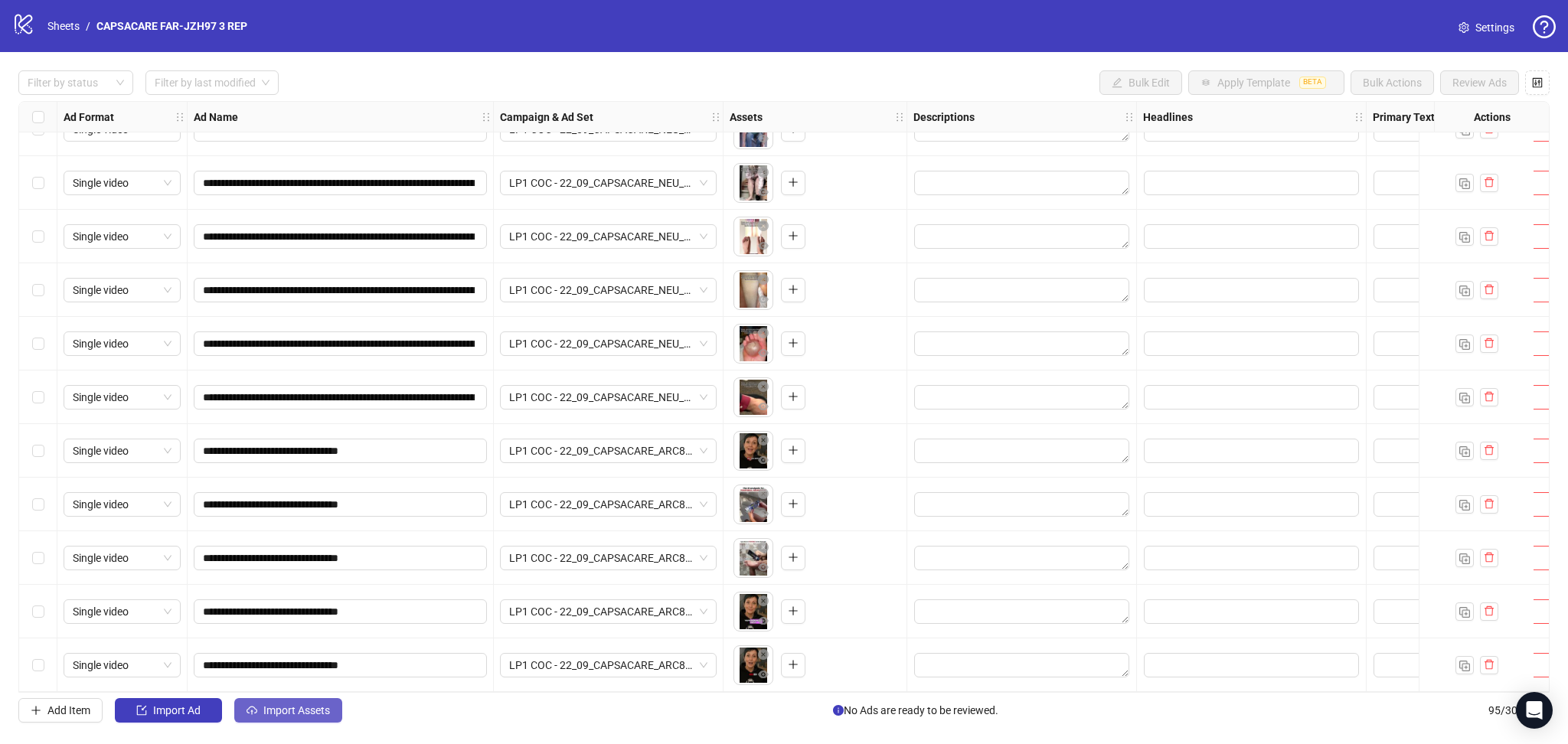
click at [285, 706] on span "Import Assets" at bounding box center [296, 710] width 67 height 12
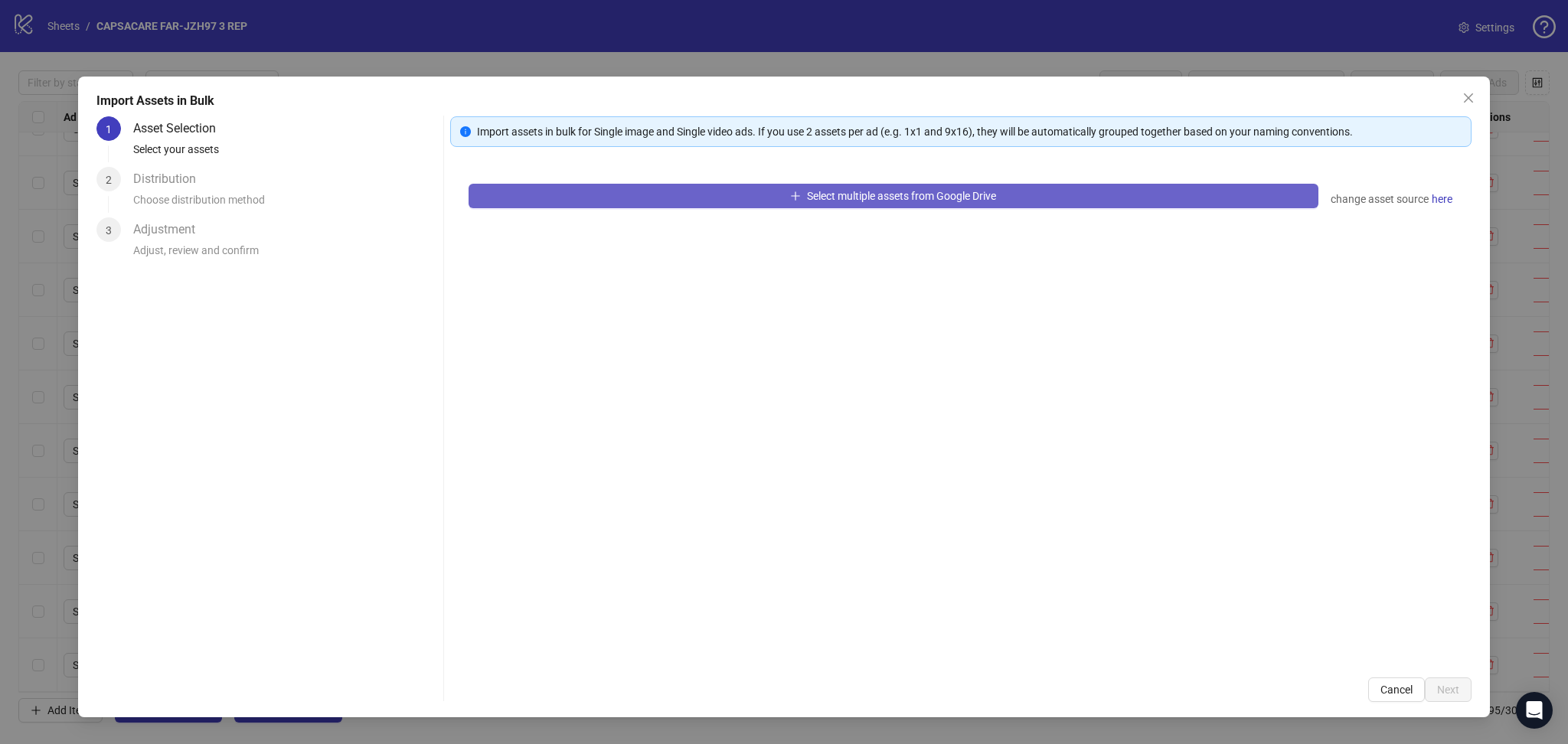
click at [575, 194] on button "Select multiple assets from Google Drive" at bounding box center [894, 196] width 850 height 24
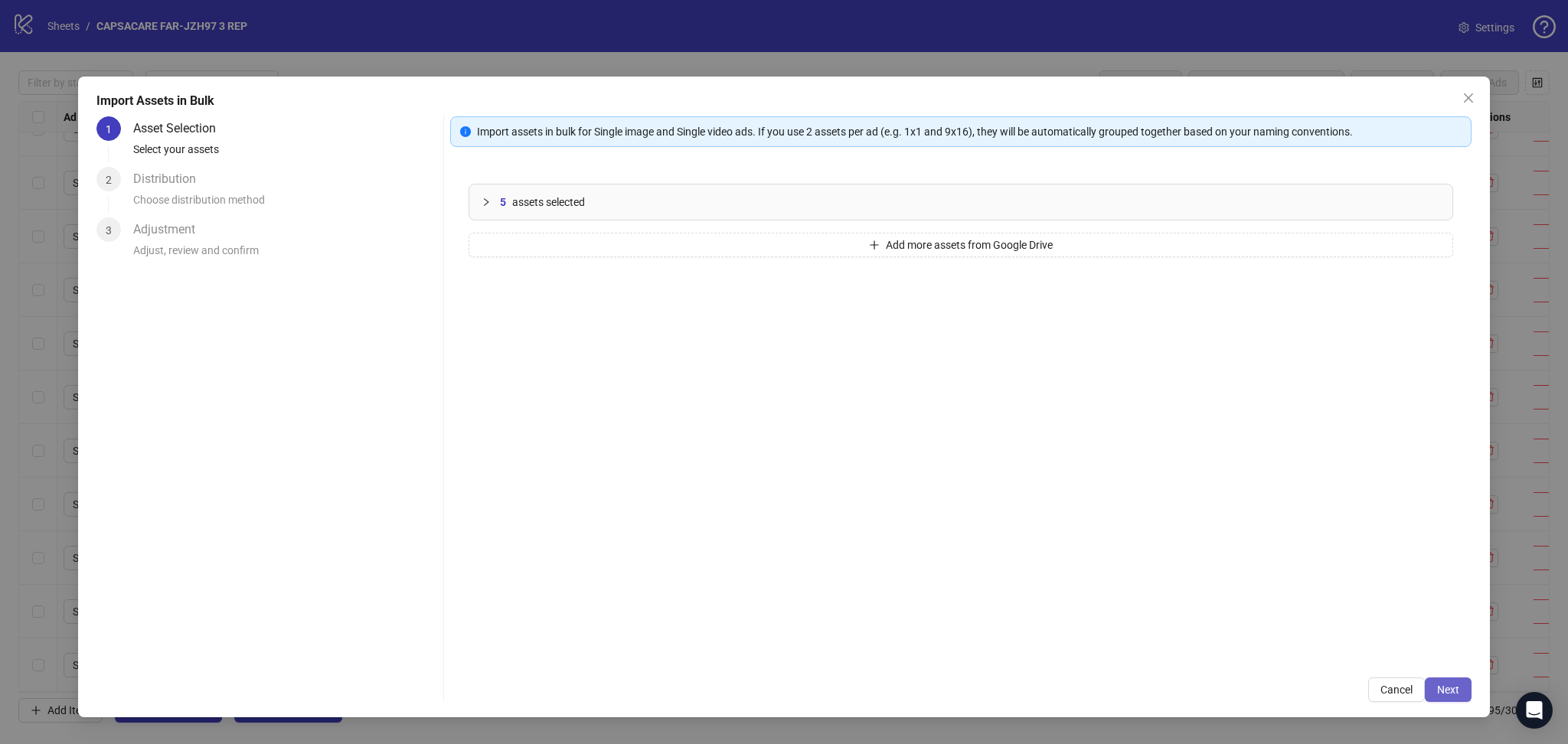
click at [1449, 691] on span "Next" at bounding box center [1448, 689] width 23 height 12
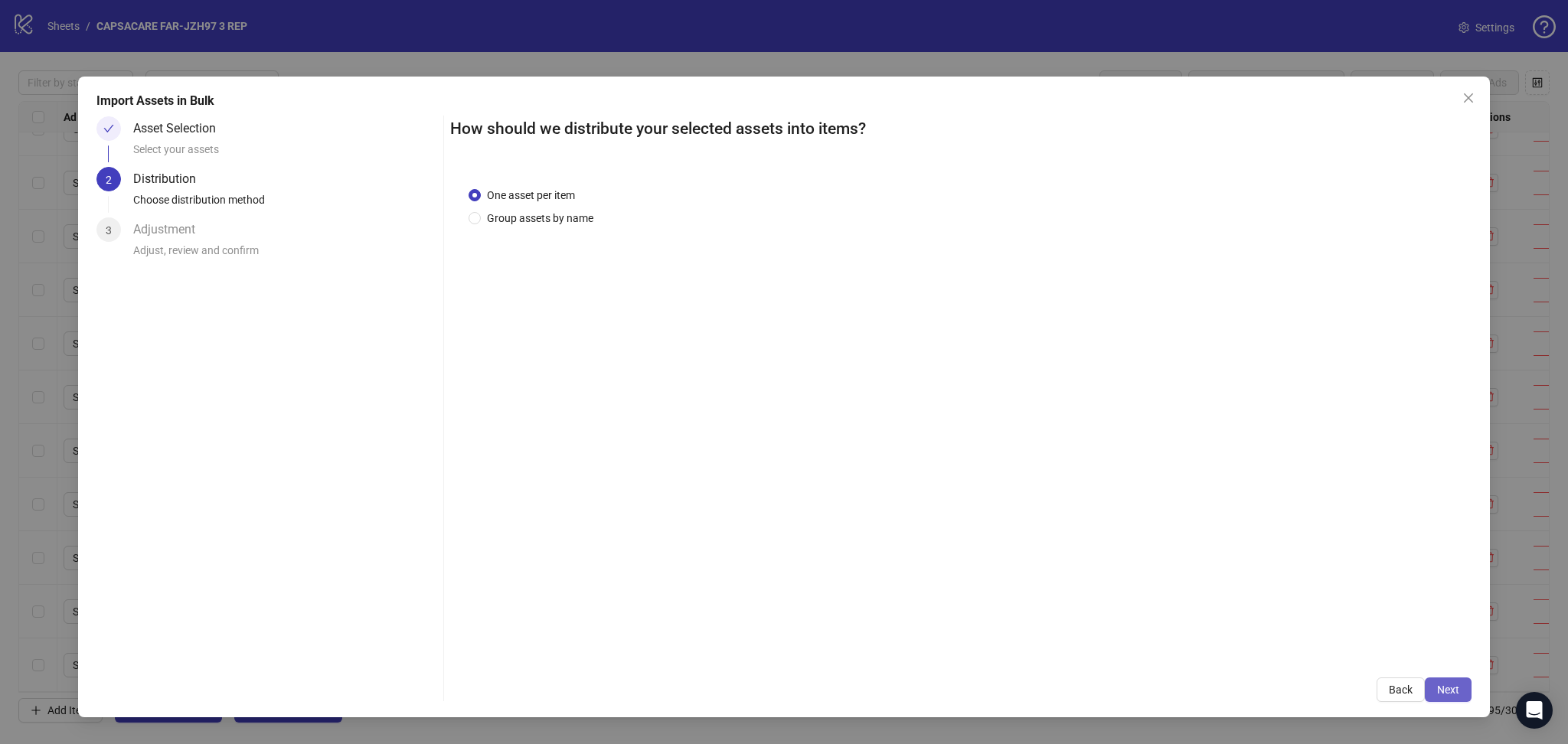
click at [1443, 691] on span "Next" at bounding box center [1448, 689] width 23 height 12
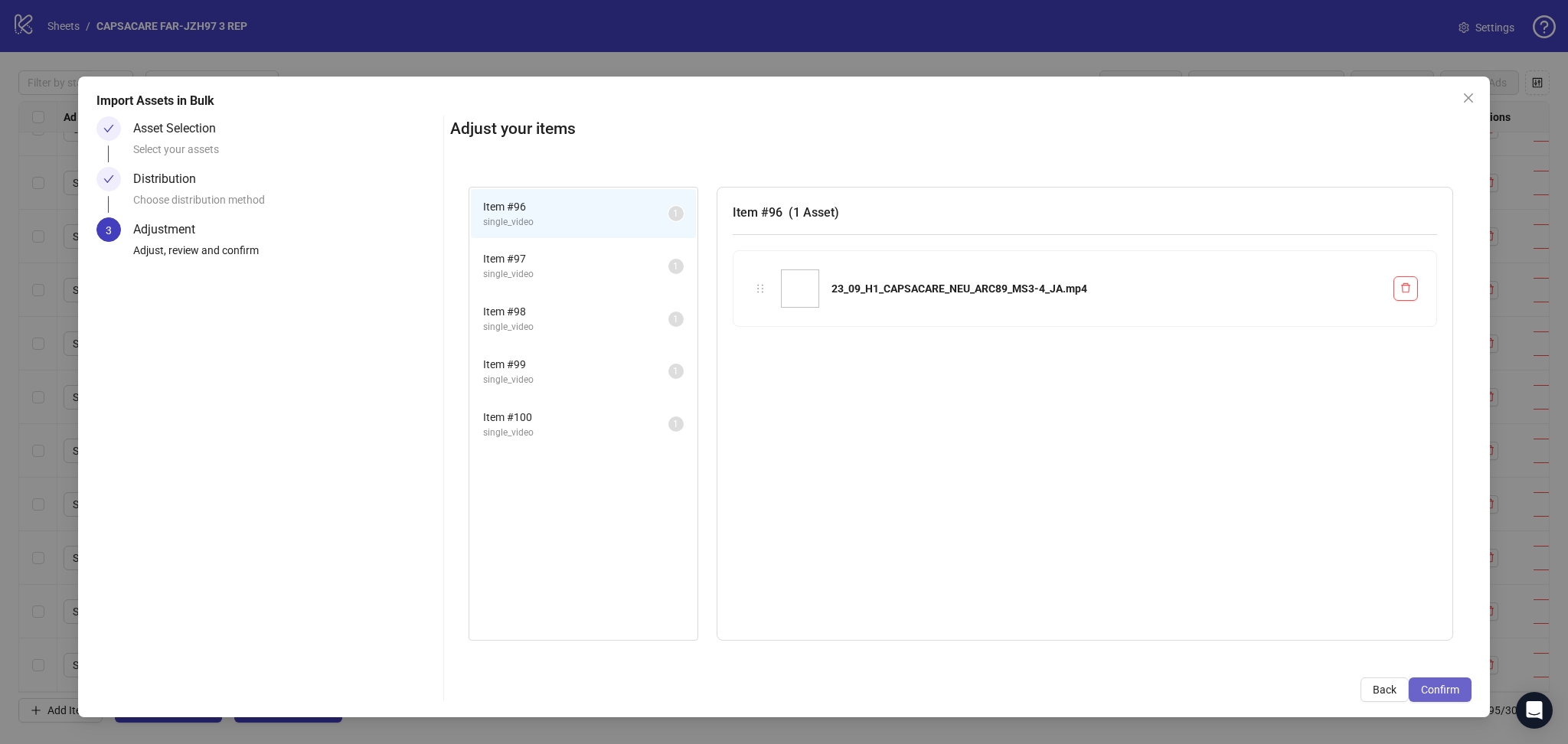
click at [1442, 691] on span "Confirm" at bounding box center [1440, 689] width 38 height 12
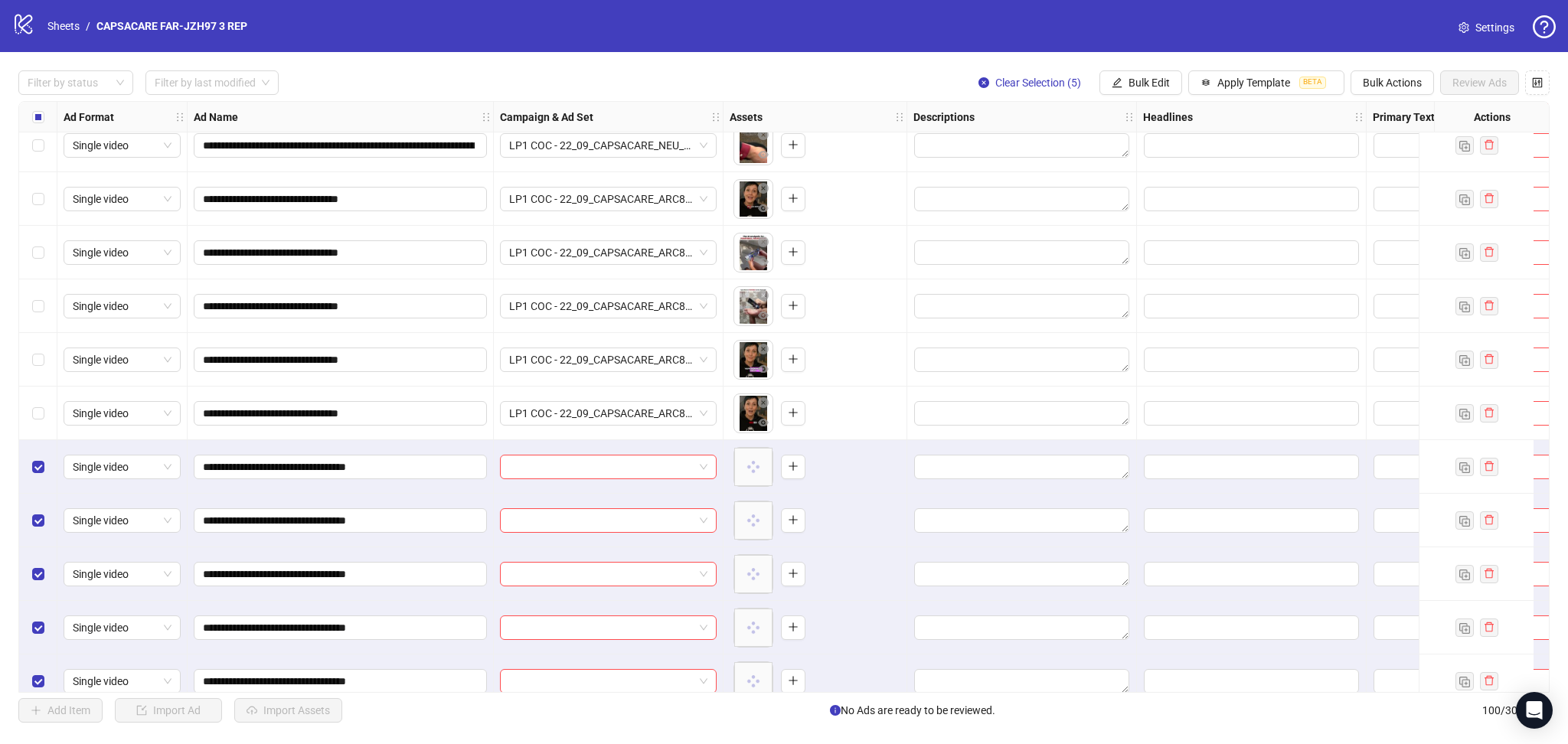
scroll to position [4804, 0]
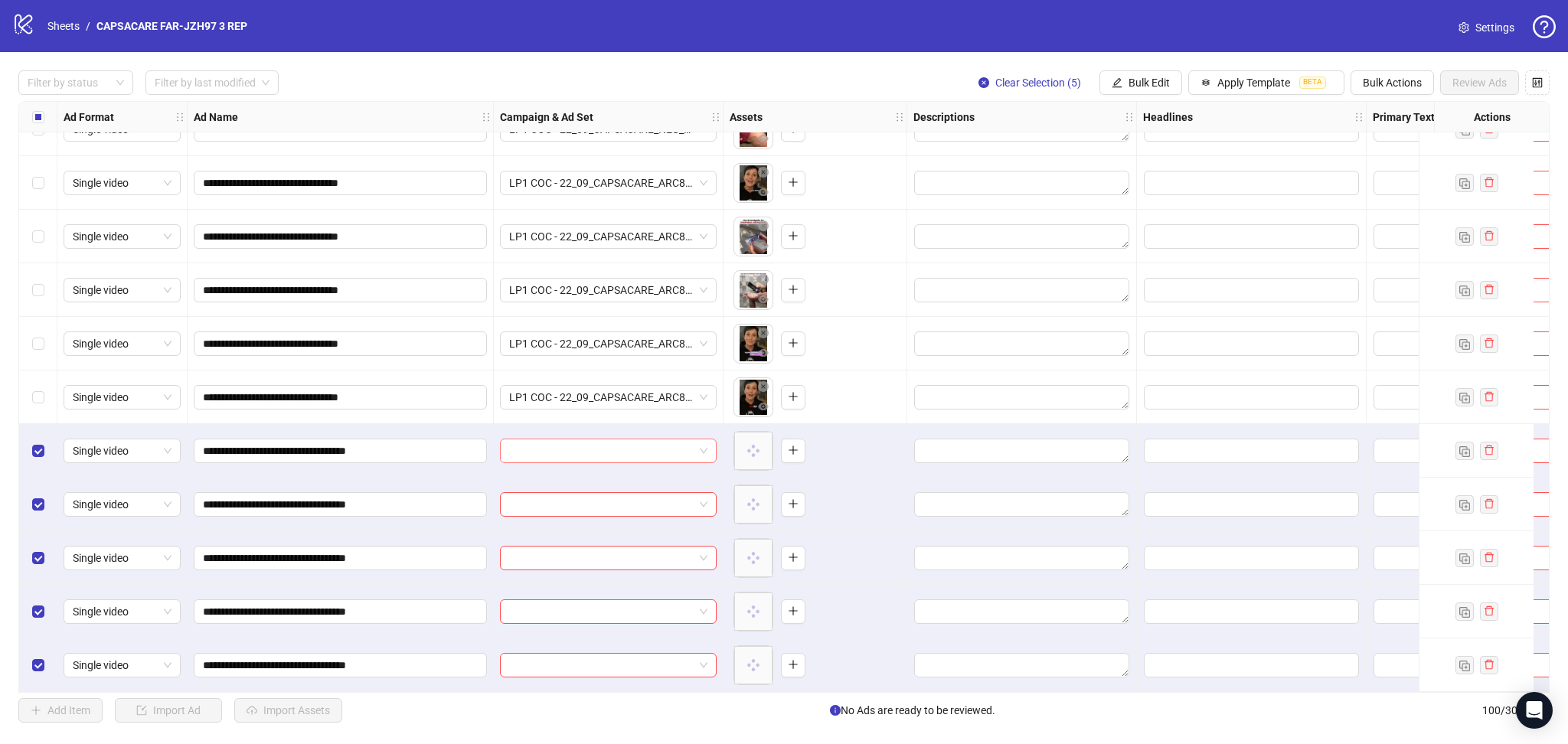
click at [576, 444] on input "search" at bounding box center [601, 451] width 184 height 23
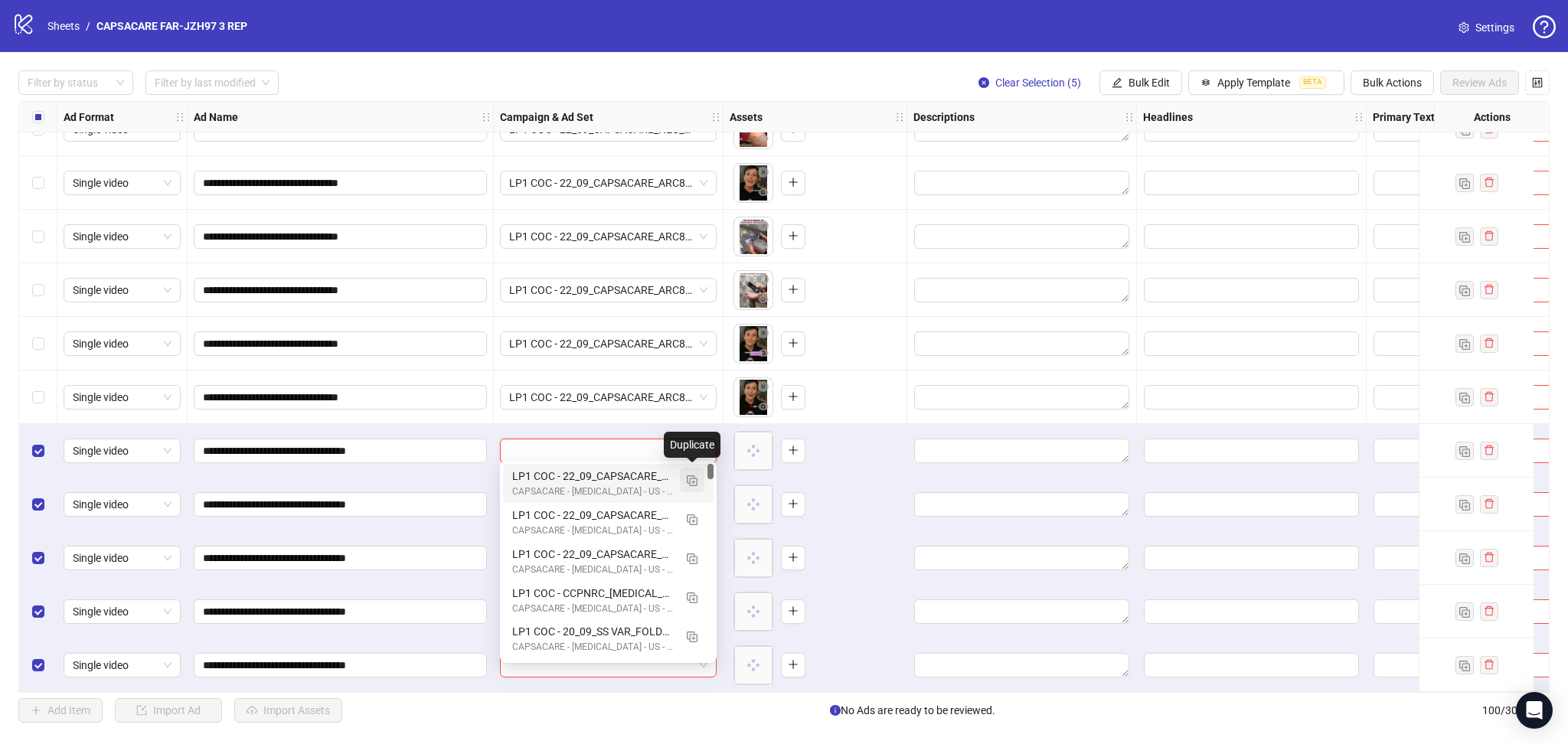
click at [694, 483] on img "button" at bounding box center [692, 481] width 10 height 10
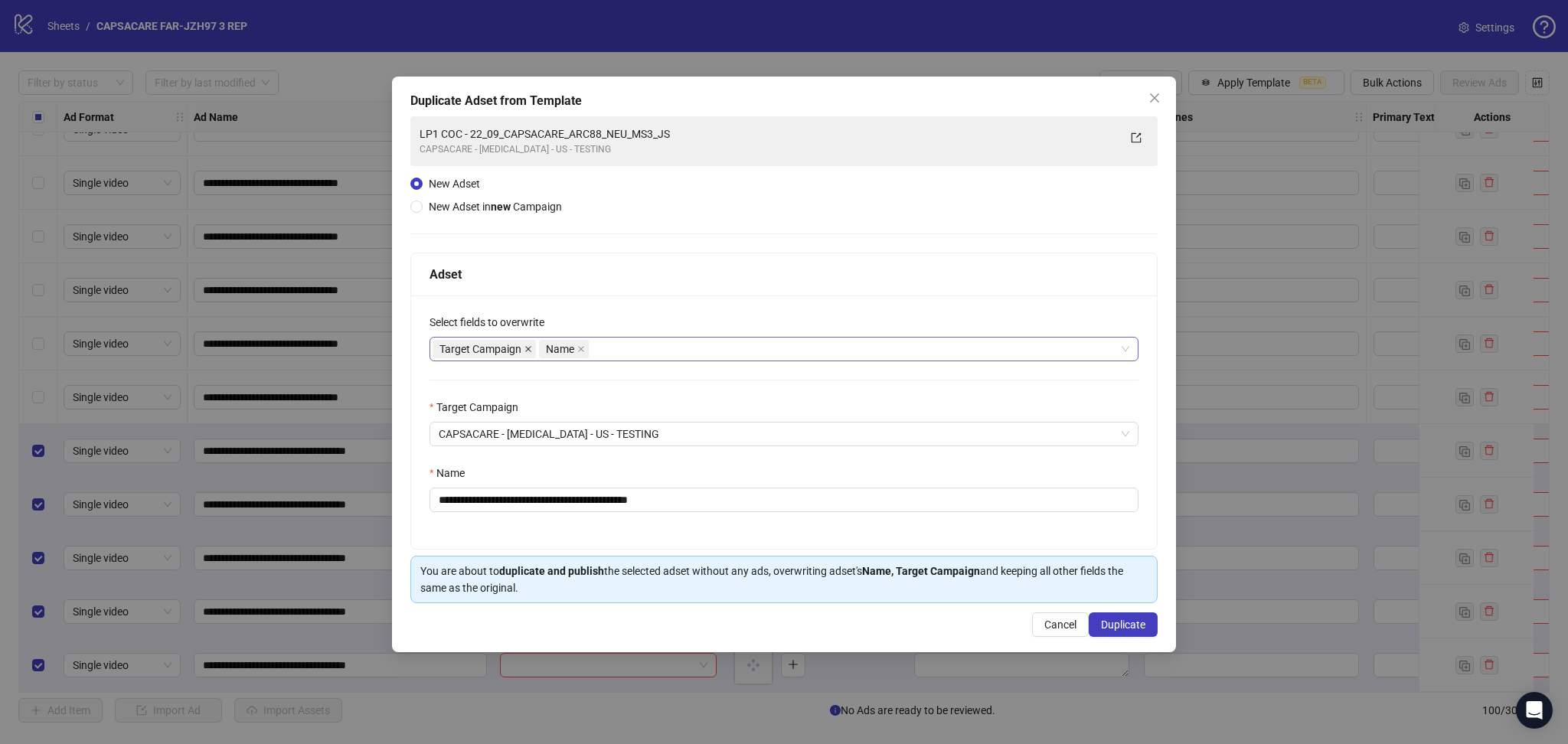
click at [529, 346] on icon "close" at bounding box center [528, 349] width 8 height 8
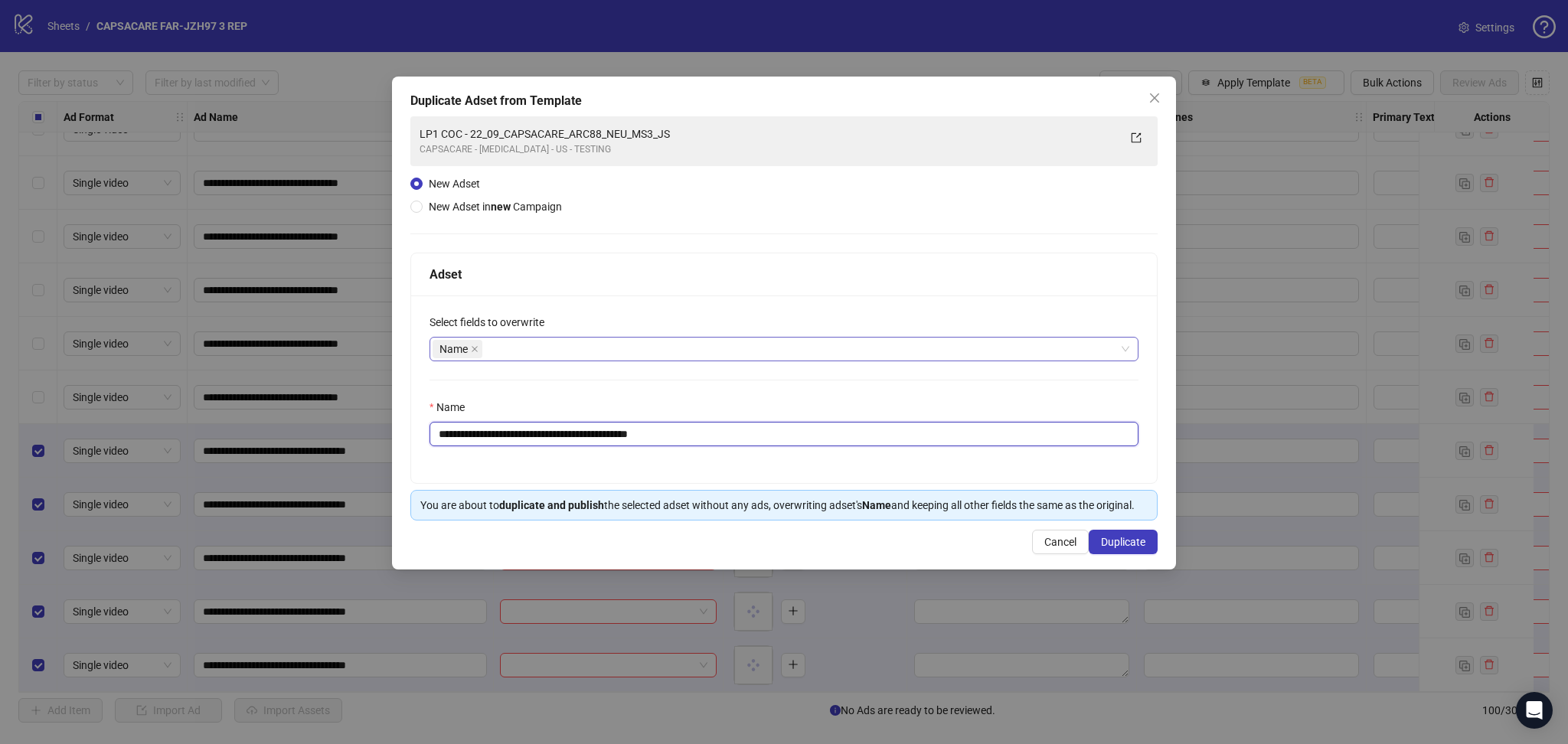
drag, startPoint x: 488, startPoint y: 431, endPoint x: 876, endPoint y: 444, distance: 388.2
click at [876, 444] on input "**********" at bounding box center [784, 434] width 709 height 24
paste input "text"
type input "**********"
click at [1136, 544] on span "Duplicate" at bounding box center [1122, 541] width 44 height 12
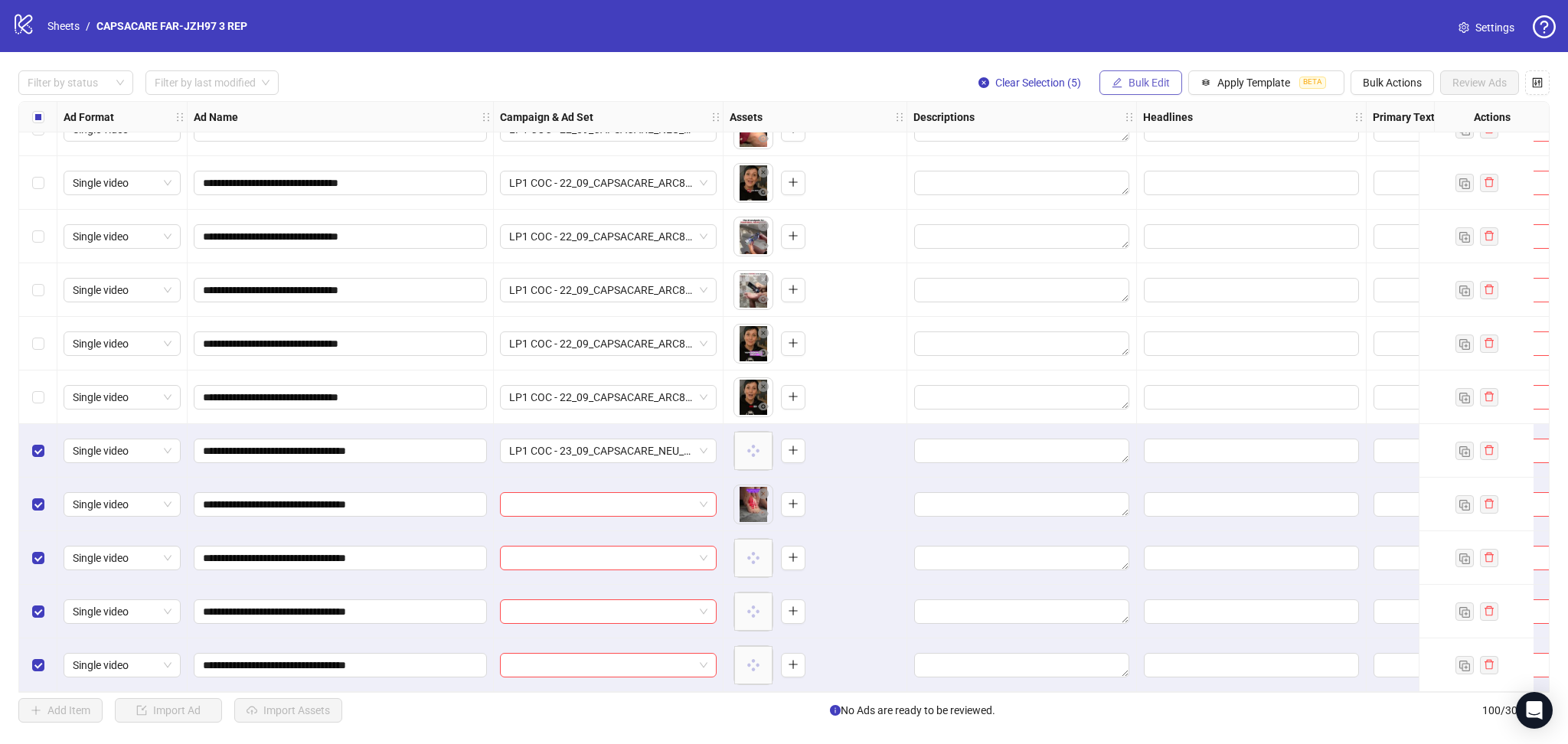
click at [1142, 84] on span "Bulk Edit" at bounding box center [1149, 83] width 42 height 12
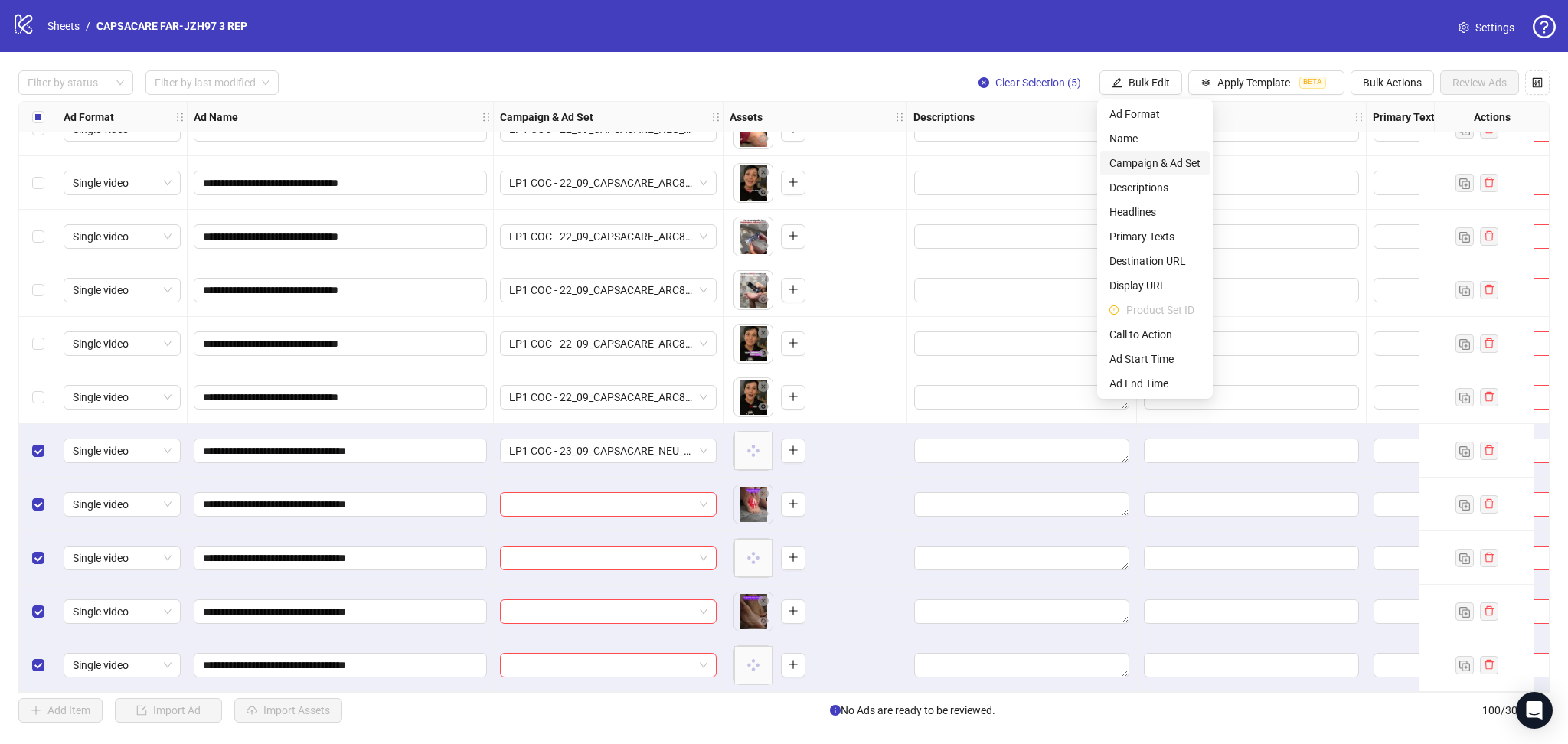
click at [1183, 158] on span "Campaign & Ad Set" at bounding box center [1154, 163] width 91 height 17
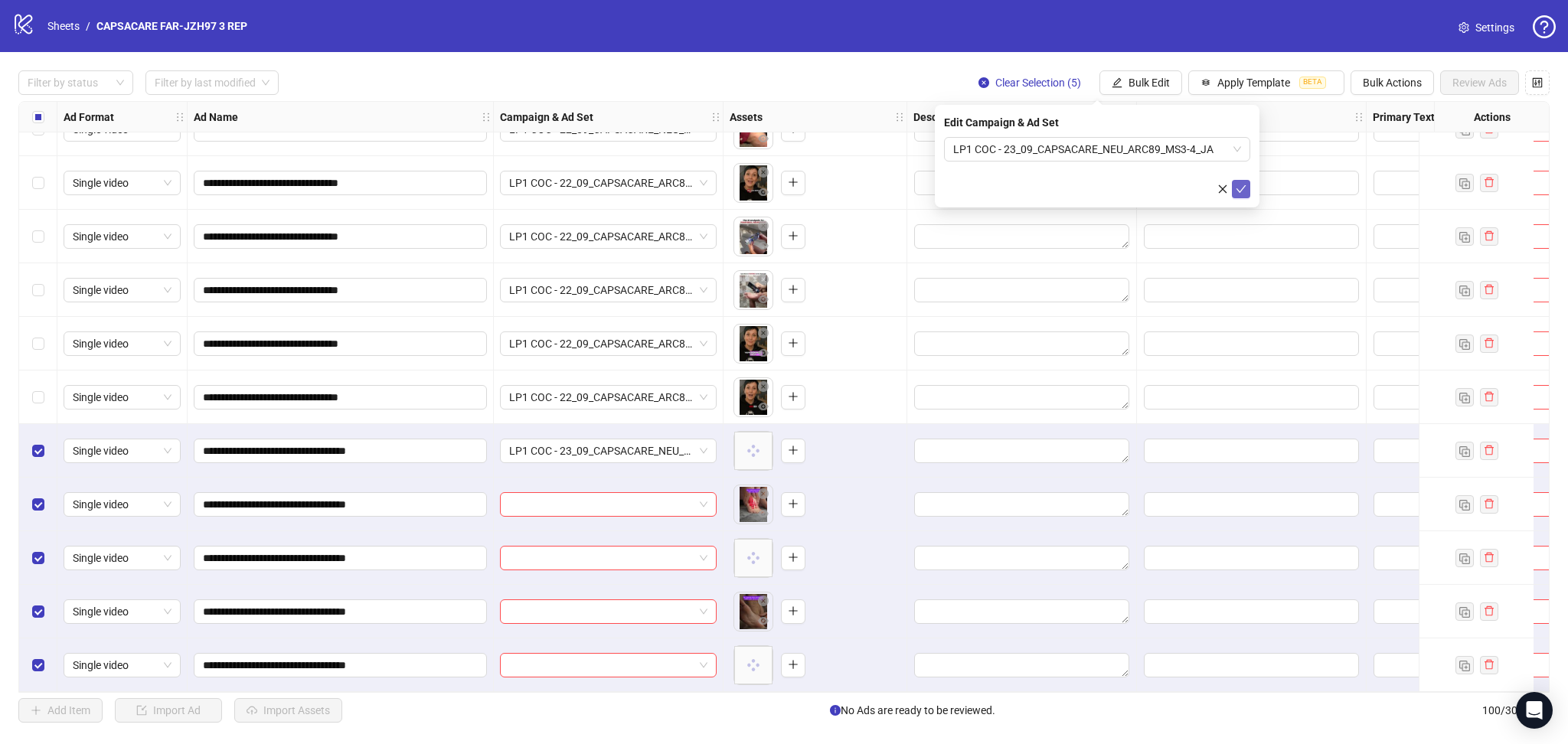
click at [1242, 187] on icon "check" at bounding box center [1240, 189] width 10 height 10
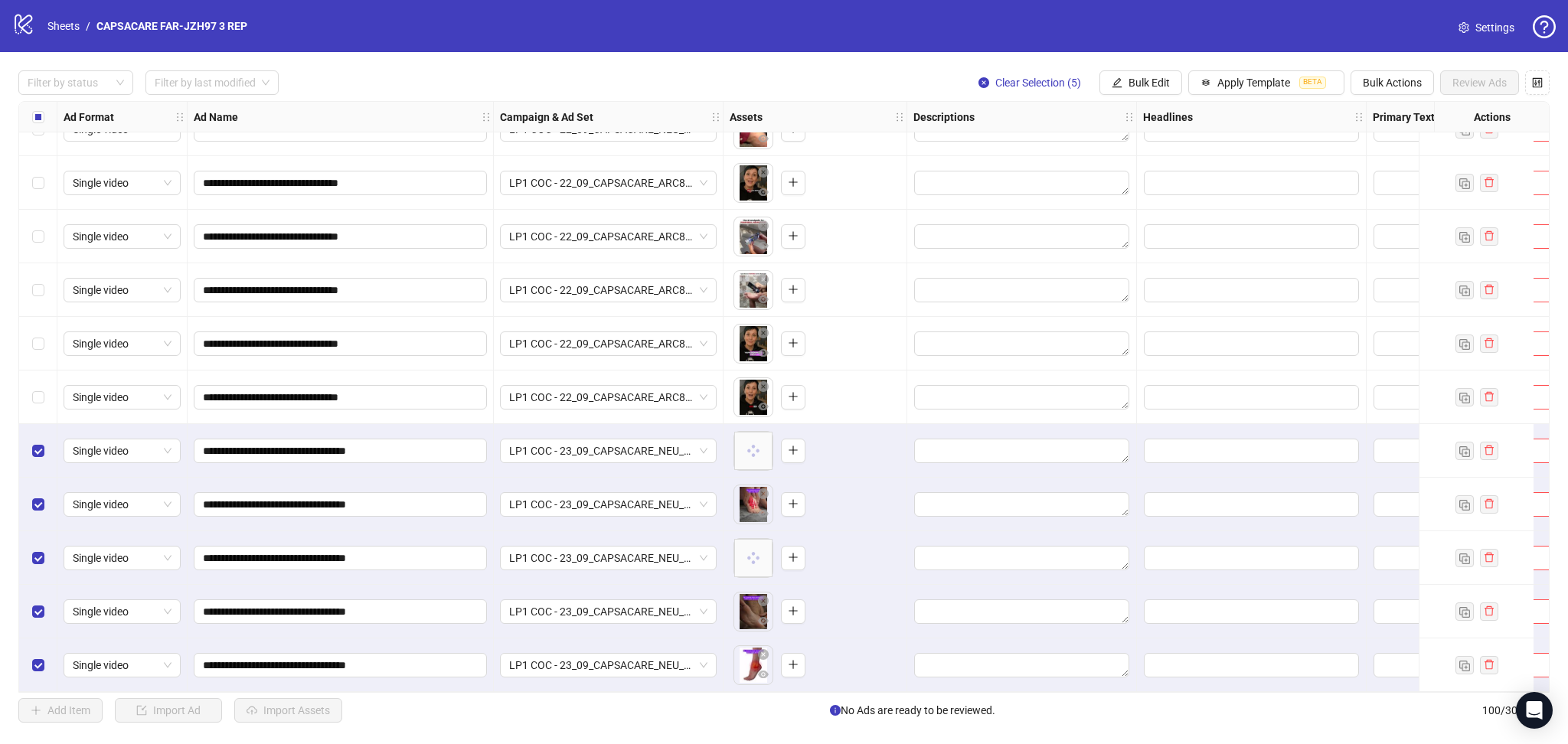
click at [39, 108] on div "Select all rows" at bounding box center [38, 116] width 38 height 30
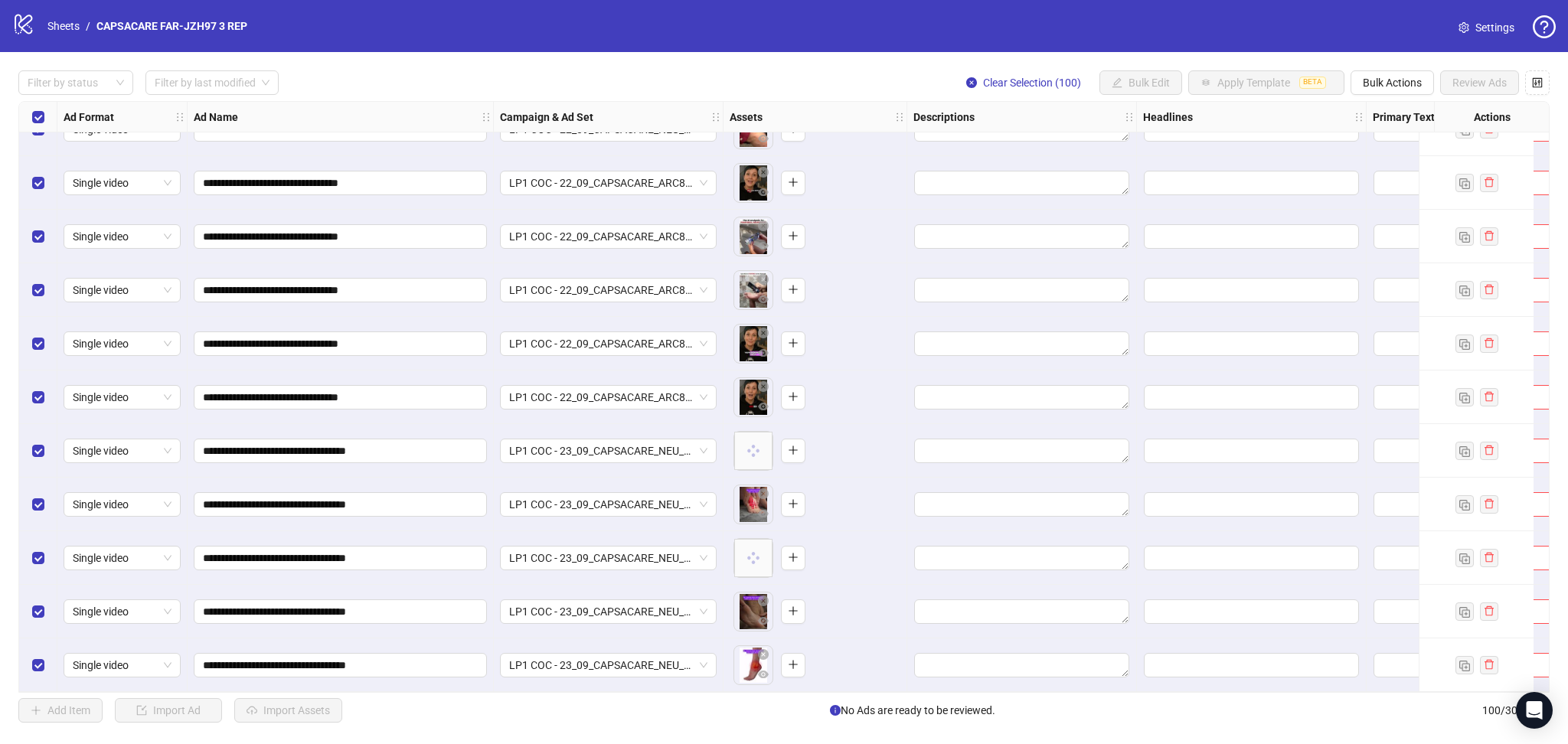
click at [39, 108] on div "Select all rows" at bounding box center [38, 116] width 38 height 30
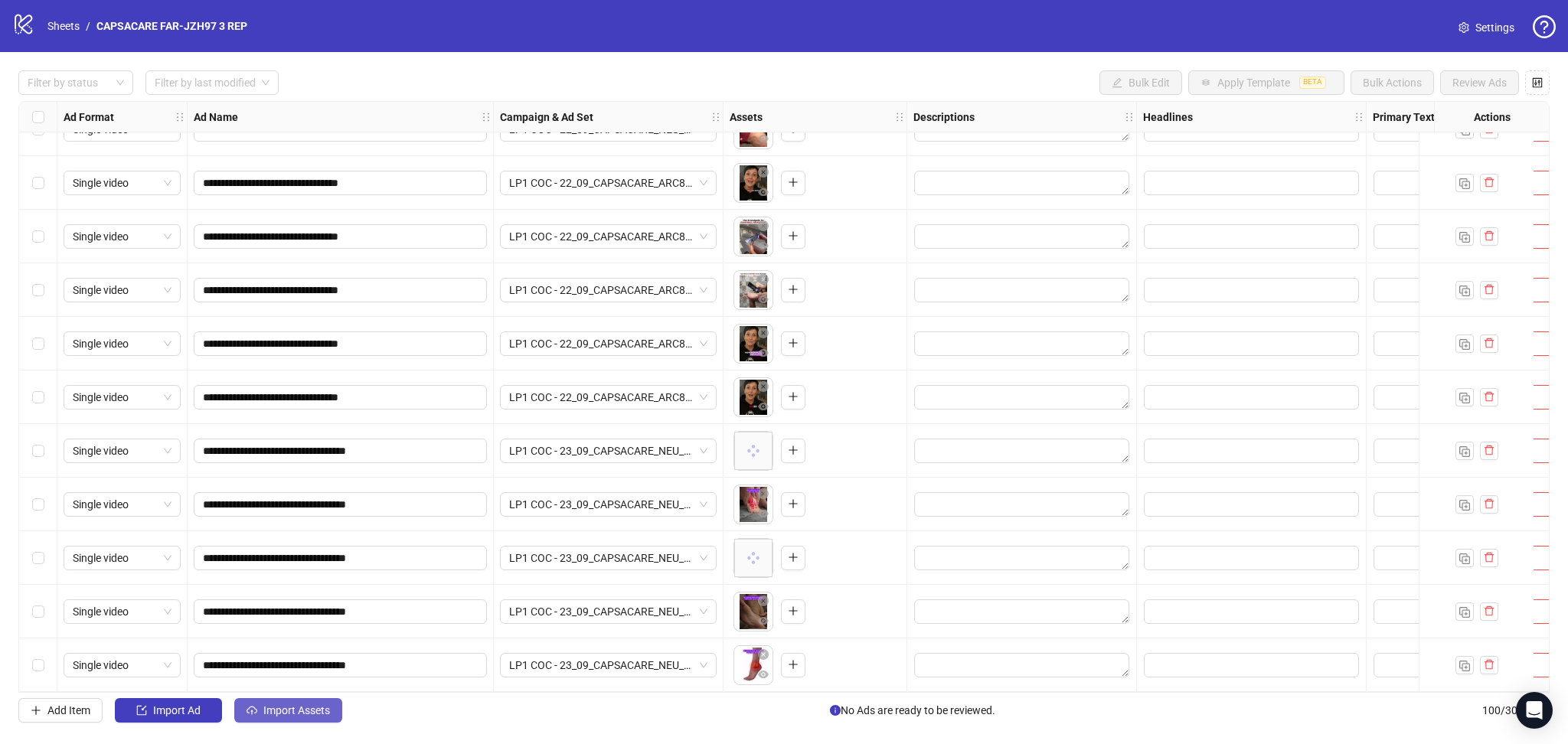
click at [286, 708] on span "Import Assets" at bounding box center [296, 710] width 67 height 12
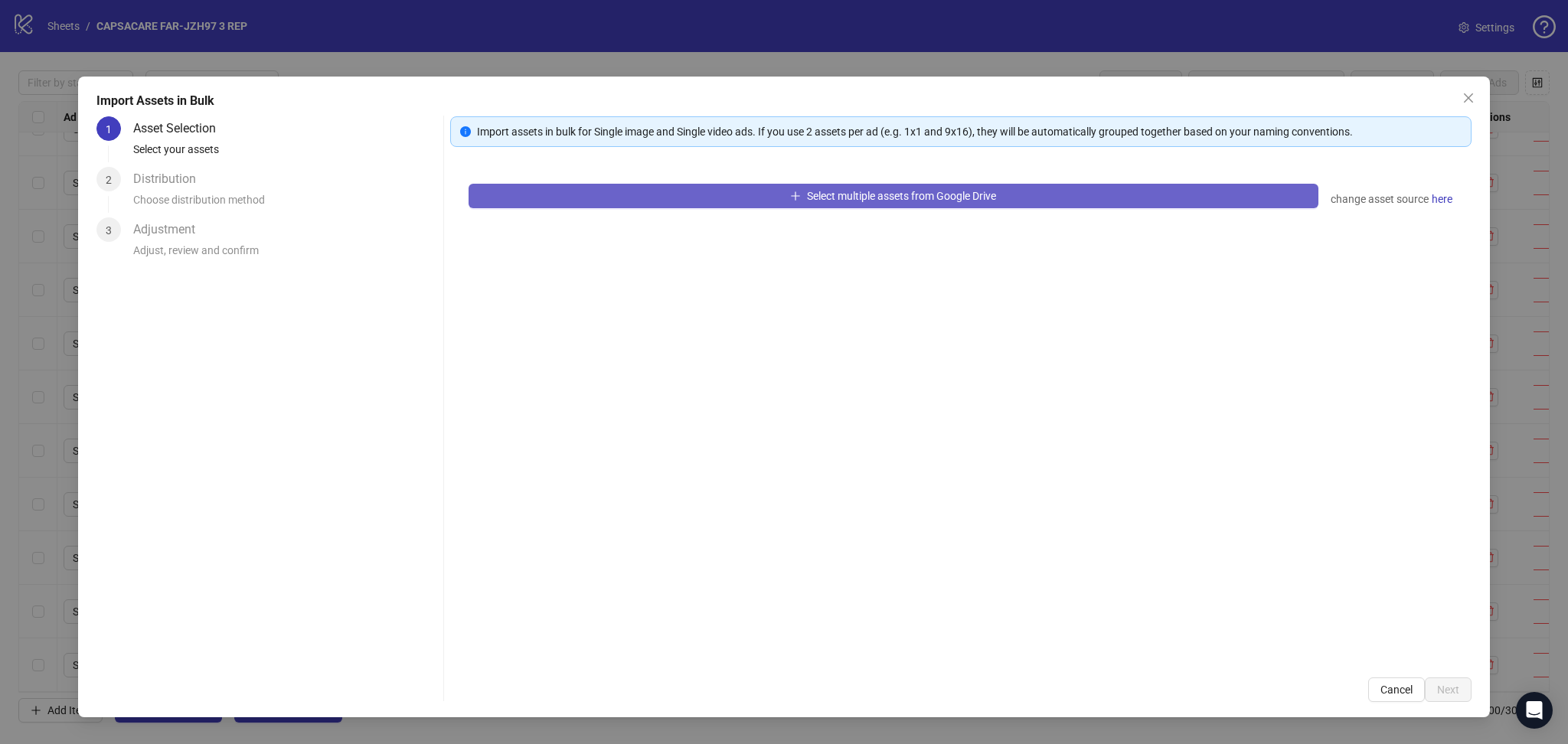
click at [597, 187] on button "Select multiple assets from Google Drive" at bounding box center [894, 196] width 850 height 24
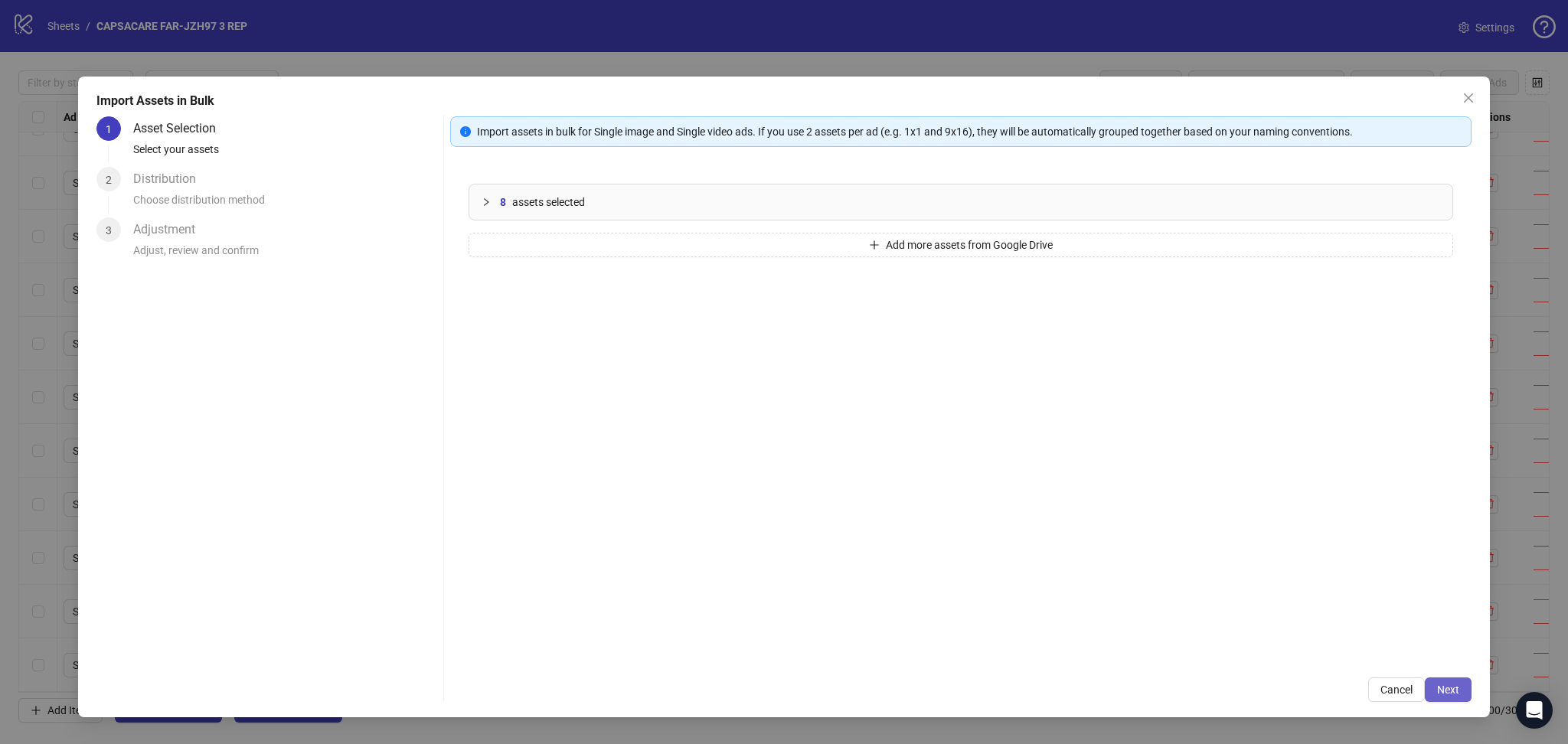
click at [1453, 693] on span "Next" at bounding box center [1448, 689] width 23 height 12
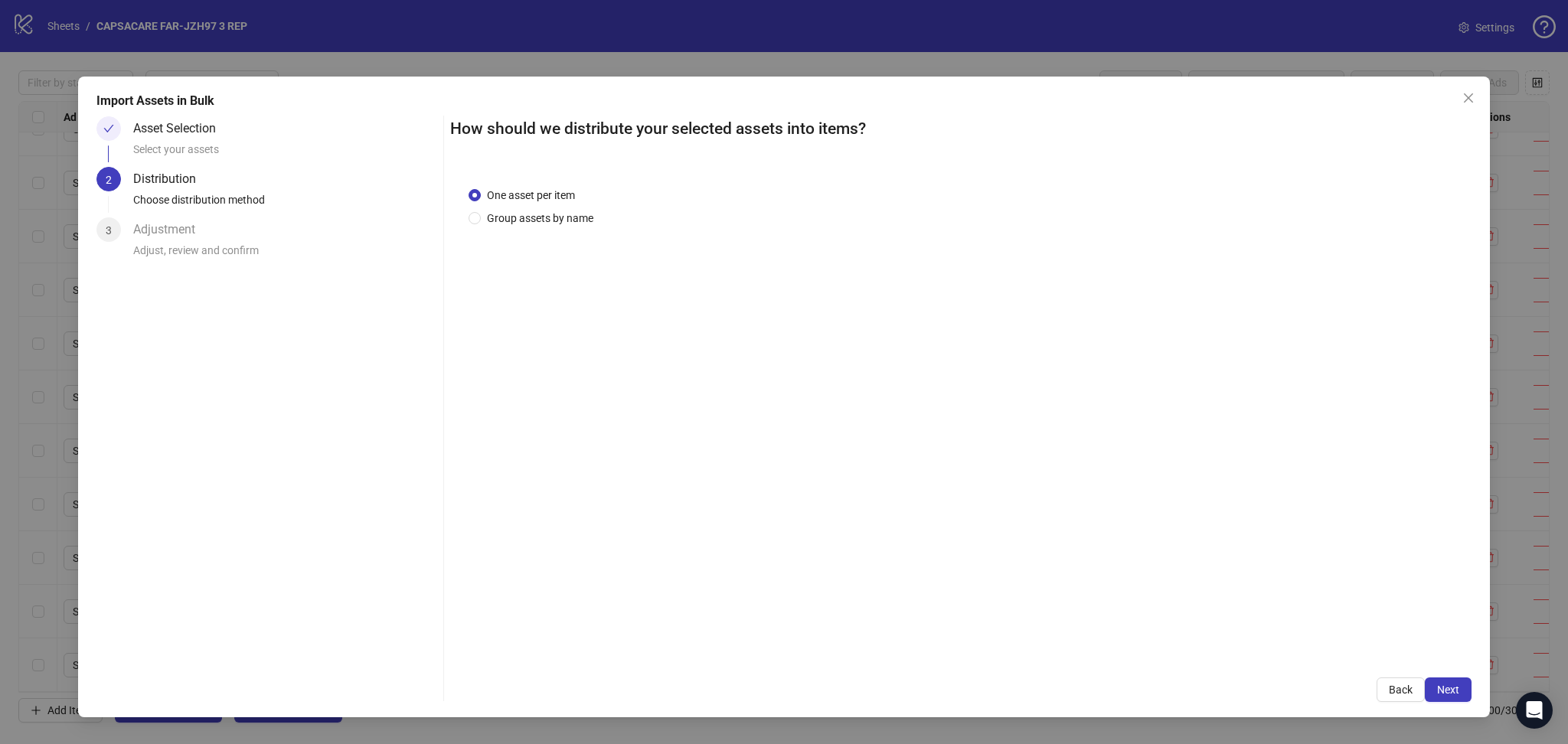
click at [1452, 693] on span "Next" at bounding box center [1448, 689] width 23 height 12
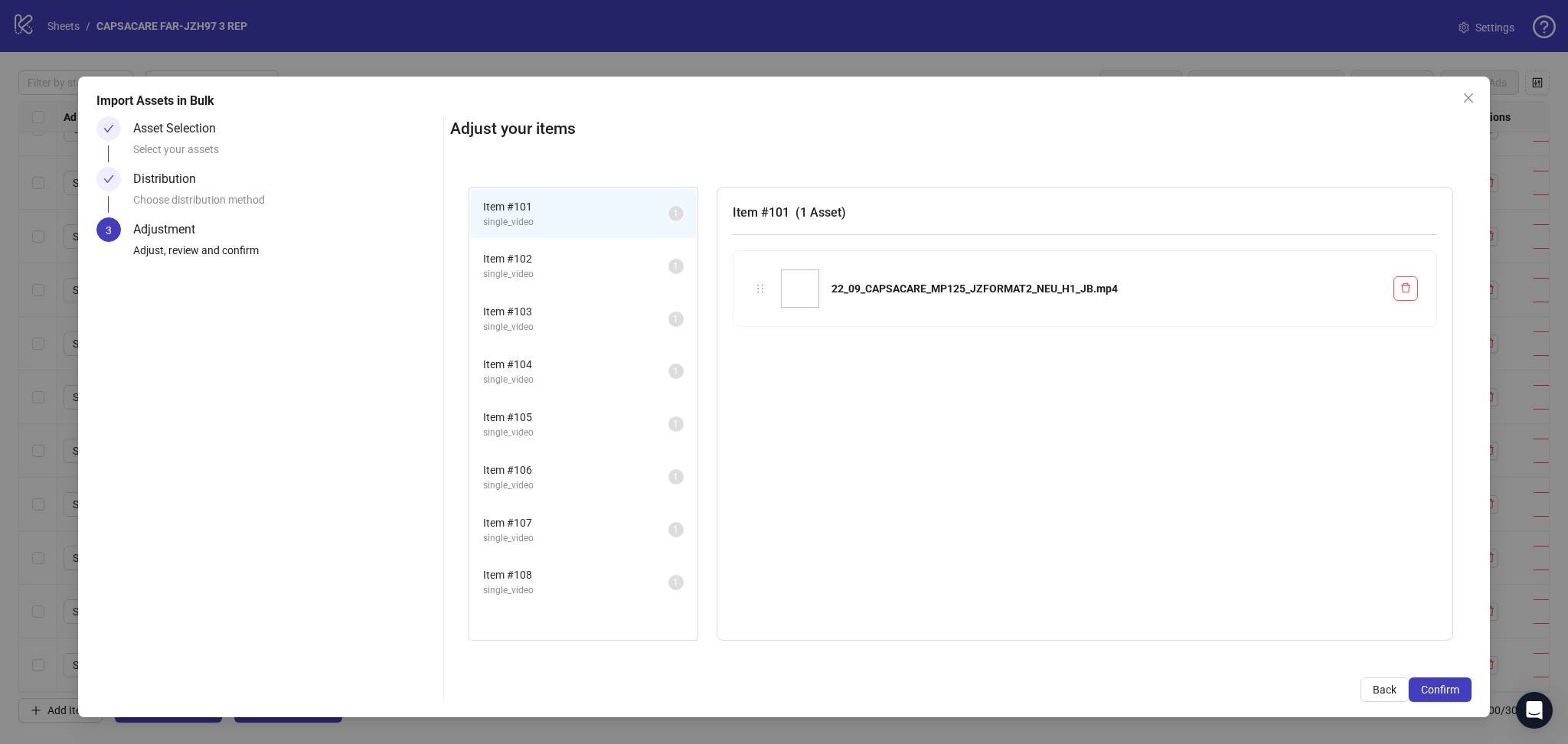
click at [1452, 693] on span "Confirm" at bounding box center [1440, 689] width 38 height 12
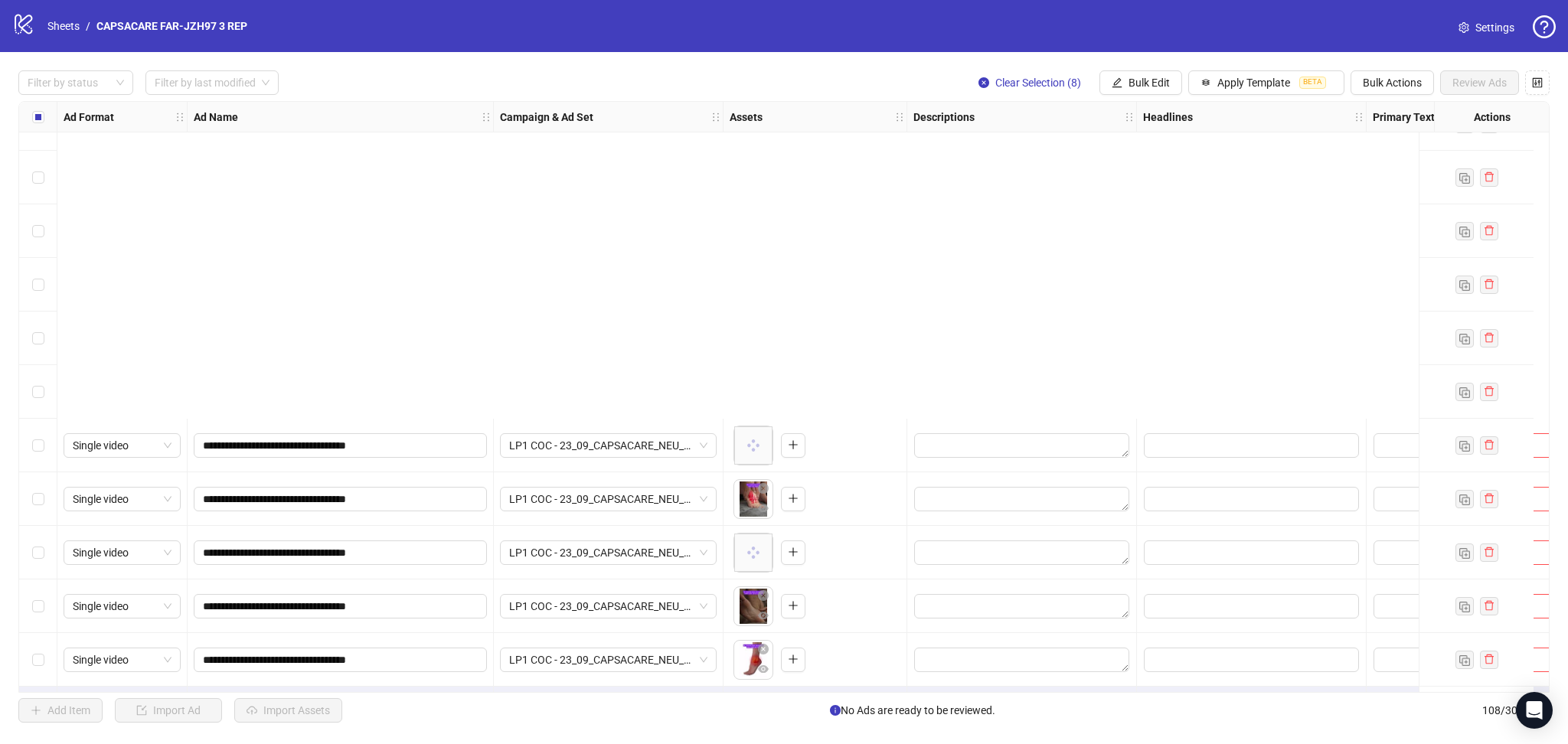
scroll to position [5232, 0]
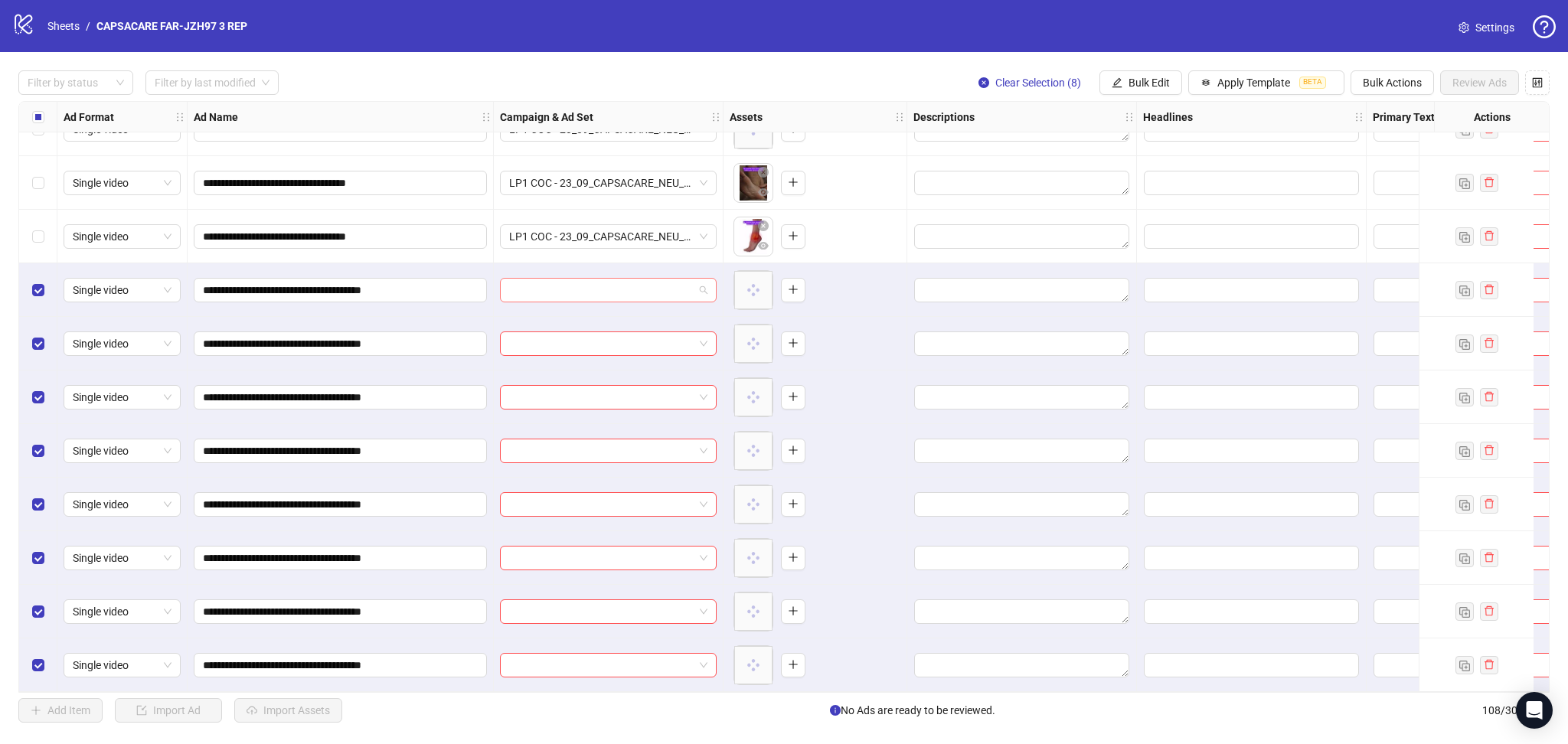
click at [588, 281] on input "search" at bounding box center [601, 290] width 184 height 23
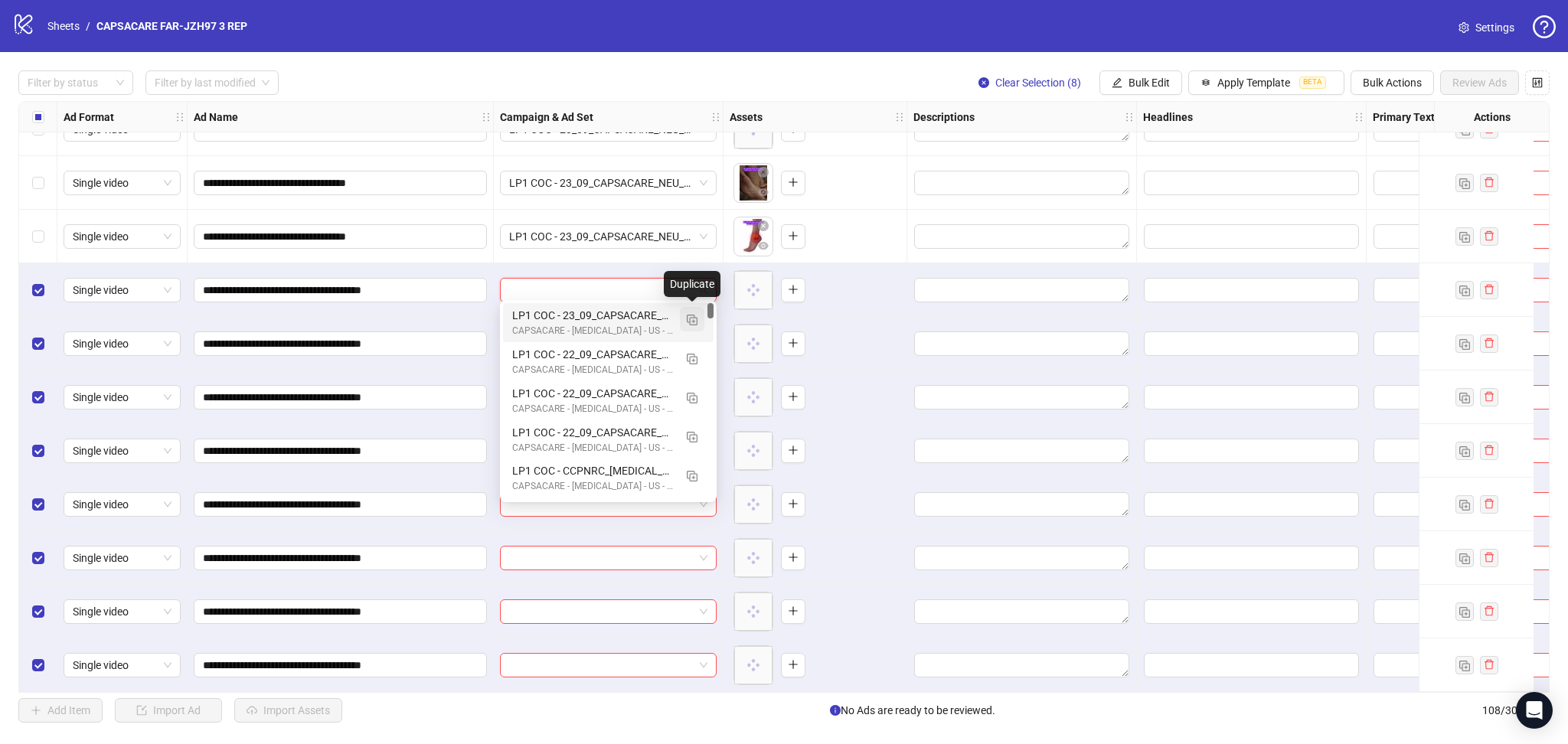
drag, startPoint x: 690, startPoint y: 318, endPoint x: 644, endPoint y: 350, distance: 56.0
click at [690, 319] on img "button" at bounding box center [692, 320] width 10 height 10
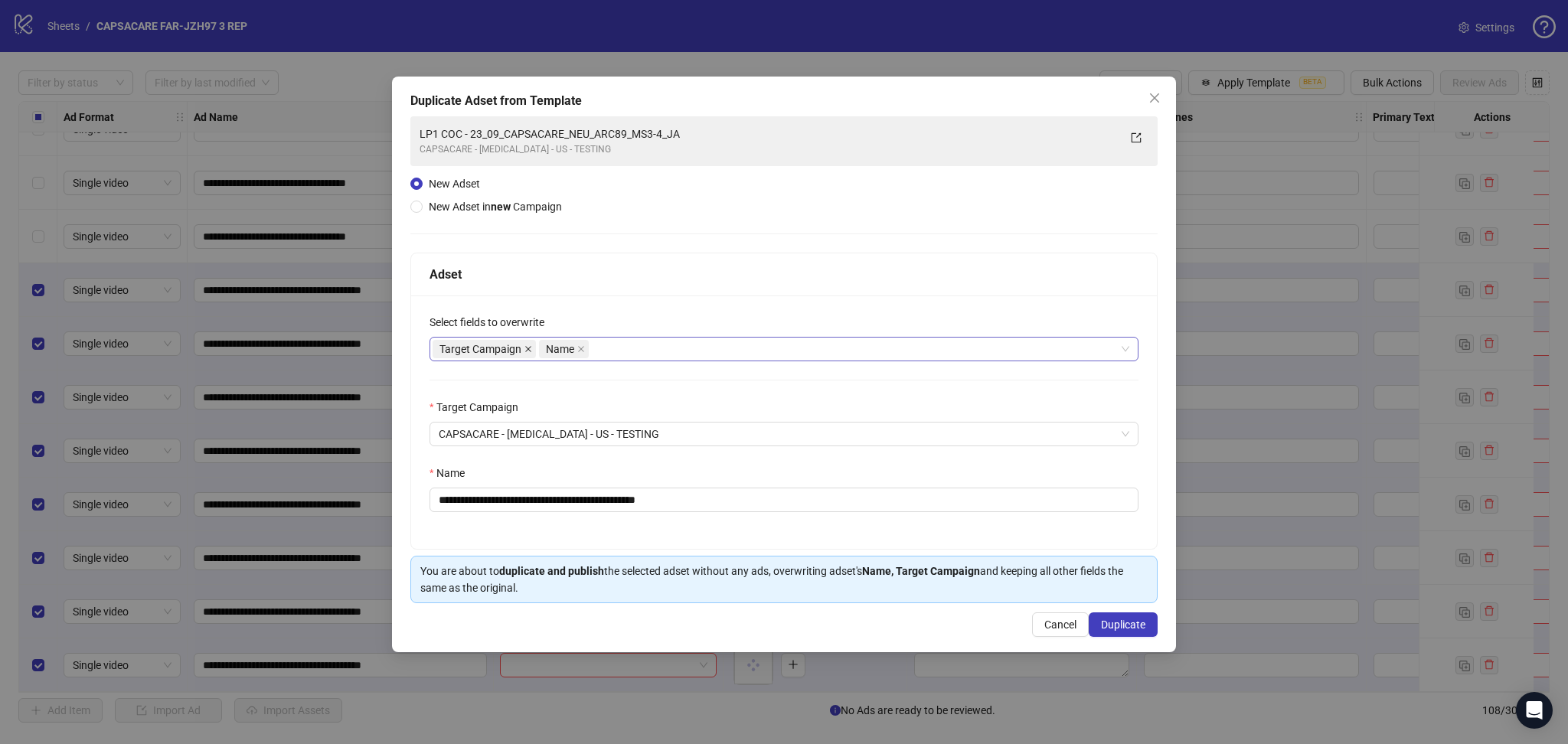
click at [524, 349] on icon "close" at bounding box center [528, 349] width 8 height 8
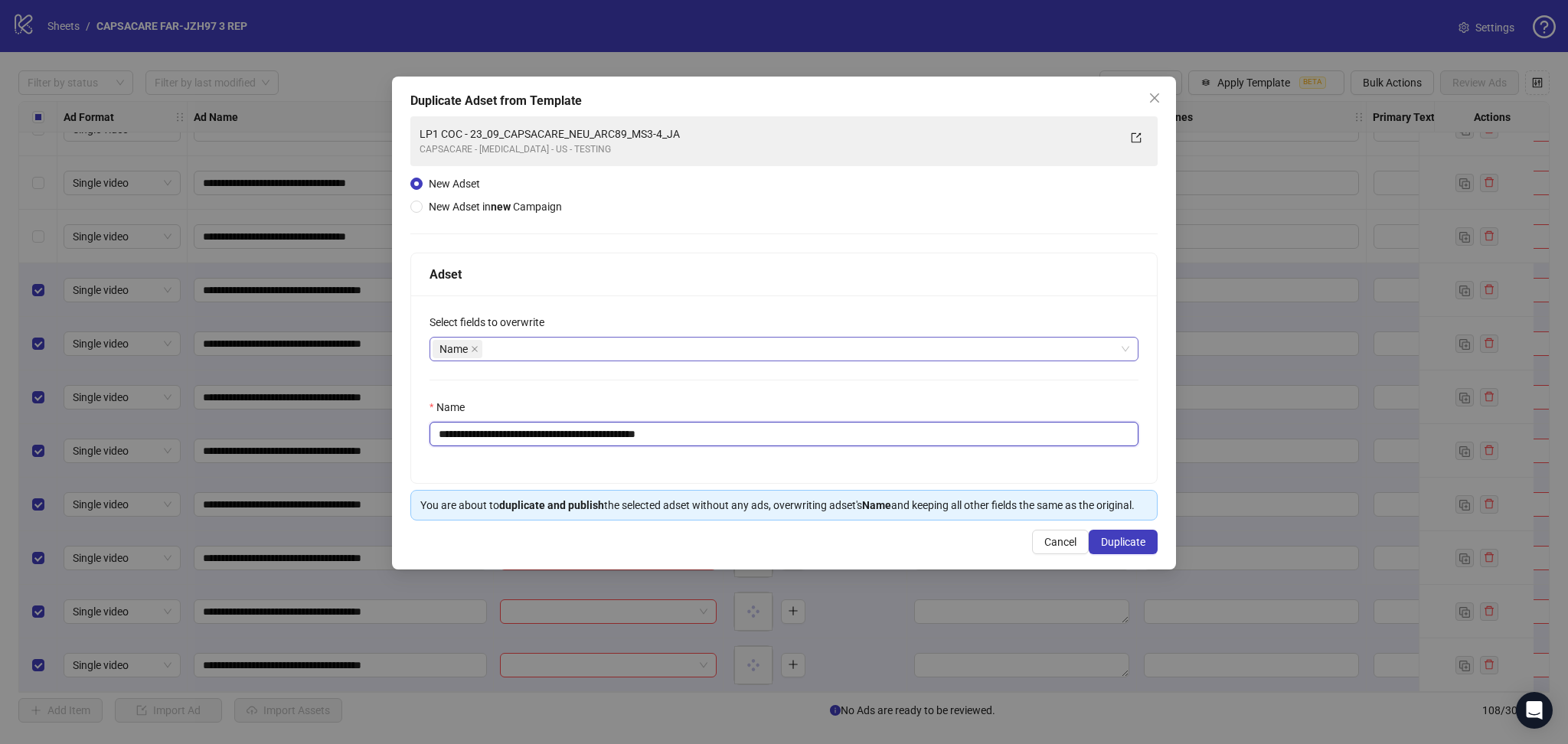
drag, startPoint x: 488, startPoint y: 431, endPoint x: 919, endPoint y: 490, distance: 435.0
click at [919, 490] on div "**********" at bounding box center [784, 387] width 747 height 268
paste input "text"
type input "**********"
click at [1134, 541] on span "Duplicate" at bounding box center [1122, 541] width 44 height 12
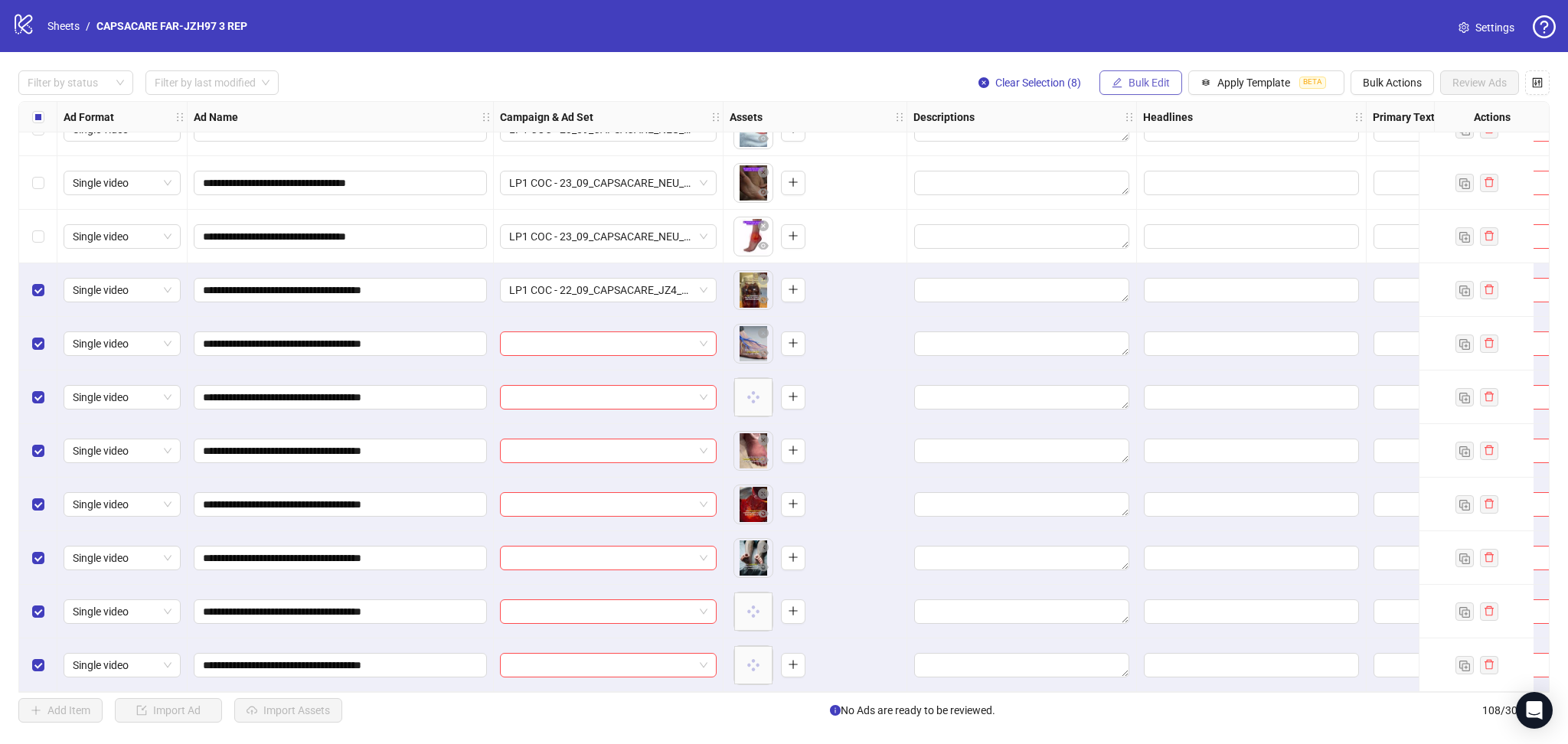
click at [1152, 85] on span "Bulk Edit" at bounding box center [1149, 83] width 42 height 12
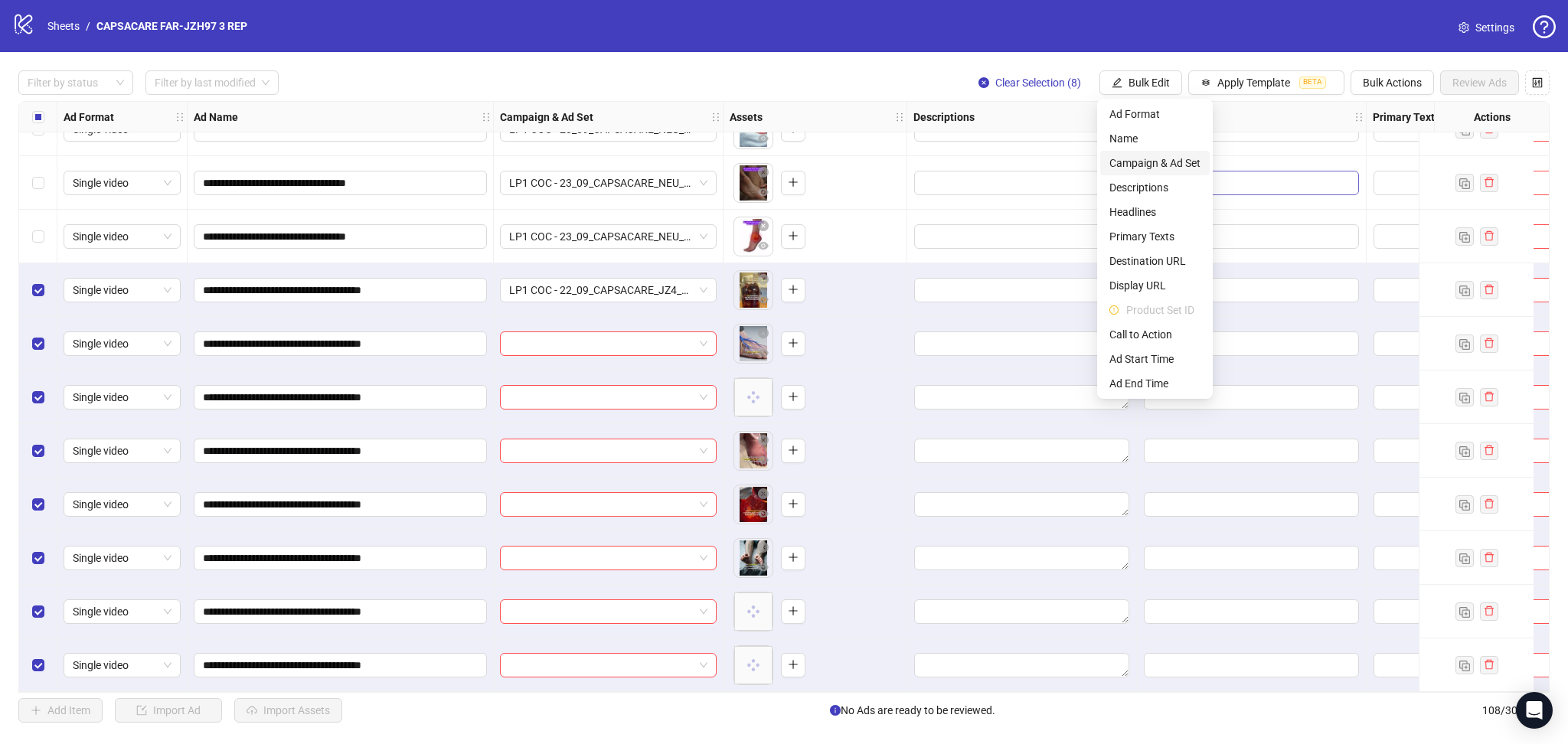
click at [1157, 157] on span "Campaign & Ad Set" at bounding box center [1154, 163] width 91 height 17
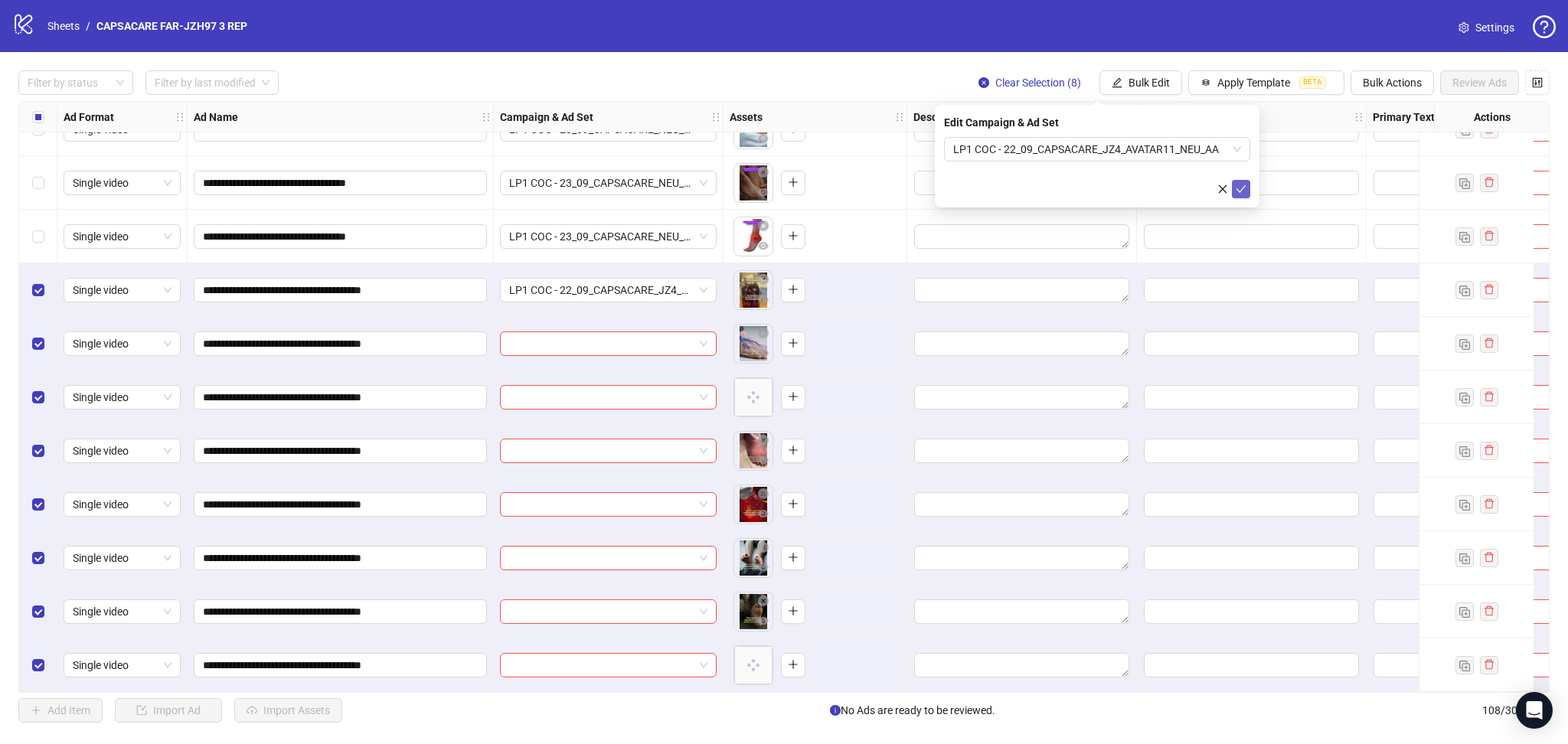
click at [1241, 187] on icon "check" at bounding box center [1240, 189] width 10 height 10
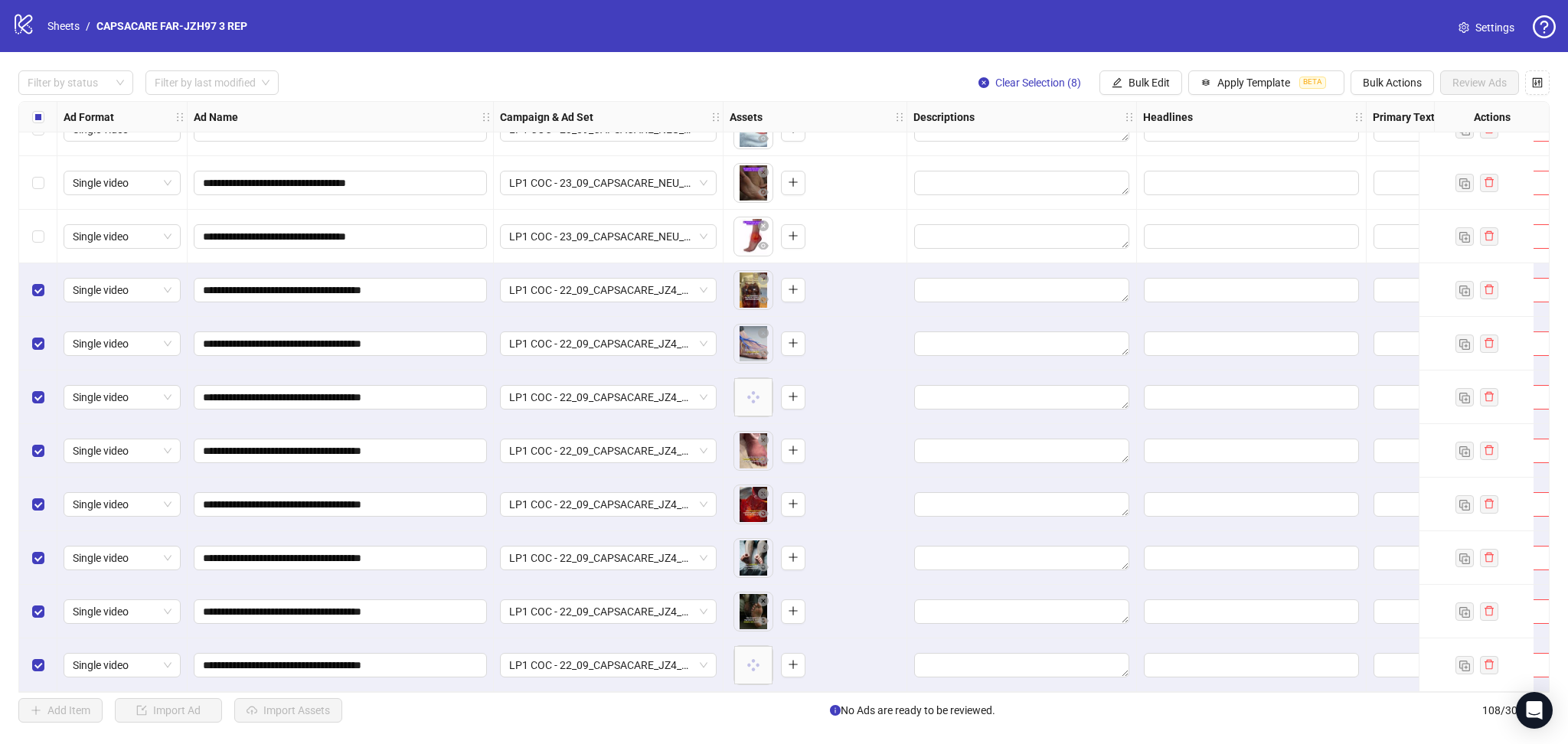
click at [30, 124] on div "Select all rows" at bounding box center [38, 116] width 38 height 30
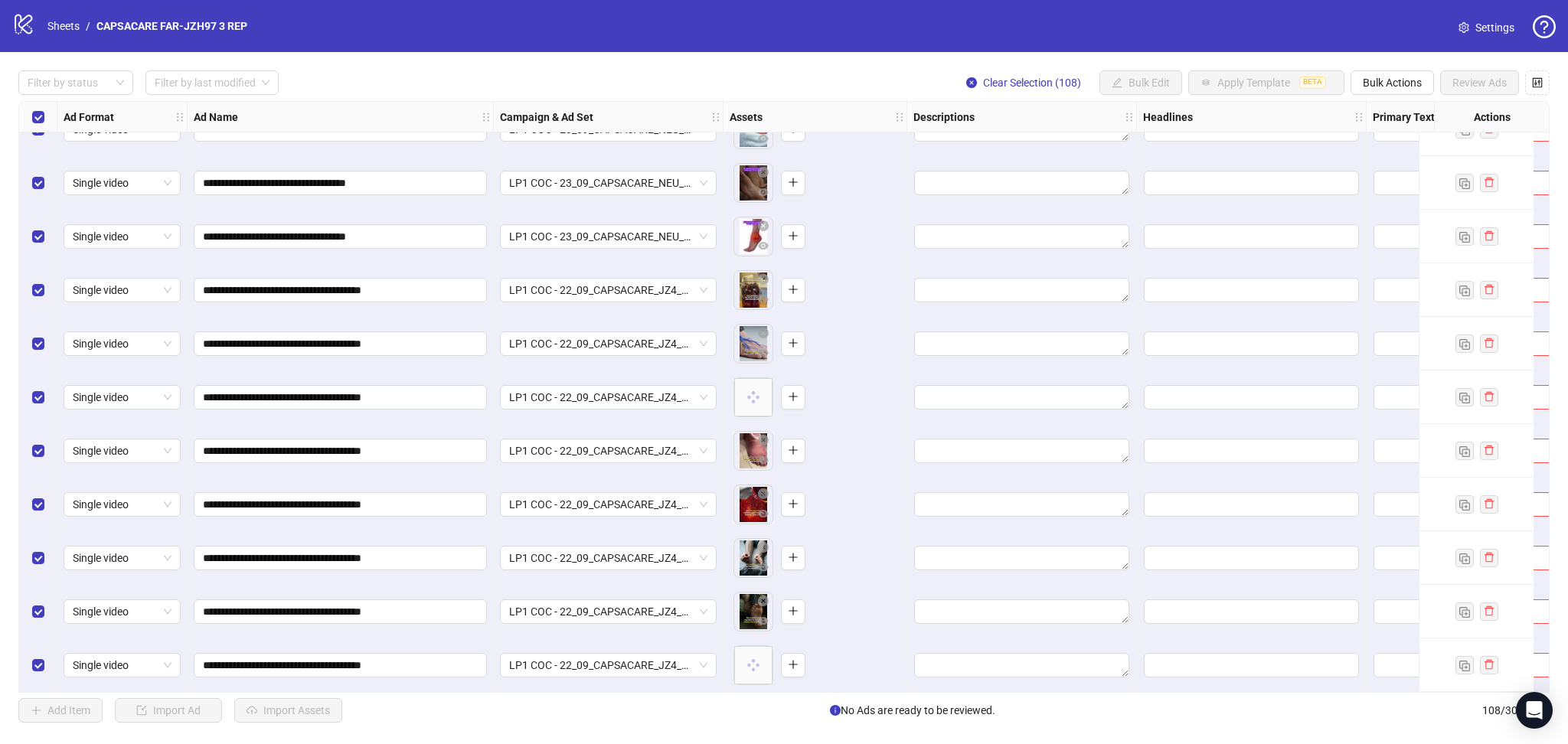
click at [29, 124] on div "Select all rows" at bounding box center [38, 116] width 38 height 30
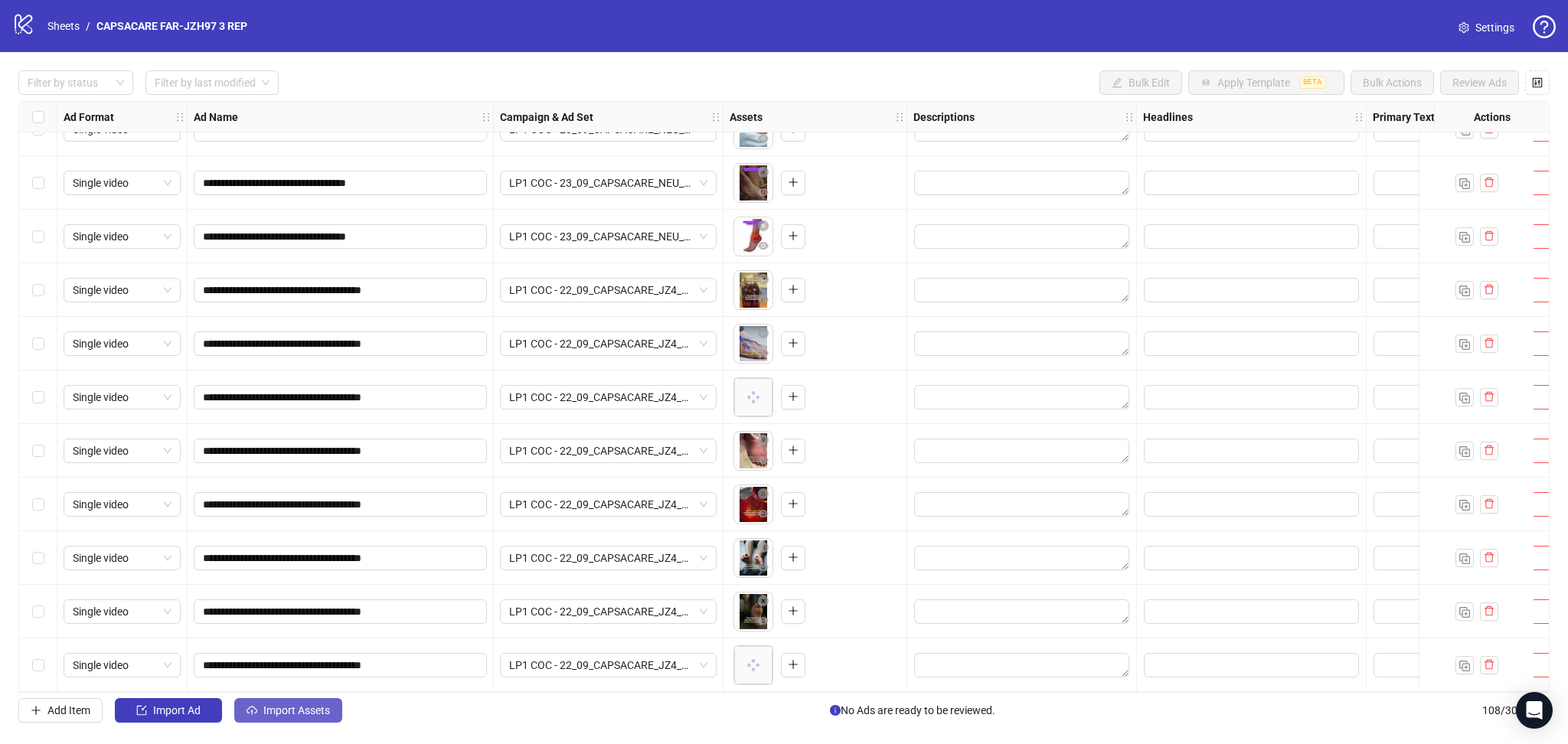
drag, startPoint x: 241, startPoint y: 720, endPoint x: 259, endPoint y: 711, distance: 20.1
click at [241, 718] on button "Import Assets" at bounding box center [288, 710] width 108 height 24
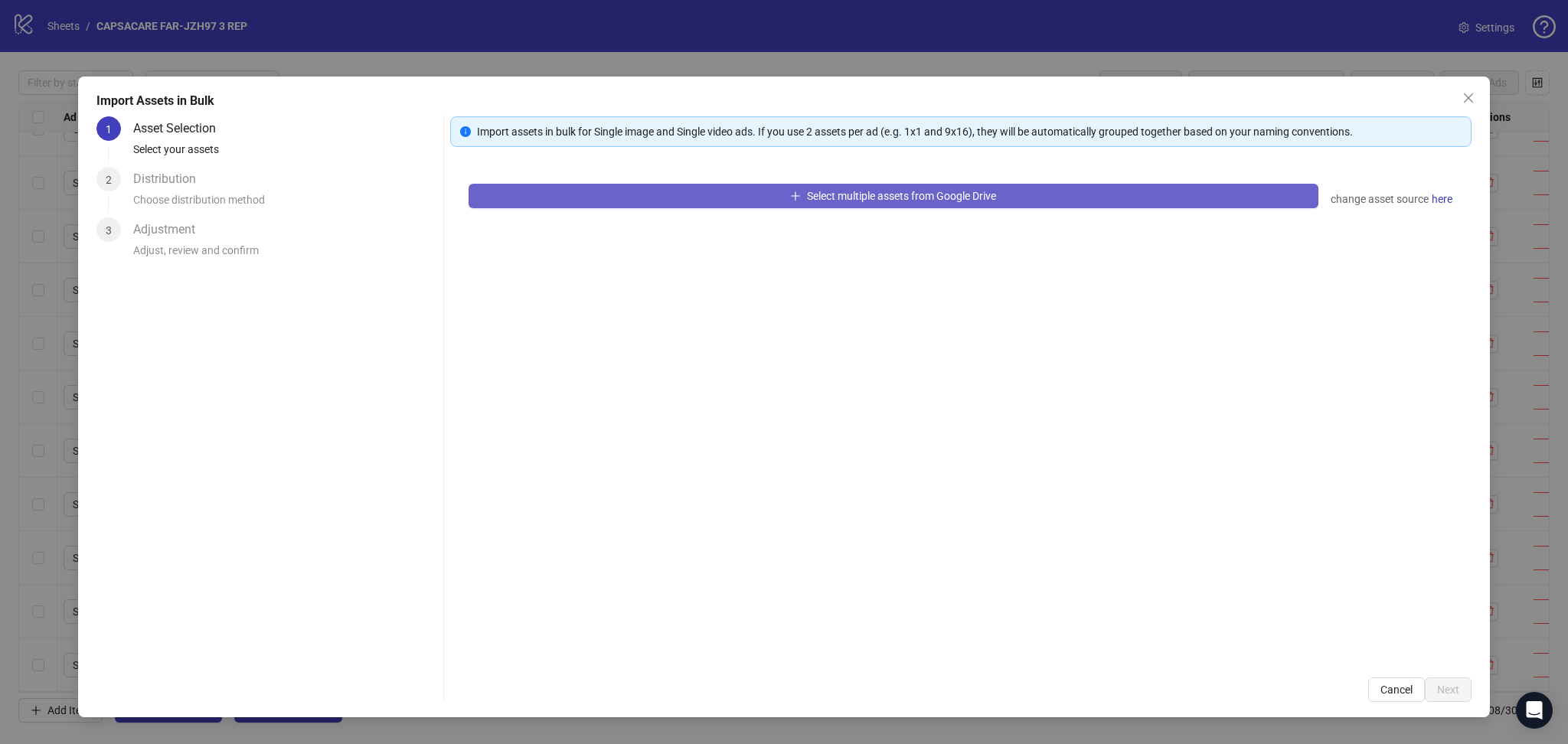
click at [574, 194] on button "Select multiple assets from Google Drive" at bounding box center [894, 196] width 850 height 24
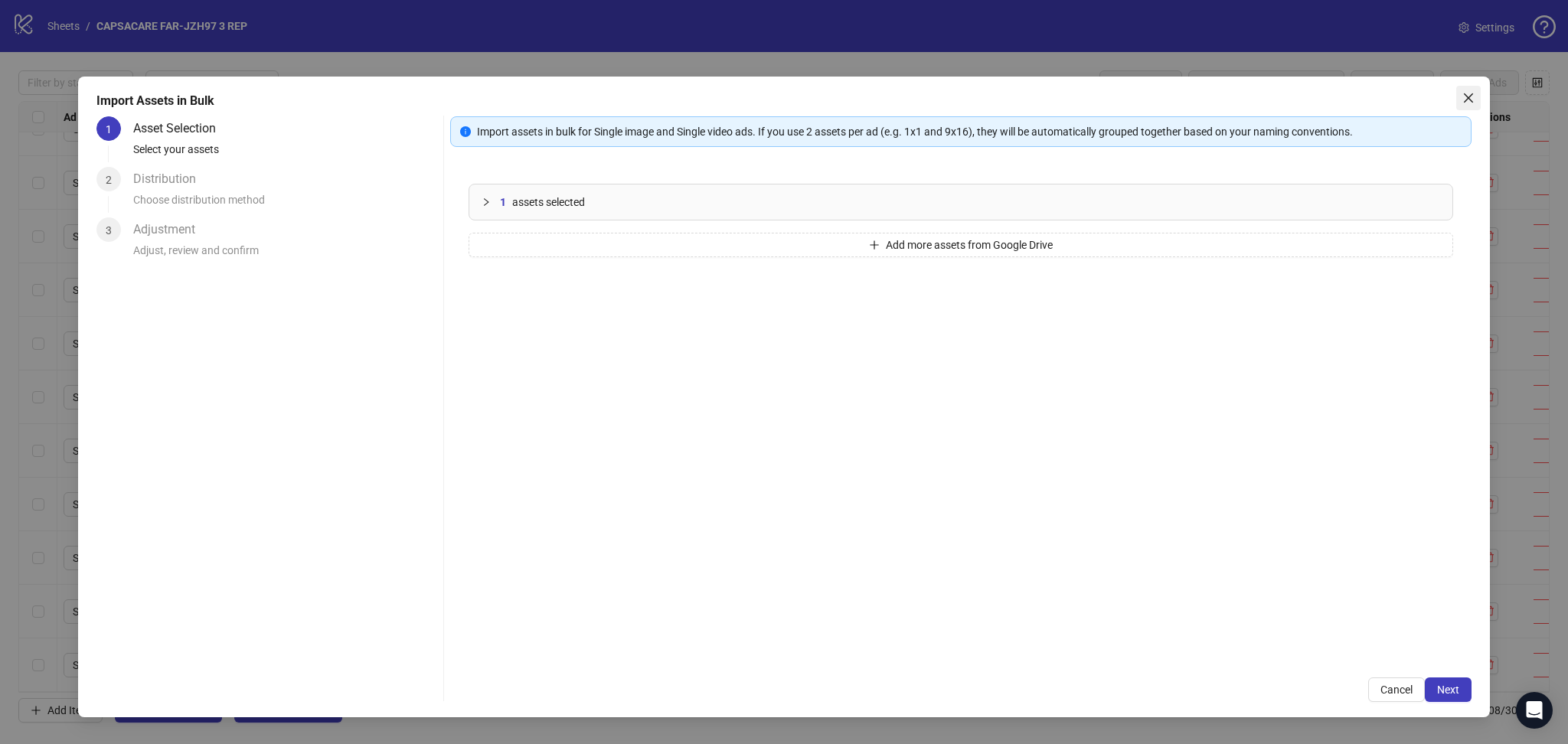
click at [1466, 103] on icon "close" at bounding box center [1468, 98] width 12 height 12
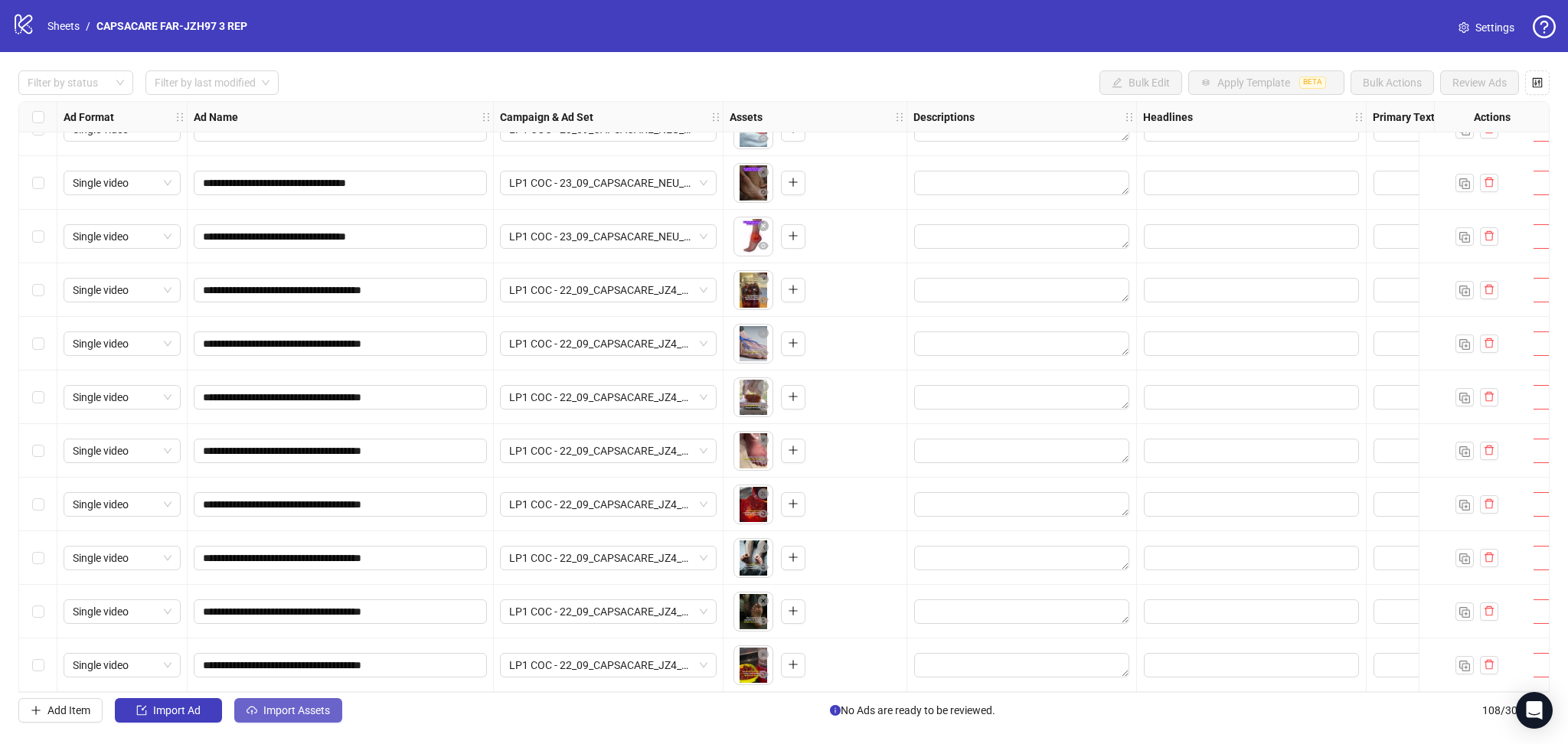
click at [286, 722] on button "Import Assets" at bounding box center [288, 710] width 108 height 24
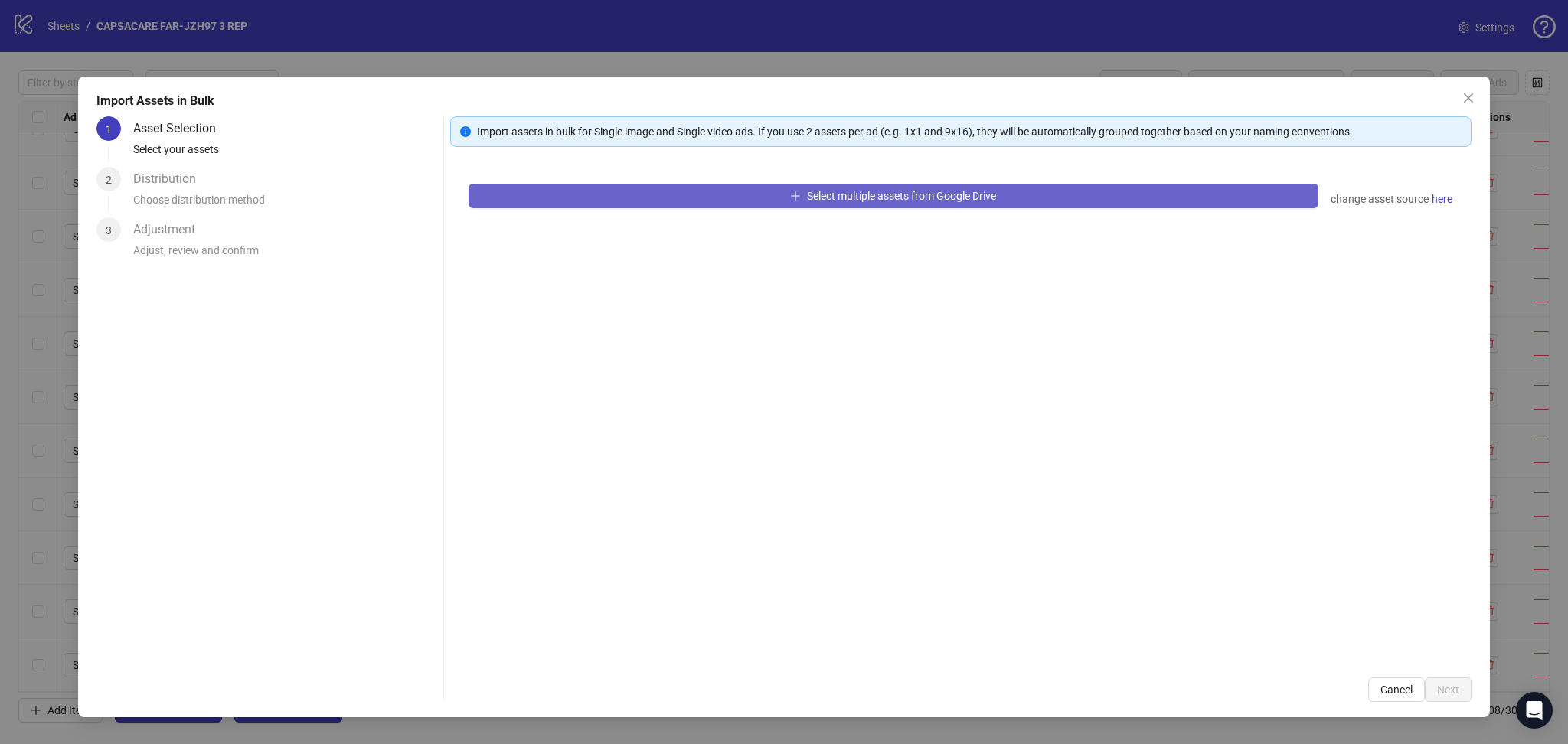
click at [608, 193] on button "Select multiple assets from Google Drive" at bounding box center [894, 196] width 850 height 24
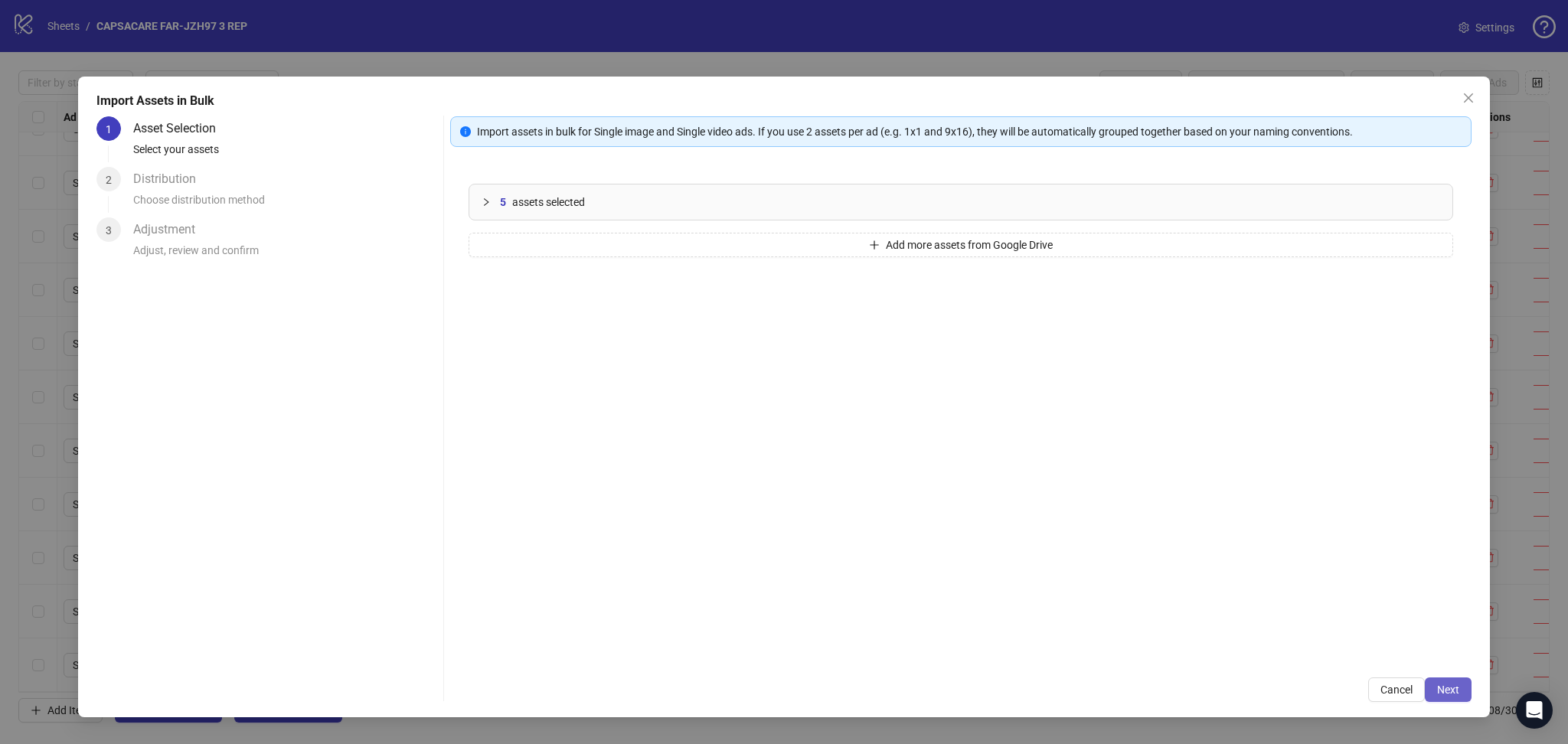
click at [1453, 690] on span "Next" at bounding box center [1448, 689] width 23 height 12
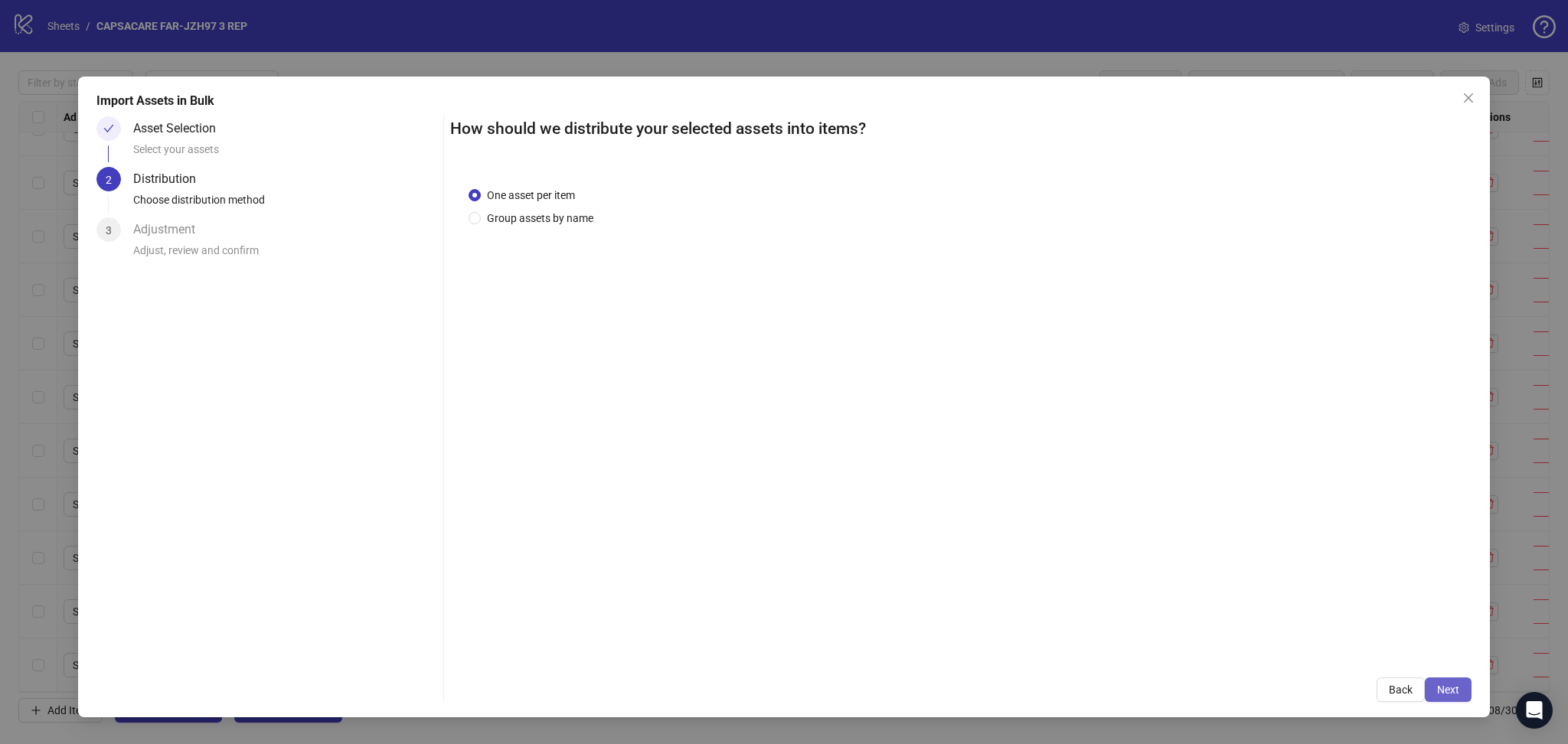
click at [1445, 680] on button "Next" at bounding box center [1448, 689] width 47 height 24
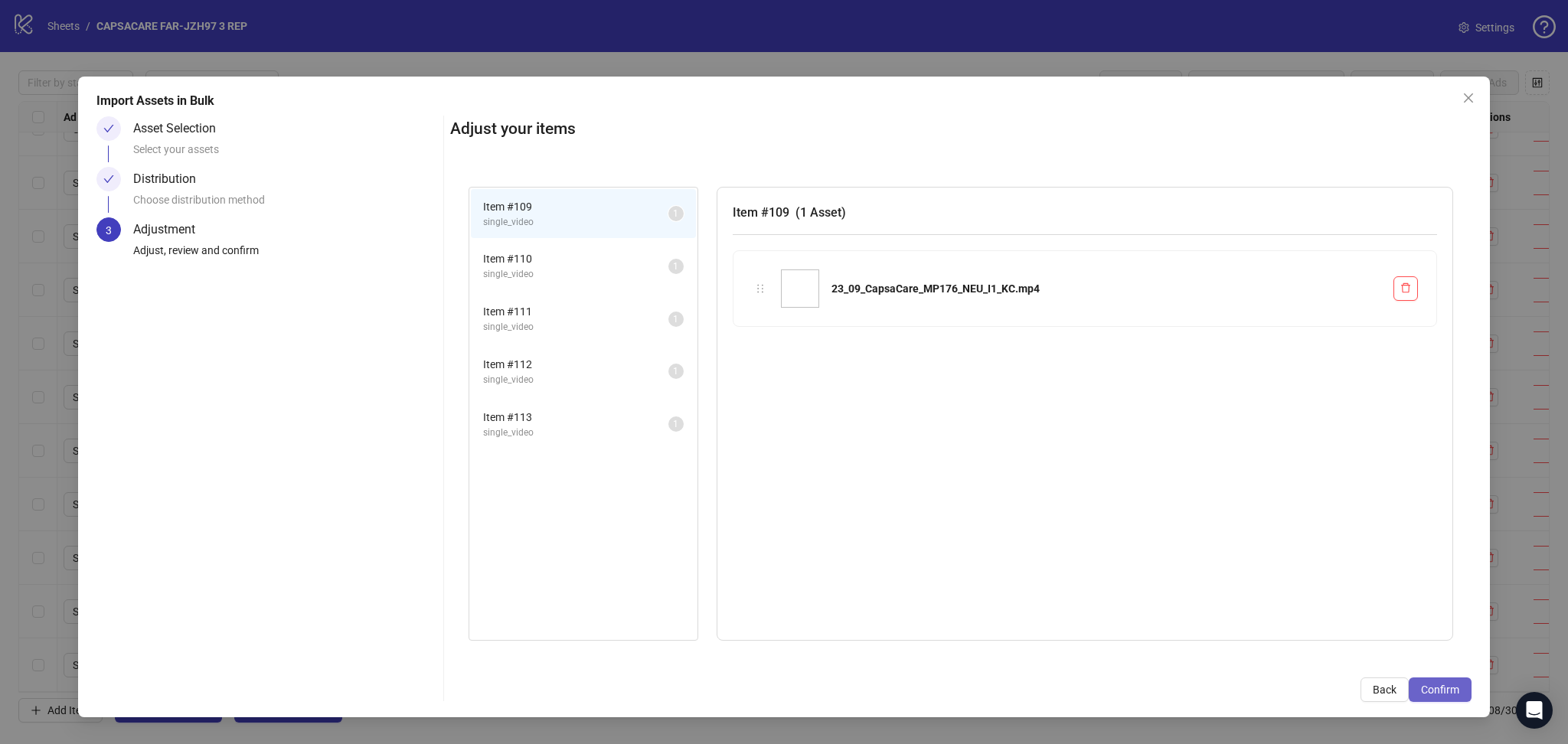
click at [1440, 686] on span "Confirm" at bounding box center [1440, 689] width 38 height 12
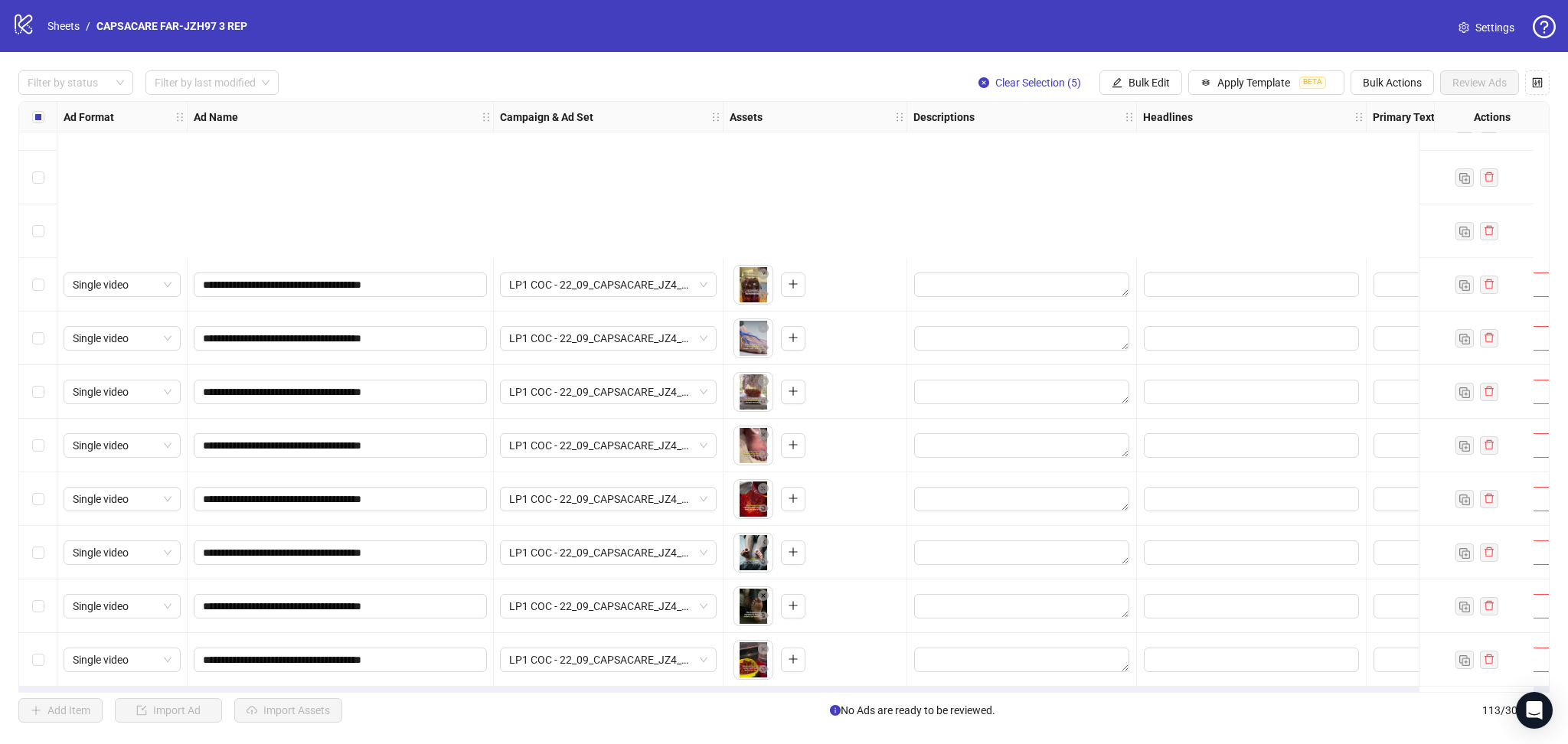
scroll to position [5501, 0]
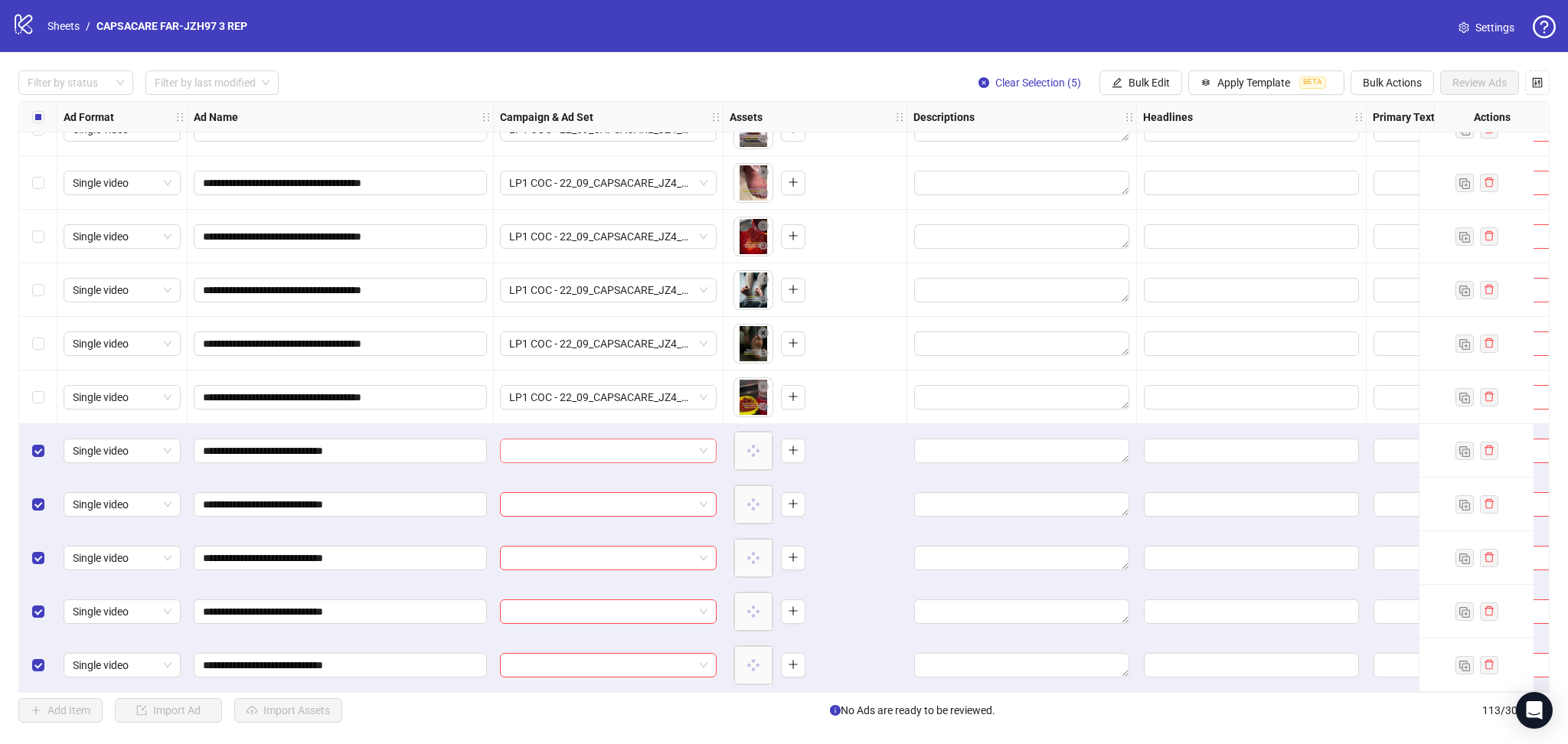
click at [599, 440] on input "search" at bounding box center [601, 451] width 184 height 23
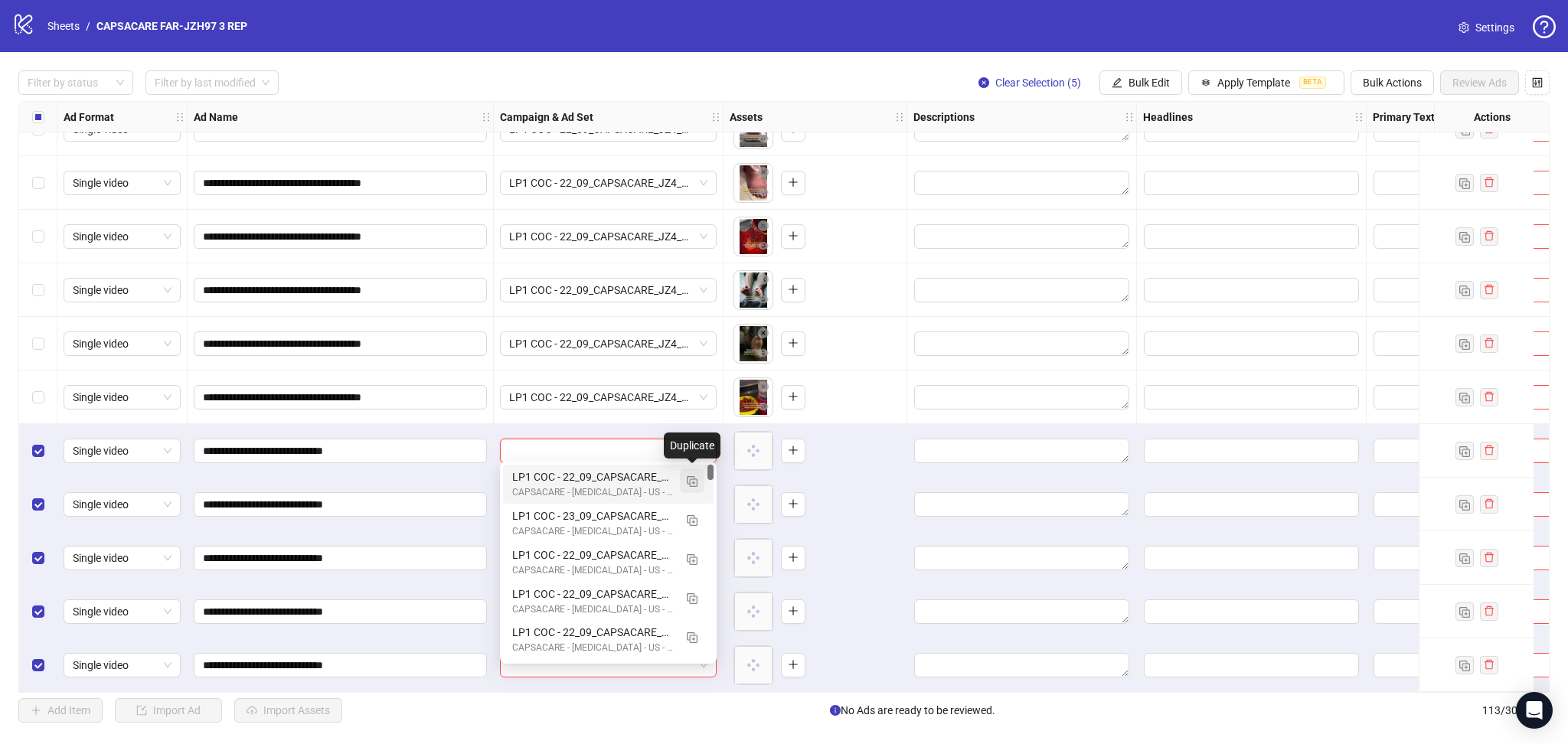
drag, startPoint x: 688, startPoint y: 478, endPoint x: 690, endPoint y: 490, distance: 12.2
click at [688, 481] on img "button" at bounding box center [692, 482] width 10 height 10
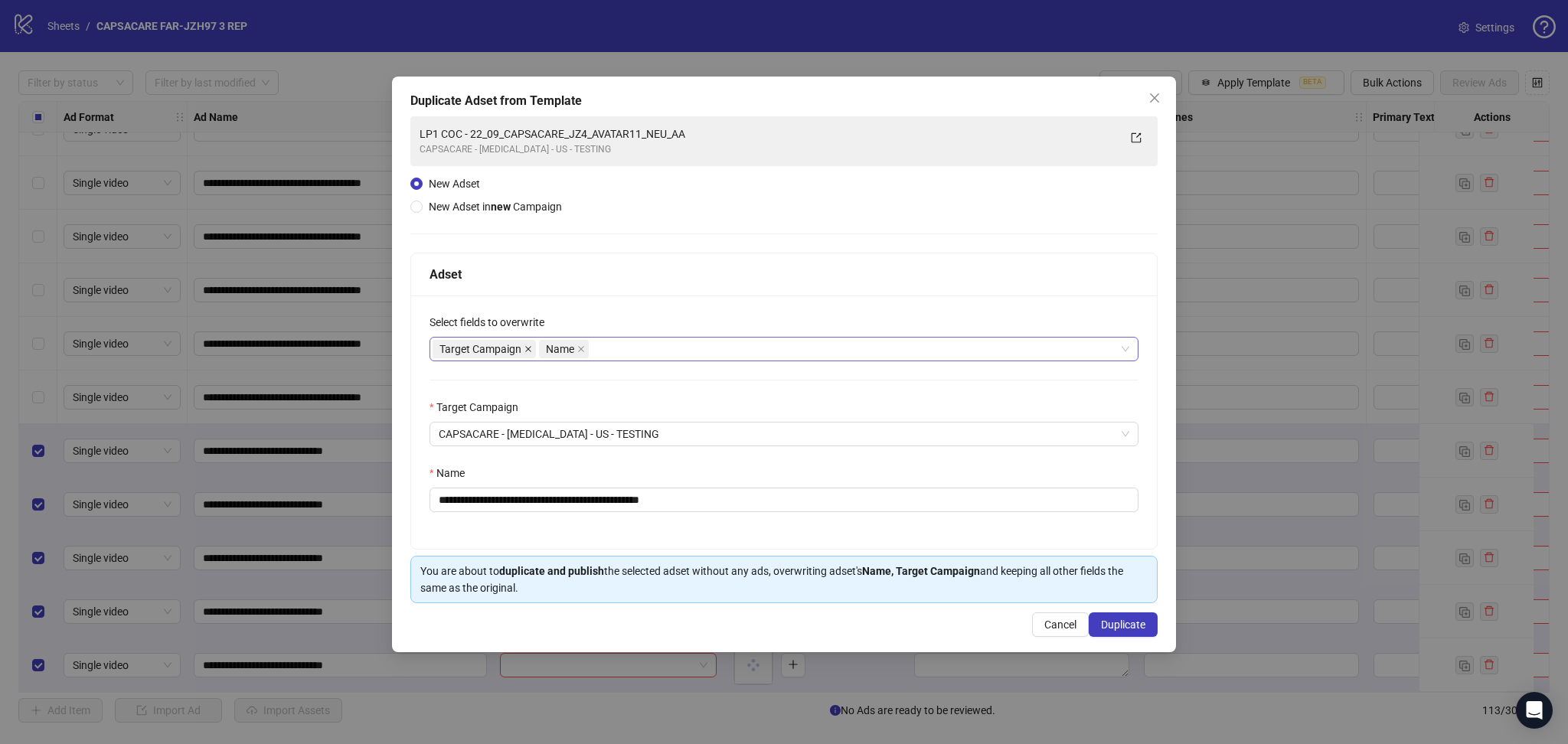
click at [525, 350] on icon "close" at bounding box center [528, 349] width 6 height 6
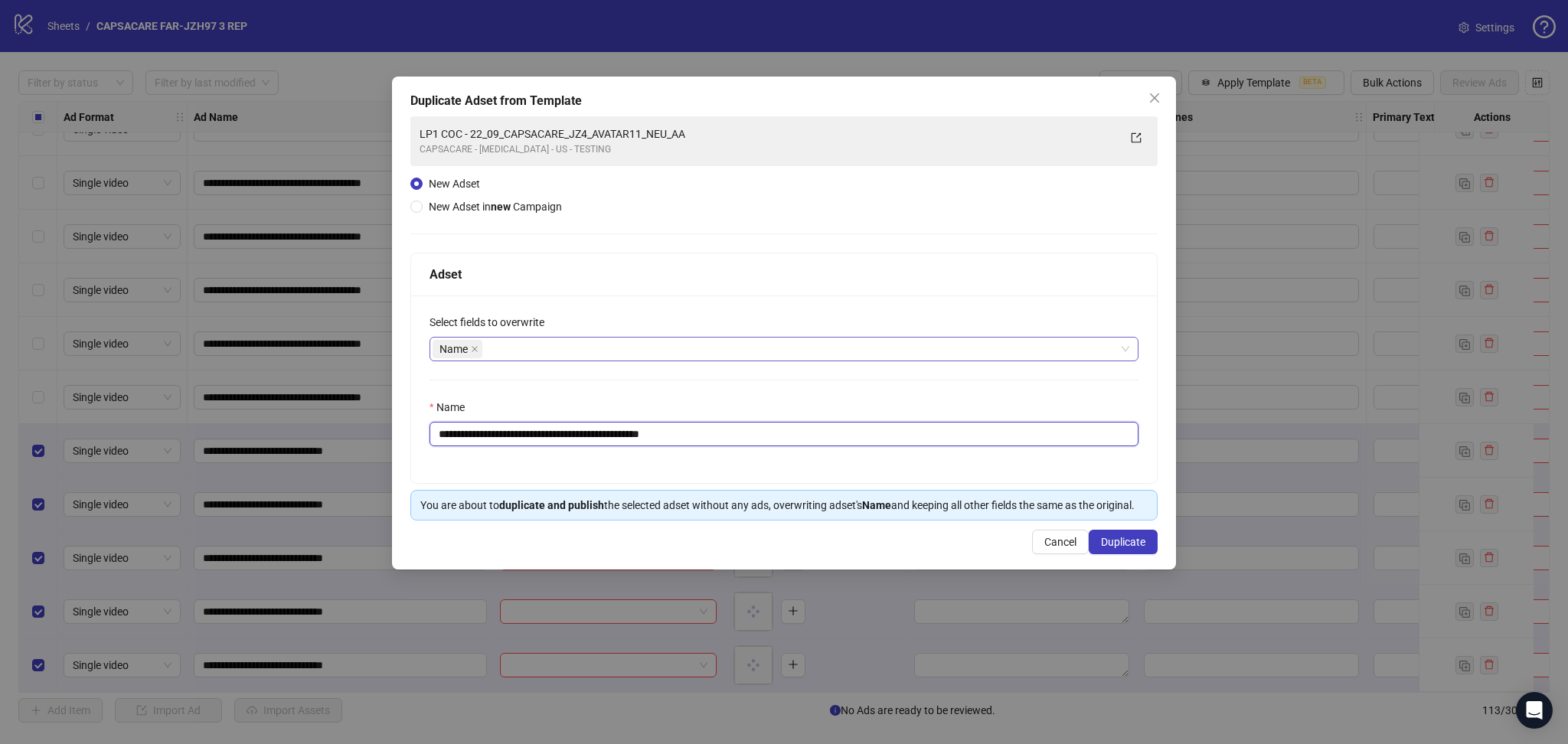
drag, startPoint x: 491, startPoint y: 433, endPoint x: 880, endPoint y: 447, distance: 389.3
click at [874, 447] on div "**********" at bounding box center [784, 389] width 746 height 188
paste input "text"
type input "**********"
click at [1133, 535] on button "Duplicate" at bounding box center [1122, 541] width 69 height 24
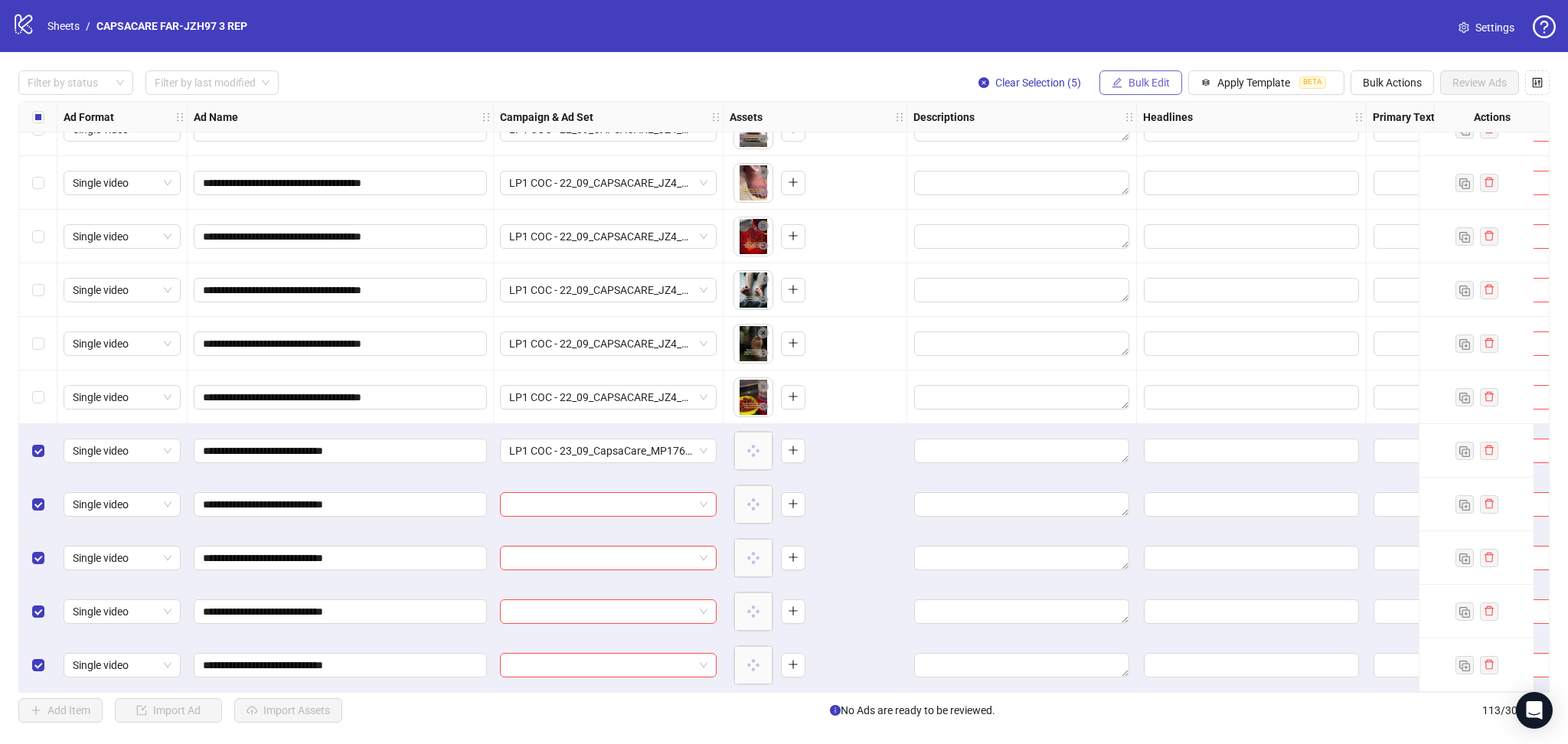
click at [1128, 86] on span "Bulk Edit" at bounding box center [1149, 83] width 42 height 12
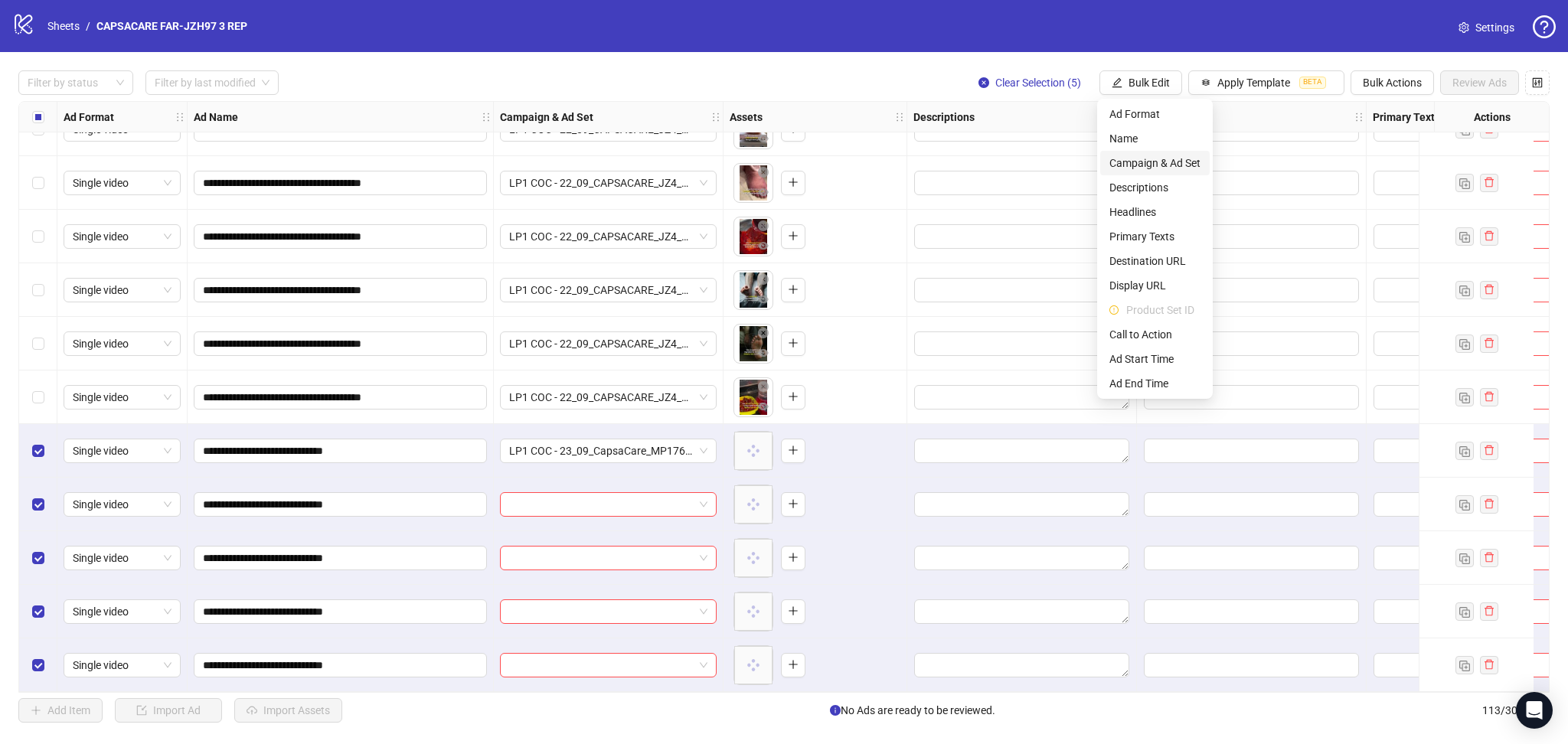
click at [1155, 162] on span "Campaign & Ad Set" at bounding box center [1154, 163] width 91 height 17
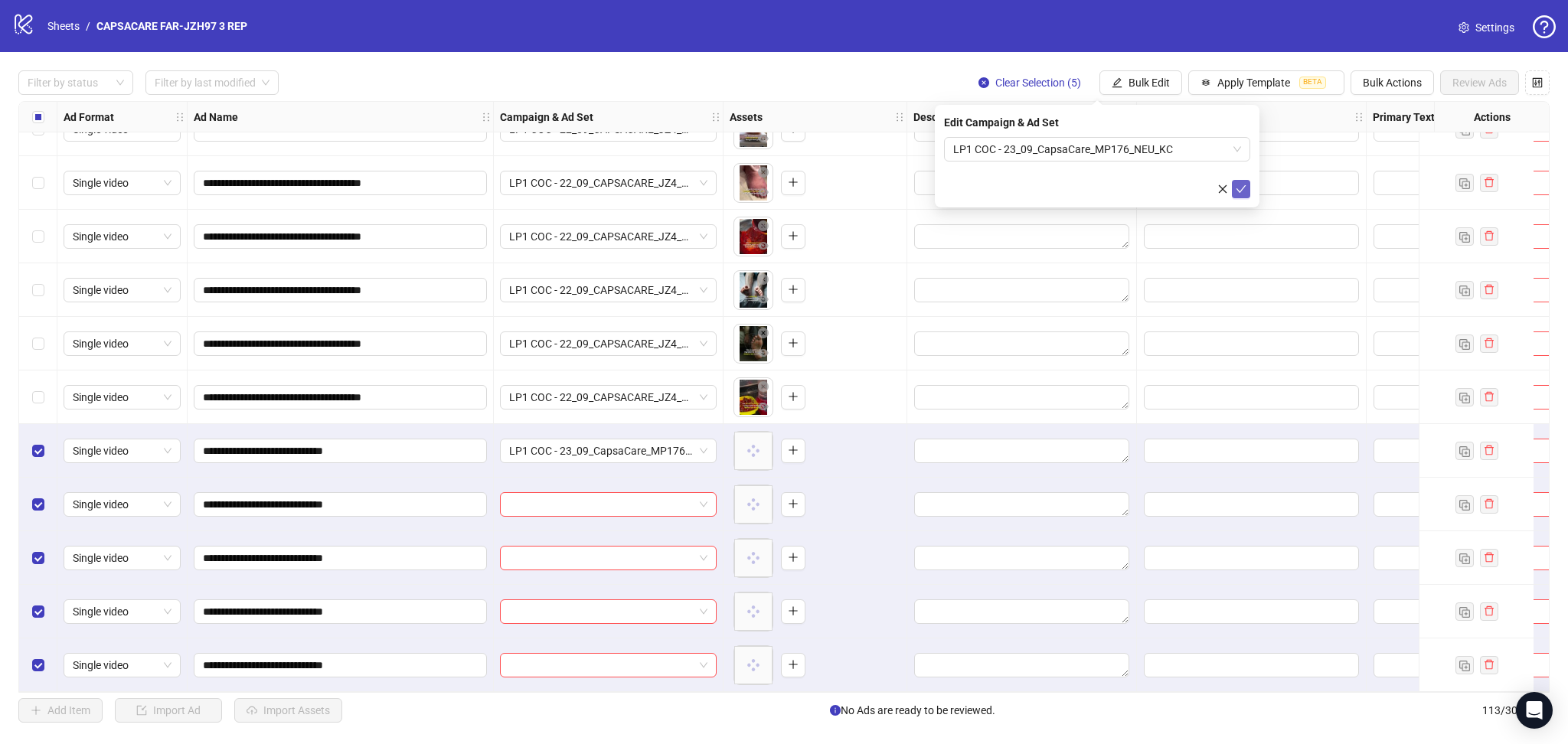
click at [1237, 189] on icon "check" at bounding box center [1240, 189] width 10 height 10
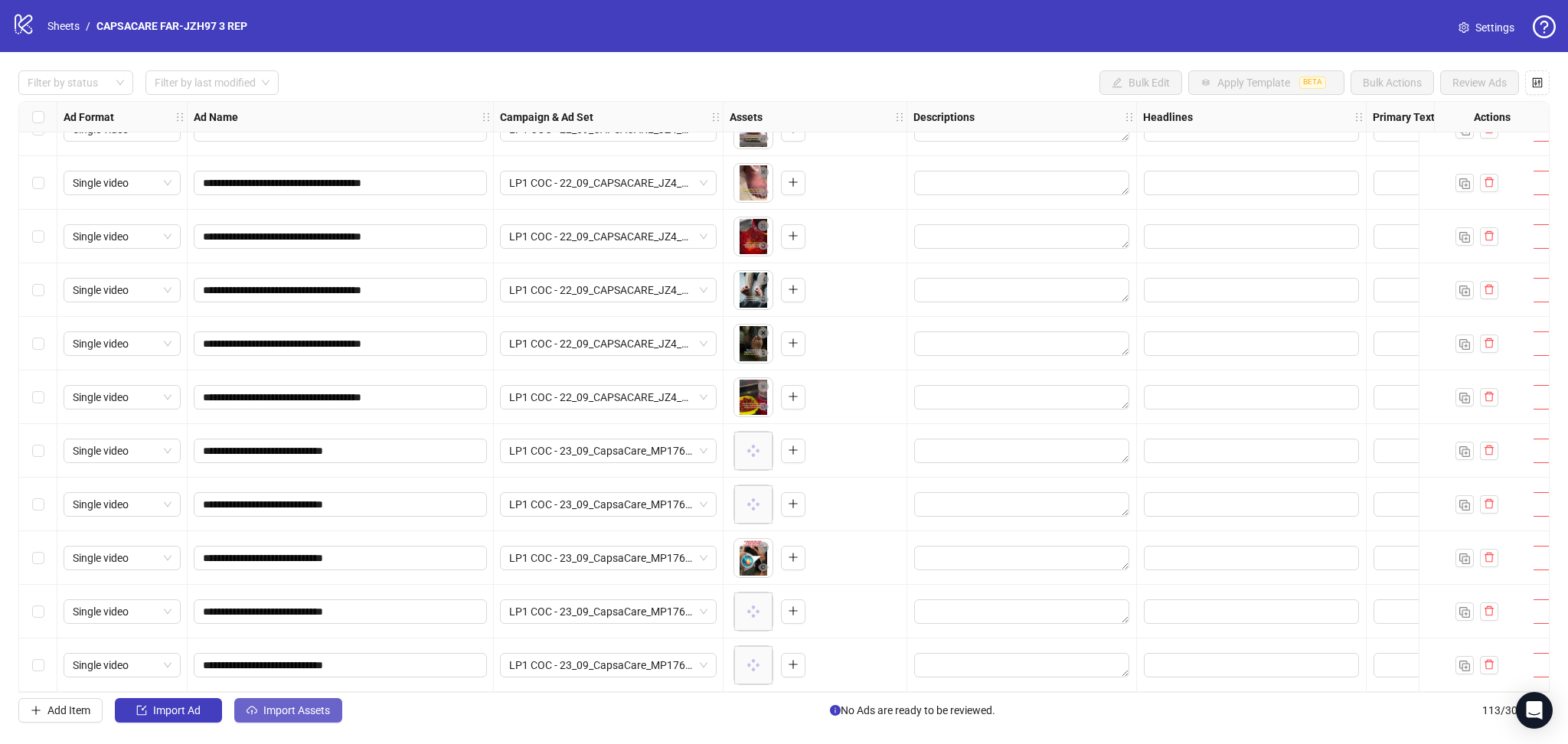
click at [260, 703] on button "Import Assets" at bounding box center [288, 710] width 108 height 24
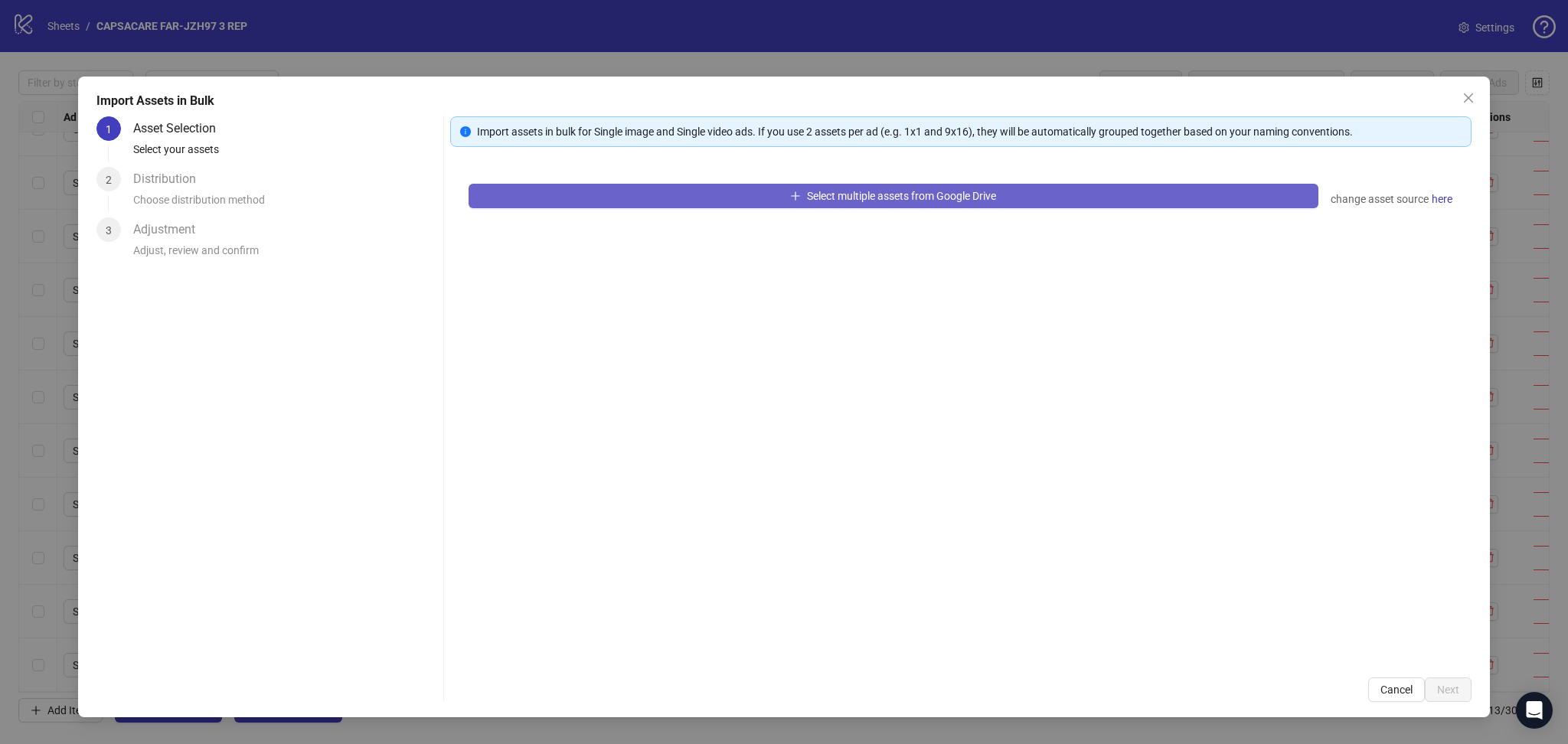
click at [600, 189] on button "Select multiple assets from Google Drive" at bounding box center [894, 196] width 850 height 24
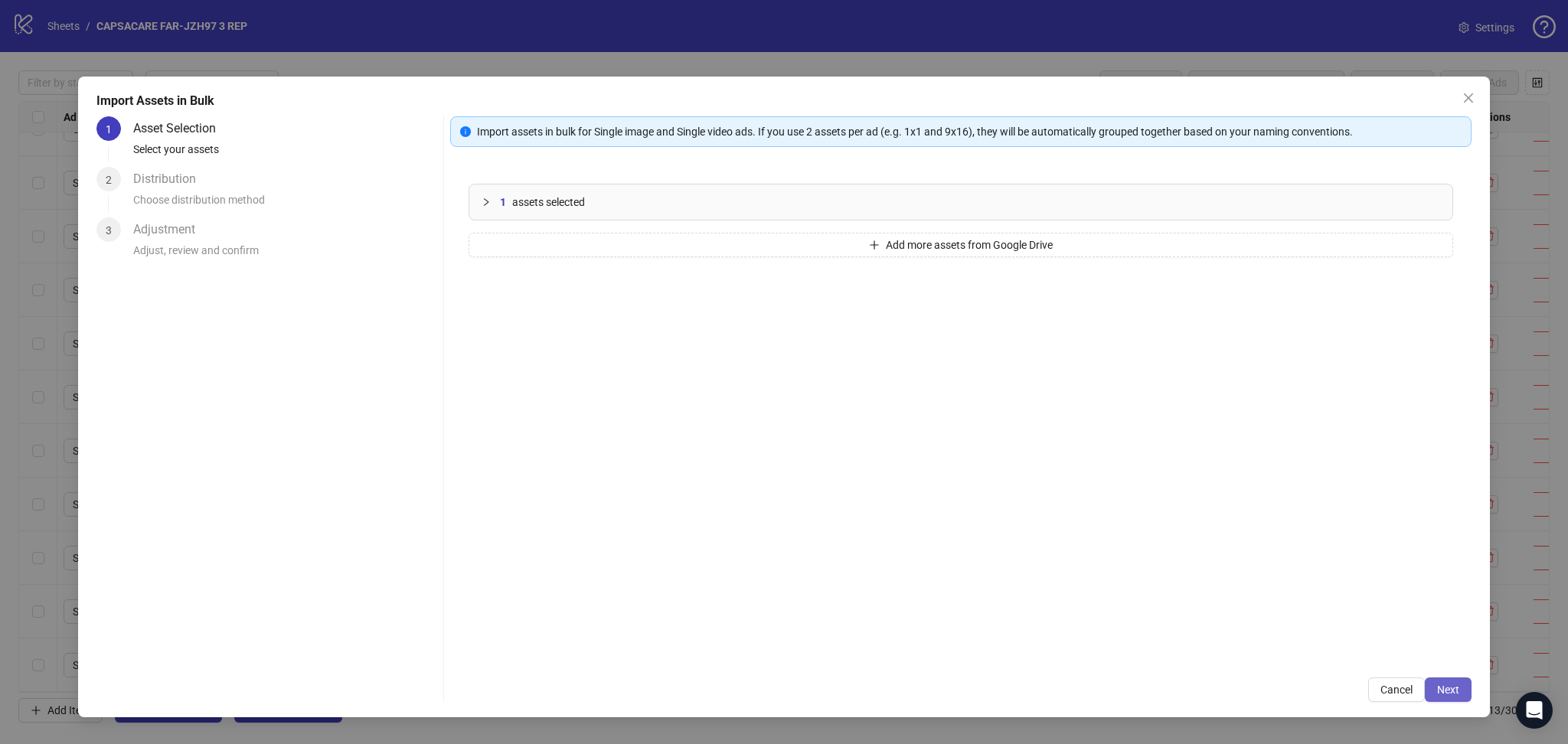
click at [1447, 683] on button "Next" at bounding box center [1448, 689] width 47 height 24
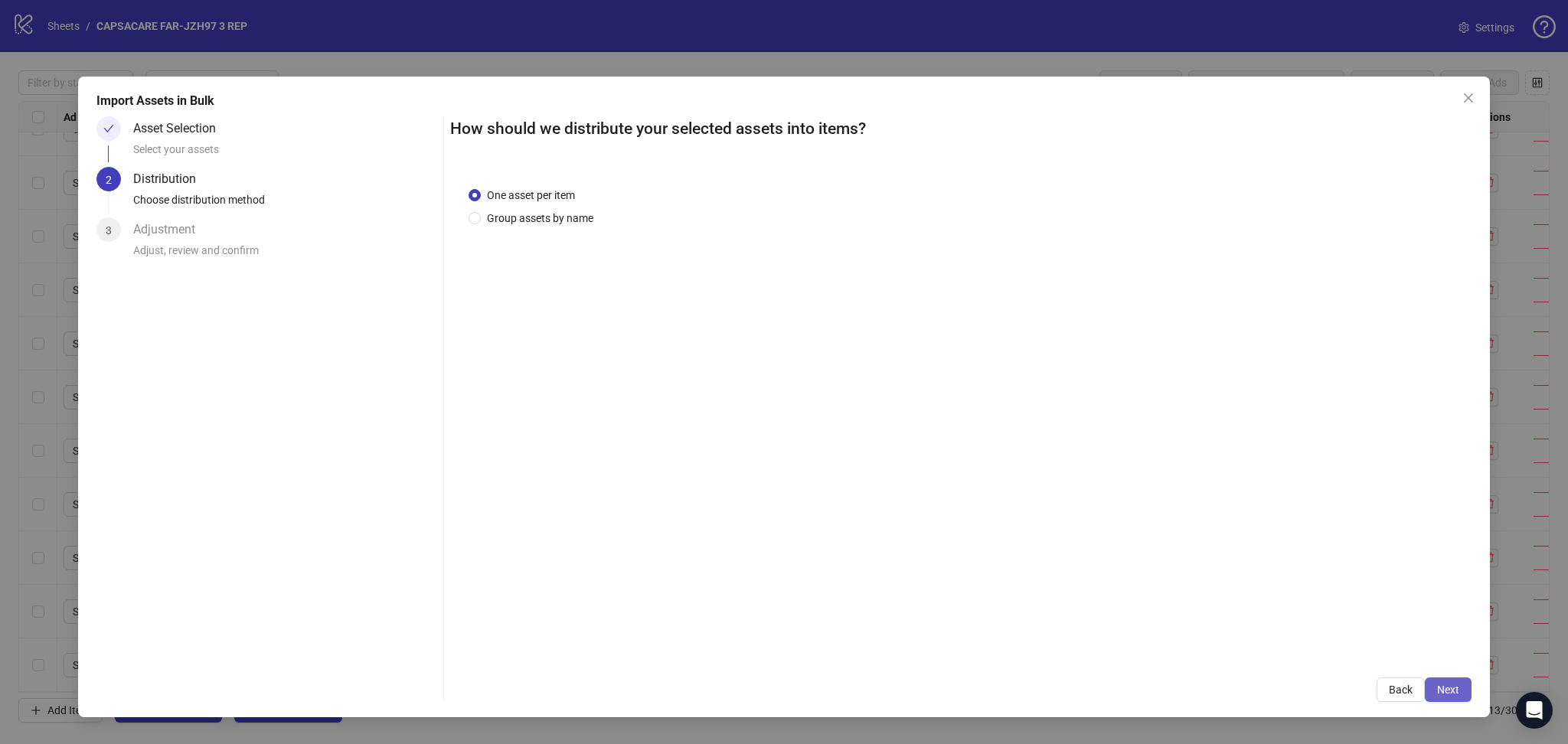
click at [1441, 681] on button "Next" at bounding box center [1448, 689] width 47 height 24
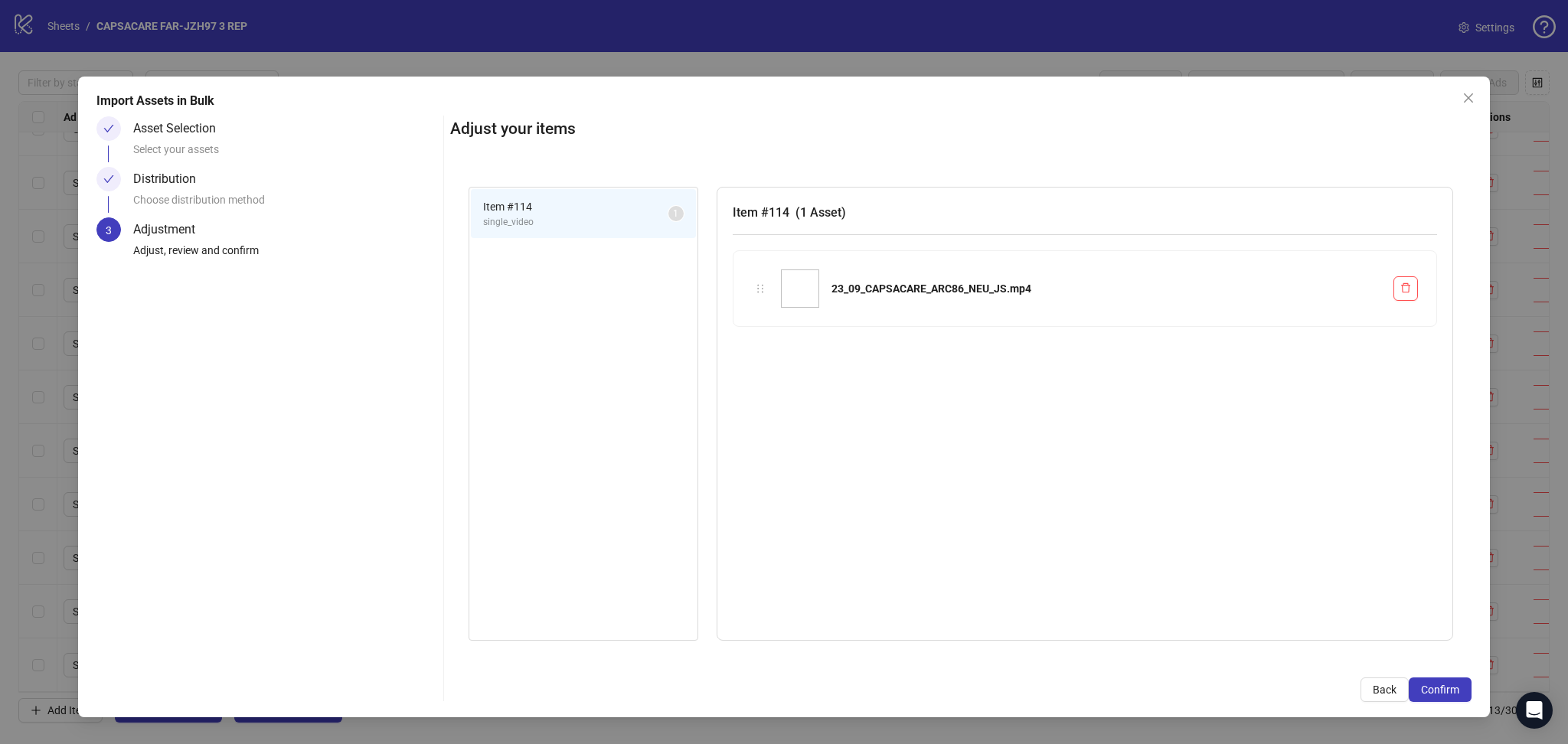
click at [1441, 683] on button "Confirm" at bounding box center [1439, 689] width 63 height 24
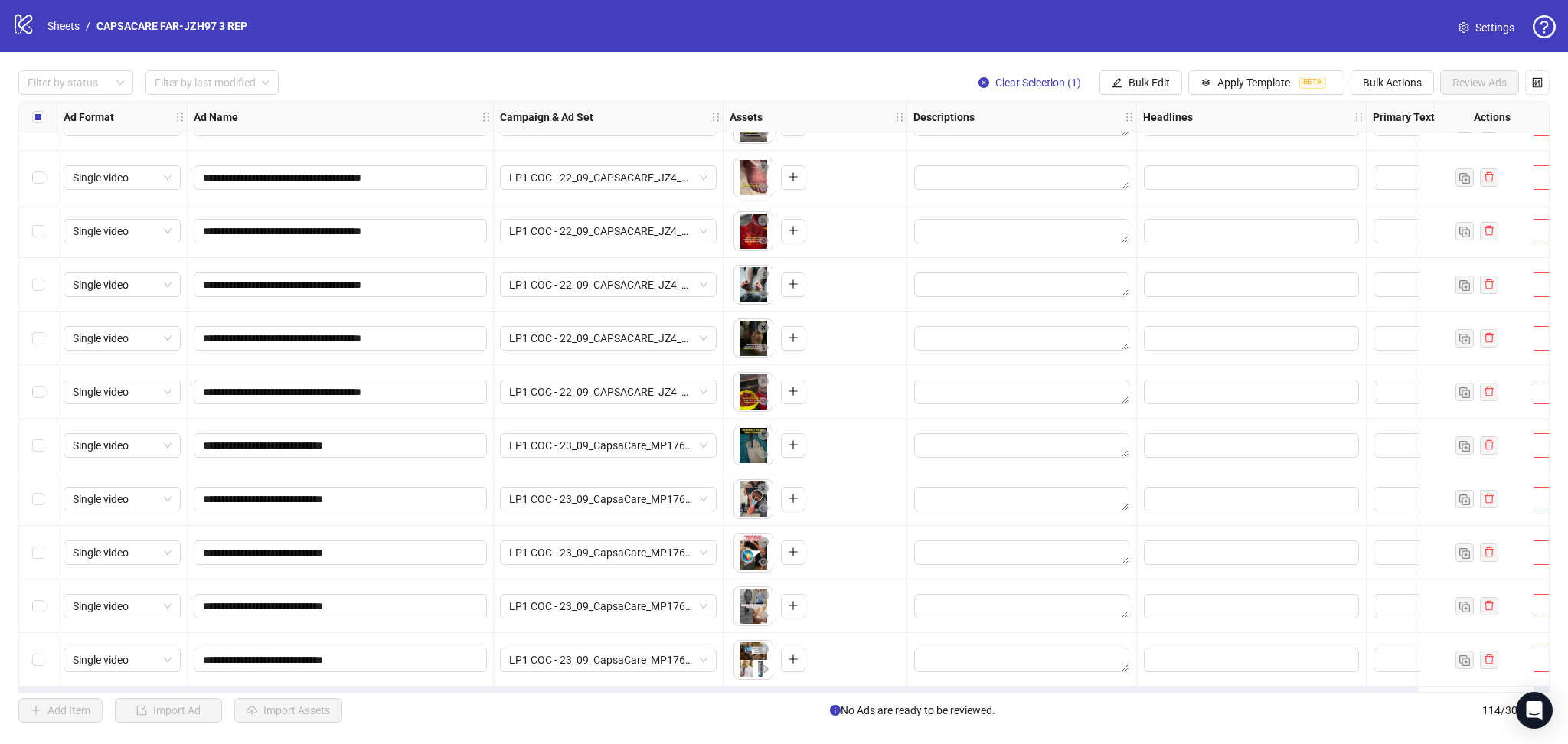
scroll to position [5554, 0]
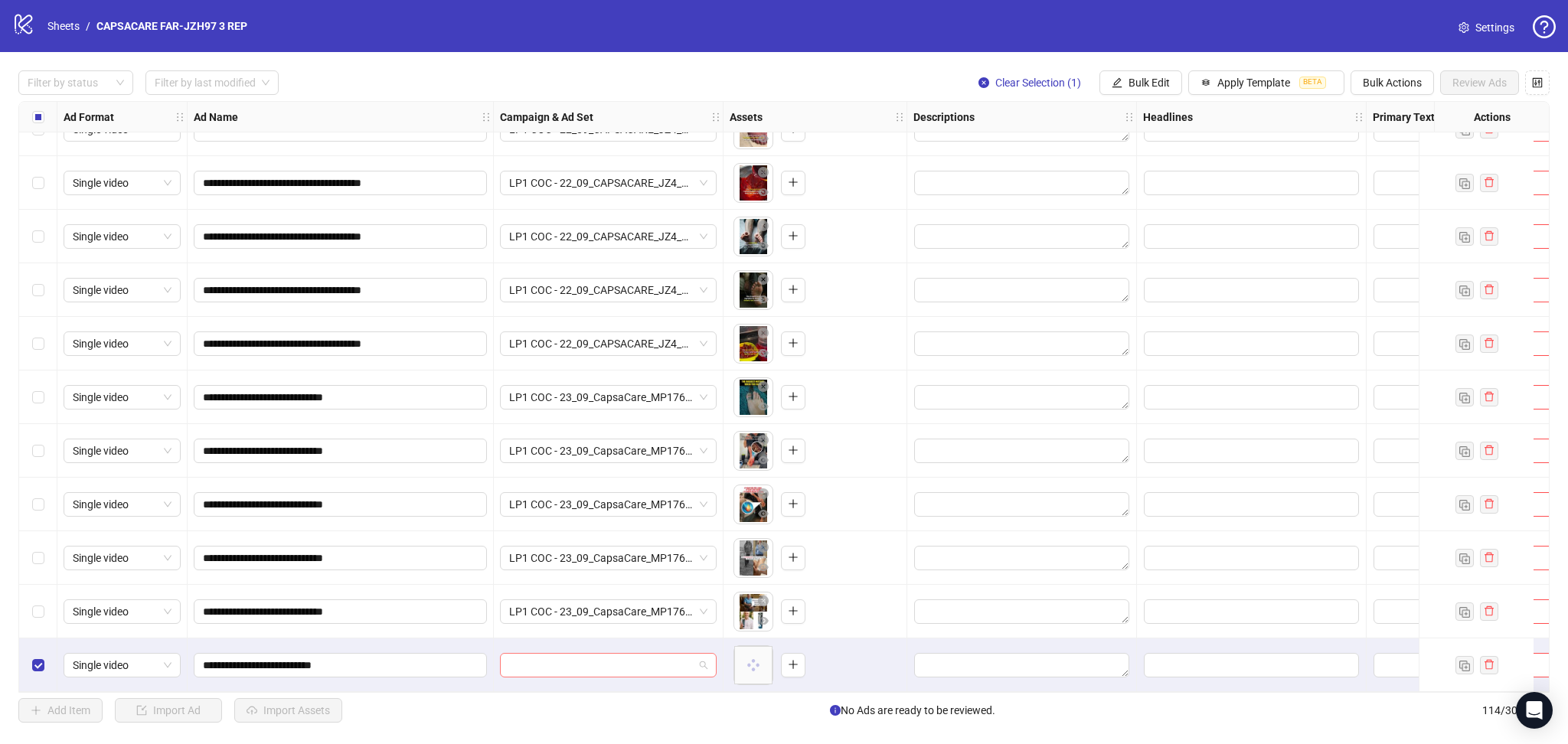
click at [561, 661] on input "search" at bounding box center [601, 665] width 184 height 23
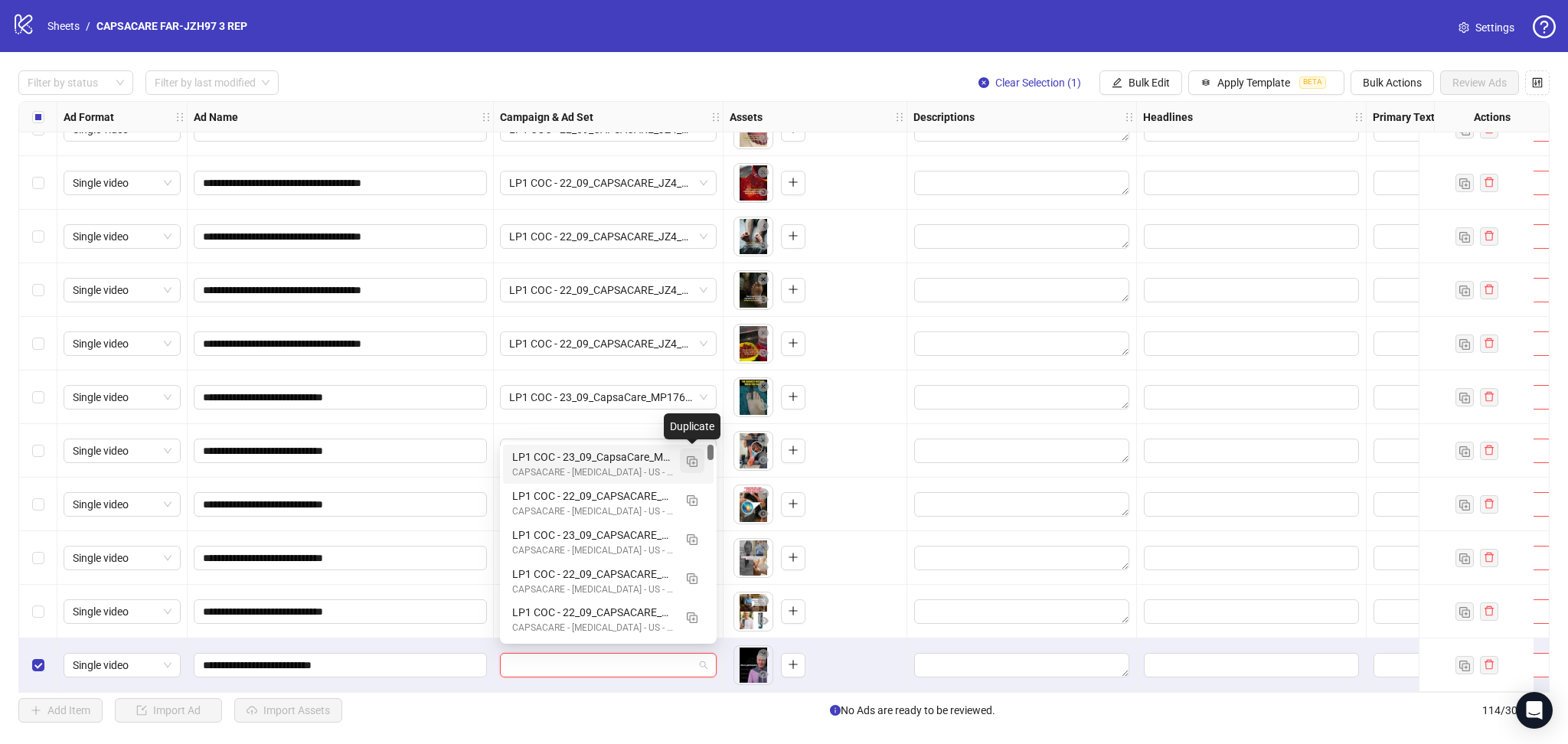
click at [690, 465] on img "button" at bounding box center [692, 462] width 10 height 10
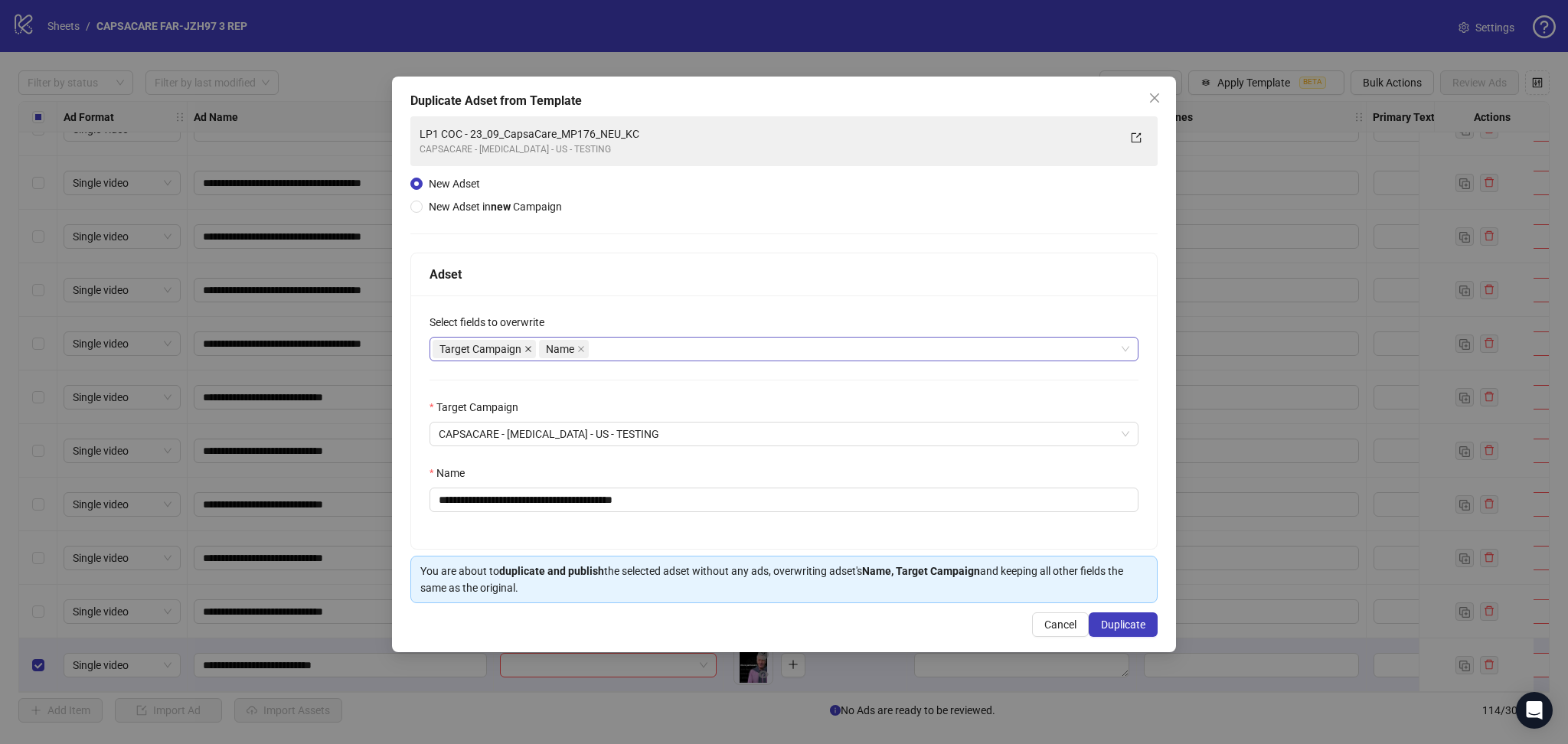
click at [528, 348] on icon "close" at bounding box center [528, 349] width 8 height 8
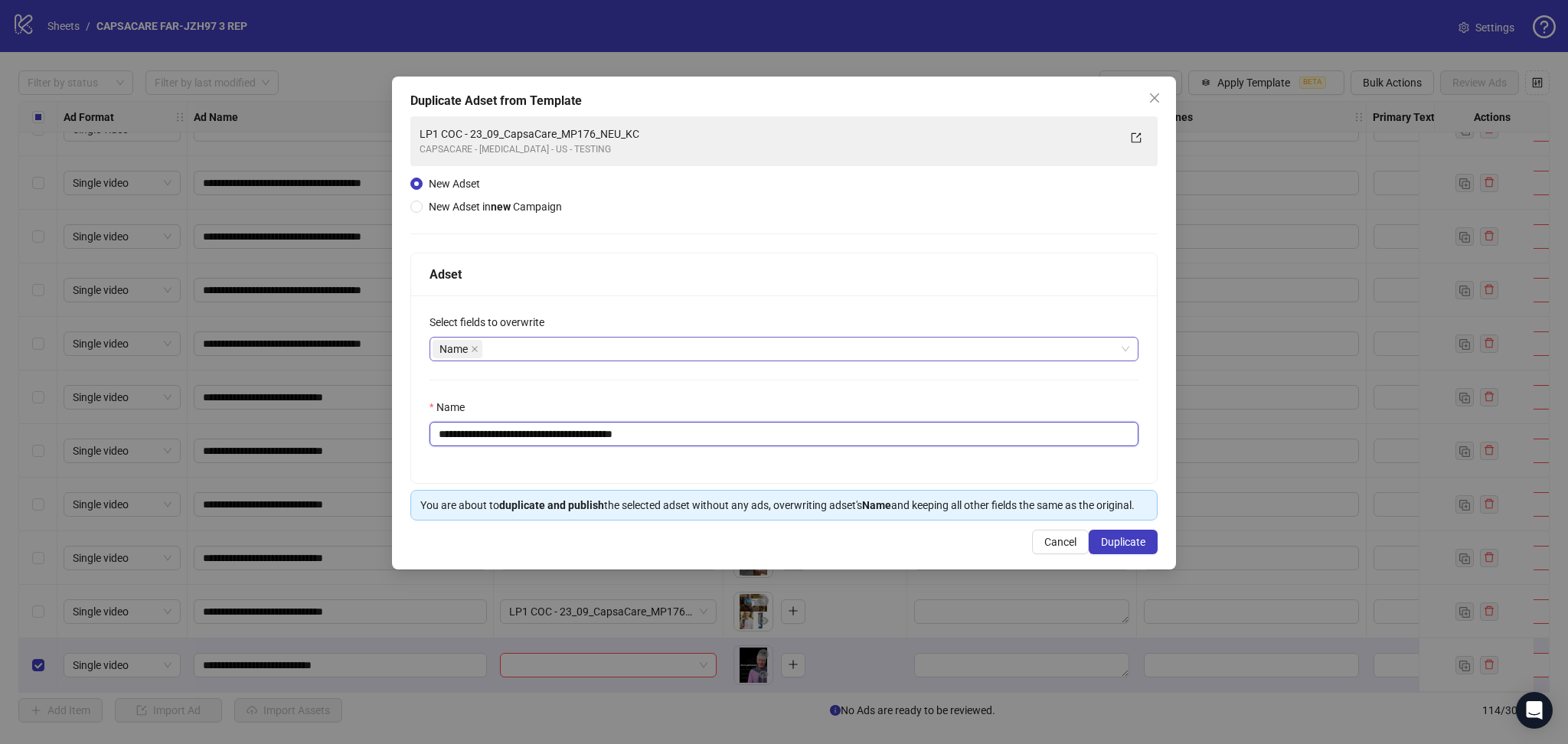
click at [487, 432] on input "**********" at bounding box center [784, 434] width 709 height 24
click at [517, 428] on input "**********" at bounding box center [784, 434] width 709 height 24
drag, startPoint x: 491, startPoint y: 435, endPoint x: 752, endPoint y: 463, distance: 262.5
click at [739, 455] on div "**********" at bounding box center [784, 389] width 746 height 188
paste input "text"
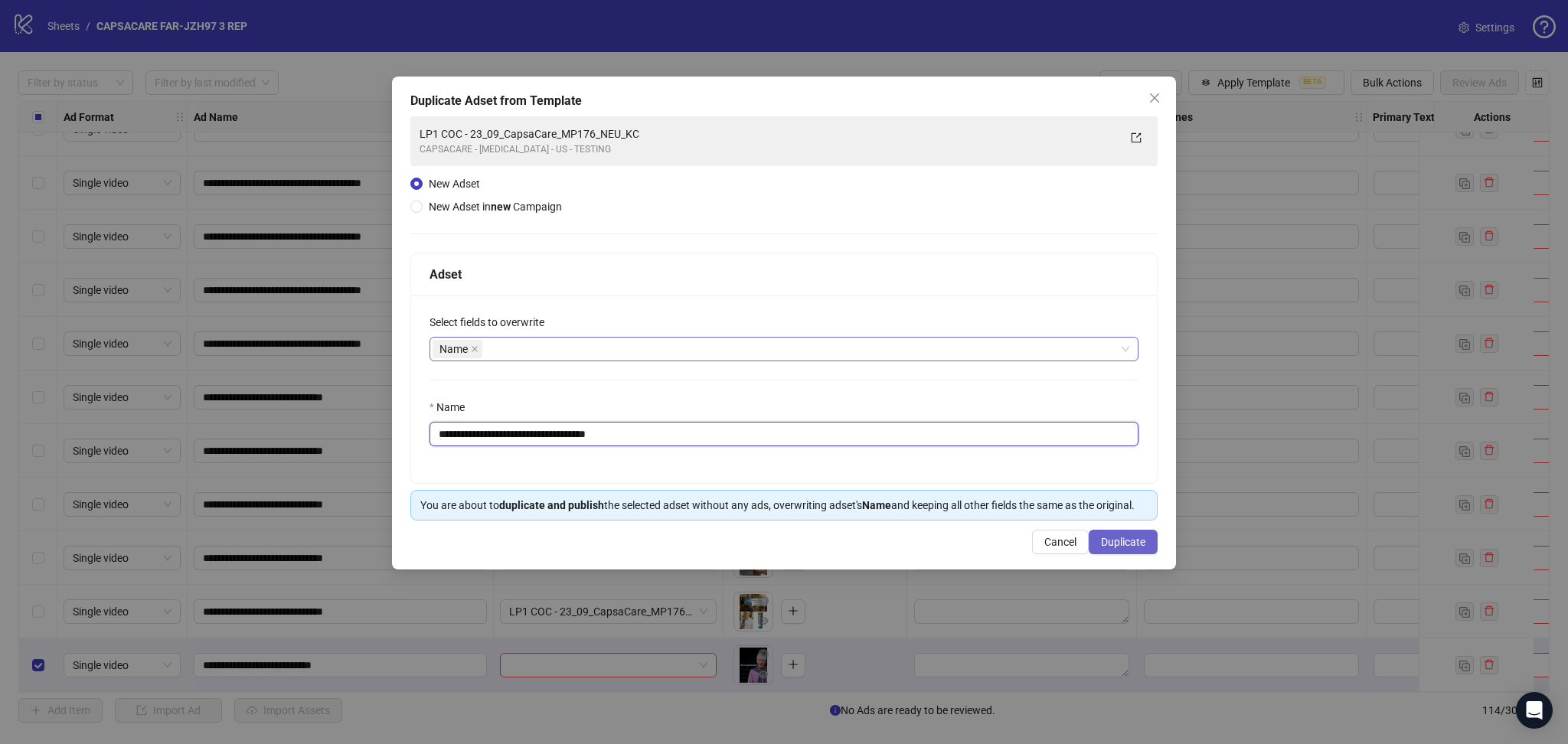
type input "**********"
click at [1135, 544] on span "Duplicate" at bounding box center [1122, 541] width 44 height 12
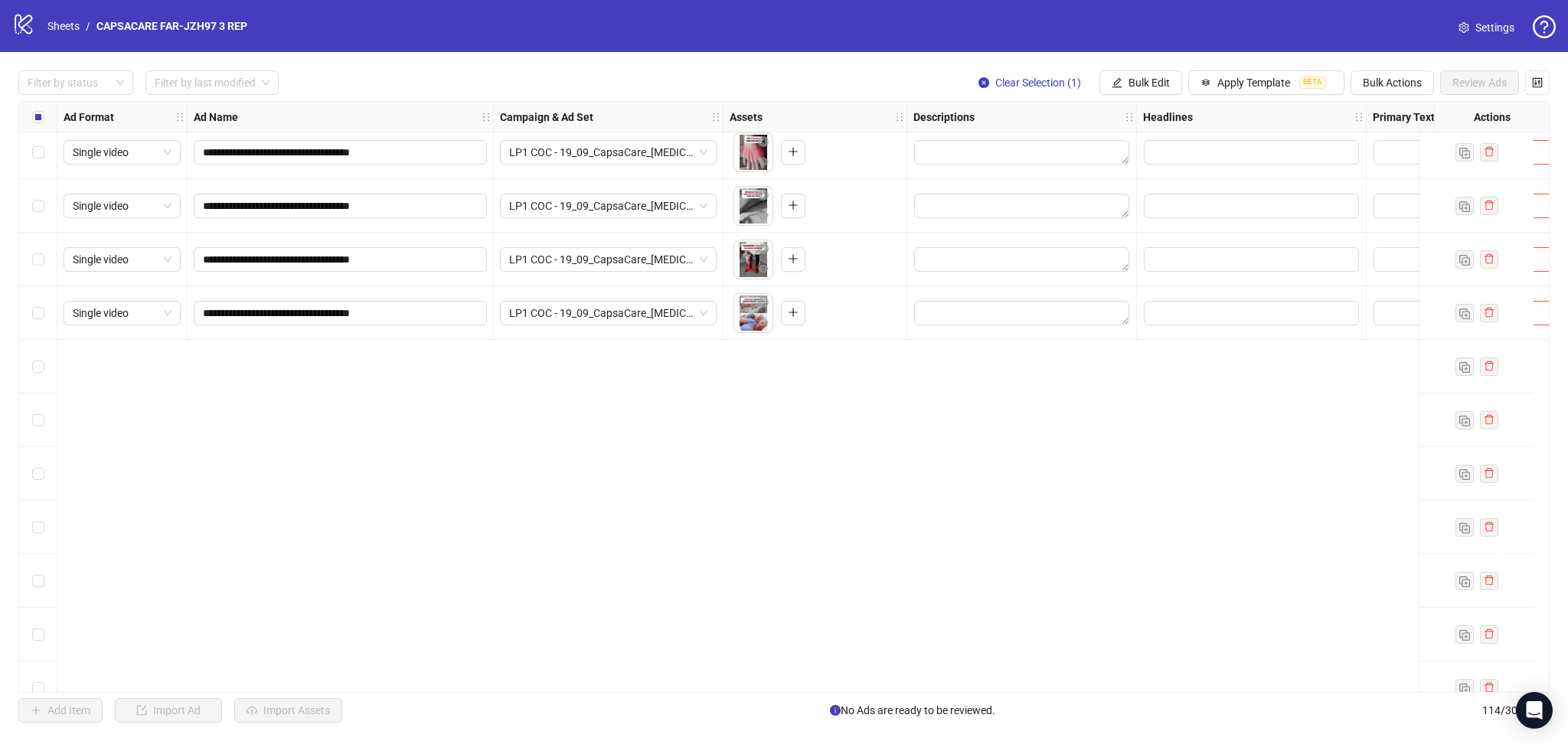
scroll to position [2458, 0]
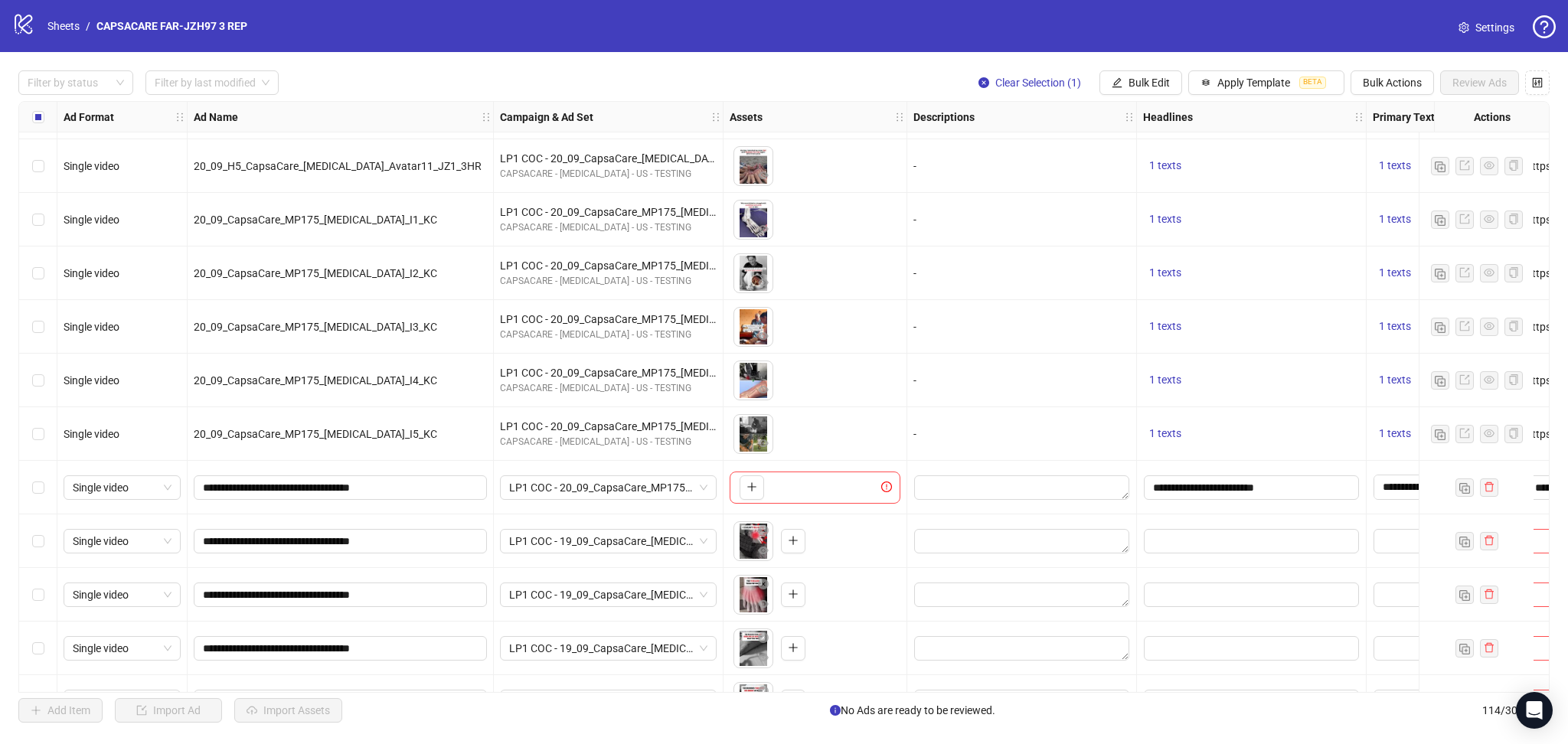
click at [47, 493] on div "Select row 53" at bounding box center [38, 488] width 38 height 54
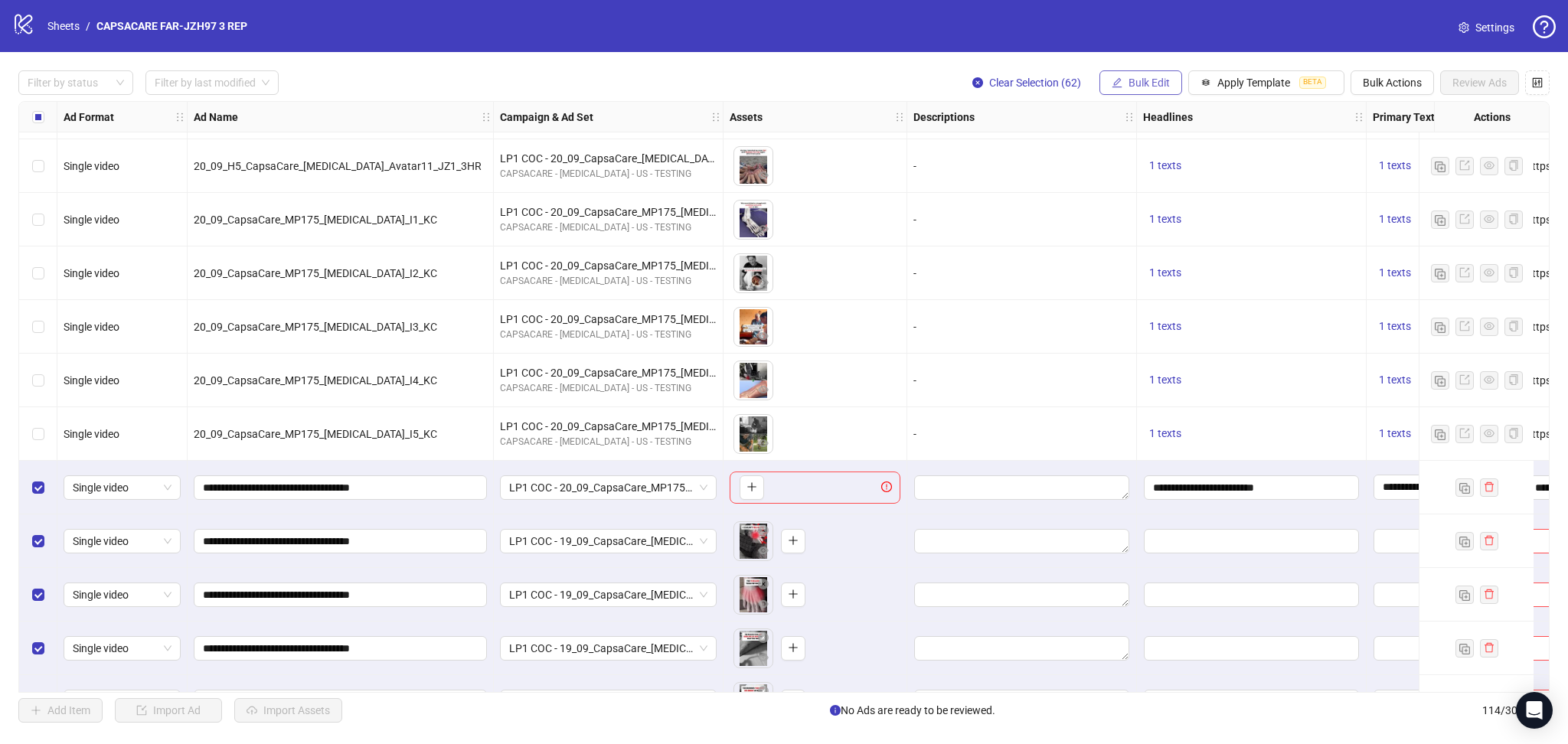
click at [1144, 75] on button "Bulk Edit" at bounding box center [1140, 83] width 83 height 24
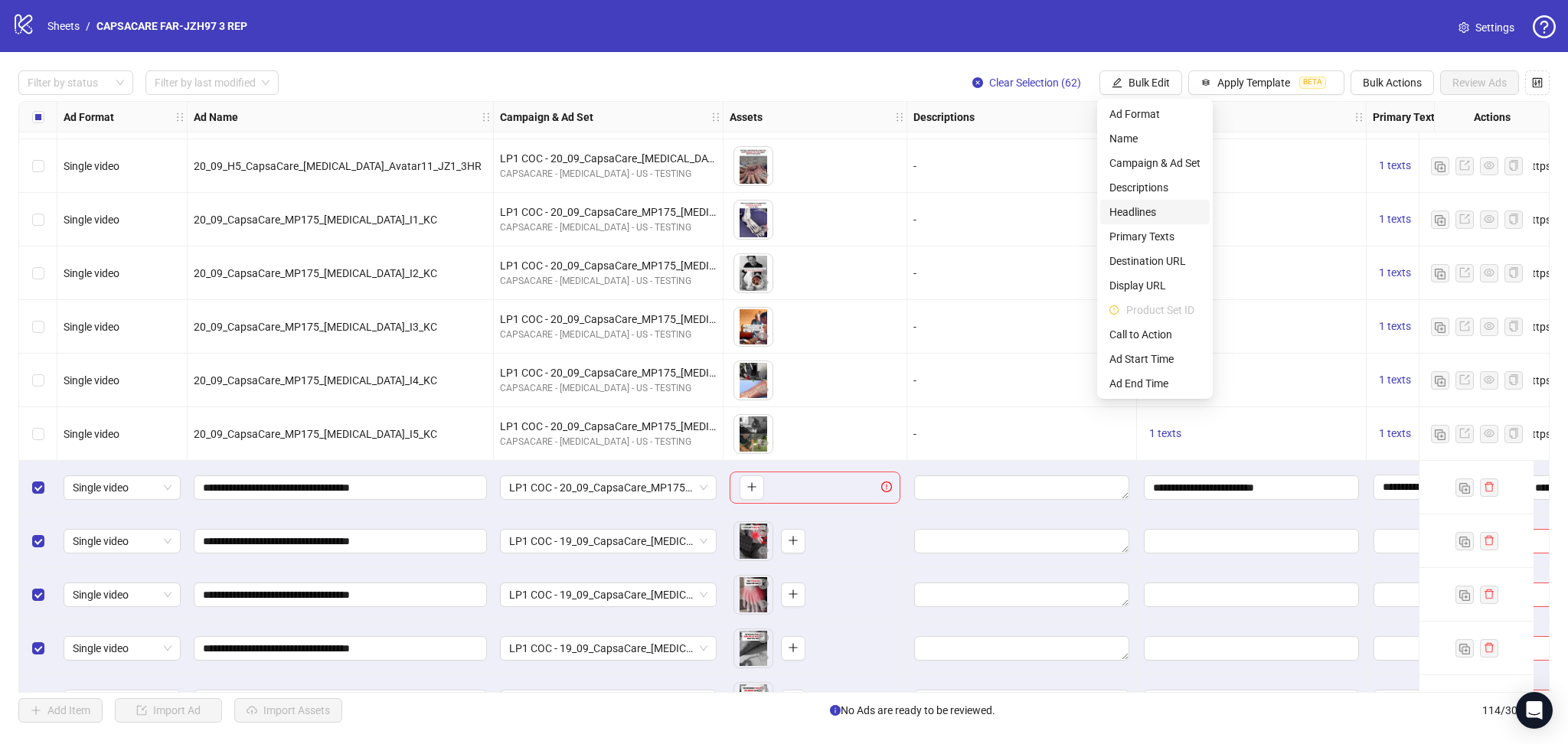
click at [1148, 218] on span "Headlines" at bounding box center [1154, 211] width 91 height 17
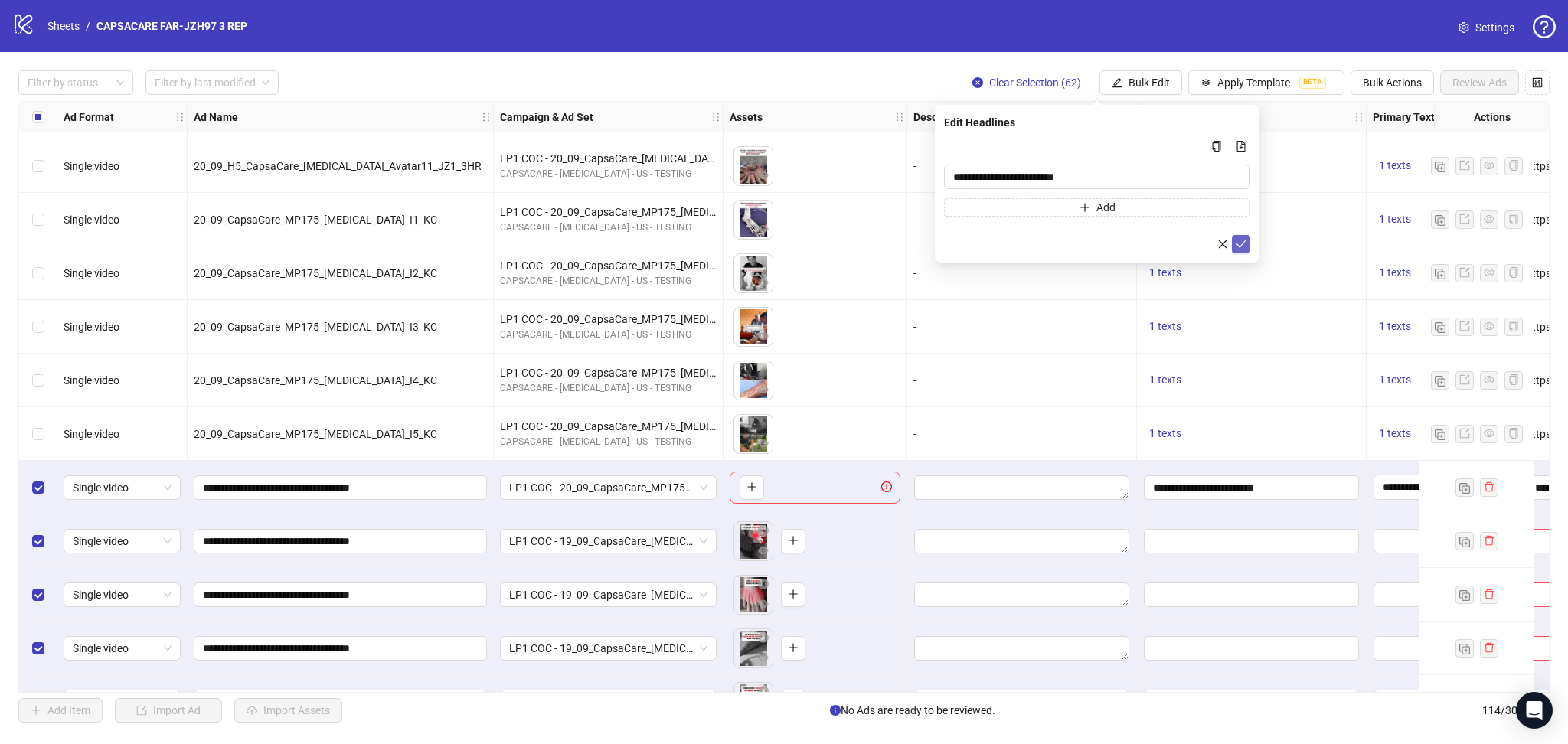
click at [1239, 249] on span "submit" at bounding box center [1240, 244] width 10 height 12
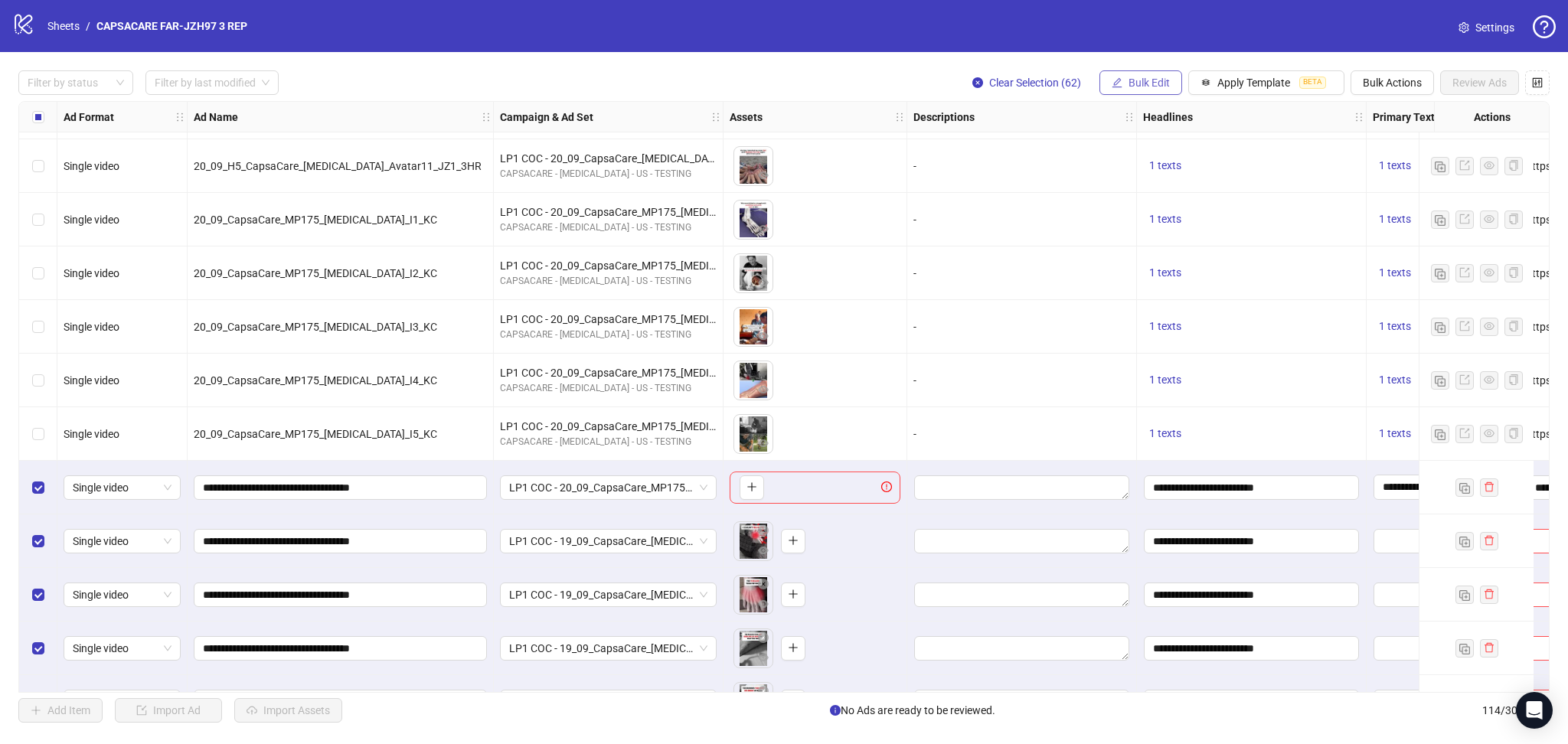
click at [1142, 88] on span "Bulk Edit" at bounding box center [1149, 83] width 42 height 12
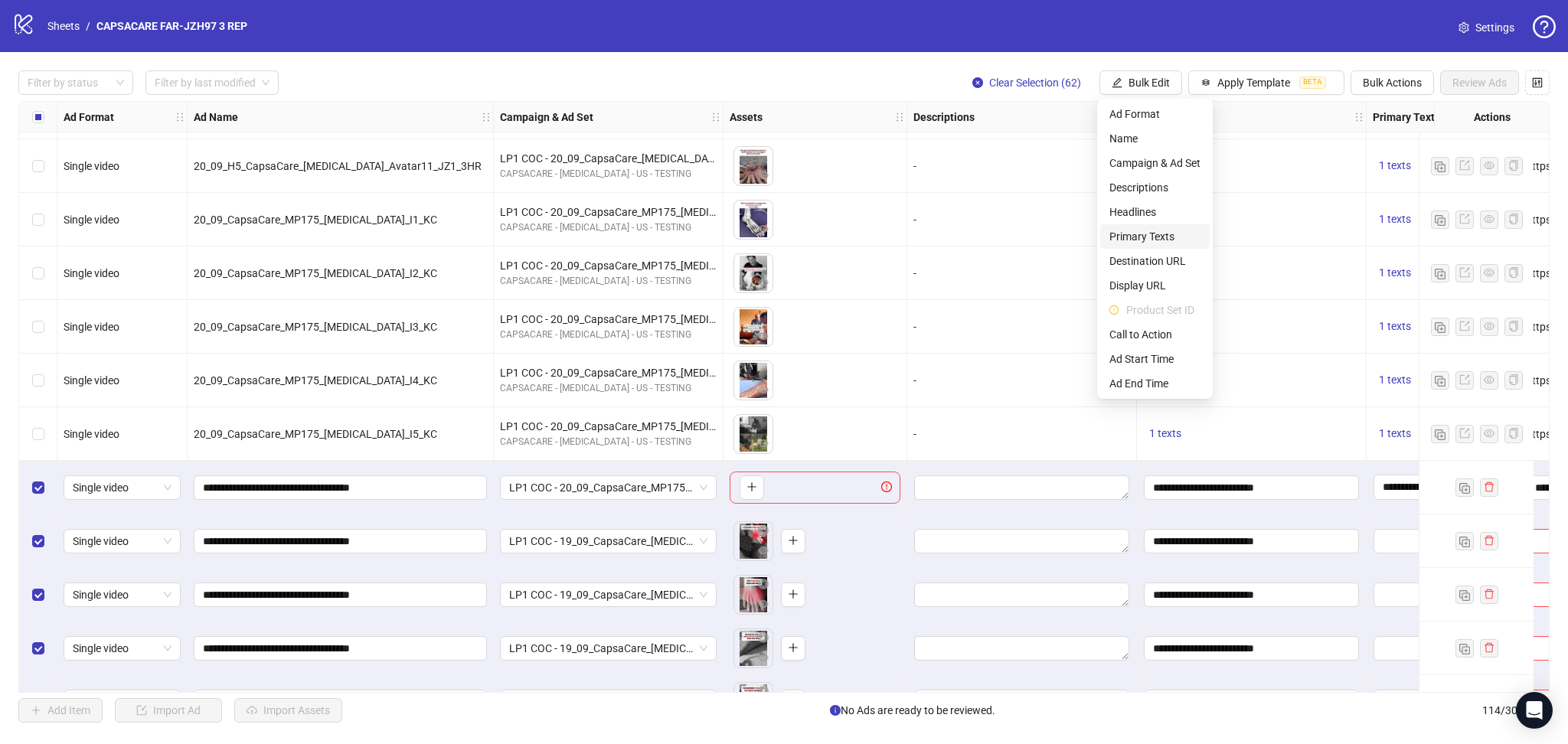
click at [1146, 236] on span "Primary Texts" at bounding box center [1154, 236] width 91 height 17
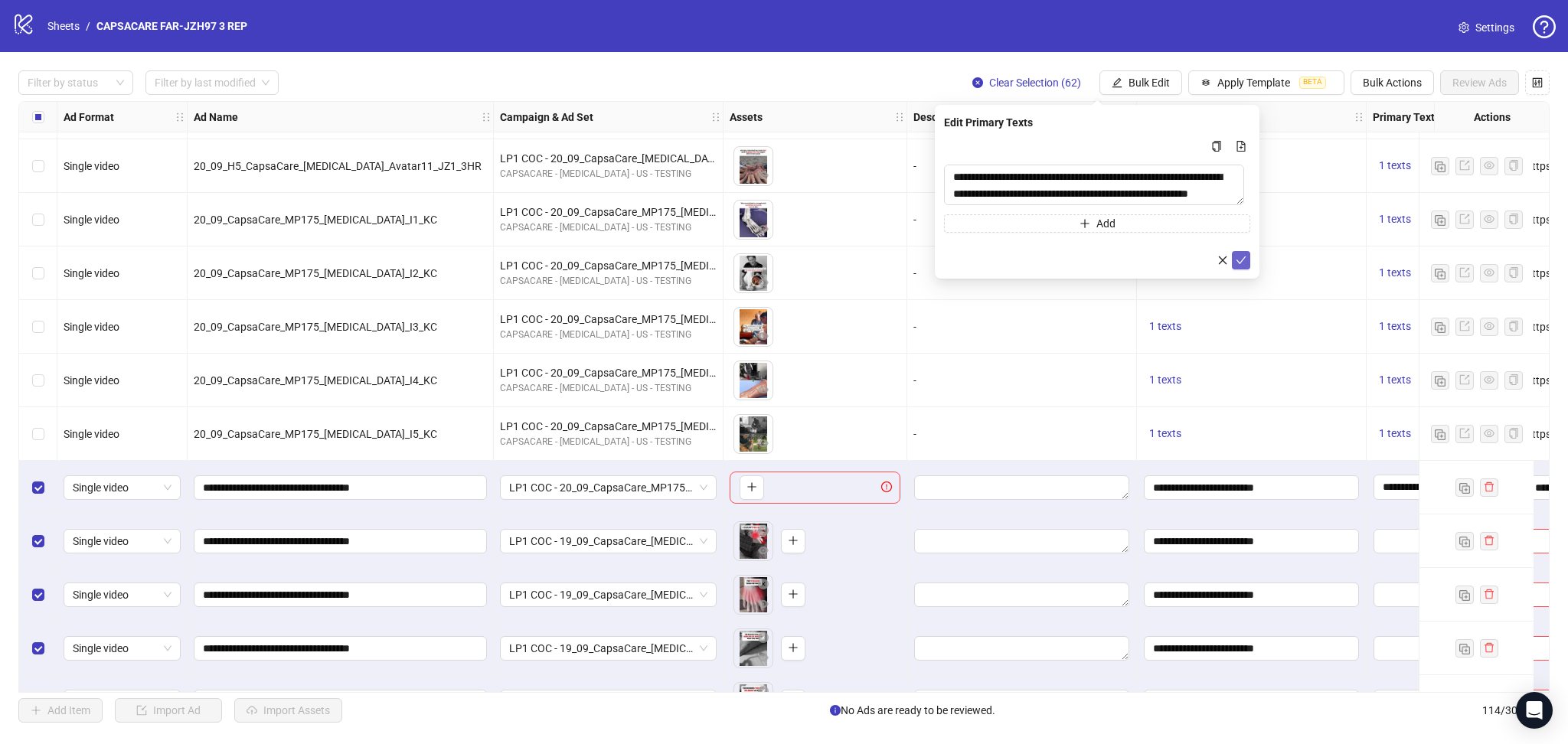
drag, startPoint x: 1235, startPoint y: 255, endPoint x: 1234, endPoint y: 266, distance: 11.0
click at [1235, 256] on icon "check" at bounding box center [1240, 260] width 10 height 10
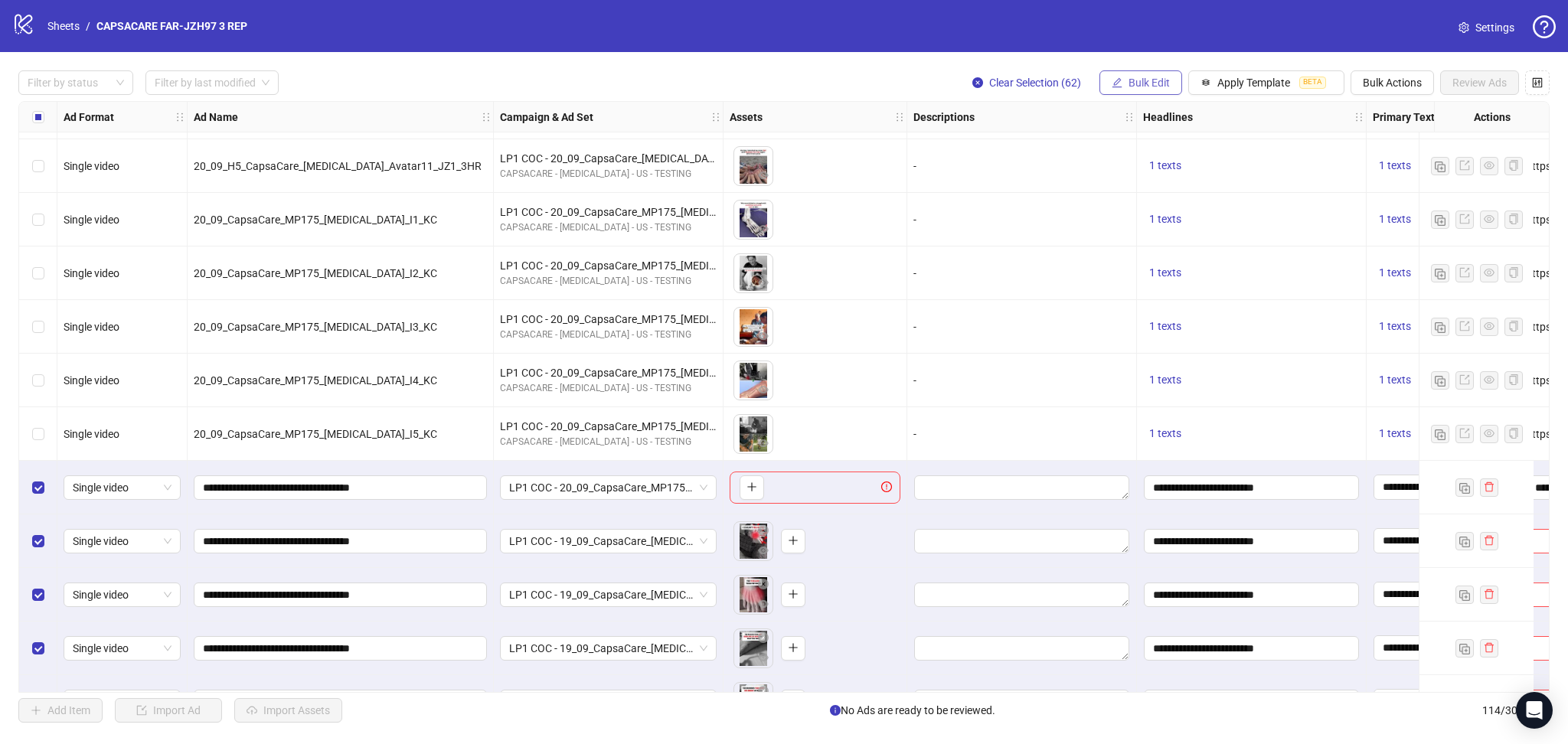
click at [1128, 77] on span "Bulk Edit" at bounding box center [1149, 83] width 42 height 12
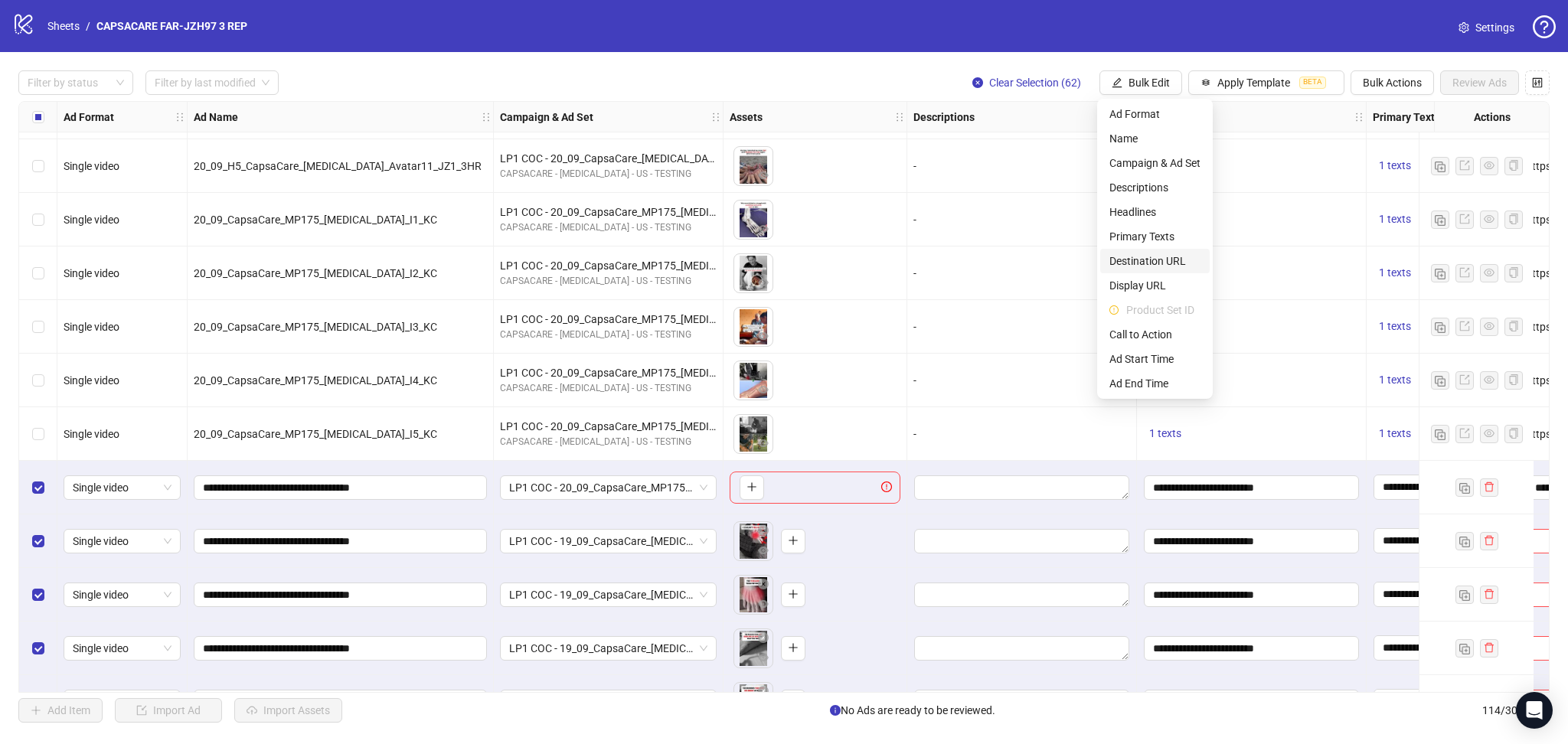
click at [1146, 256] on span "Destination URL" at bounding box center [1154, 261] width 91 height 17
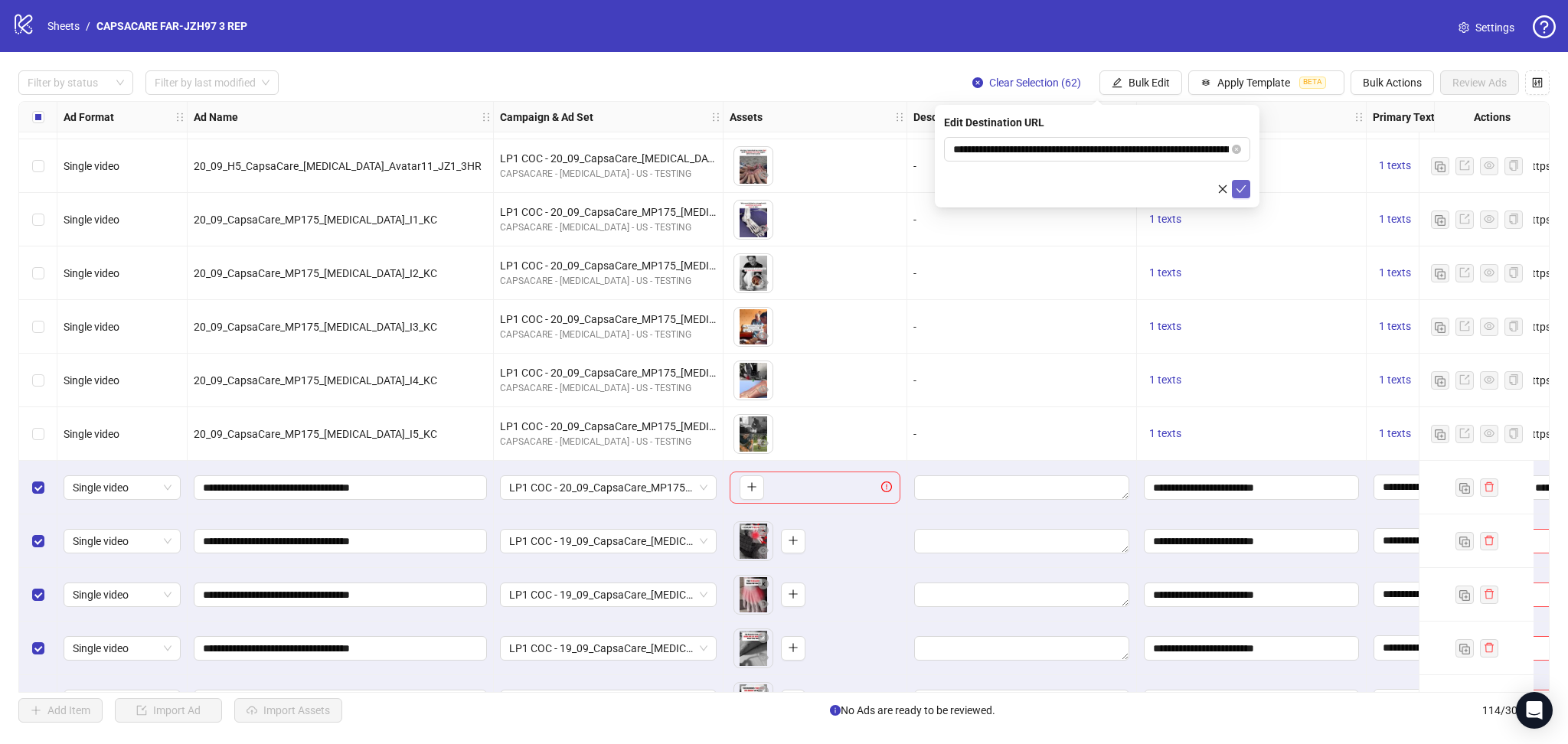
click at [1237, 190] on icon "check" at bounding box center [1240, 189] width 10 height 10
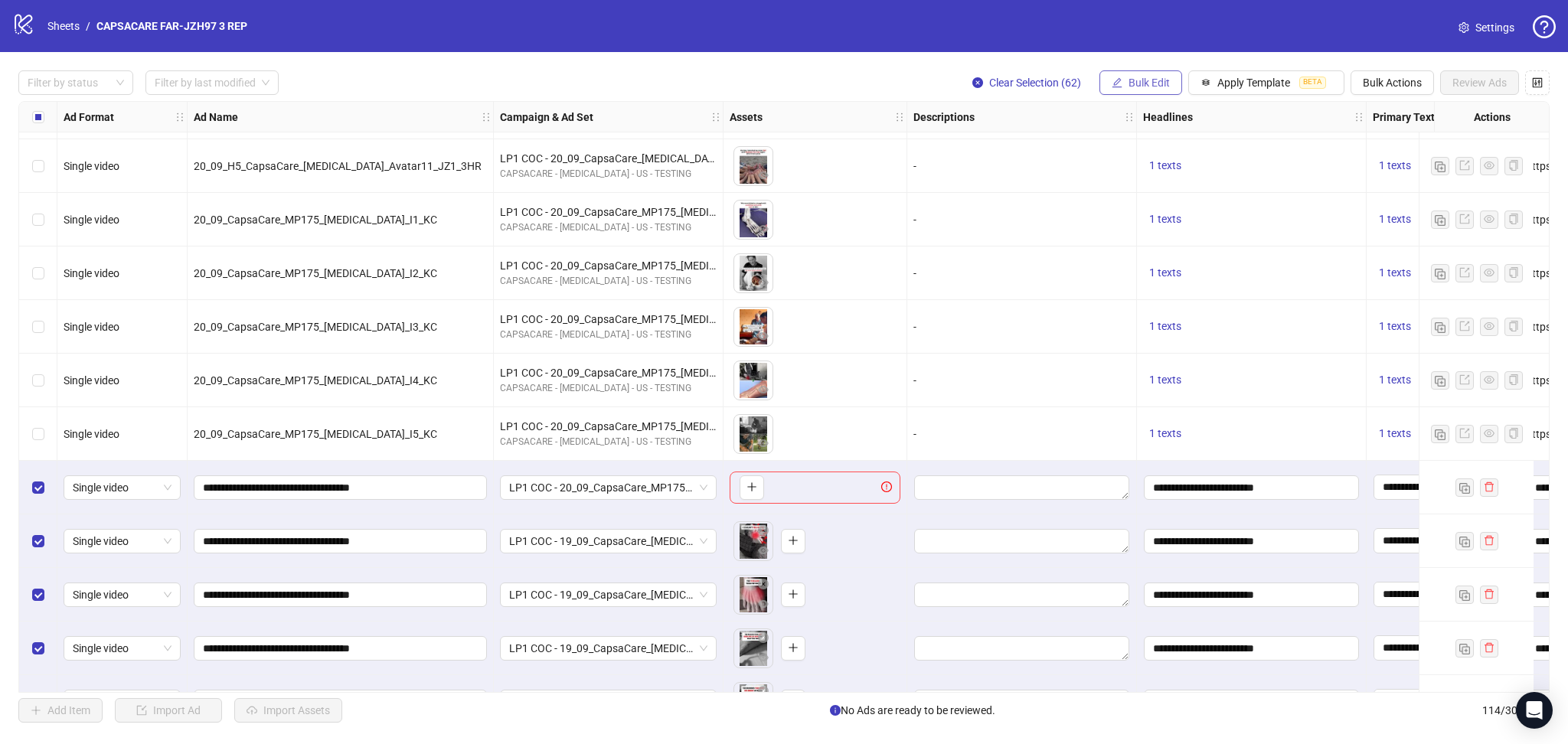
drag, startPoint x: 1147, startPoint y: 76, endPoint x: 1153, endPoint y: 84, distance: 10.0
click at [1147, 76] on button "Bulk Edit" at bounding box center [1140, 83] width 83 height 24
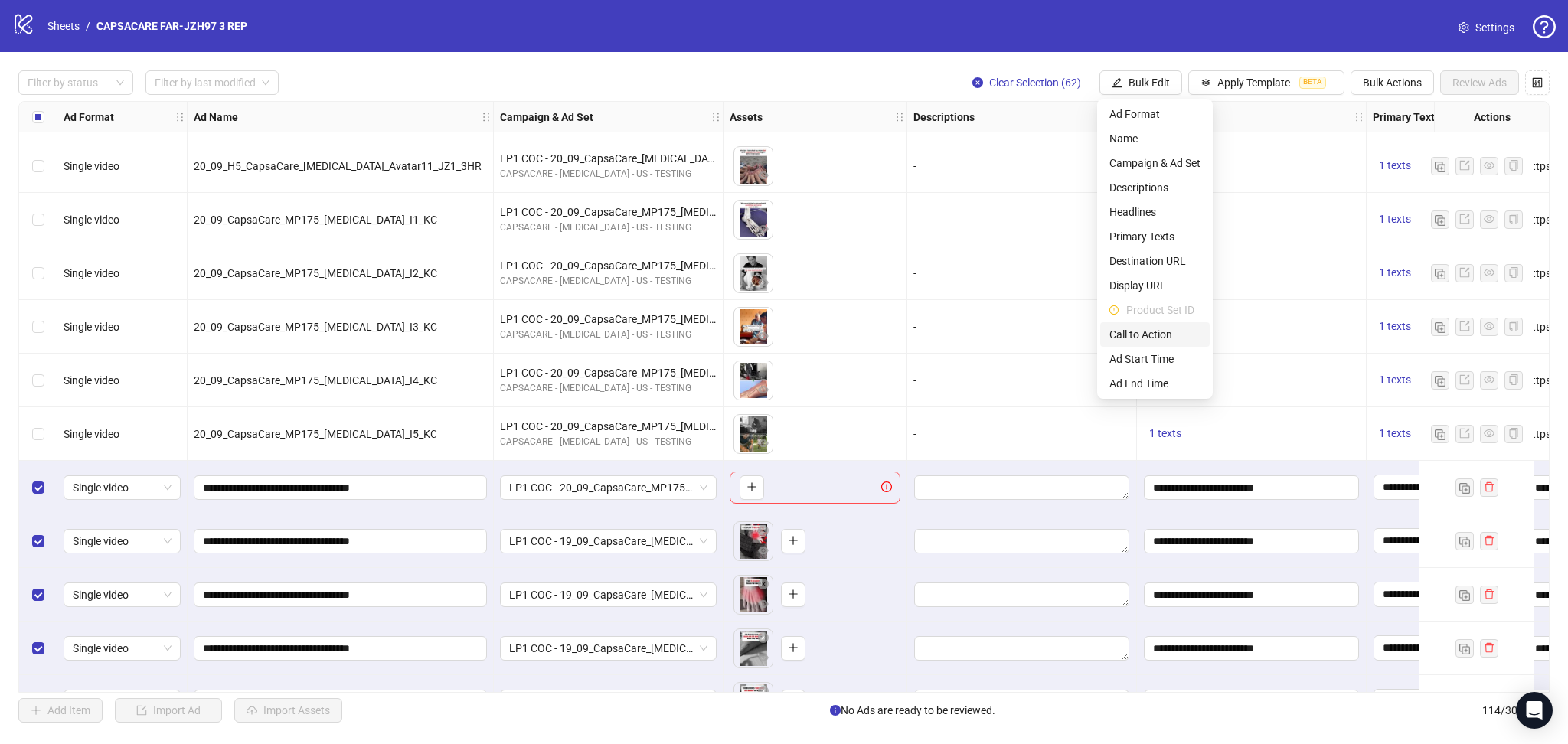
click at [1159, 333] on span "Call to Action" at bounding box center [1154, 334] width 91 height 17
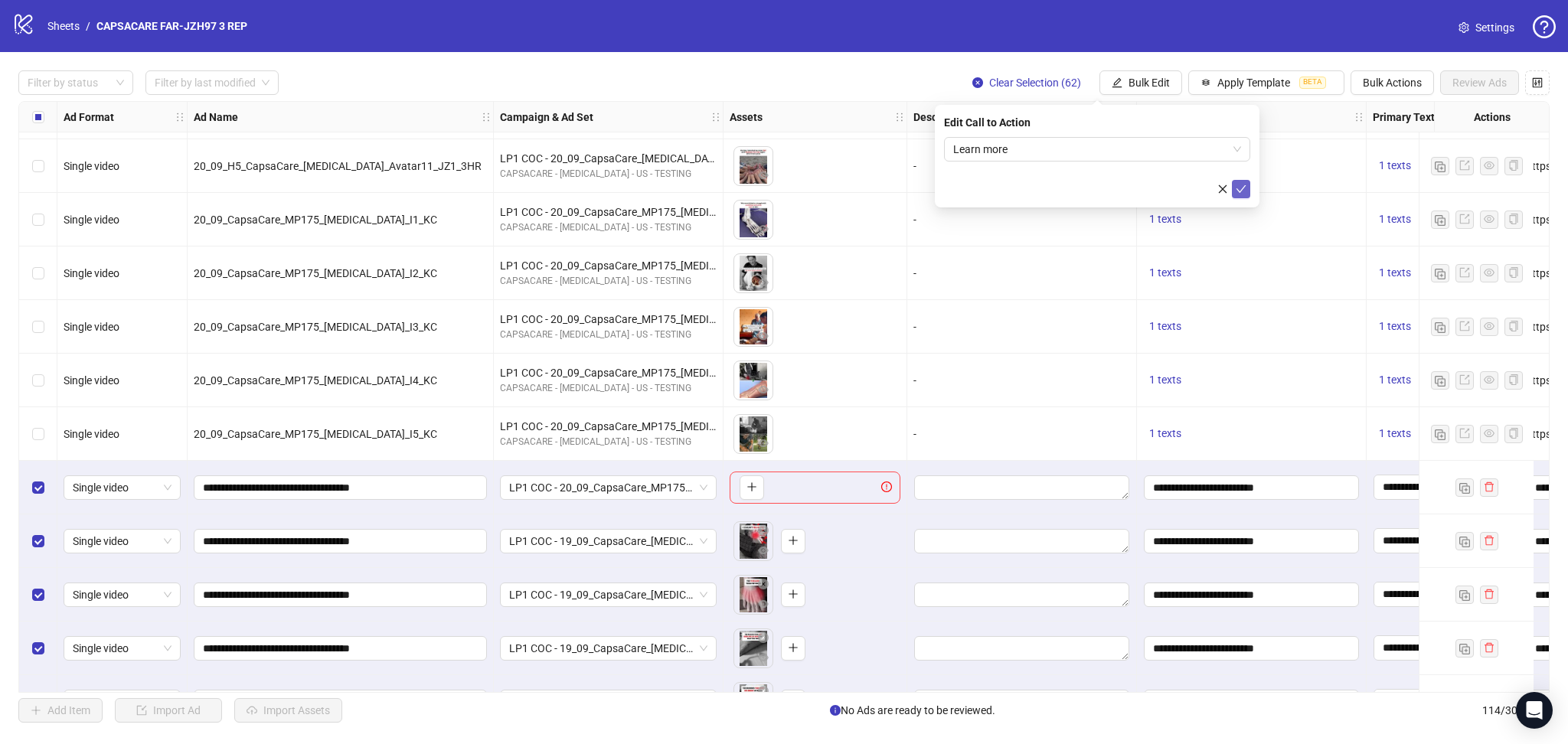
click at [1239, 183] on icon "check" at bounding box center [1240, 189] width 10 height 10
click at [30, 475] on div "Select row 53" at bounding box center [38, 488] width 38 height 54
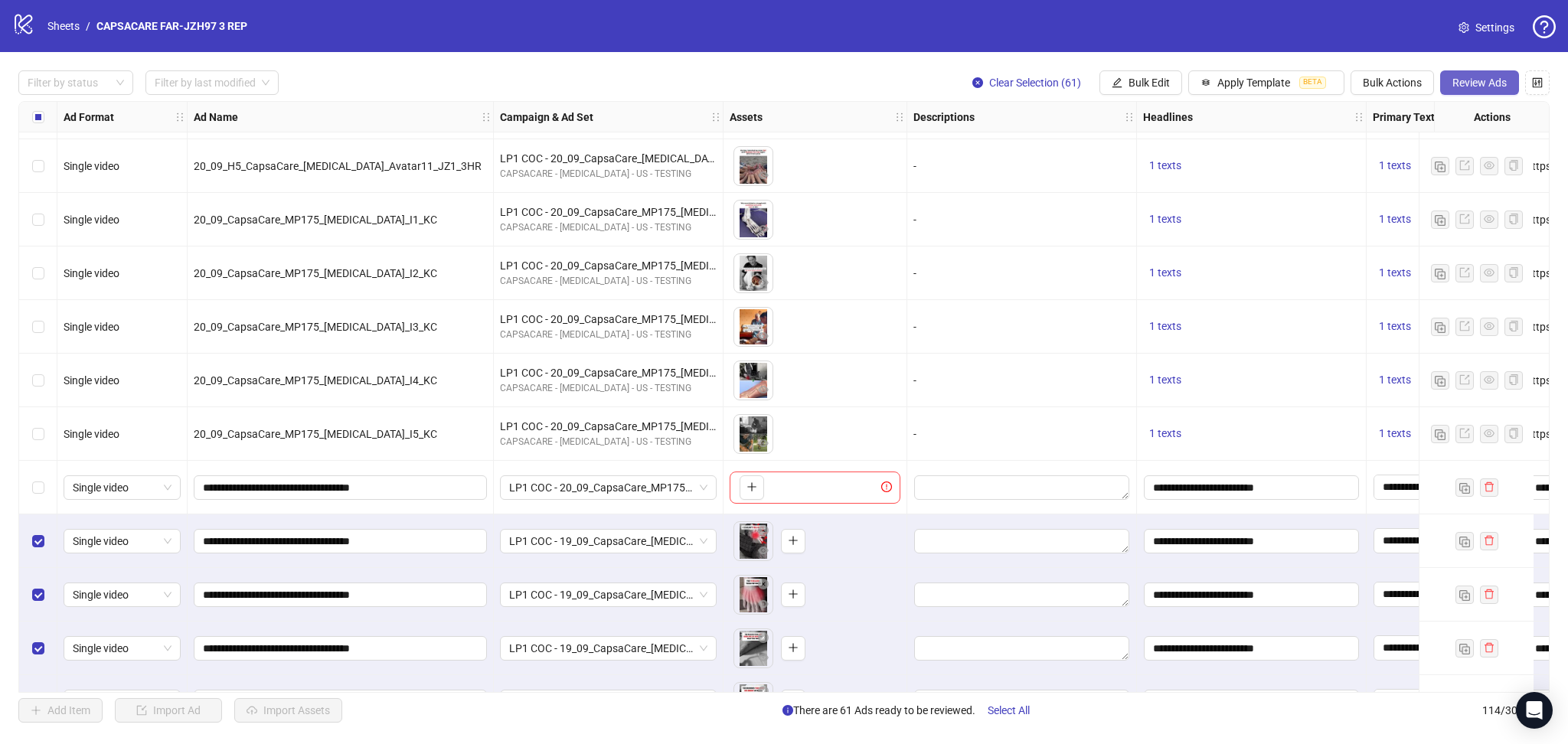
click at [1472, 87] on span "Review Ads" at bounding box center [1479, 83] width 55 height 12
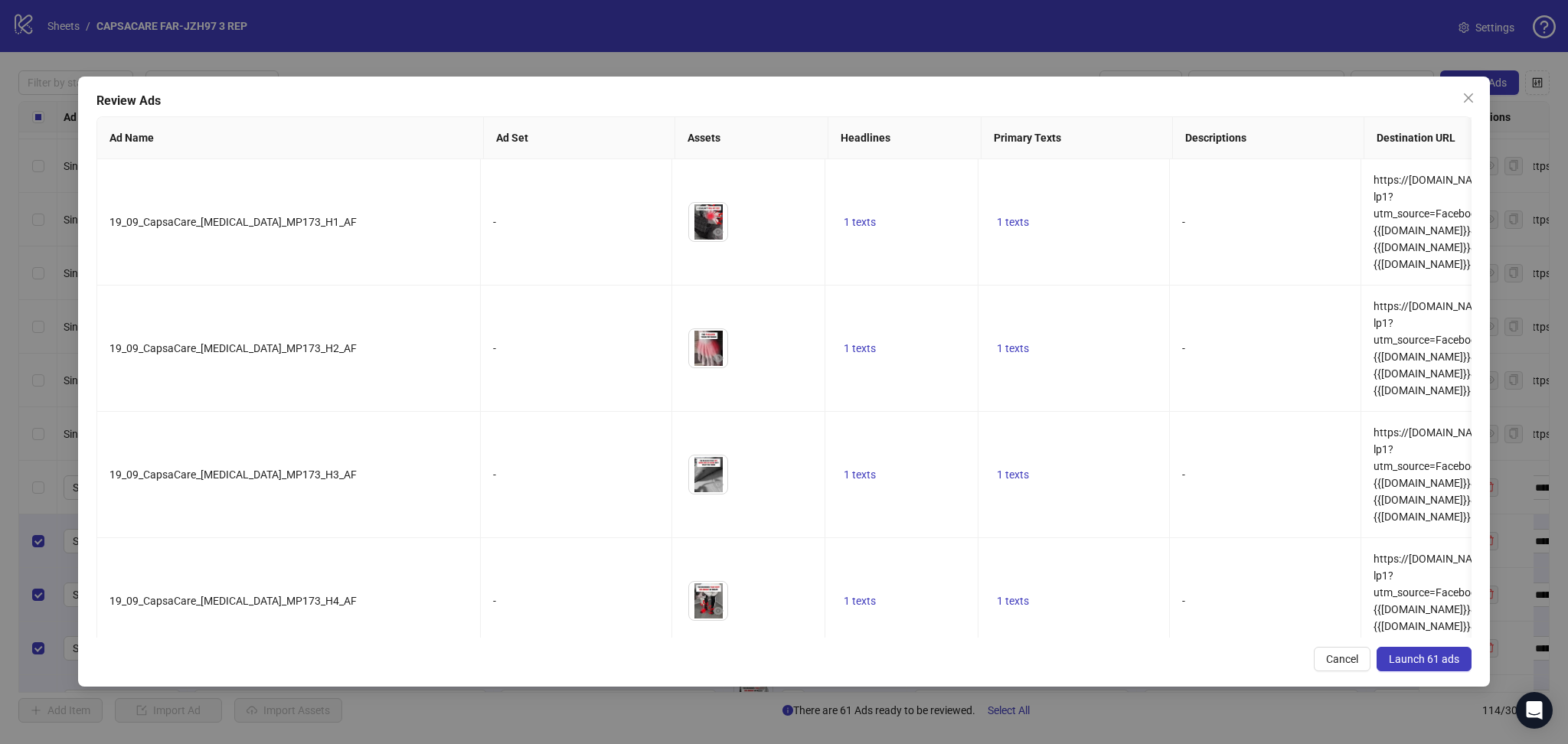
click at [1415, 668] on button "Launch 61 ads" at bounding box center [1423, 659] width 95 height 24
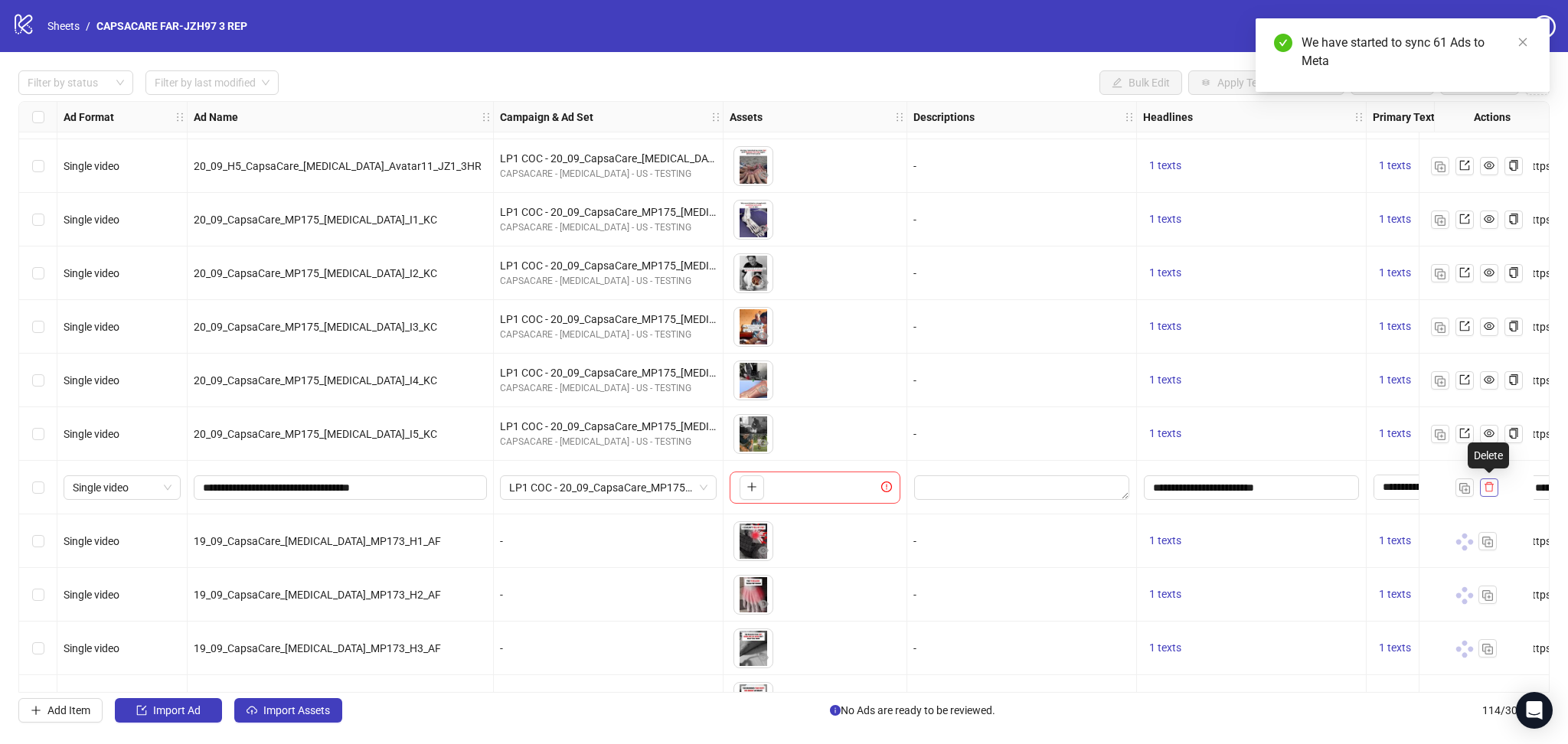
click at [1492, 490] on icon "delete" at bounding box center [1489, 487] width 10 height 10
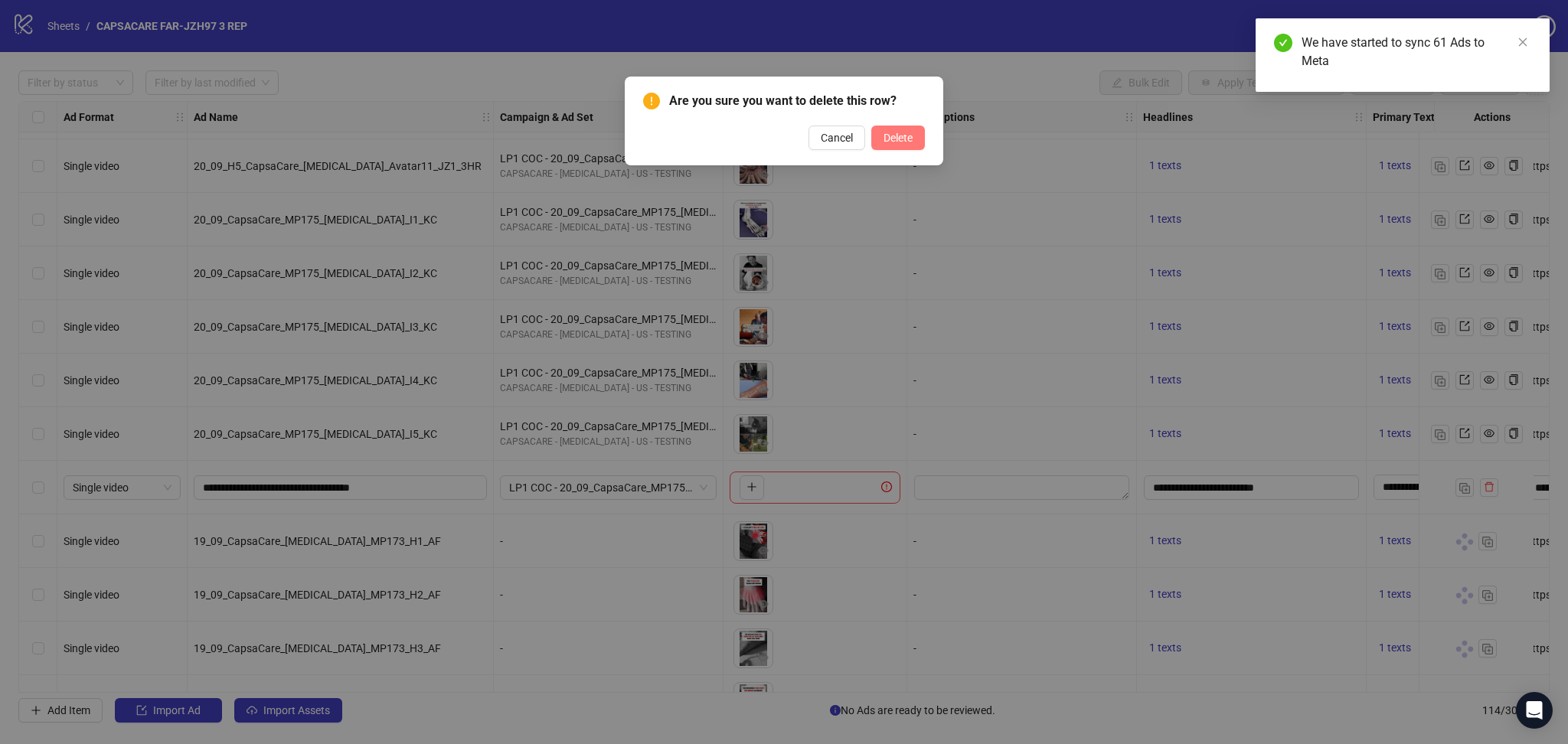
click at [907, 136] on span "Delete" at bounding box center [897, 137] width 29 height 12
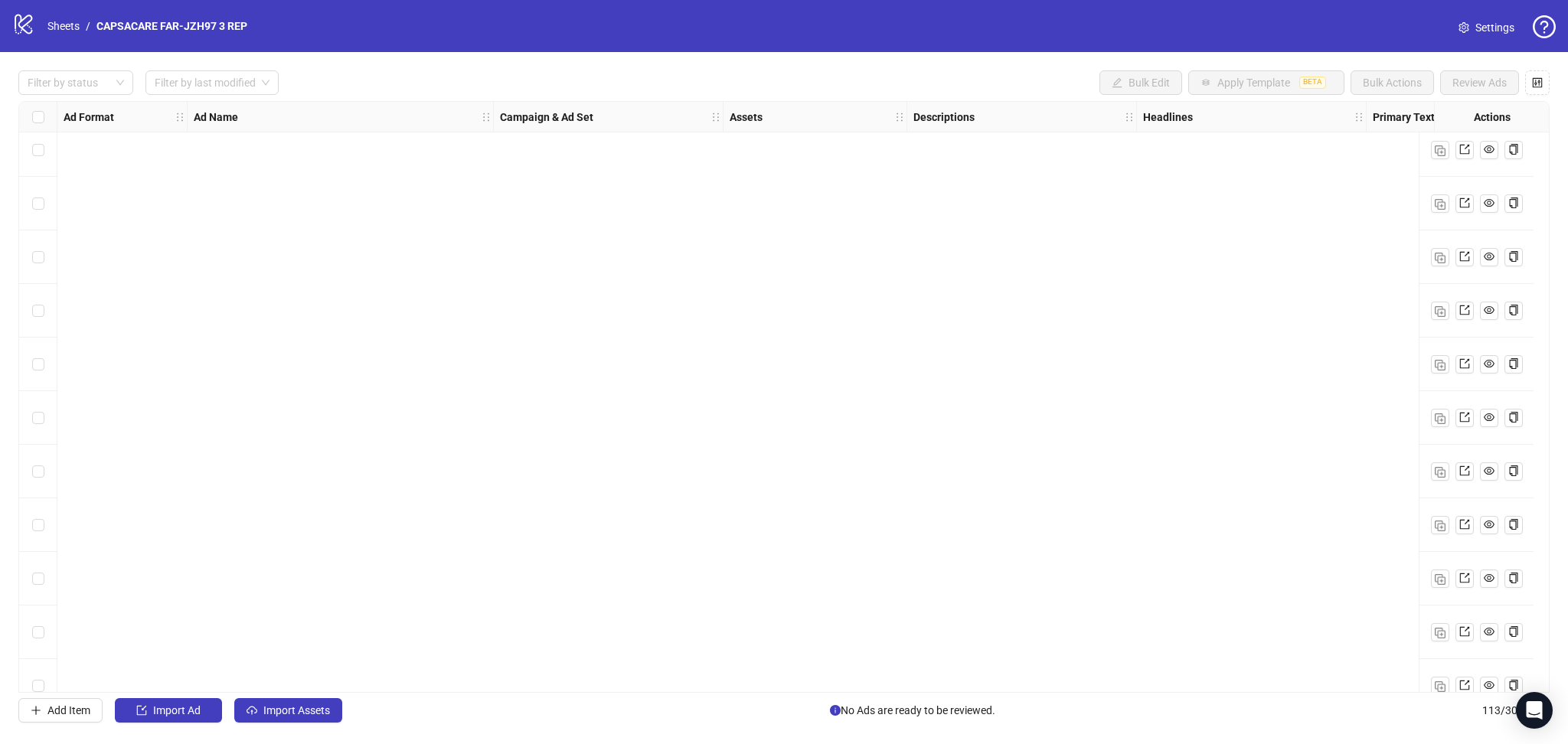
scroll to position [5501, 0]
